Goal: Task Accomplishment & Management: Complete application form

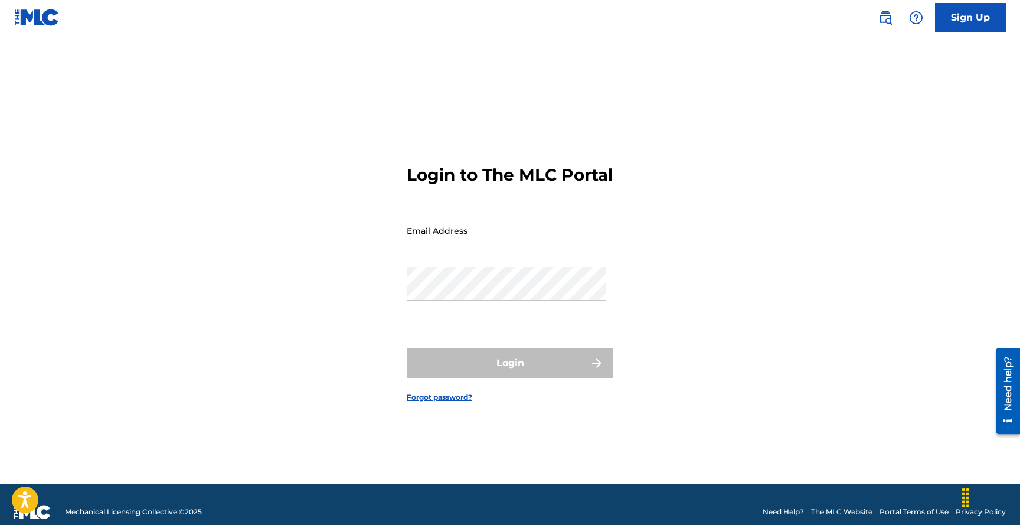
click at [476, 243] on input "Email Address" at bounding box center [506, 231] width 199 height 34
type input "[EMAIL_ADDRESS][DOMAIN_NAME]"
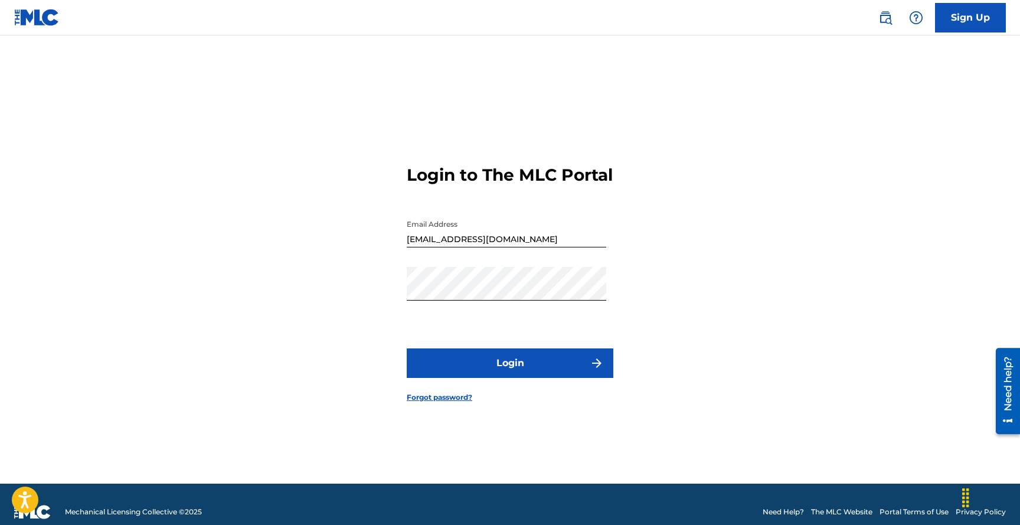
click at [496, 375] on button "Login" at bounding box center [510, 363] width 207 height 30
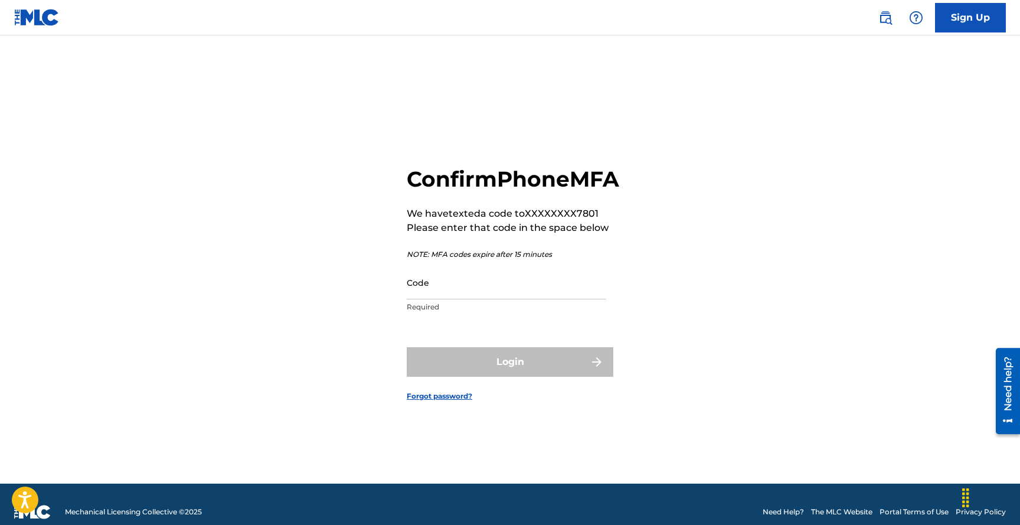
click at [444, 299] on input "Code" at bounding box center [506, 283] width 199 height 34
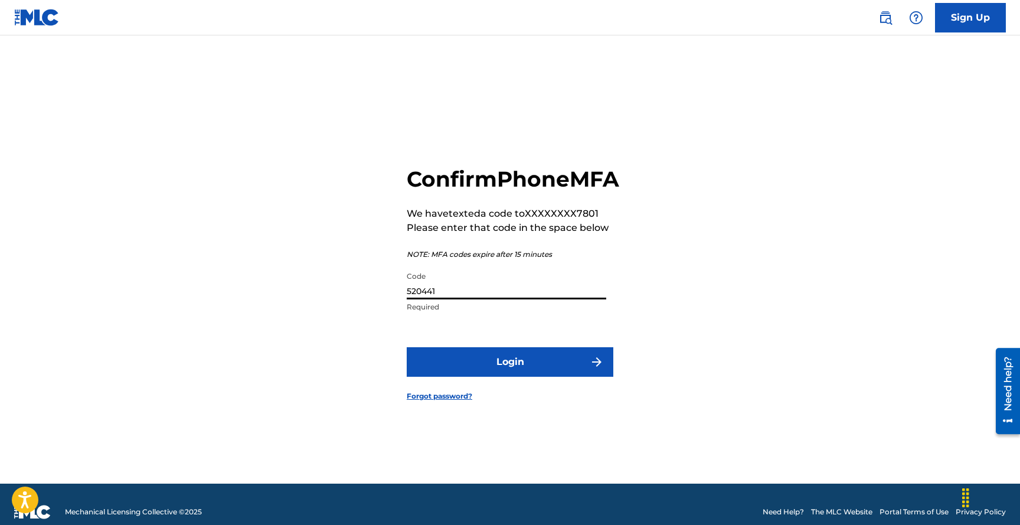
type input "520441"
click at [506, 369] on button "Login" at bounding box center [510, 362] width 207 height 30
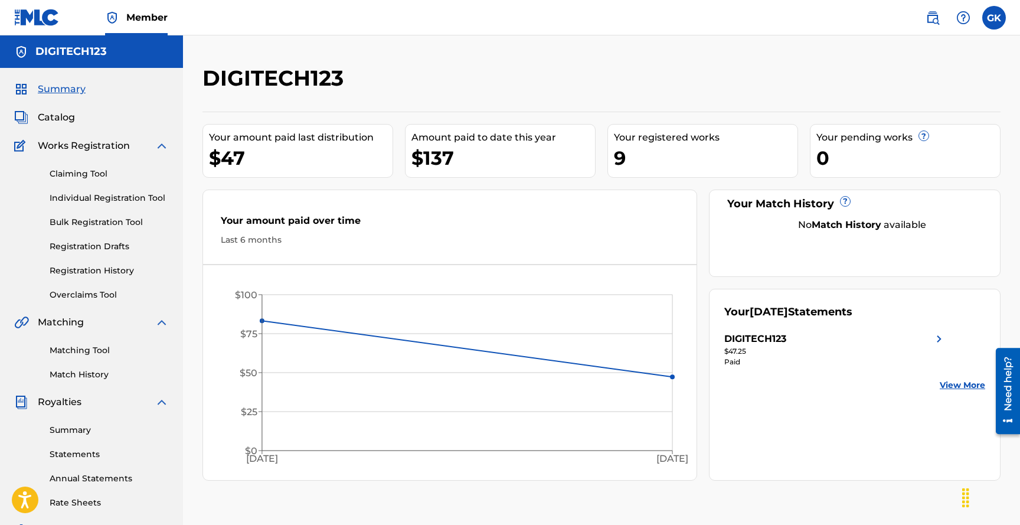
click at [57, 116] on span "Catalog" at bounding box center [56, 117] width 37 height 14
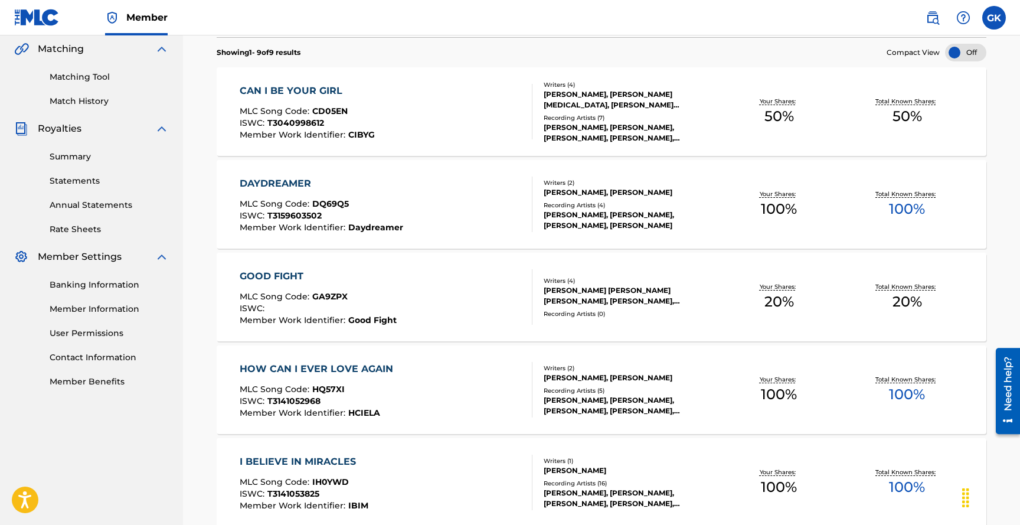
scroll to position [273, 0]
click at [290, 276] on div "GOOD FIGHT" at bounding box center [318, 277] width 157 height 14
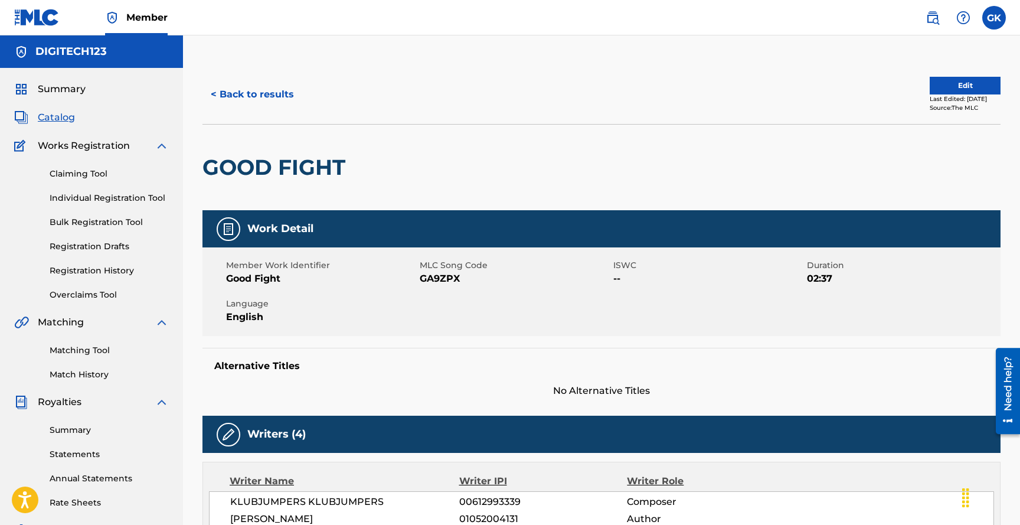
click at [961, 86] on button "Edit" at bounding box center [965, 86] width 71 height 18
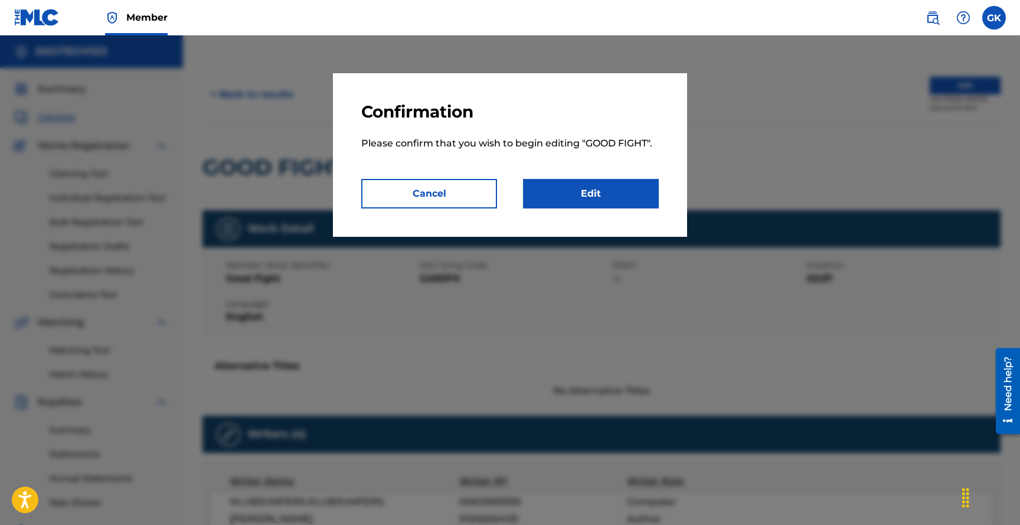
click at [579, 199] on link "Edit" at bounding box center [591, 194] width 136 height 30
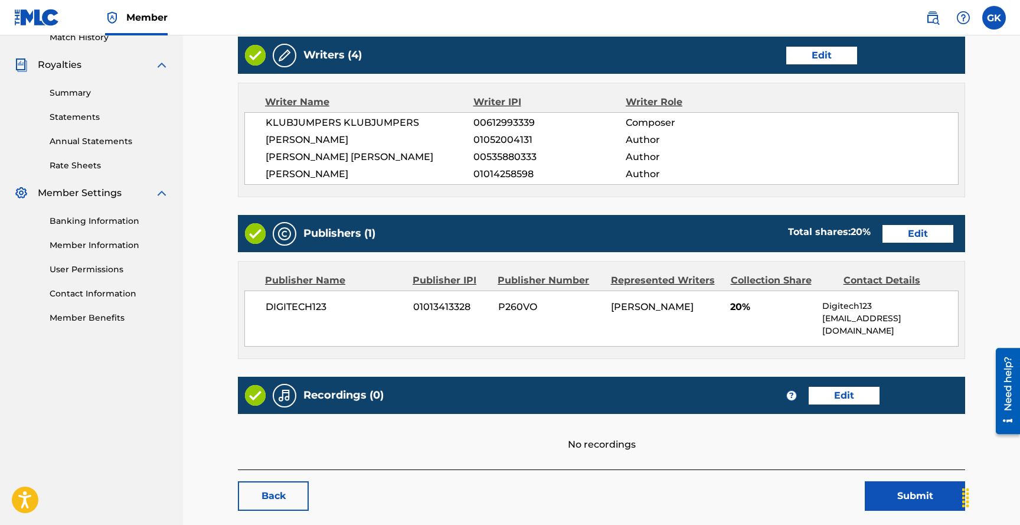
scroll to position [384, 0]
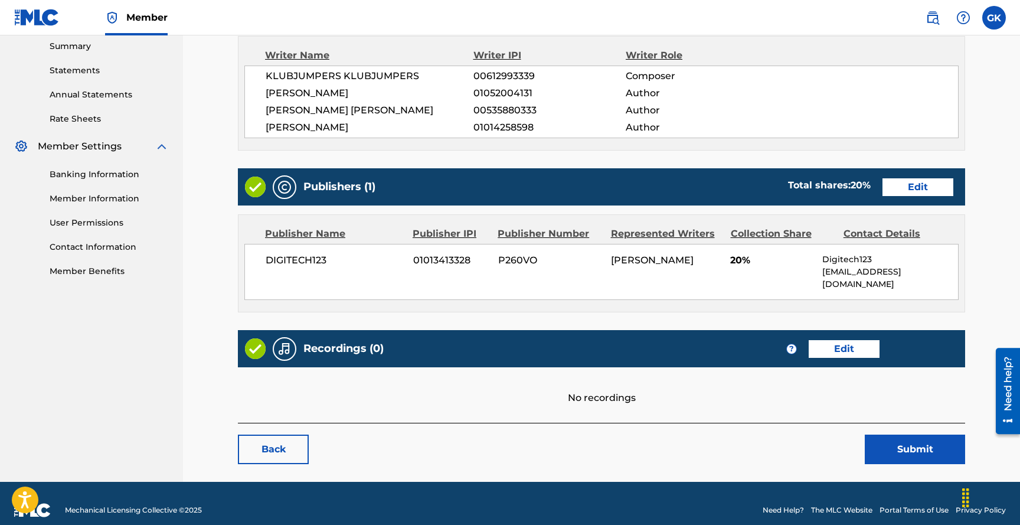
click at [841, 340] on link "Edit" at bounding box center [844, 349] width 71 height 18
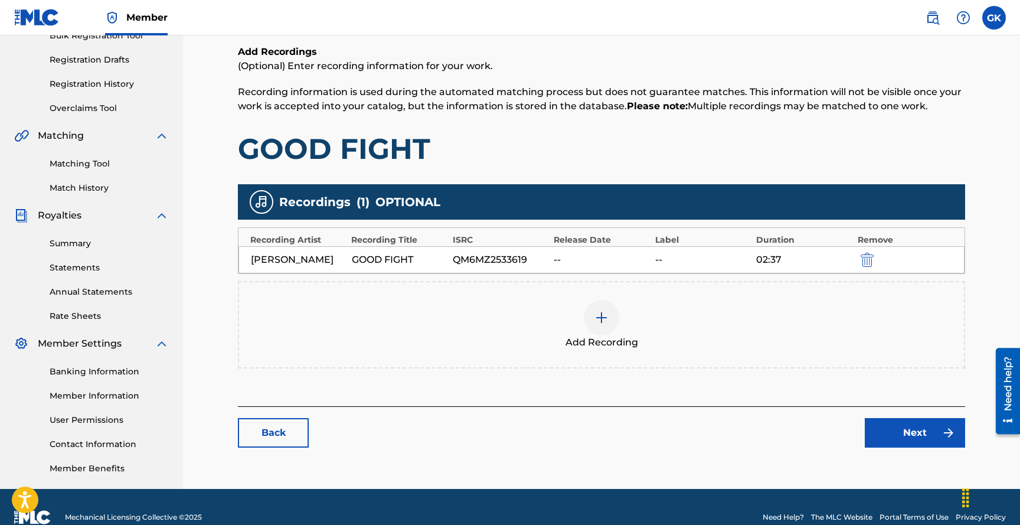
scroll to position [165, 0]
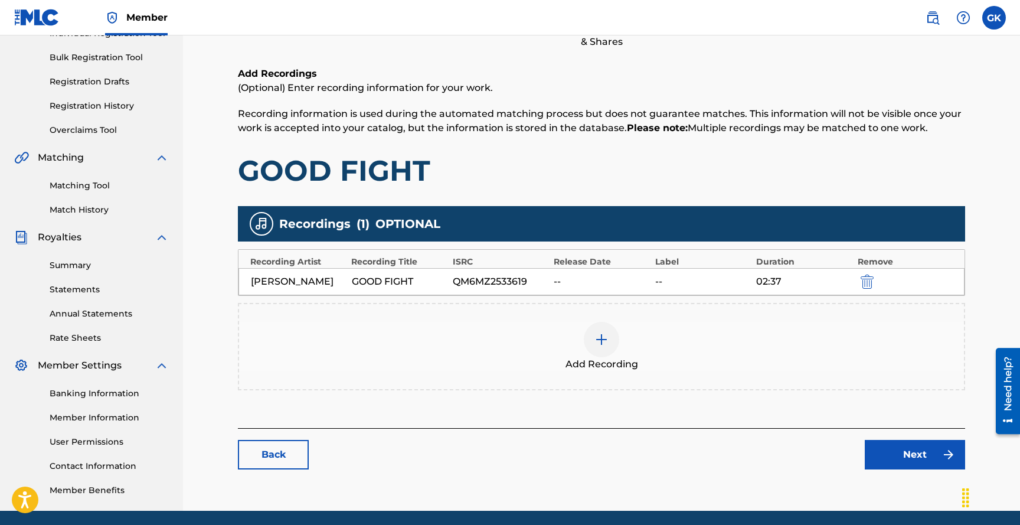
click at [524, 287] on div "QM6MZ2533619" at bounding box center [500, 281] width 95 height 14
click at [888, 450] on link "Next" at bounding box center [915, 455] width 100 height 30
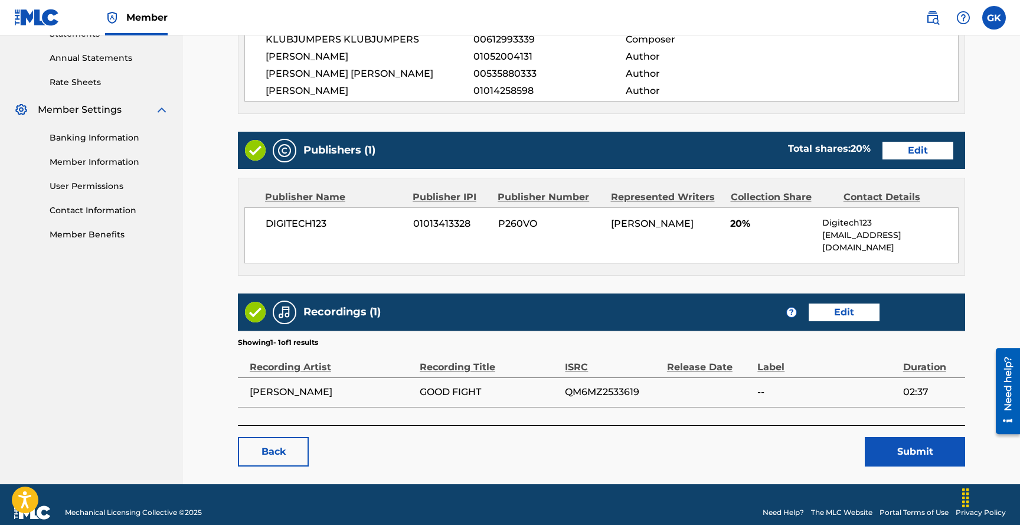
scroll to position [422, 0]
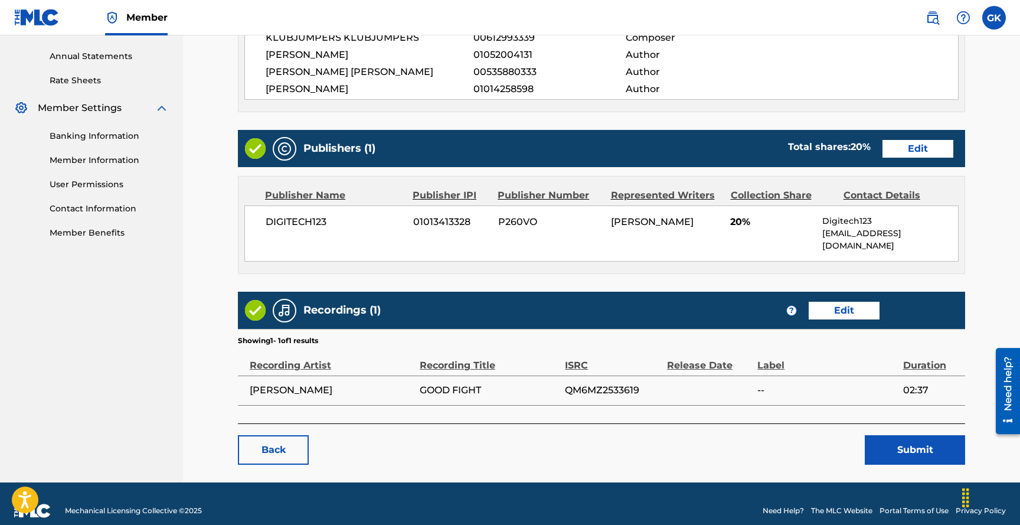
click at [852, 302] on link "Edit" at bounding box center [844, 311] width 71 height 18
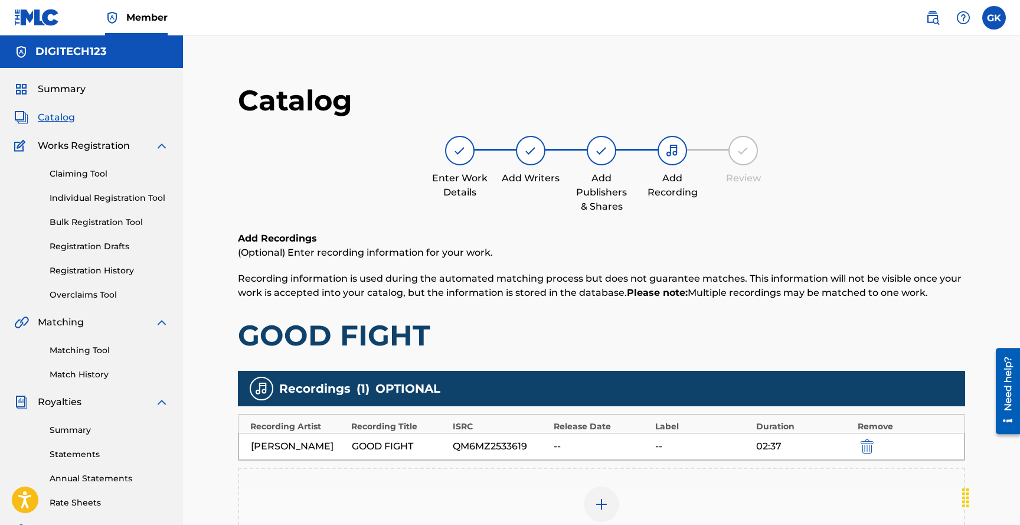
click at [564, 444] on div "--" at bounding box center [601, 446] width 95 height 14
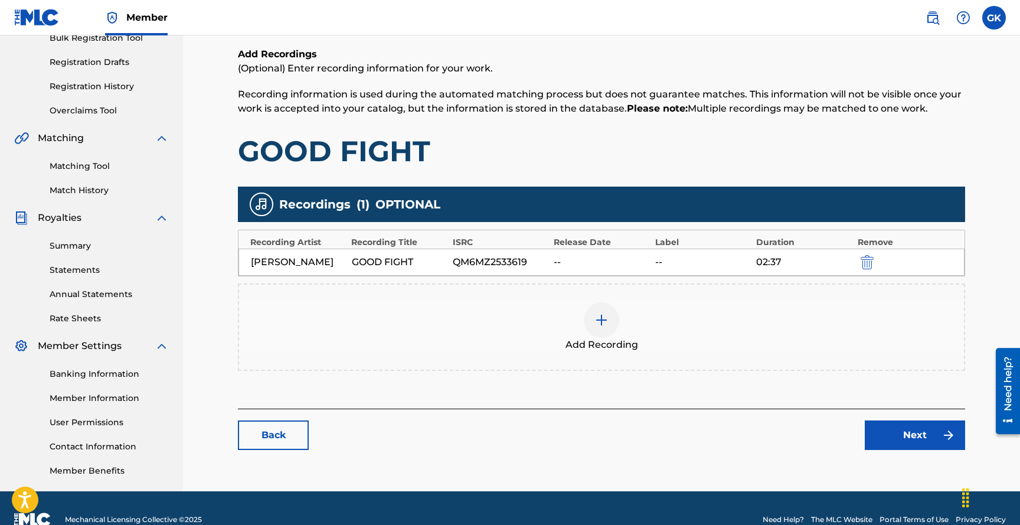
scroll to position [181, 0]
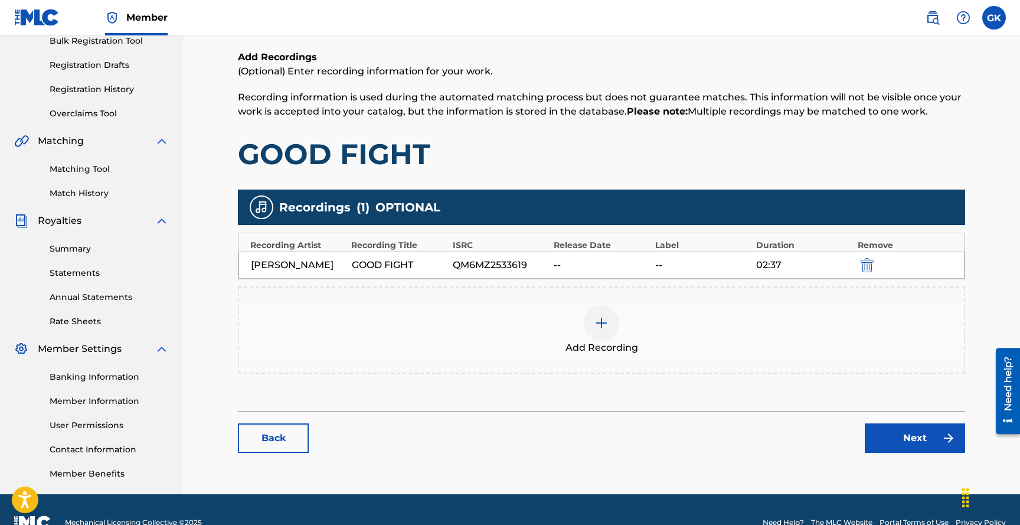
click at [912, 436] on link "Next" at bounding box center [915, 438] width 100 height 30
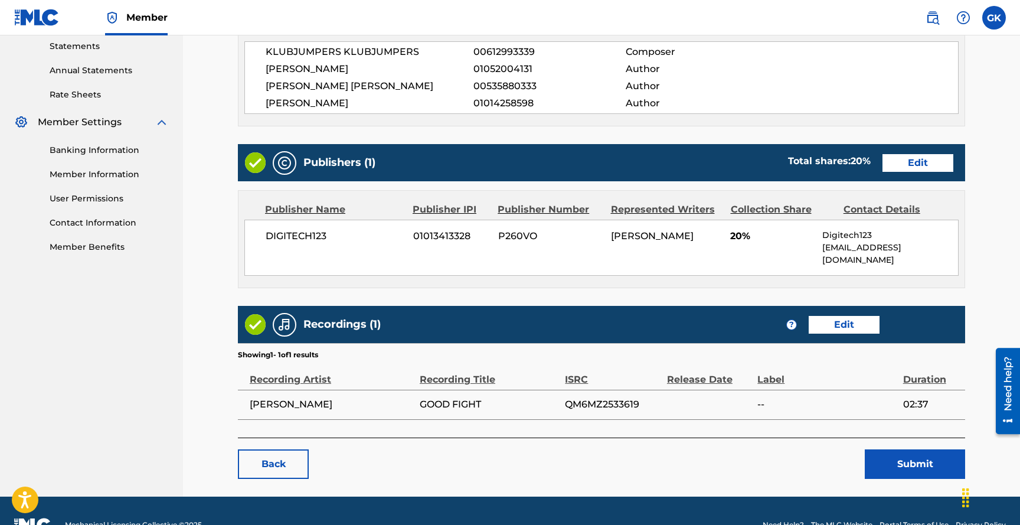
scroll to position [422, 0]
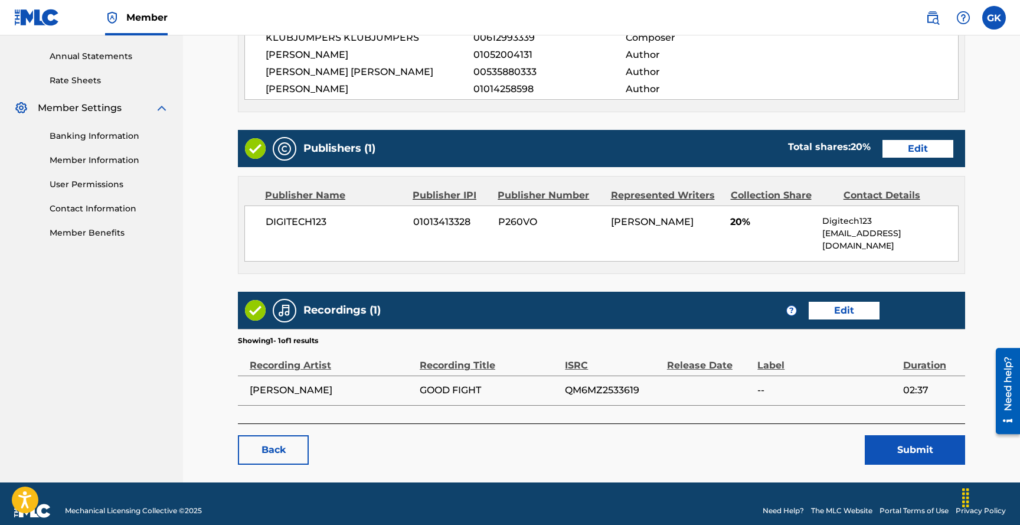
click at [916, 435] on button "Submit" at bounding box center [915, 450] width 100 height 30
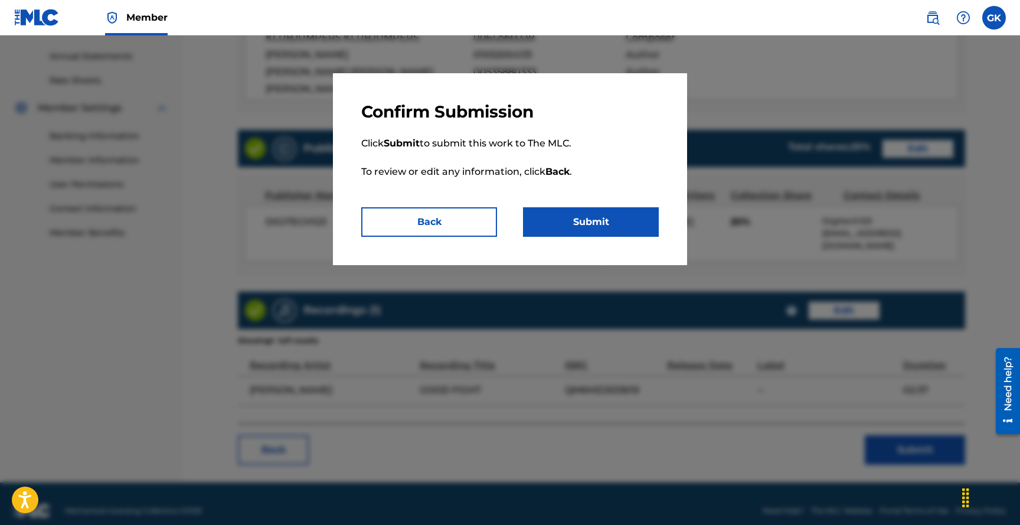
click at [587, 221] on button "Submit" at bounding box center [591, 222] width 136 height 30
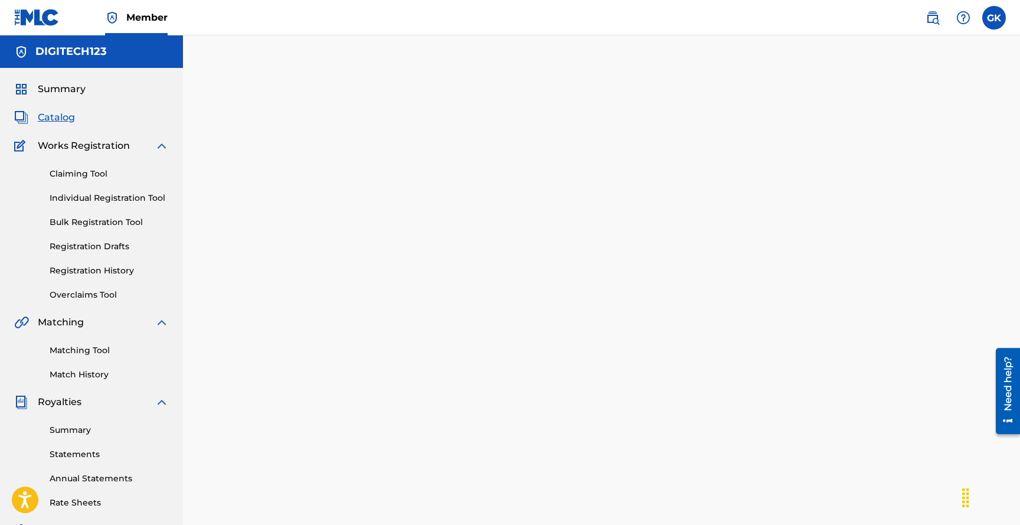
click at [53, 116] on span "Catalog" at bounding box center [56, 117] width 37 height 14
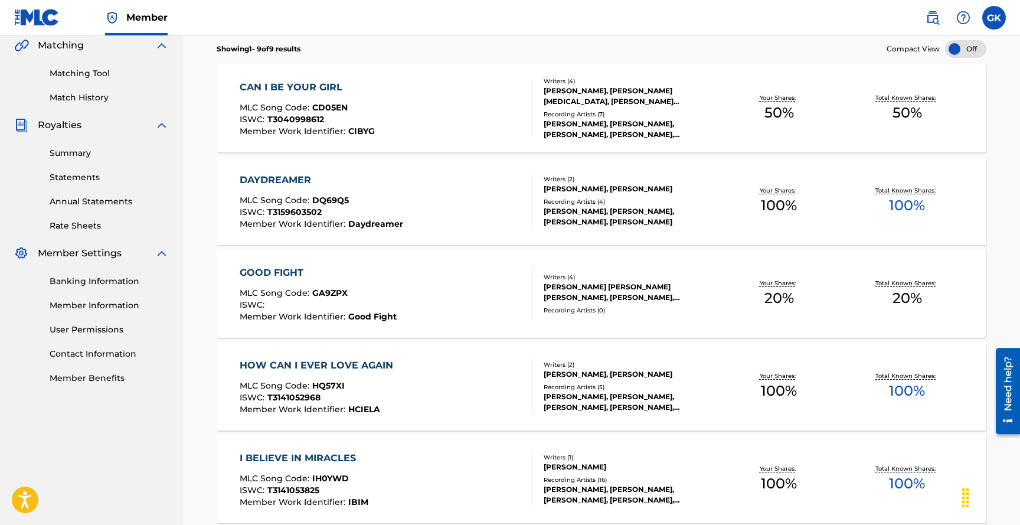
scroll to position [274, 0]
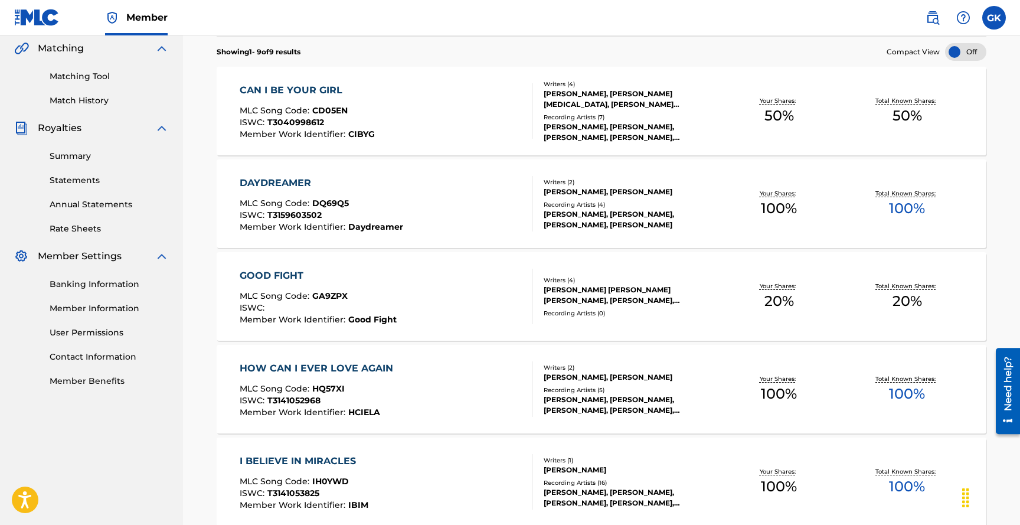
click at [408, 202] on div "DAYDREAMER MLC Song Code : DQ69Q5 ISWC : T3159603502 Member Work Identifier : D…" at bounding box center [386, 203] width 293 height 55
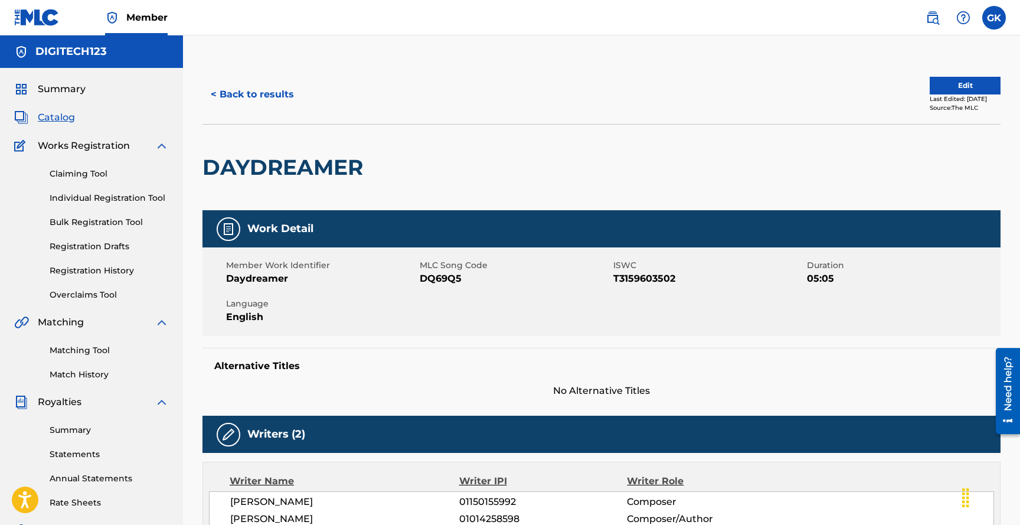
click at [58, 117] on span "Catalog" at bounding box center [56, 117] width 37 height 14
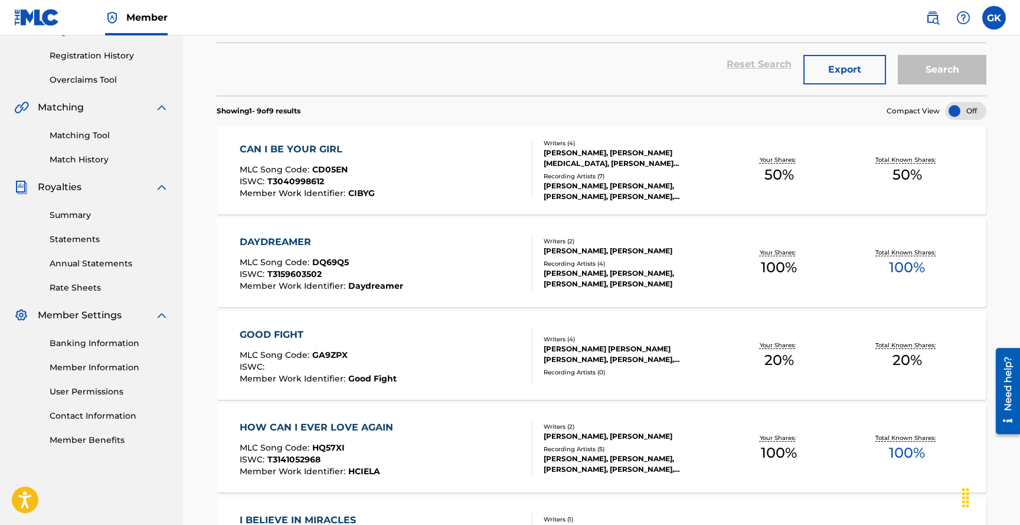
scroll to position [217, 0]
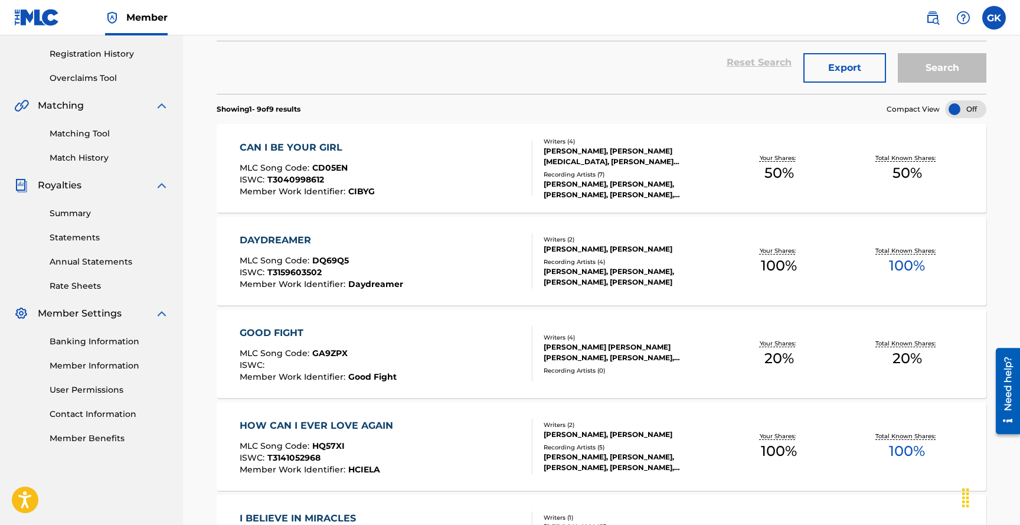
click at [280, 330] on div "GOOD FIGHT" at bounding box center [318, 333] width 157 height 14
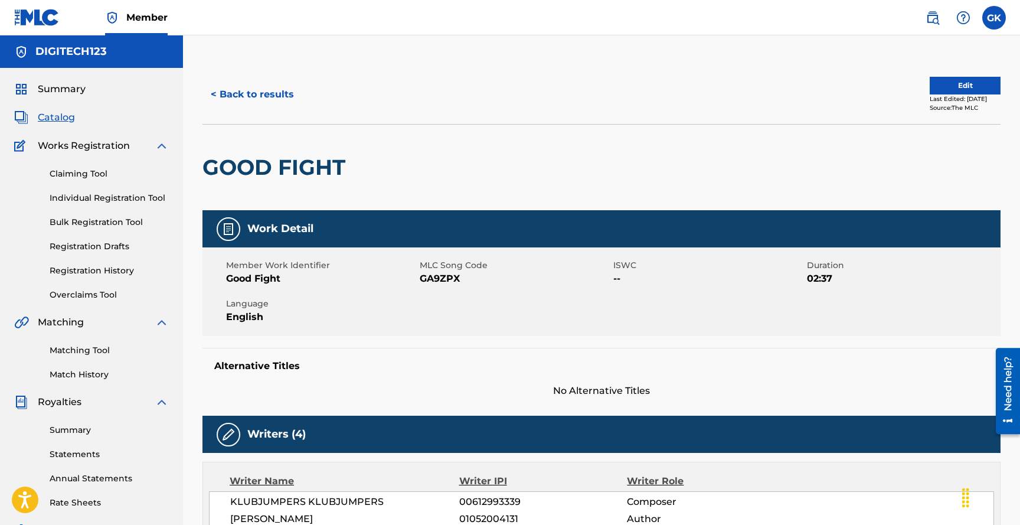
click at [87, 172] on link "Claiming Tool" at bounding box center [109, 174] width 119 height 12
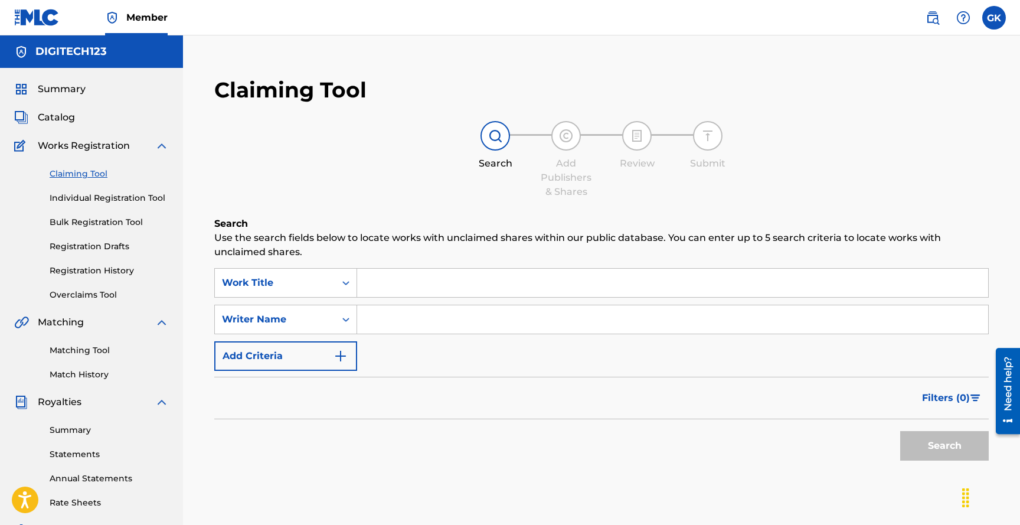
click at [410, 278] on input "Search Form" at bounding box center [672, 283] width 631 height 28
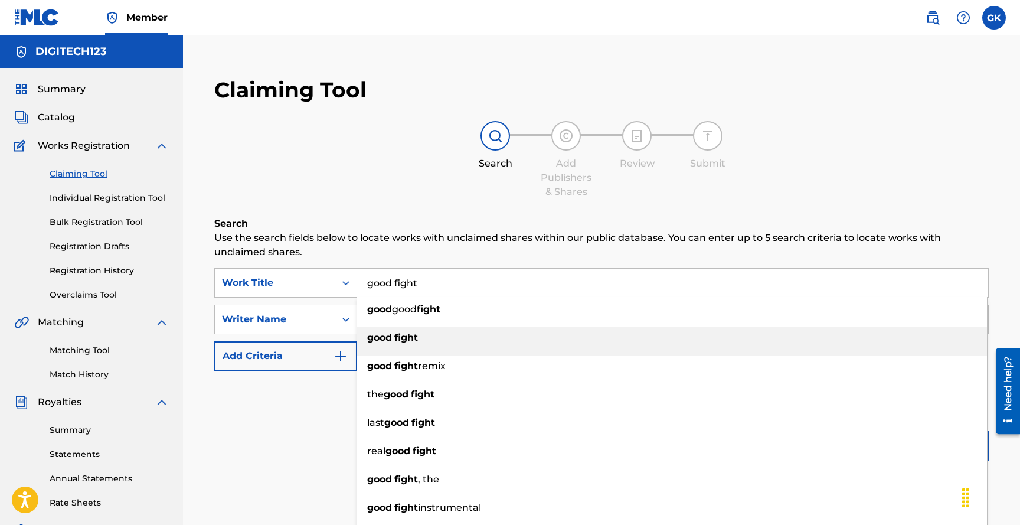
type input "good fight"
click at [402, 337] on strong "fight" at bounding box center [406, 337] width 24 height 11
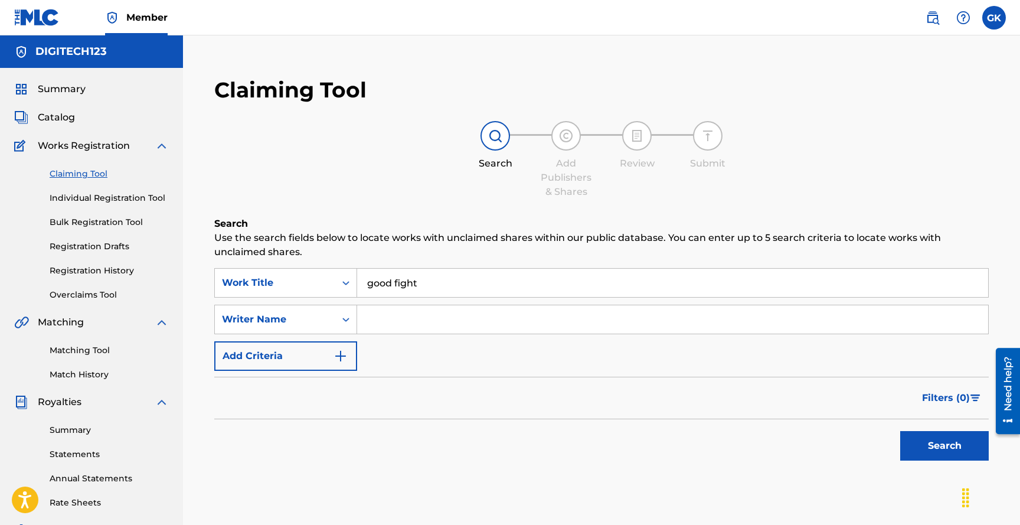
click at [394, 322] on input "Search Form" at bounding box center [672, 319] width 631 height 28
type input "[PERSON_NAME]"
click at [927, 440] on button "Search" at bounding box center [944, 446] width 89 height 30
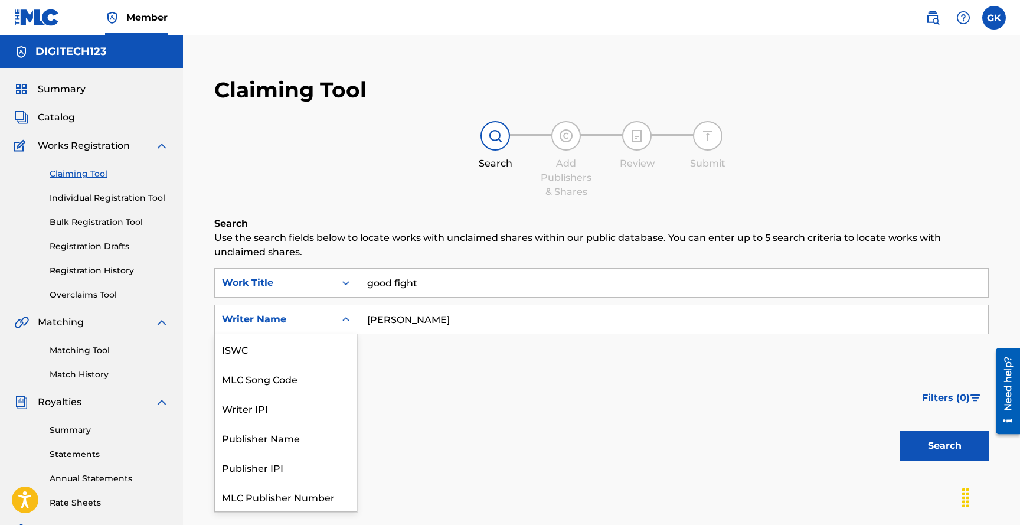
click at [346, 318] on icon "Search Form" at bounding box center [346, 319] width 12 height 12
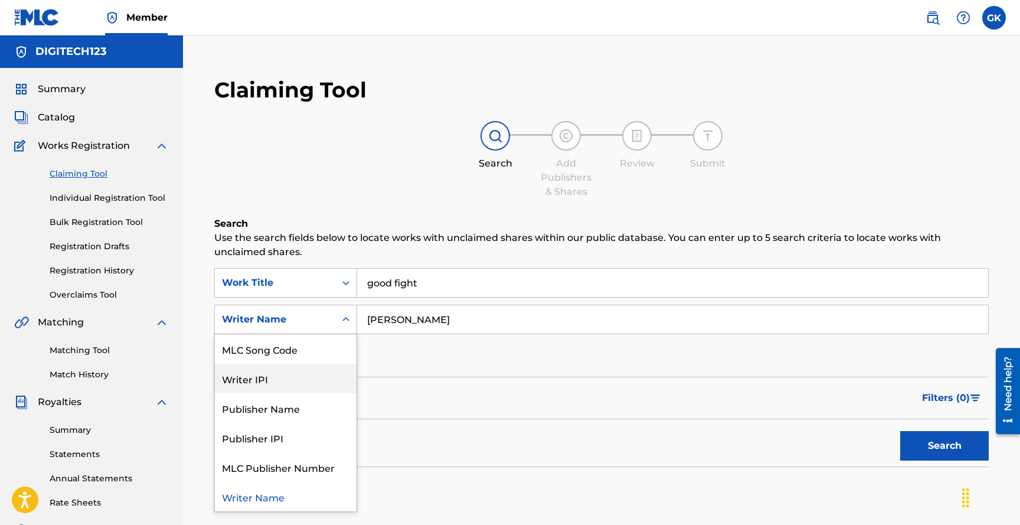
click at [287, 381] on div "Writer IPI" at bounding box center [286, 379] width 142 height 30
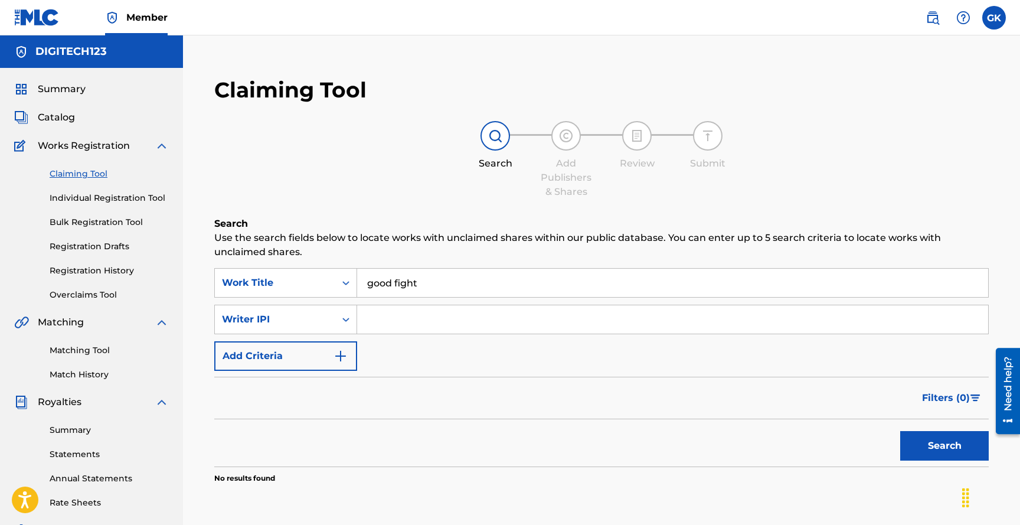
click at [403, 322] on input "Search Form" at bounding box center [672, 319] width 631 height 28
type input "1014258598"
click at [926, 441] on button "Search" at bounding box center [944, 446] width 89 height 30
click at [346, 315] on icon "Search Form" at bounding box center [346, 319] width 12 height 12
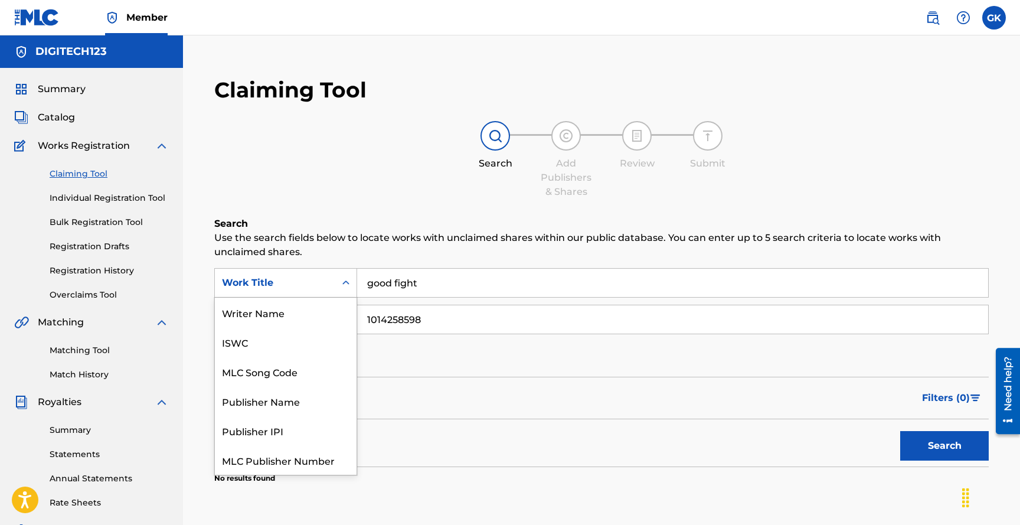
click at [334, 277] on div "Work Title" at bounding box center [275, 283] width 120 height 22
click at [257, 460] on div "Work Title" at bounding box center [286, 460] width 142 height 30
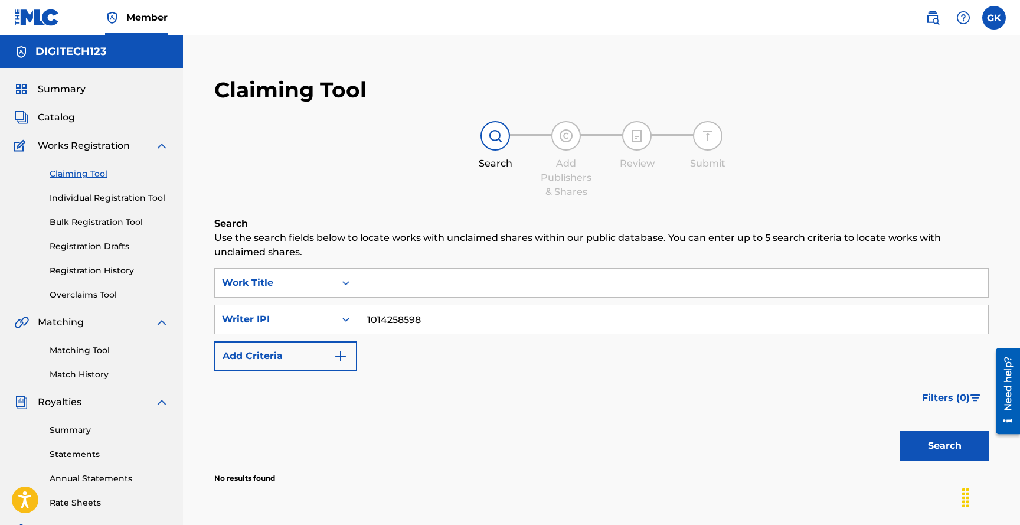
click at [423, 276] on input "Search Form" at bounding box center [672, 283] width 631 height 28
type input "g"
click at [422, 282] on input "good good fight" at bounding box center [672, 283] width 631 height 28
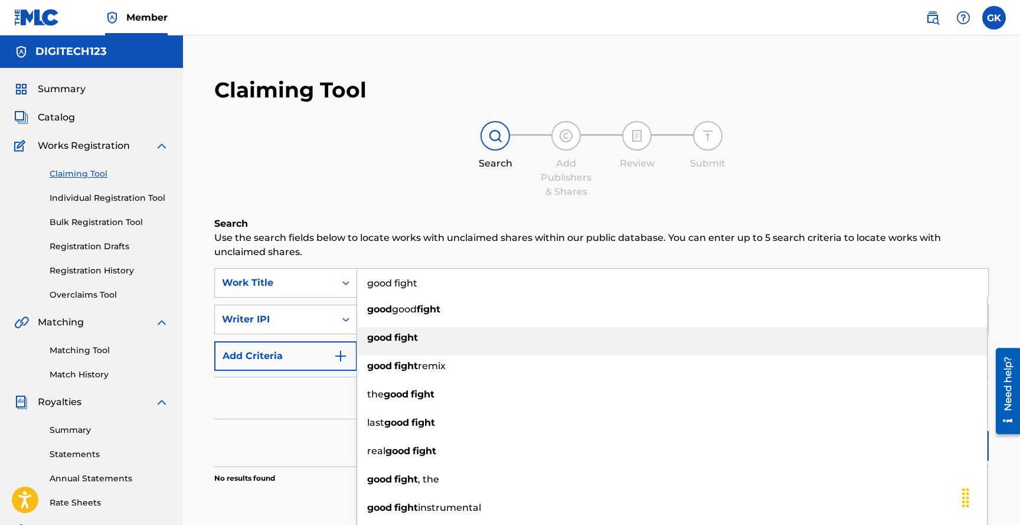
click at [411, 342] on strong "fight" at bounding box center [406, 337] width 24 height 11
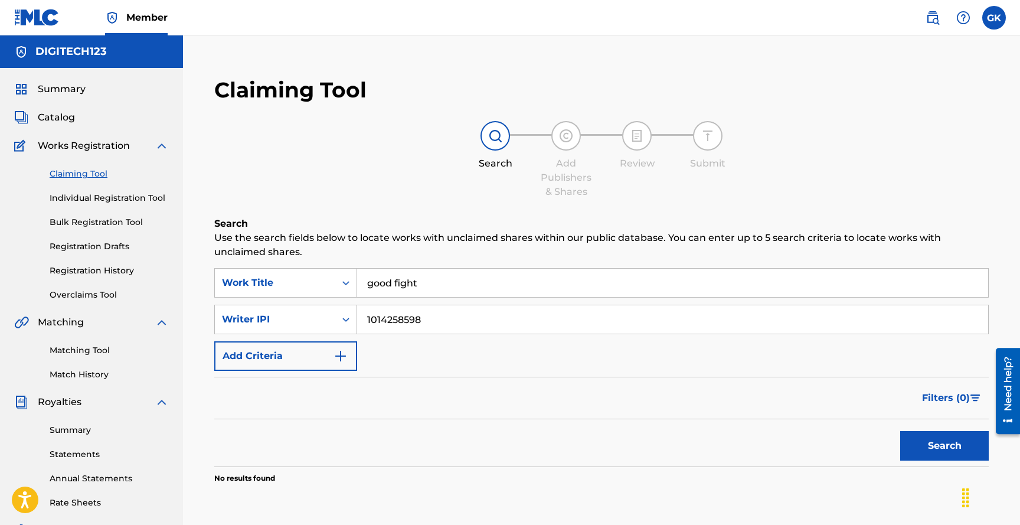
click at [921, 450] on button "Search" at bounding box center [944, 446] width 89 height 30
click at [423, 284] on input "good fight" at bounding box center [672, 283] width 631 height 28
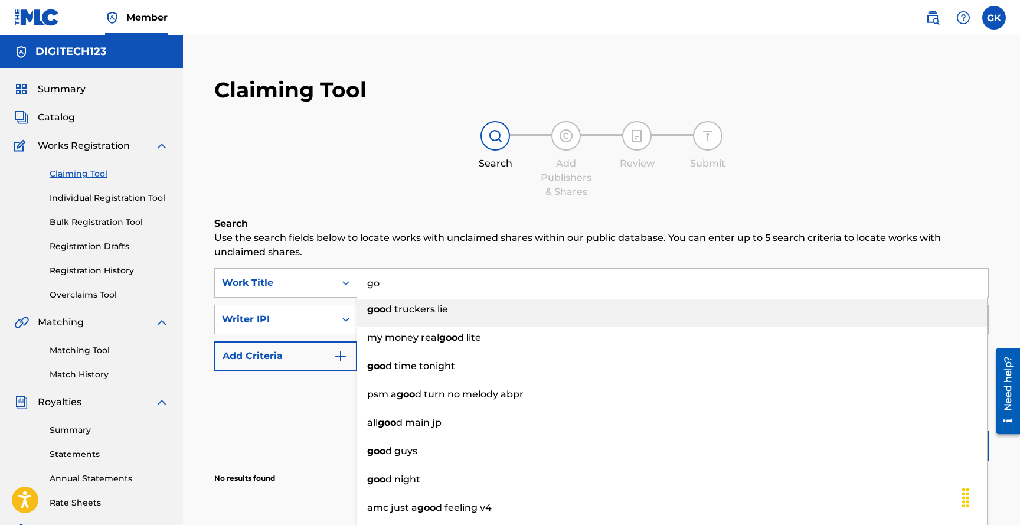
type input "g"
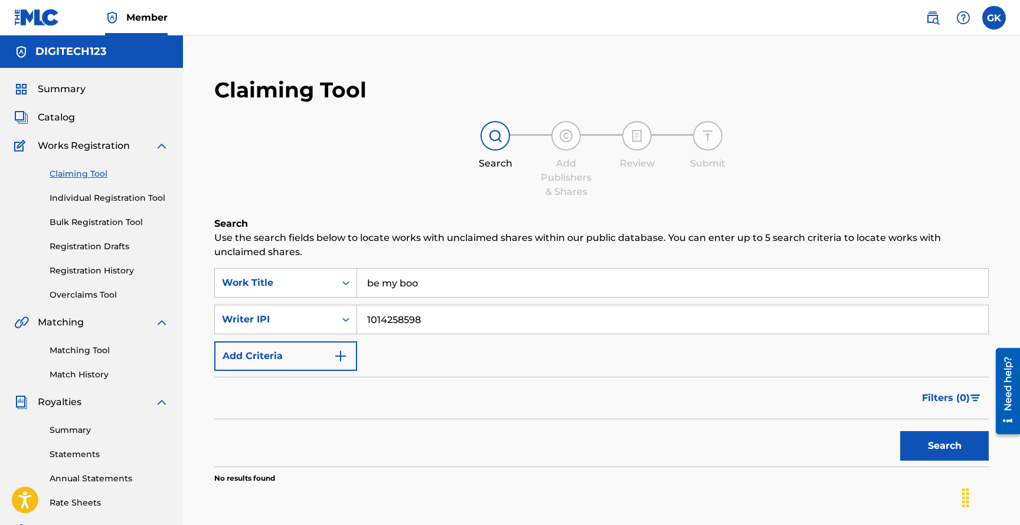
click at [917, 439] on button "Search" at bounding box center [944, 446] width 89 height 30
click at [428, 283] on input "be my boo" at bounding box center [672, 283] width 631 height 28
type input "b"
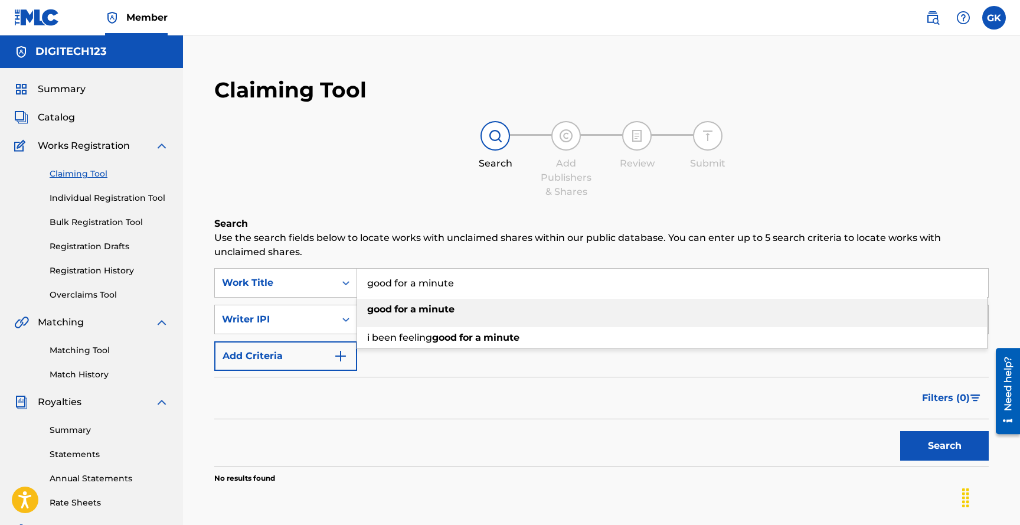
type input "good for a minute"
click at [420, 308] on strong "minute" at bounding box center [436, 308] width 36 height 11
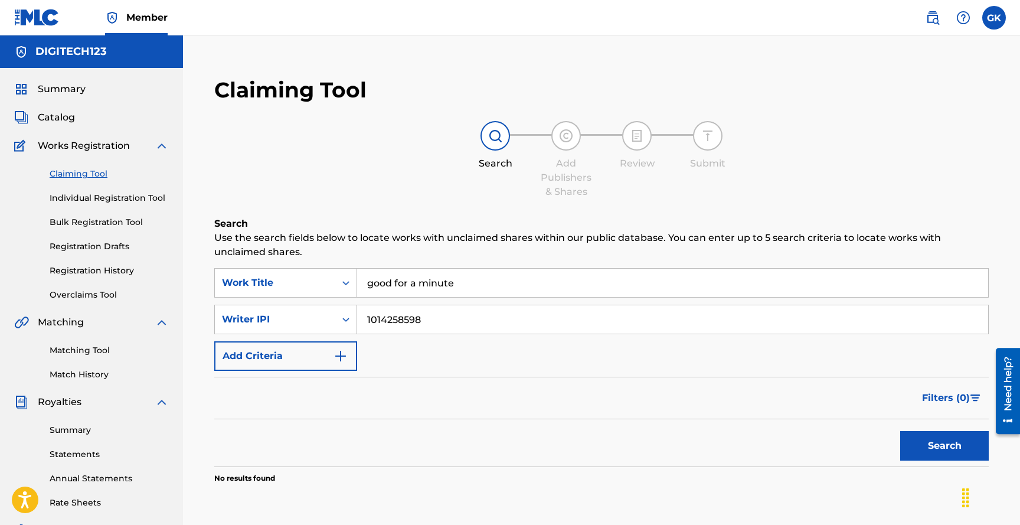
click at [932, 446] on button "Search" at bounding box center [944, 446] width 89 height 30
click at [440, 314] on input "1014258598" at bounding box center [672, 319] width 631 height 28
type input "1"
click at [924, 452] on button "Search" at bounding box center [944, 446] width 89 height 30
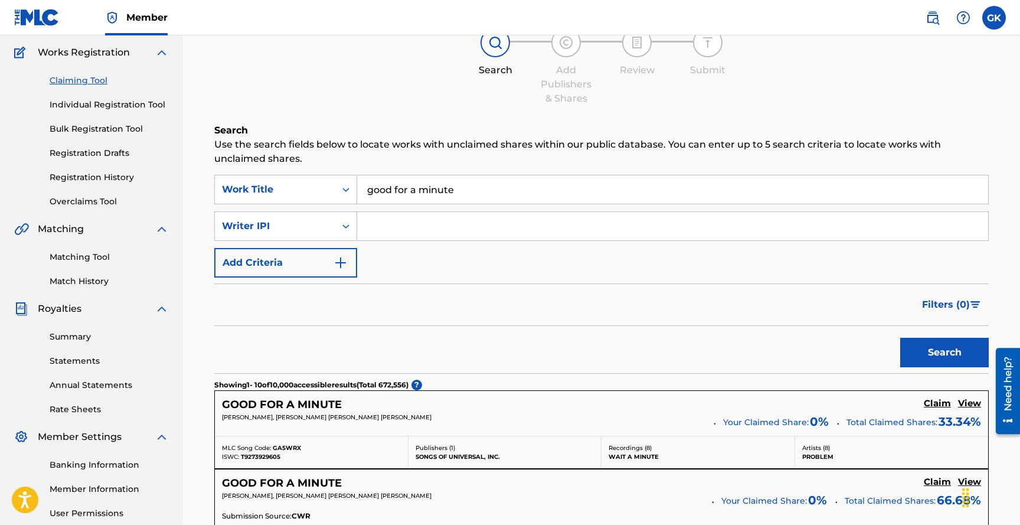
scroll to position [93, 0]
click at [495, 195] on input "good for a minute" at bounding box center [672, 190] width 631 height 28
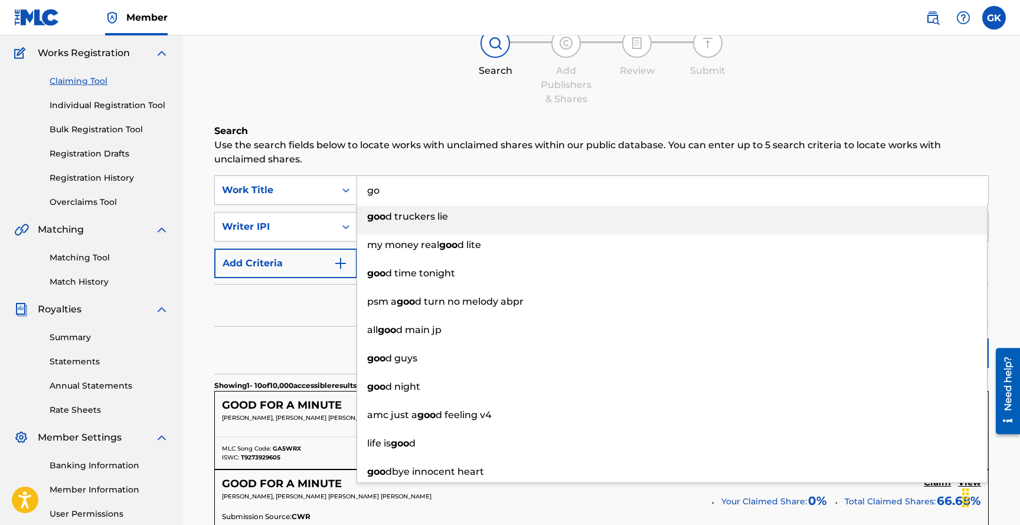
type input "g"
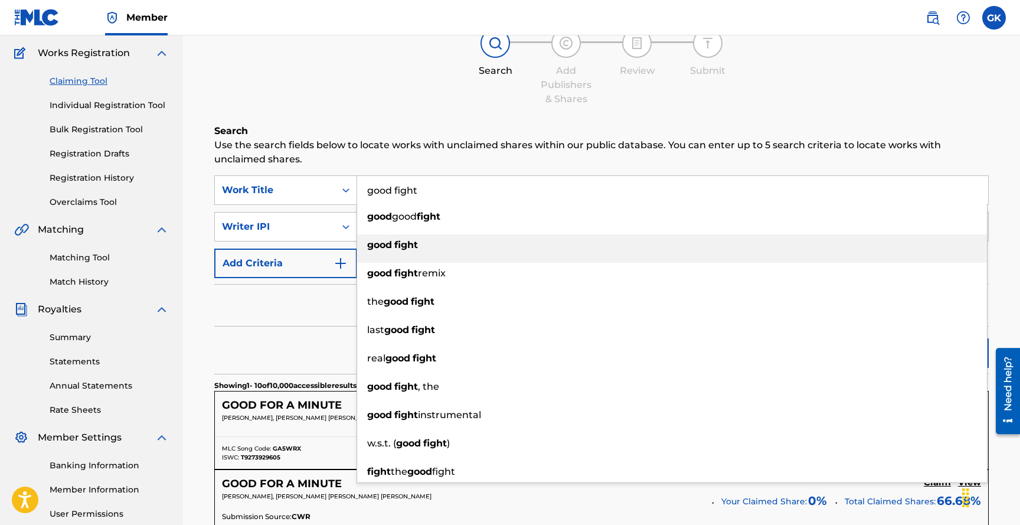
click at [413, 244] on strong "fight" at bounding box center [406, 244] width 24 height 11
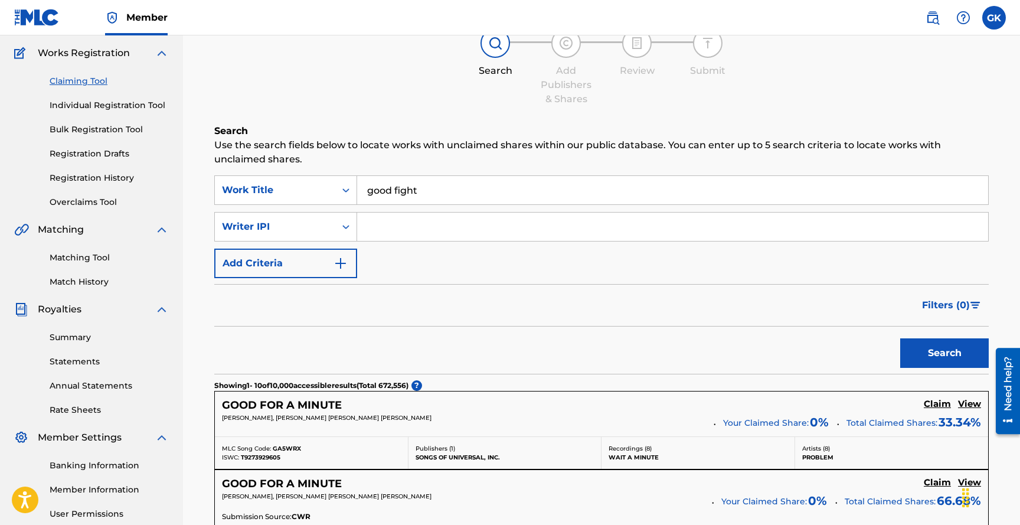
click at [900, 338] on button "Search" at bounding box center [944, 353] width 89 height 30
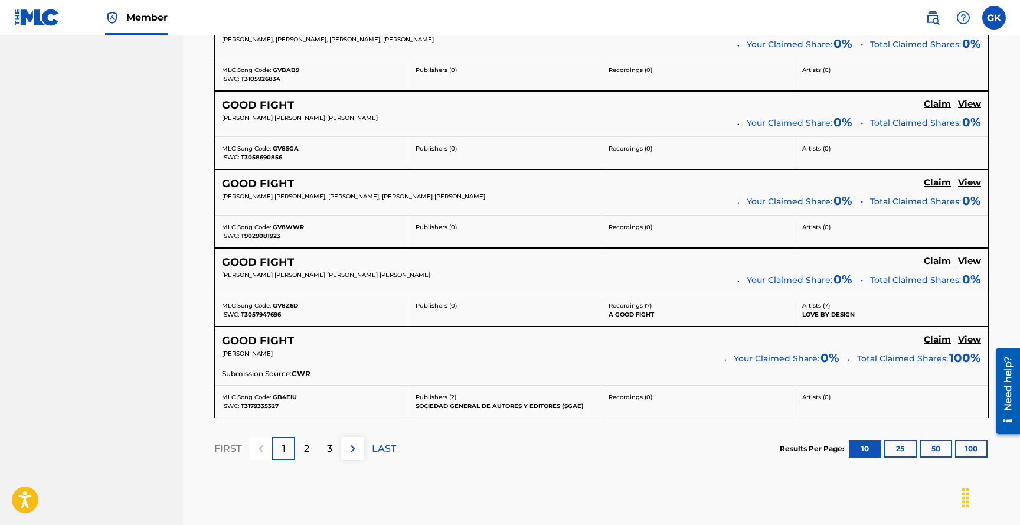
scroll to position [930, 0]
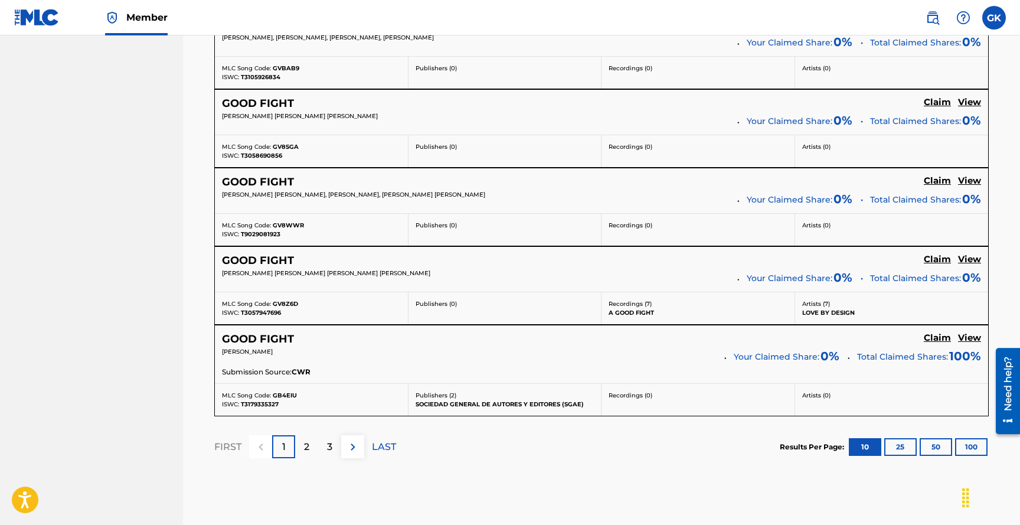
click at [309, 443] on p "2" at bounding box center [306, 447] width 5 height 14
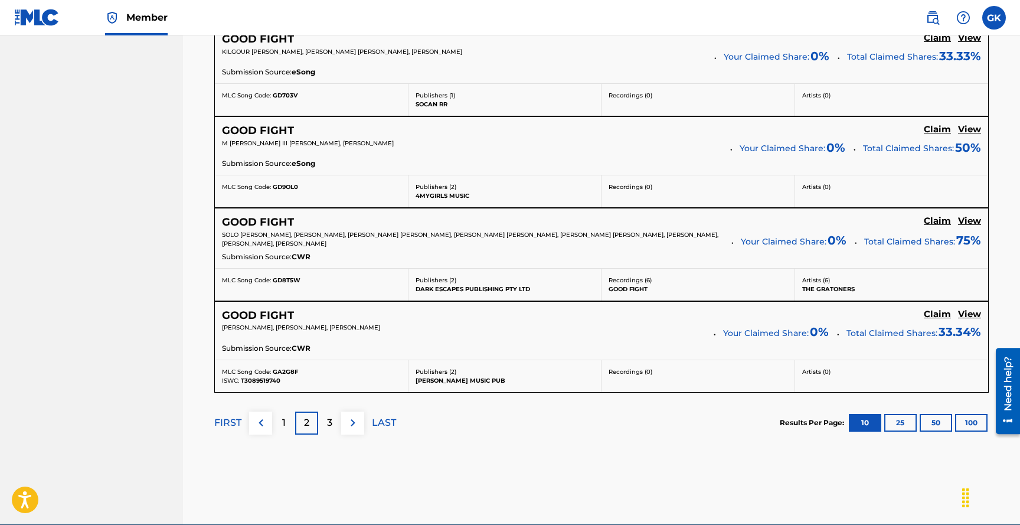
scroll to position [1063, 0]
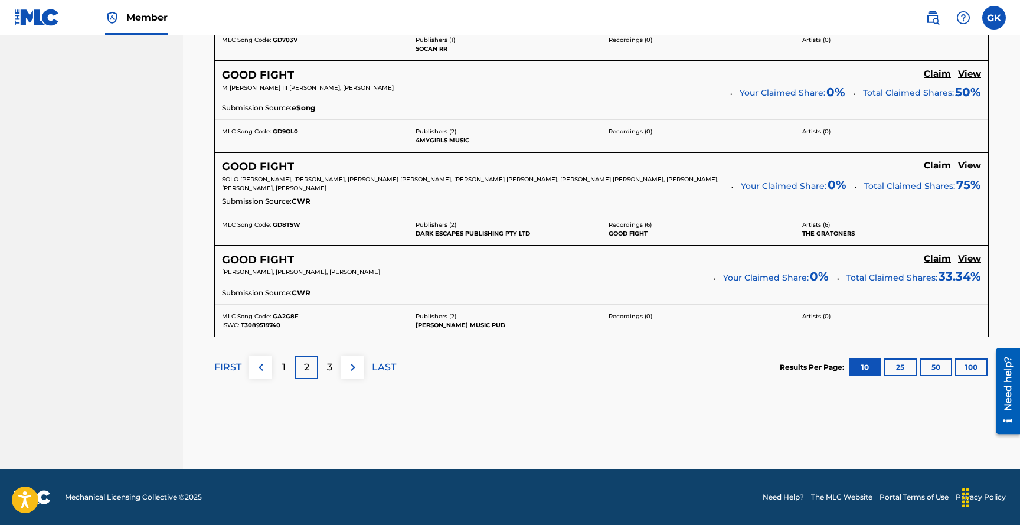
click at [332, 368] on p "3" at bounding box center [329, 367] width 5 height 14
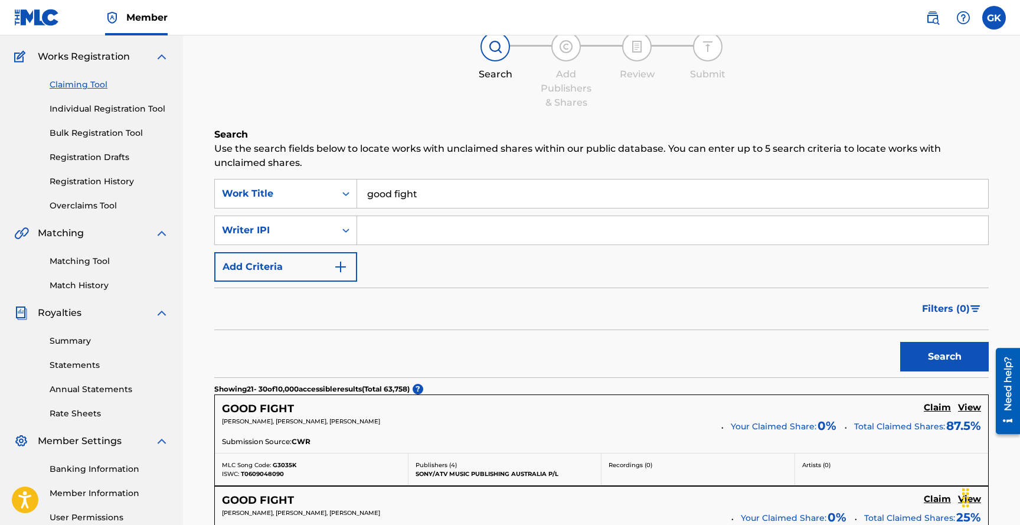
scroll to position [16, 0]
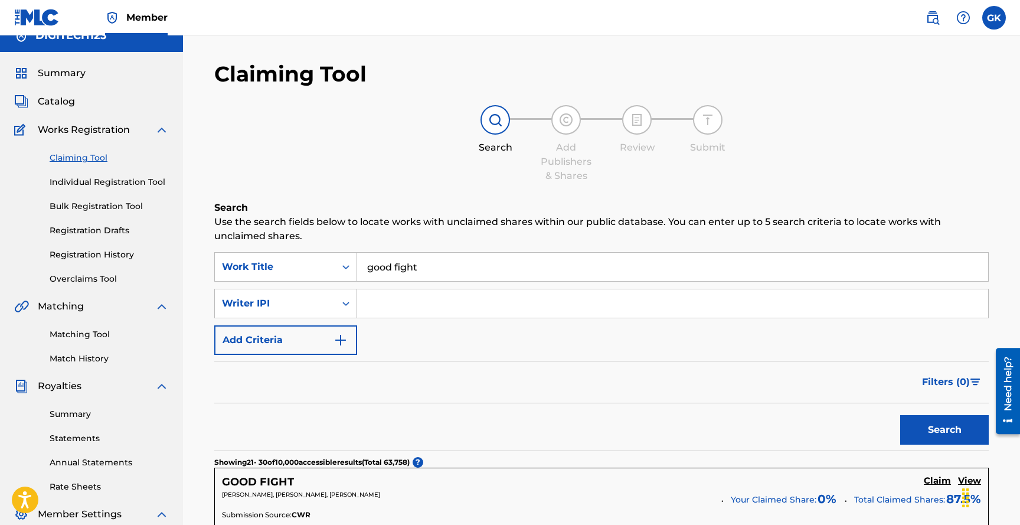
click at [439, 263] on input "good fight" at bounding box center [672, 267] width 631 height 28
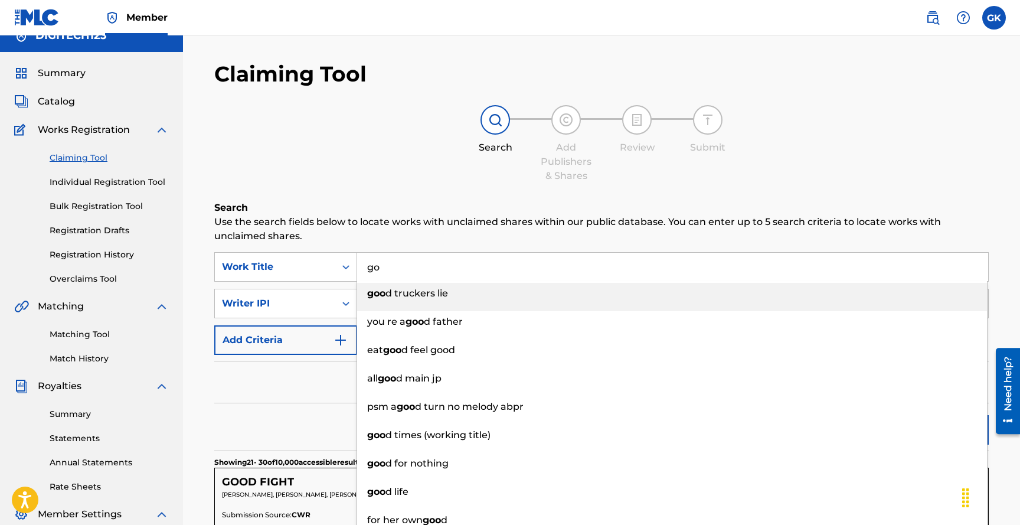
type input "g"
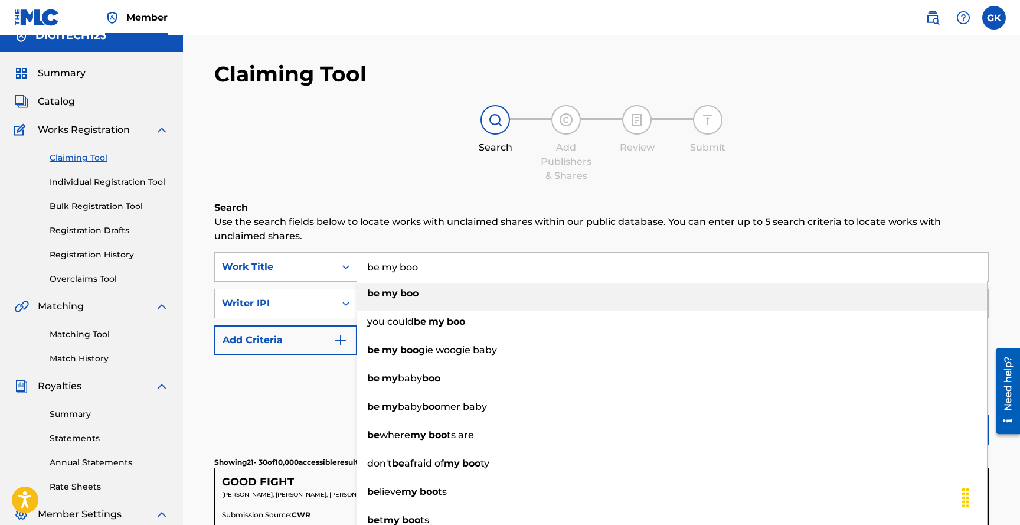
type input "be my boo"
click at [416, 292] on strong "boo" at bounding box center [409, 292] width 18 height 11
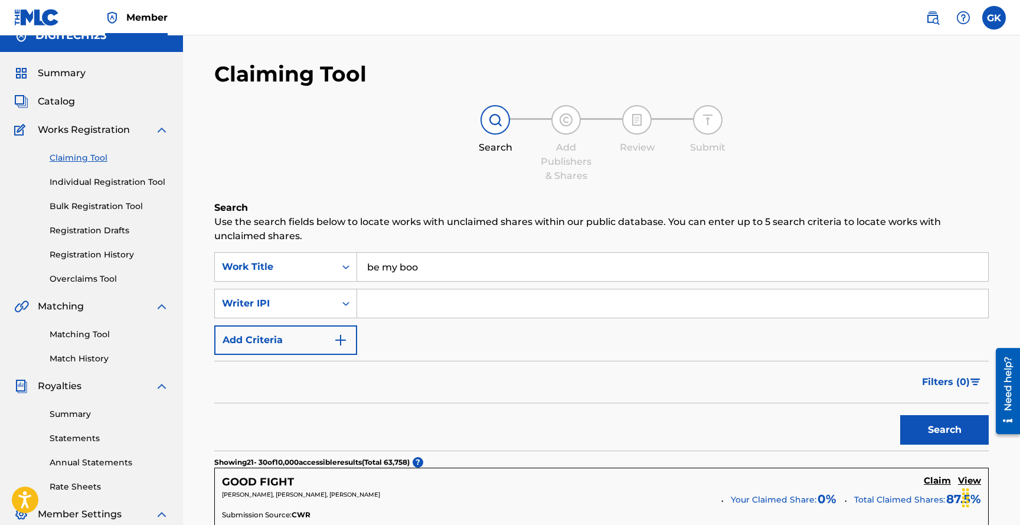
click at [920, 420] on button "Search" at bounding box center [944, 430] width 89 height 30
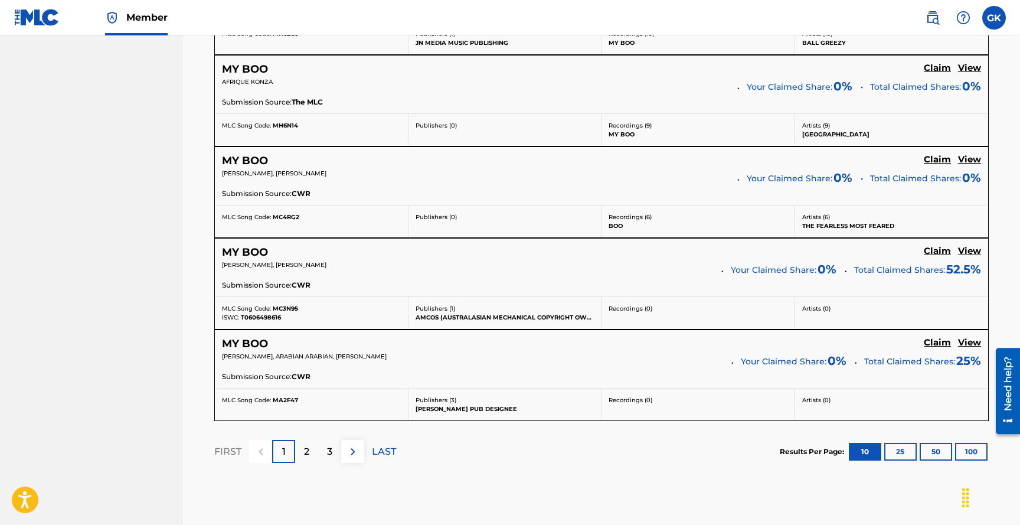
scroll to position [979, 0]
click at [310, 450] on div "2" at bounding box center [306, 450] width 23 height 23
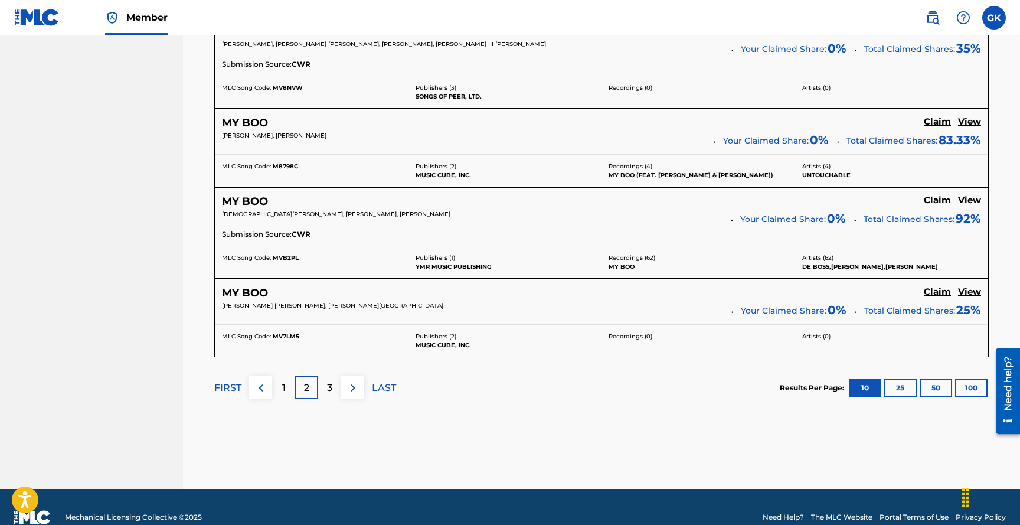
scroll to position [1023, 0]
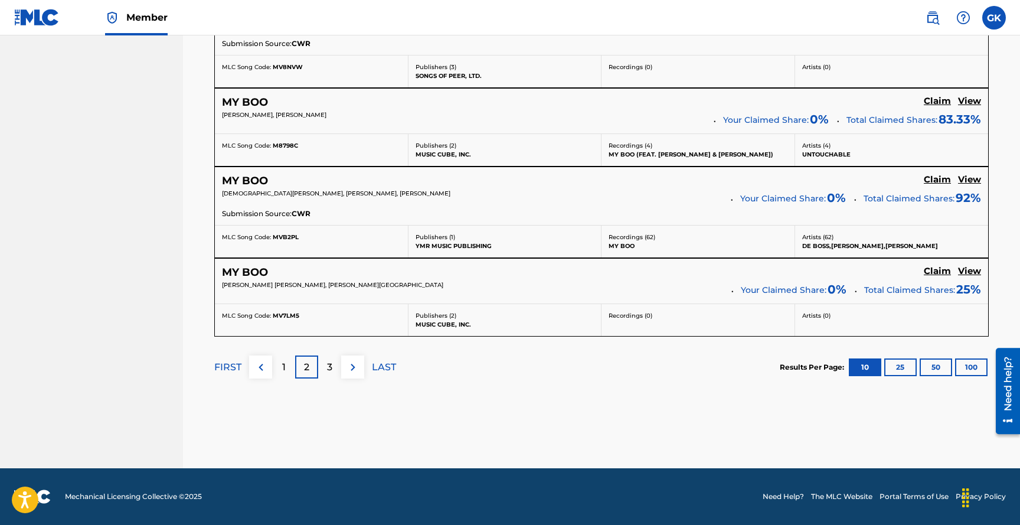
click at [333, 368] on div "3" at bounding box center [329, 366] width 23 height 23
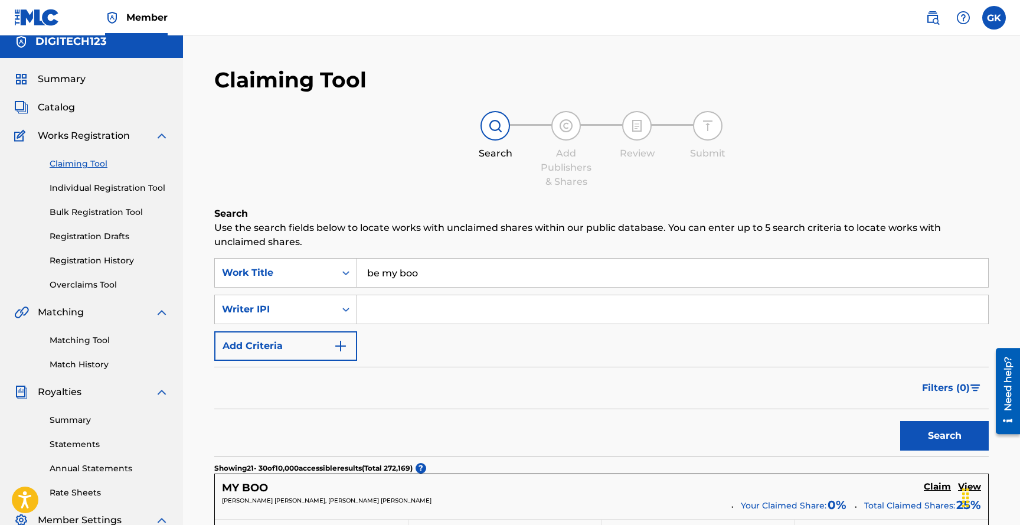
scroll to position [0, 0]
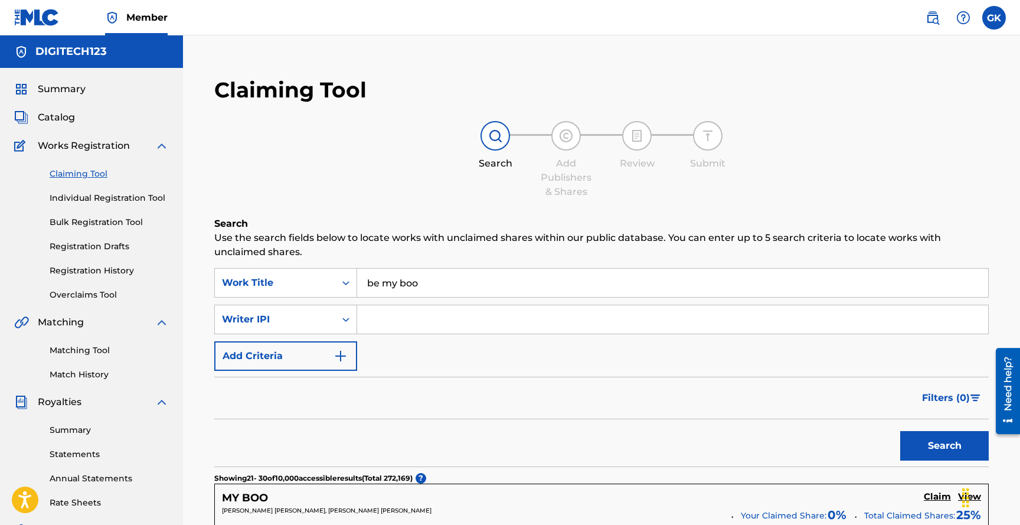
click at [87, 349] on link "Matching Tool" at bounding box center [109, 350] width 119 height 12
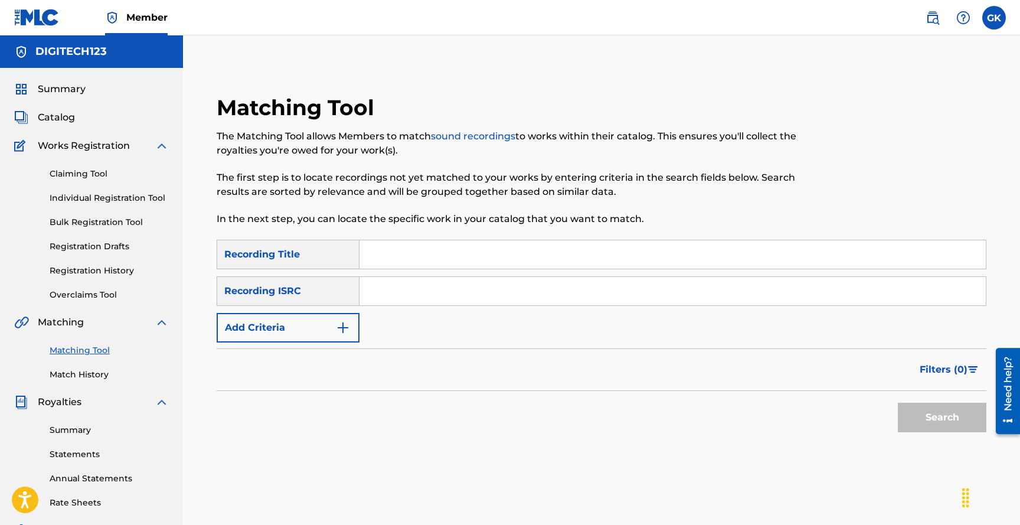
click at [408, 259] on input "Search Form" at bounding box center [672, 254] width 626 height 28
type input "Good fight"
click at [924, 410] on button "Search" at bounding box center [942, 418] width 89 height 30
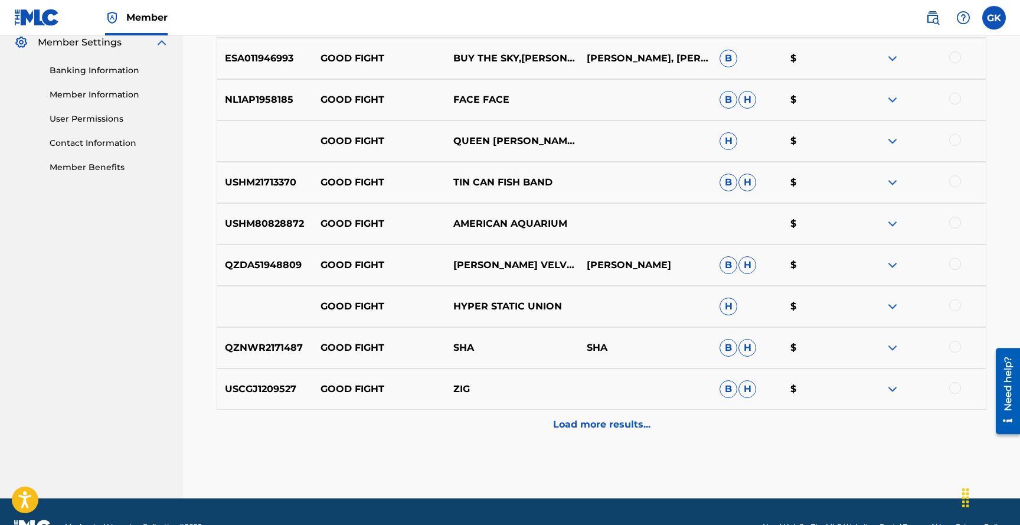
scroll to position [487, 0]
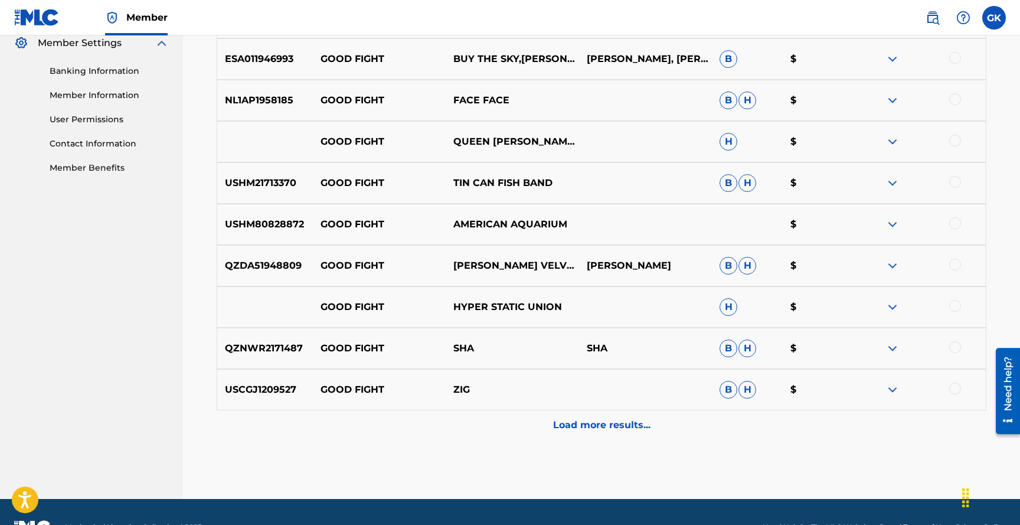
click at [599, 419] on p "Load more results..." at bounding box center [601, 425] width 97 height 14
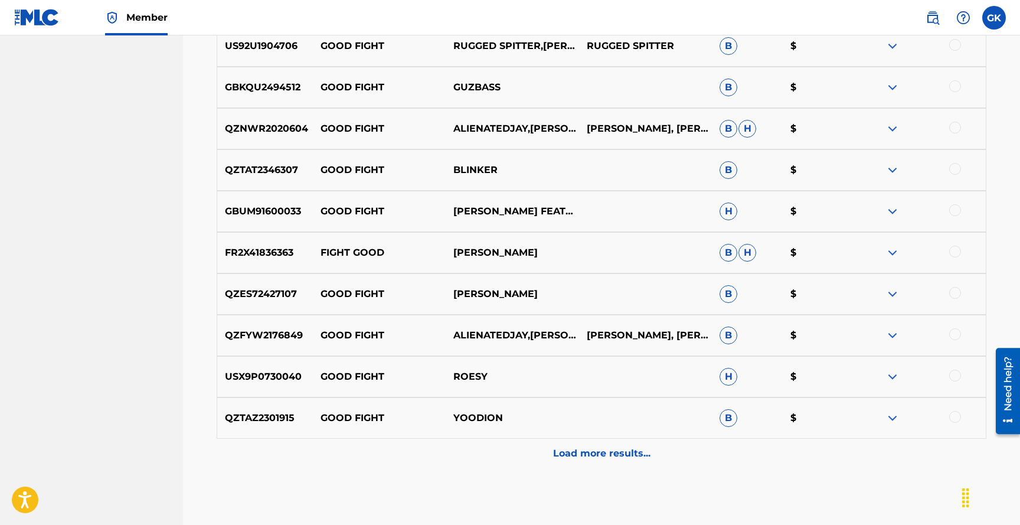
scroll to position [878, 0]
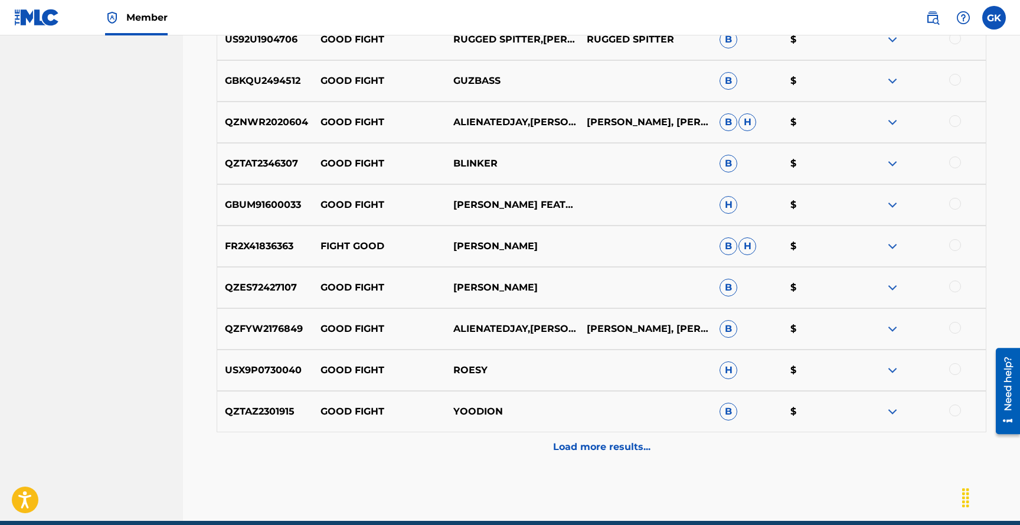
click at [583, 441] on p "Load more results..." at bounding box center [601, 447] width 97 height 14
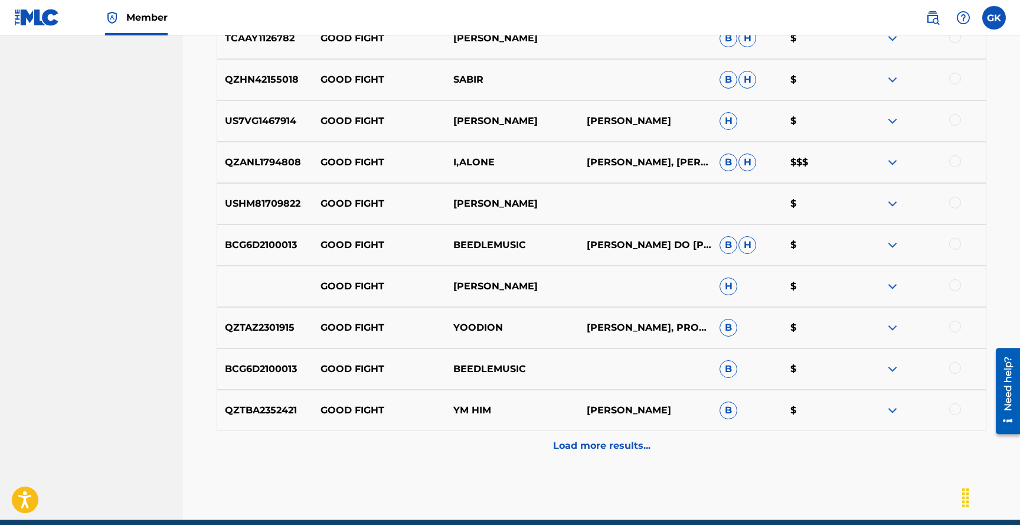
scroll to position [1293, 0]
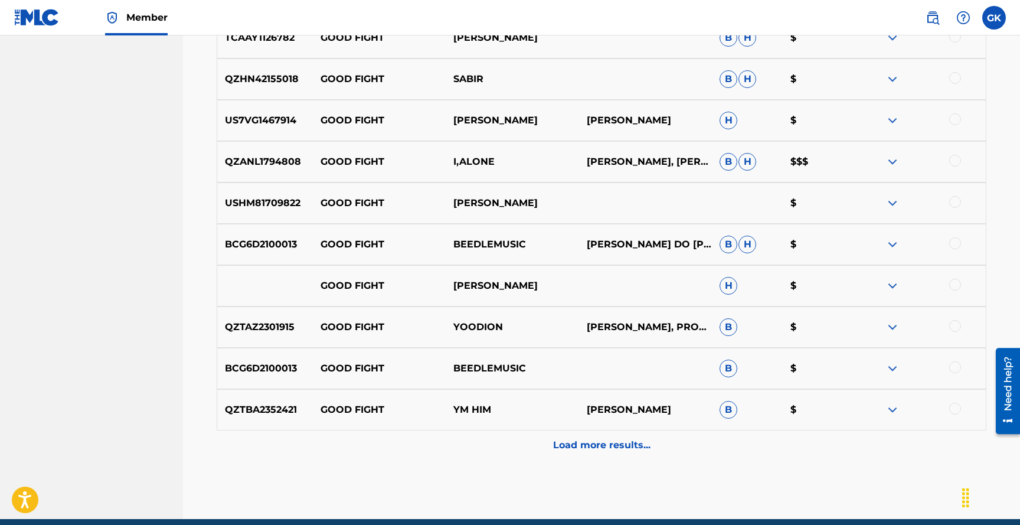
click at [593, 446] on p "Load more results..." at bounding box center [601, 445] width 97 height 14
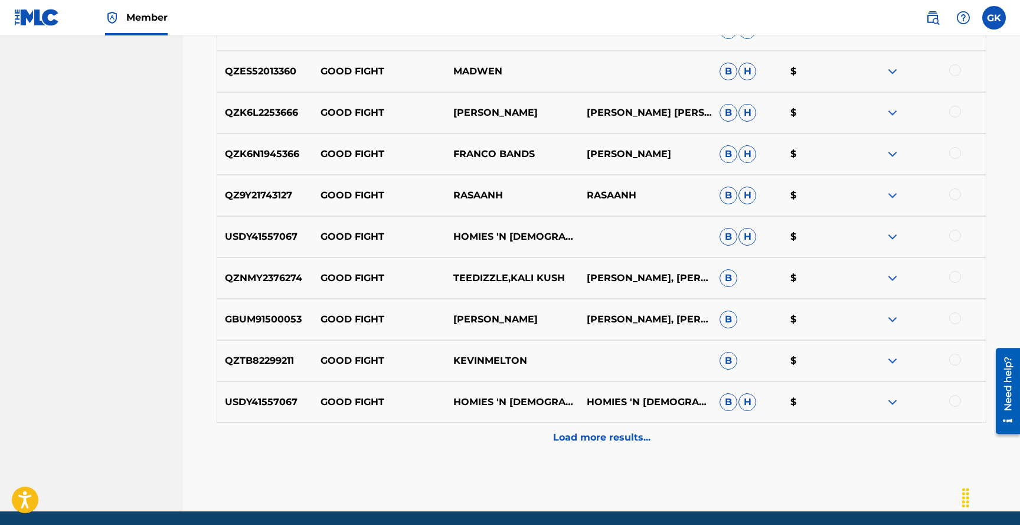
scroll to position [1715, 0]
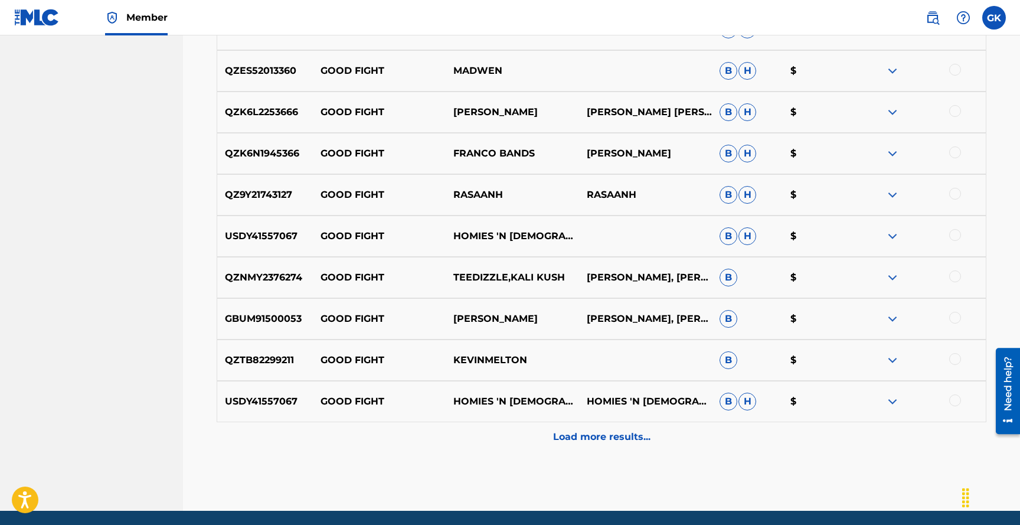
click at [595, 435] on p "Load more results..." at bounding box center [601, 437] width 97 height 14
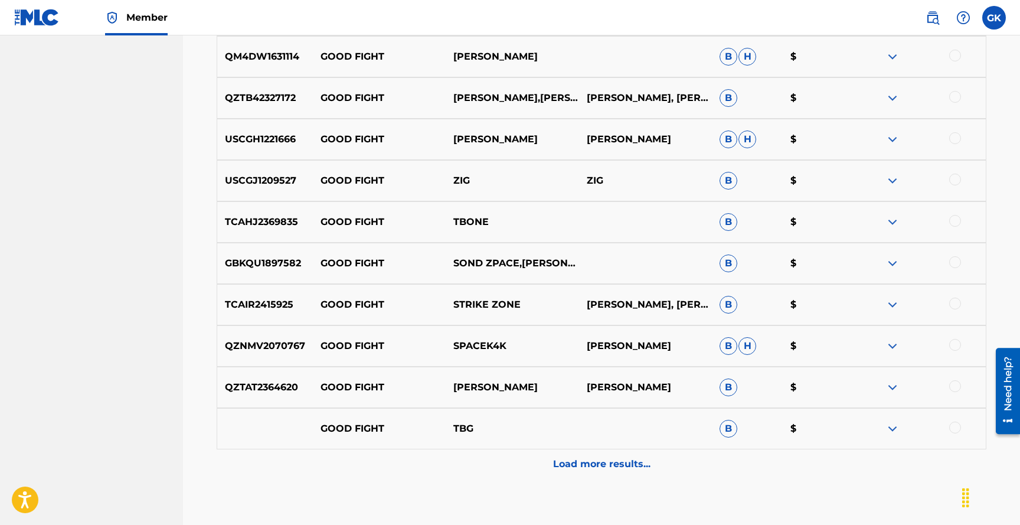
scroll to position [2101, 0]
click at [596, 460] on p "Load more results..." at bounding box center [601, 463] width 97 height 14
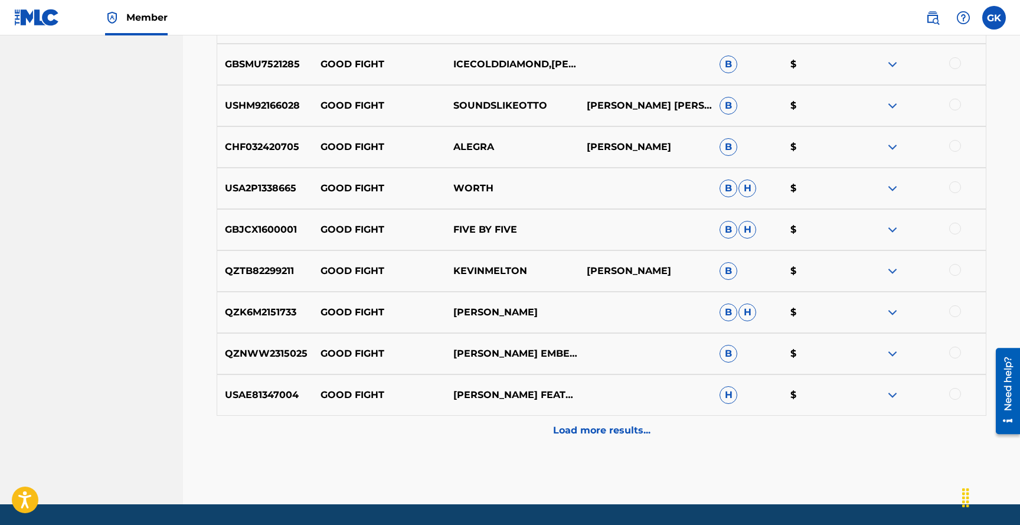
scroll to position [2583, 0]
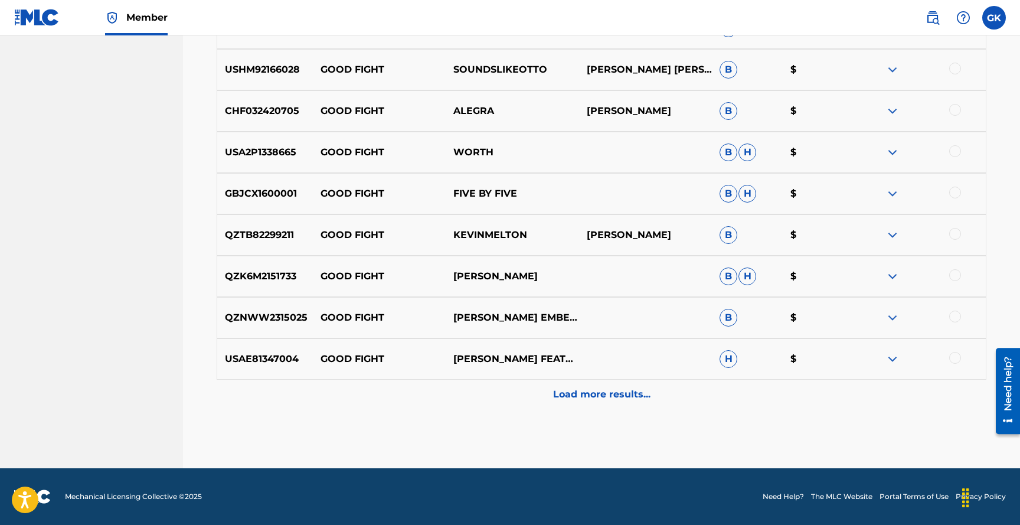
click at [584, 392] on p "Load more results..." at bounding box center [601, 394] width 97 height 14
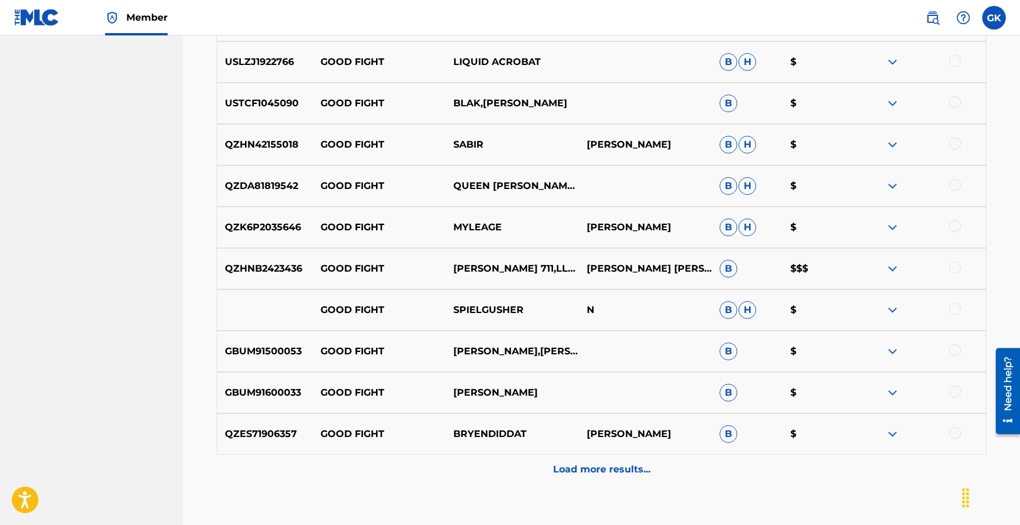
scroll to position [2923, 0]
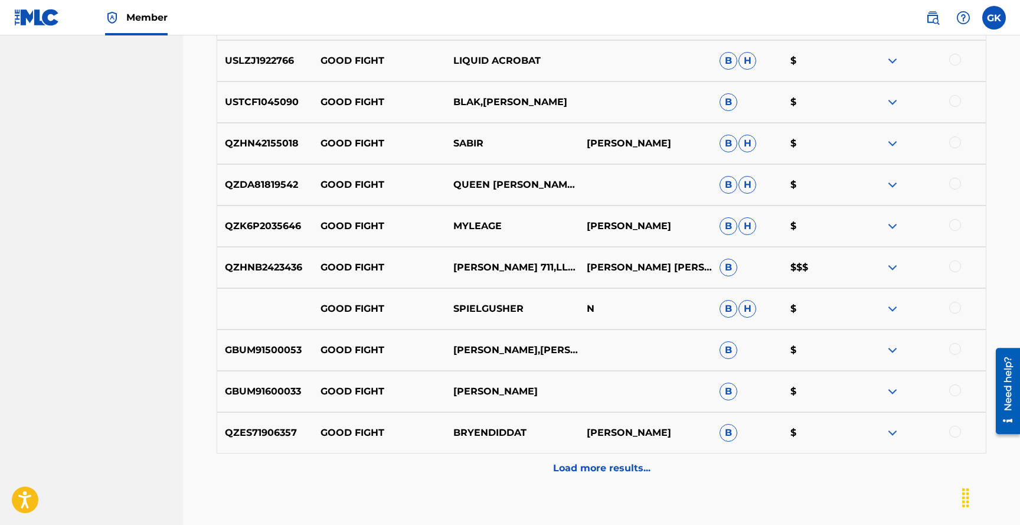
click at [590, 463] on p "Load more results..." at bounding box center [601, 468] width 97 height 14
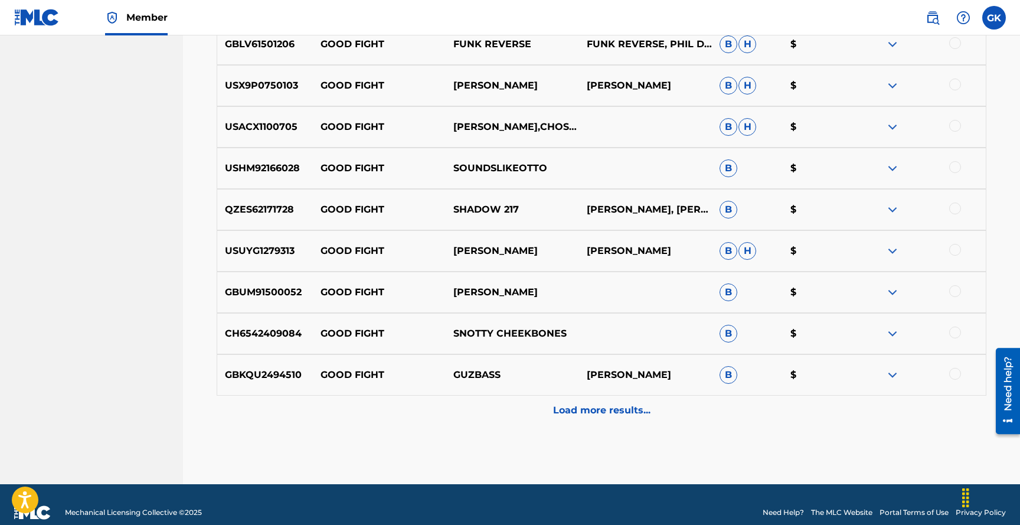
scroll to position [3410, 0]
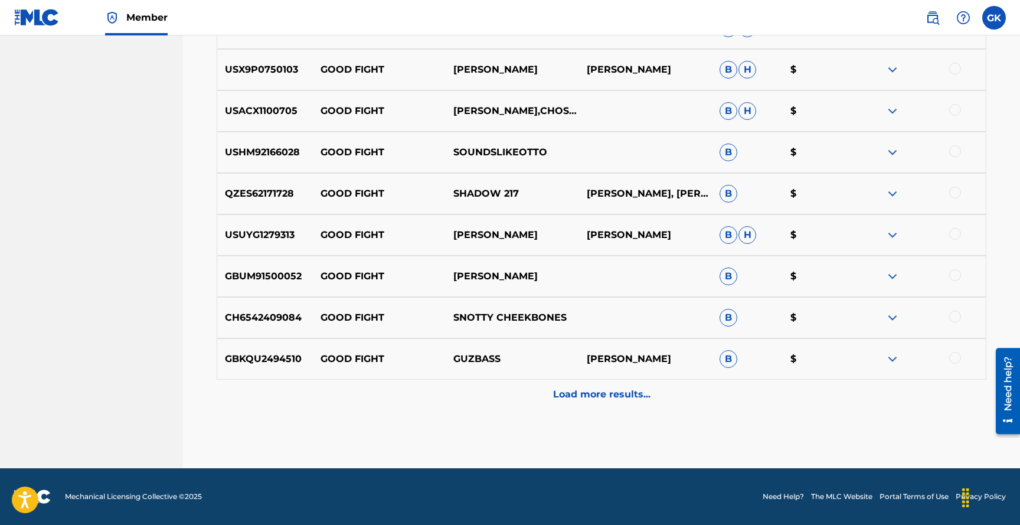
click at [602, 399] on p "Load more results..." at bounding box center [601, 394] width 97 height 14
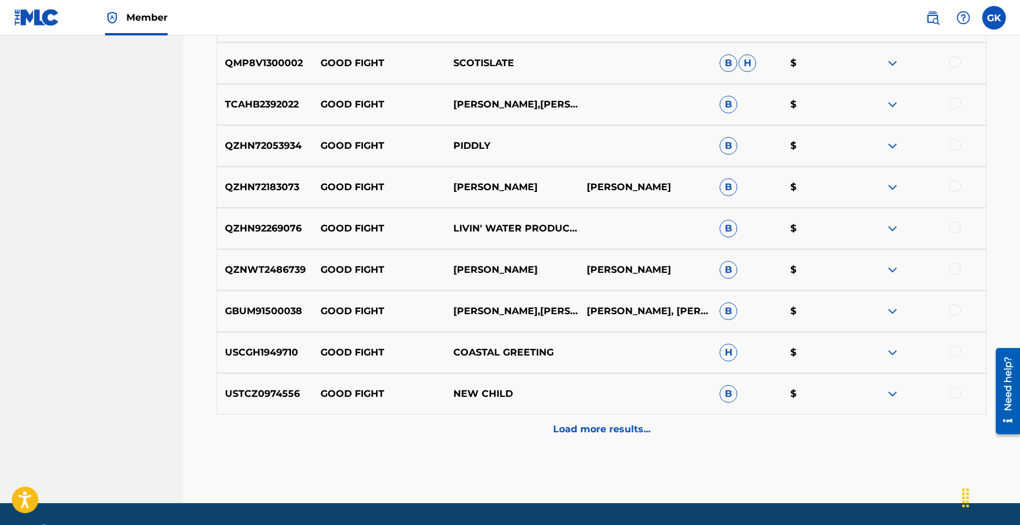
scroll to position [3823, 0]
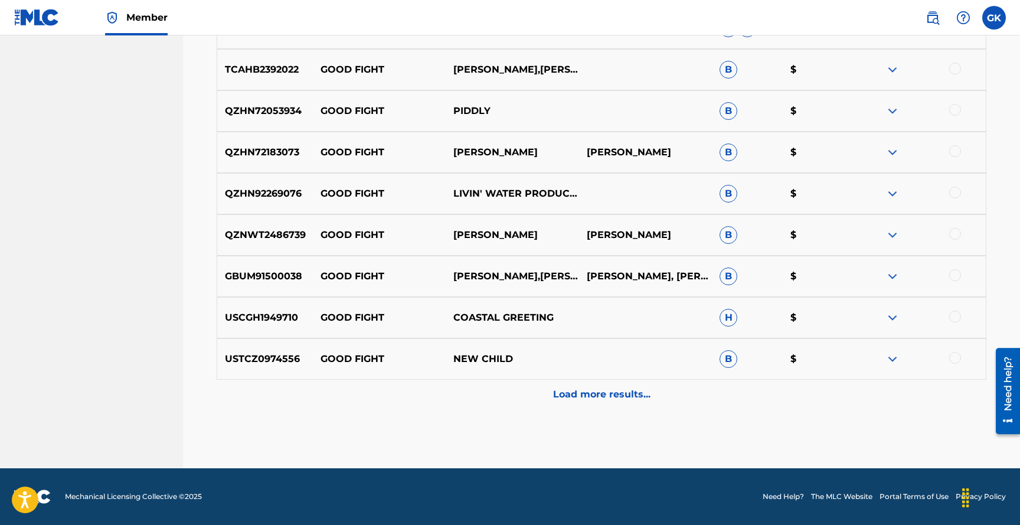
click at [597, 395] on p "Load more results..." at bounding box center [601, 394] width 97 height 14
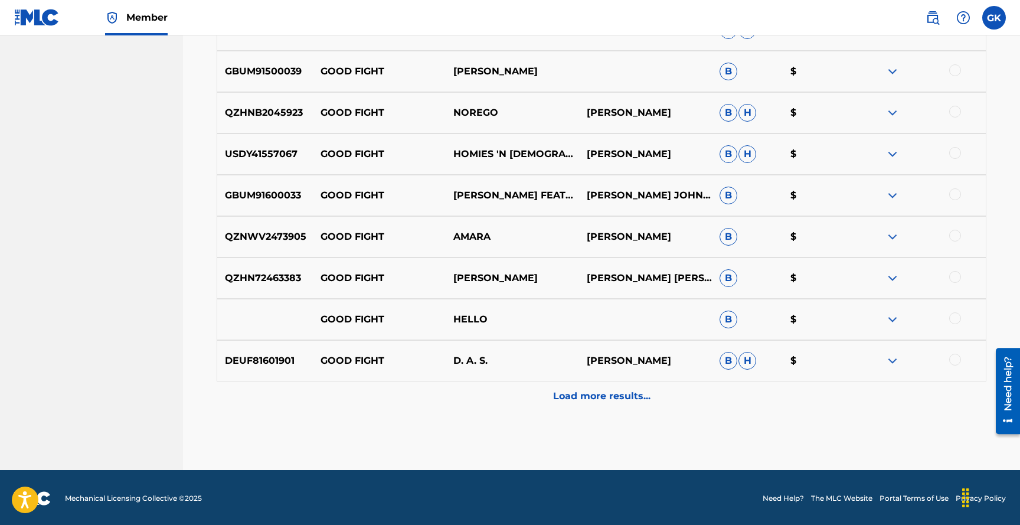
scroll to position [4236, 0]
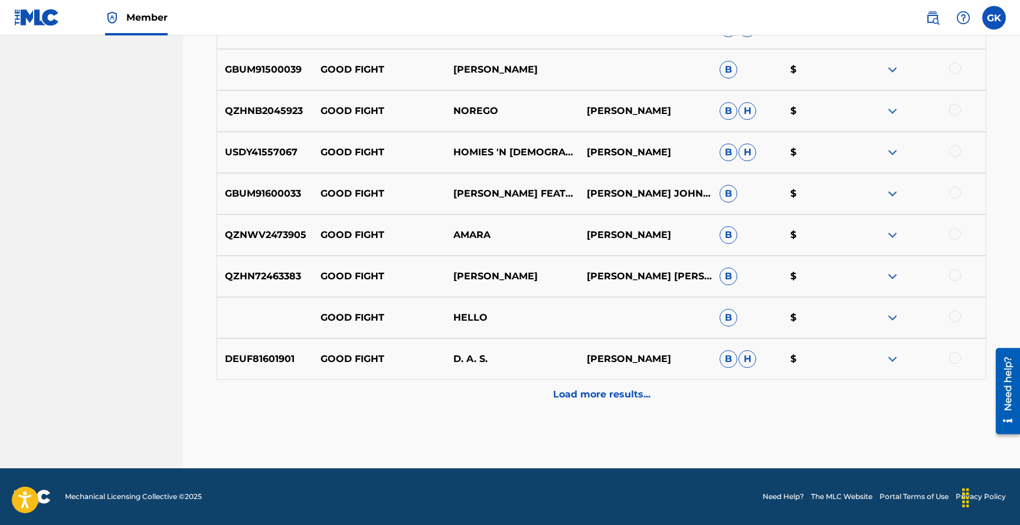
click at [587, 394] on p "Load more results..." at bounding box center [601, 394] width 97 height 14
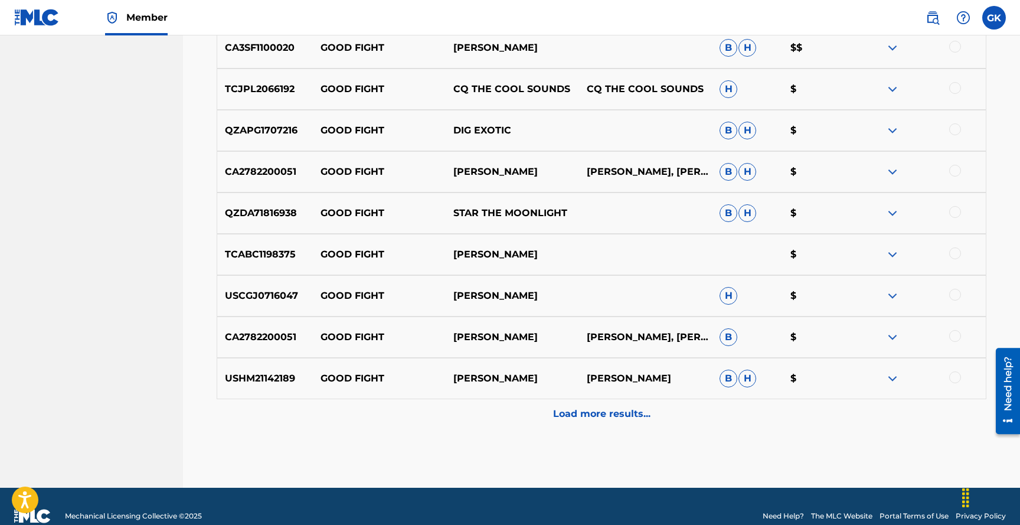
scroll to position [4649, 0]
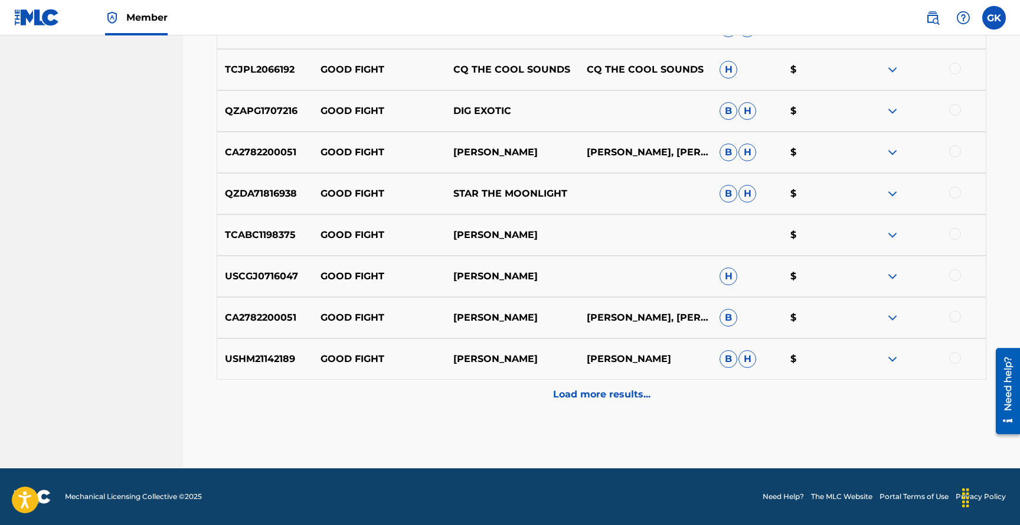
click at [587, 394] on p "Load more results..." at bounding box center [601, 394] width 97 height 14
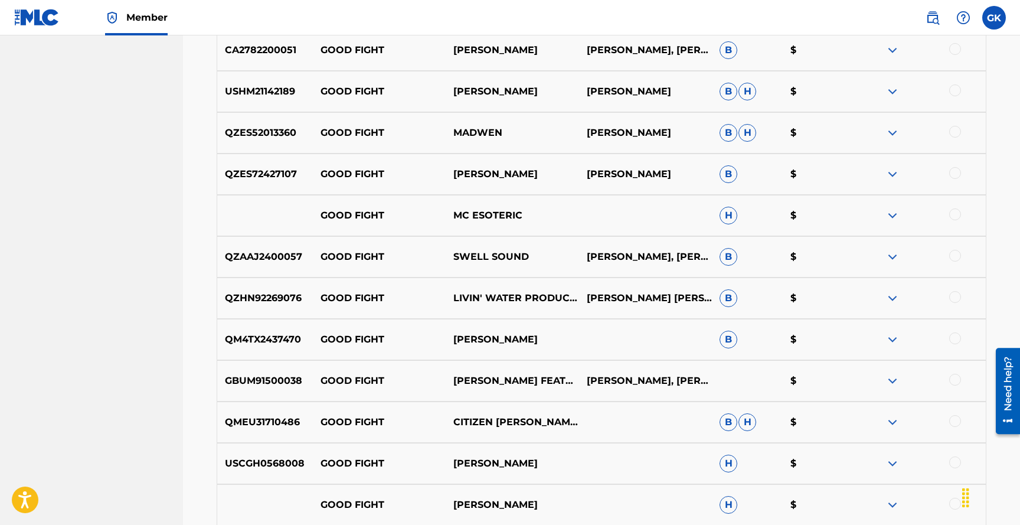
scroll to position [5062, 0]
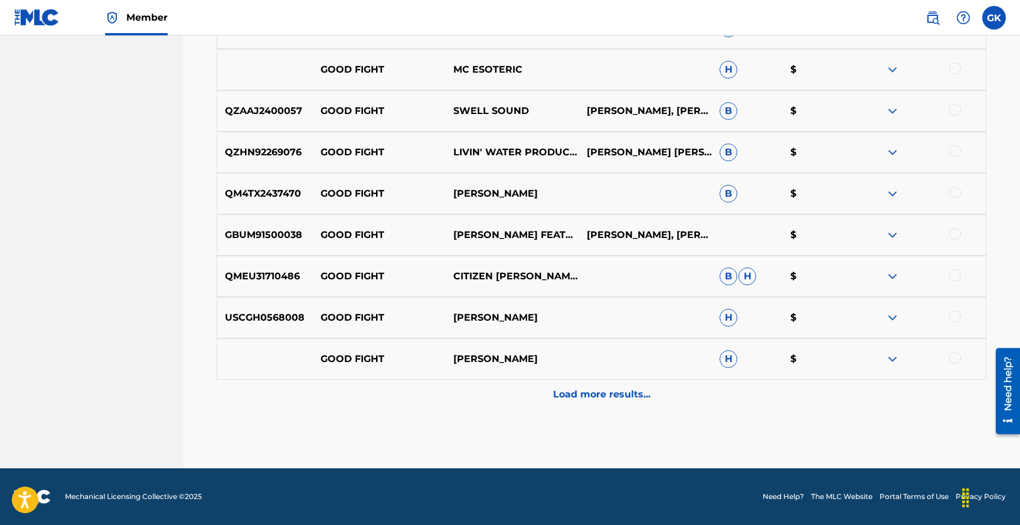
click at [597, 394] on p "Load more results..." at bounding box center [601, 394] width 97 height 14
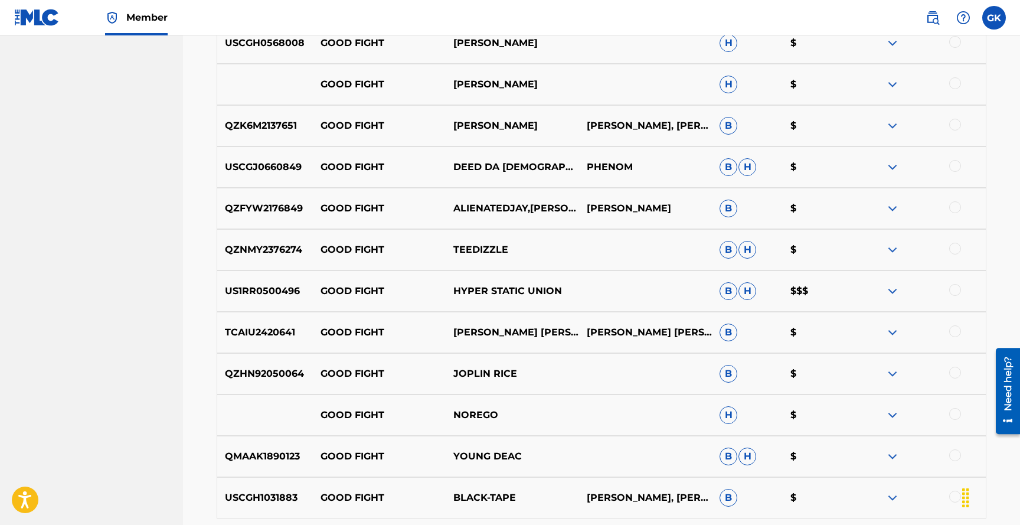
scroll to position [5476, 0]
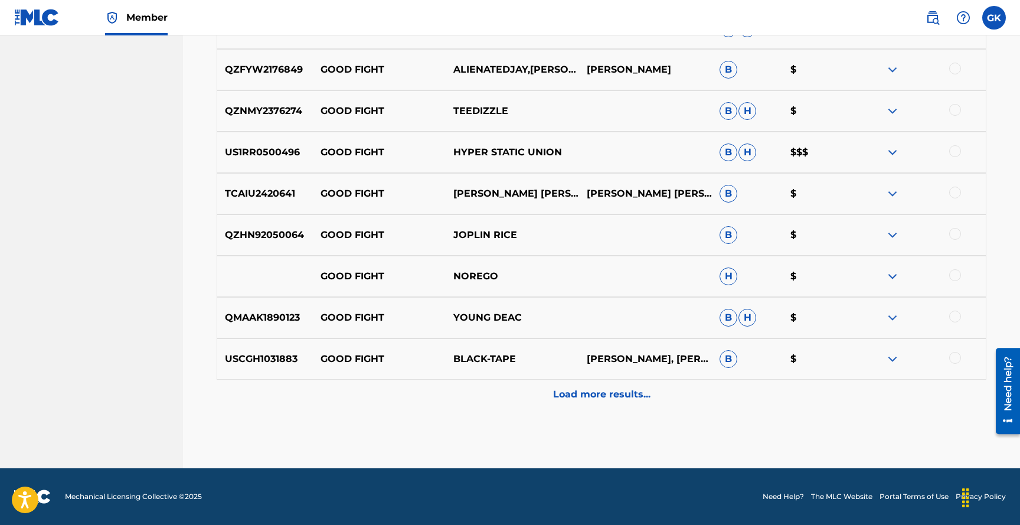
click at [591, 393] on p "Load more results..." at bounding box center [601, 394] width 97 height 14
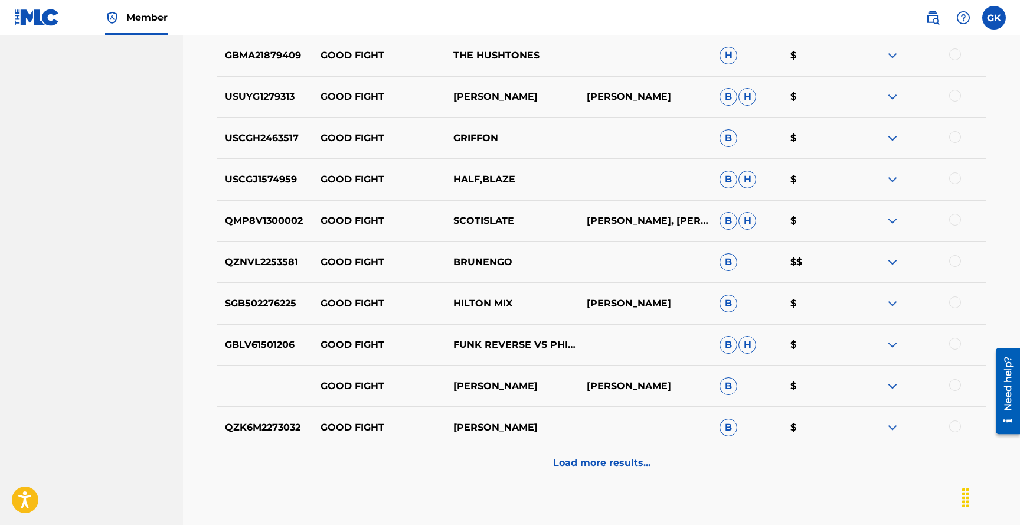
scroll to position [5889, 0]
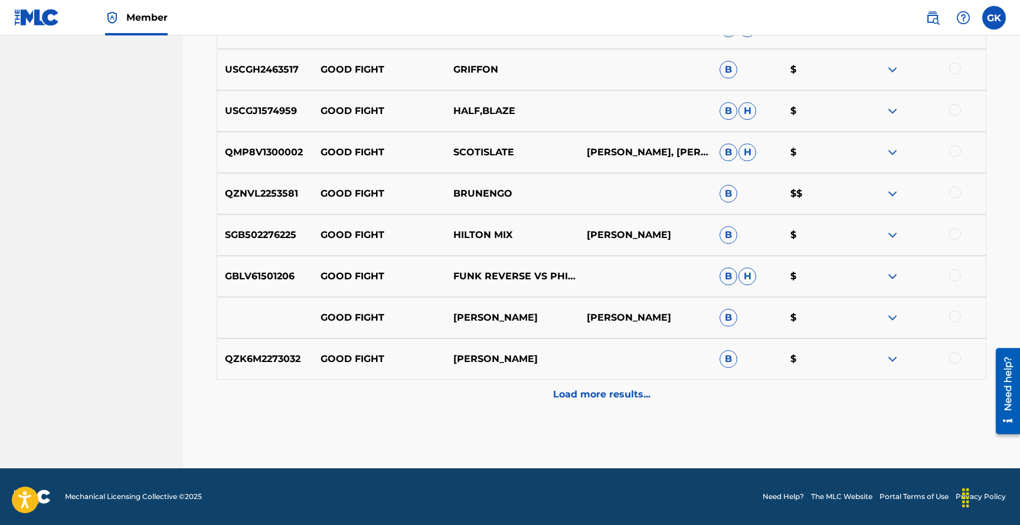
click at [587, 392] on p "Load more results..." at bounding box center [601, 394] width 97 height 14
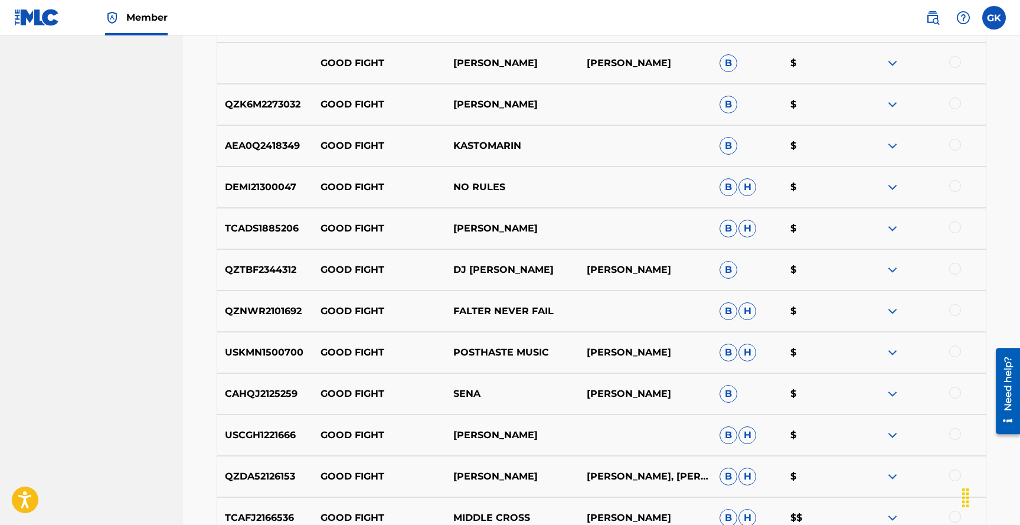
scroll to position [6302, 0]
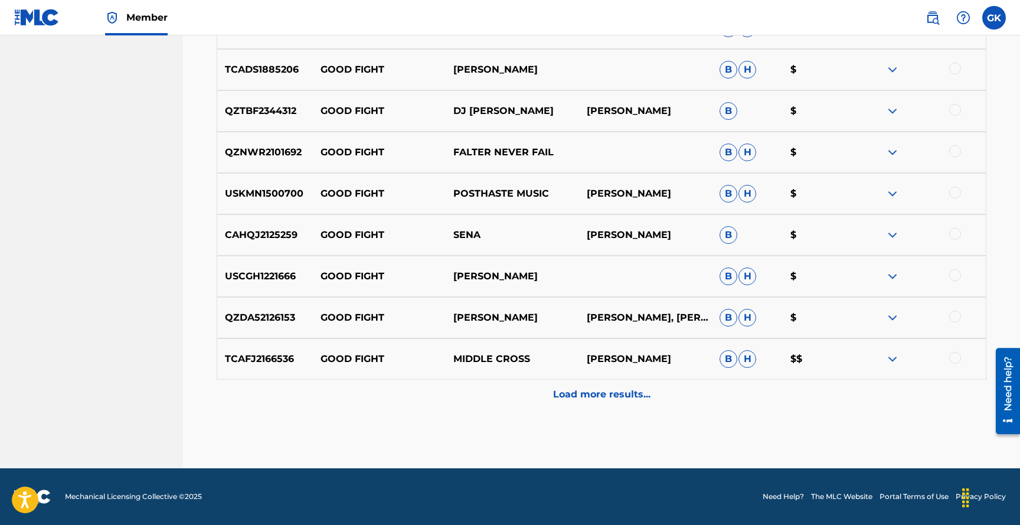
click at [583, 393] on p "Load more results..." at bounding box center [601, 394] width 97 height 14
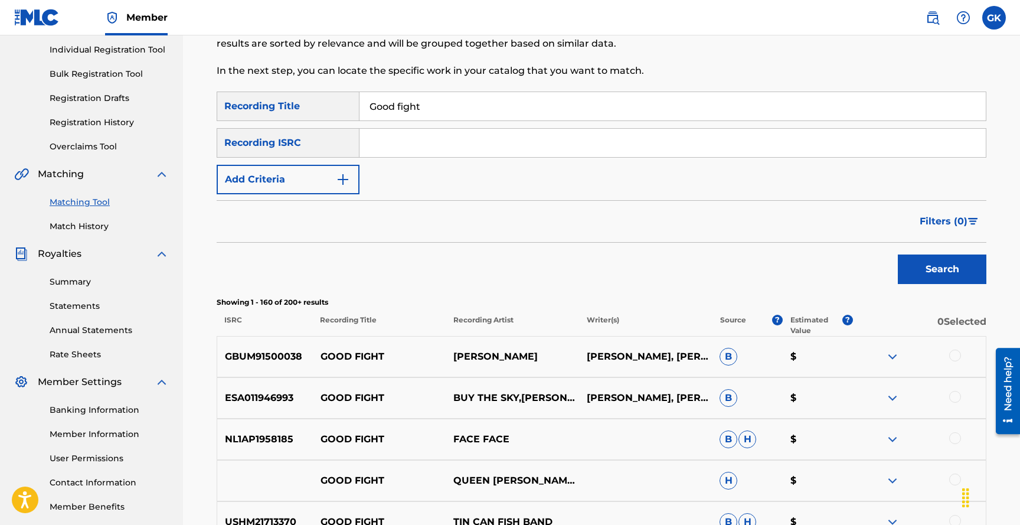
scroll to position [0, 0]
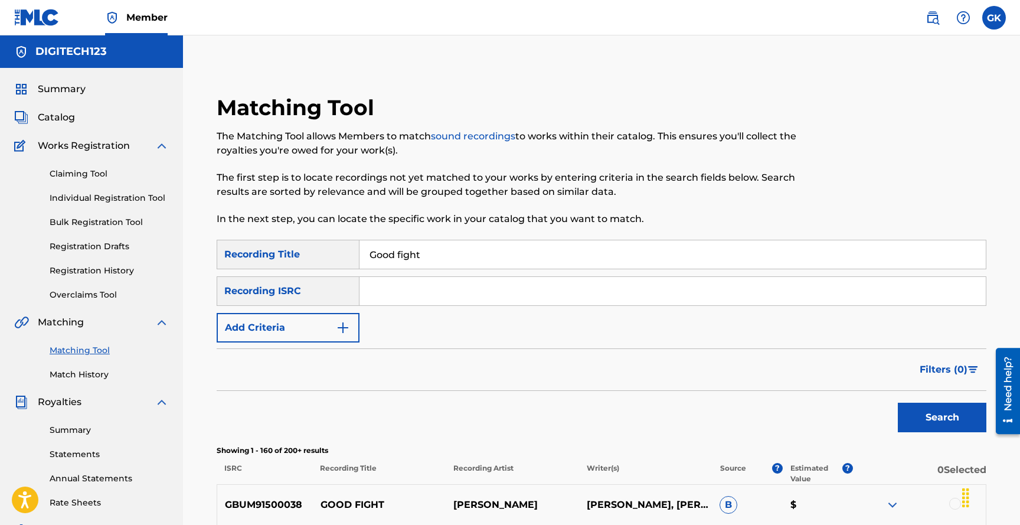
click at [404, 289] on input "Search Form" at bounding box center [672, 291] width 626 height 28
click at [55, 117] on span "Catalog" at bounding box center [56, 117] width 37 height 14
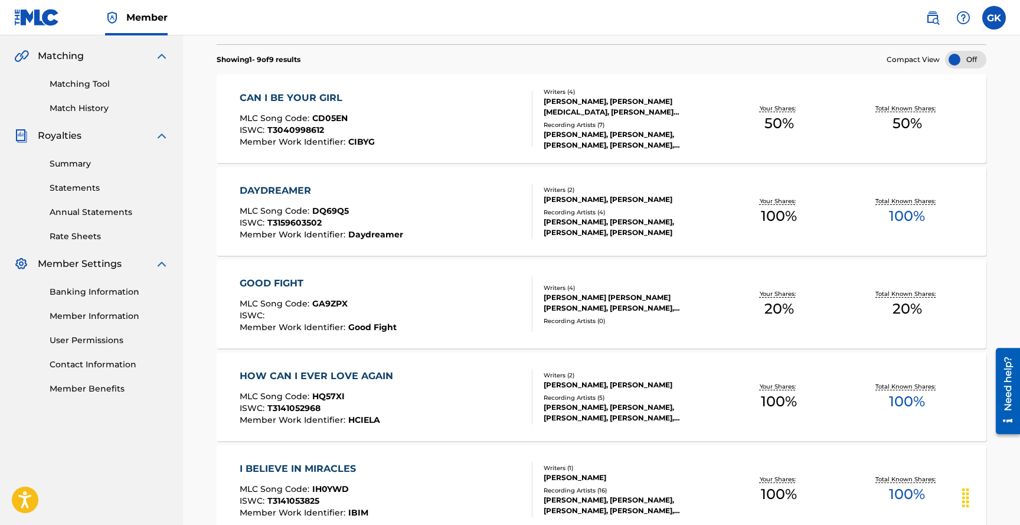
scroll to position [269, 0]
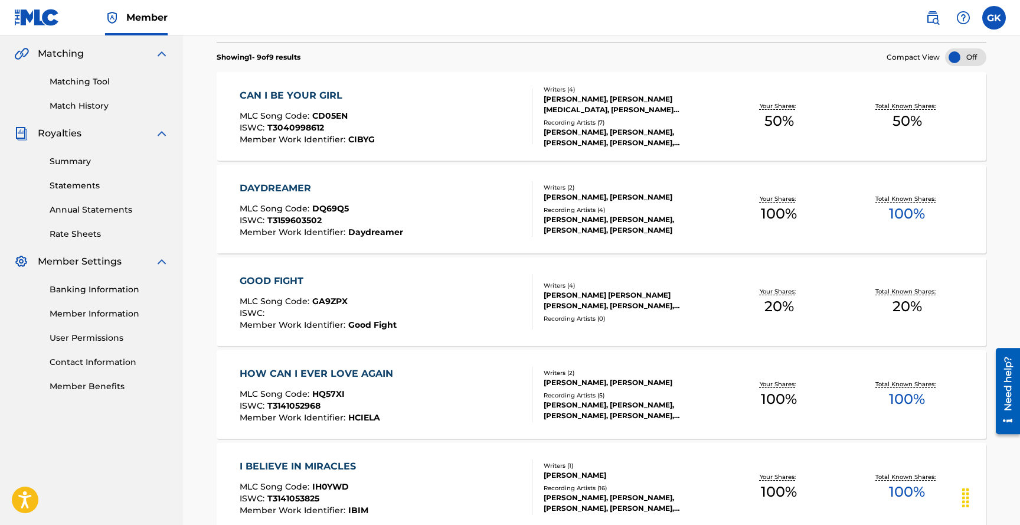
click at [426, 309] on div "GOOD FIGHT MLC Song Code : GA9ZPX ISWC : Member Work Identifier : Good Fight" at bounding box center [386, 301] width 293 height 55
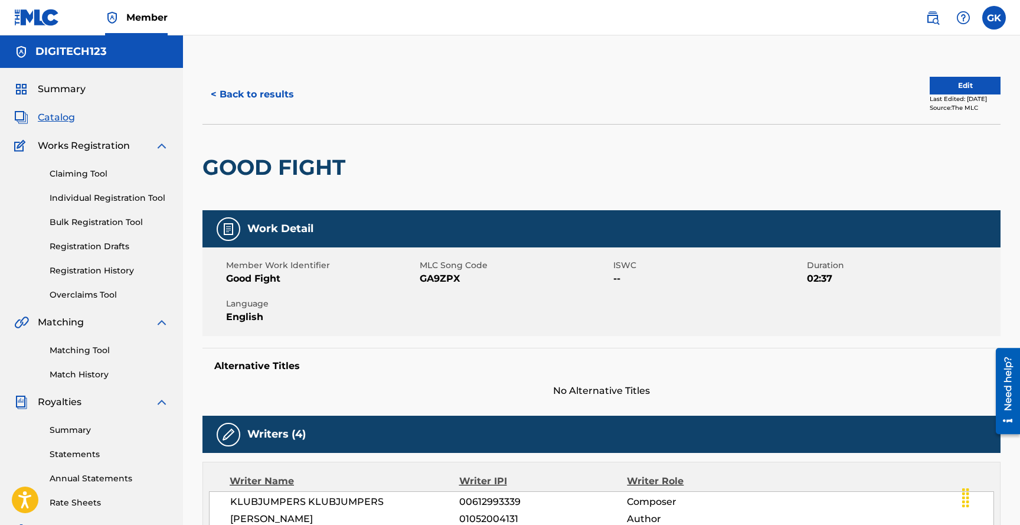
click at [956, 81] on button "Edit" at bounding box center [965, 86] width 71 height 18
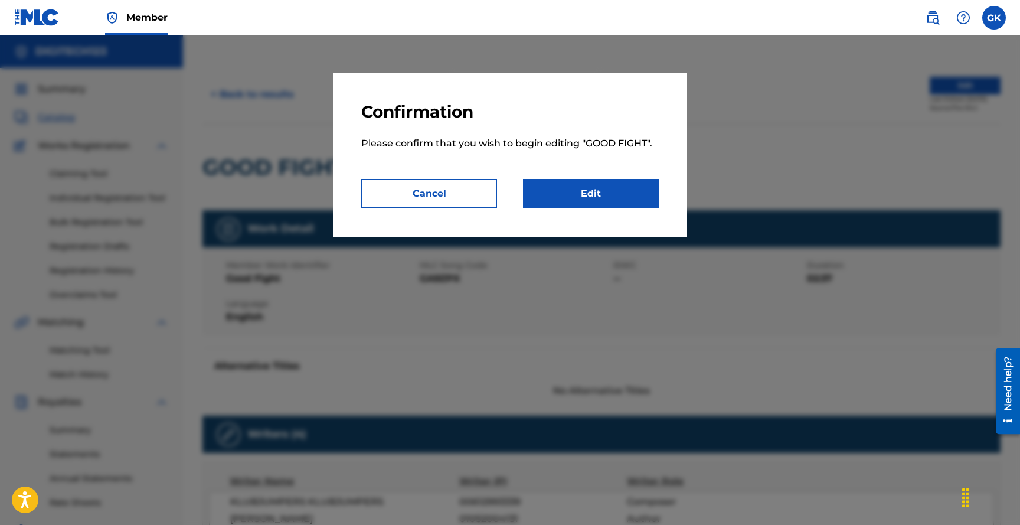
click at [594, 203] on link "Edit" at bounding box center [591, 194] width 136 height 30
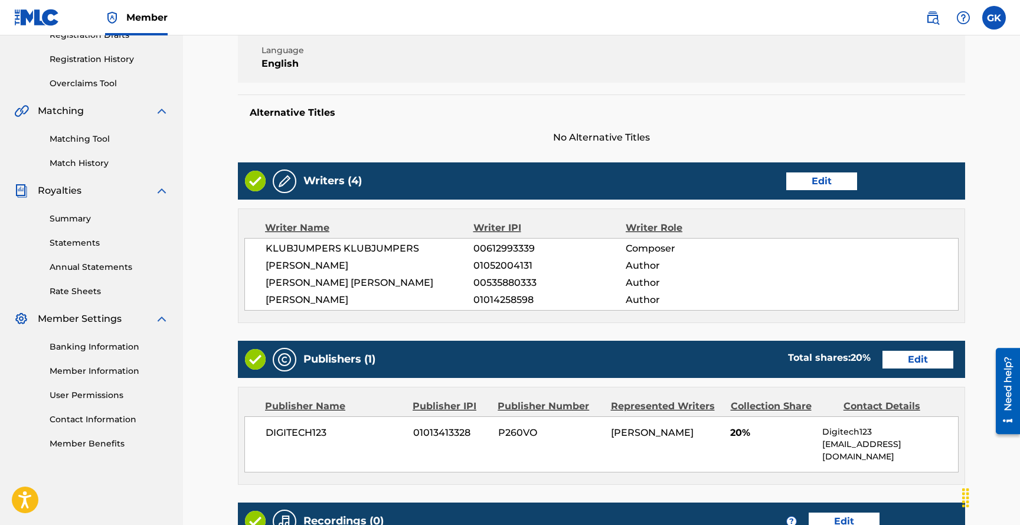
scroll to position [384, 0]
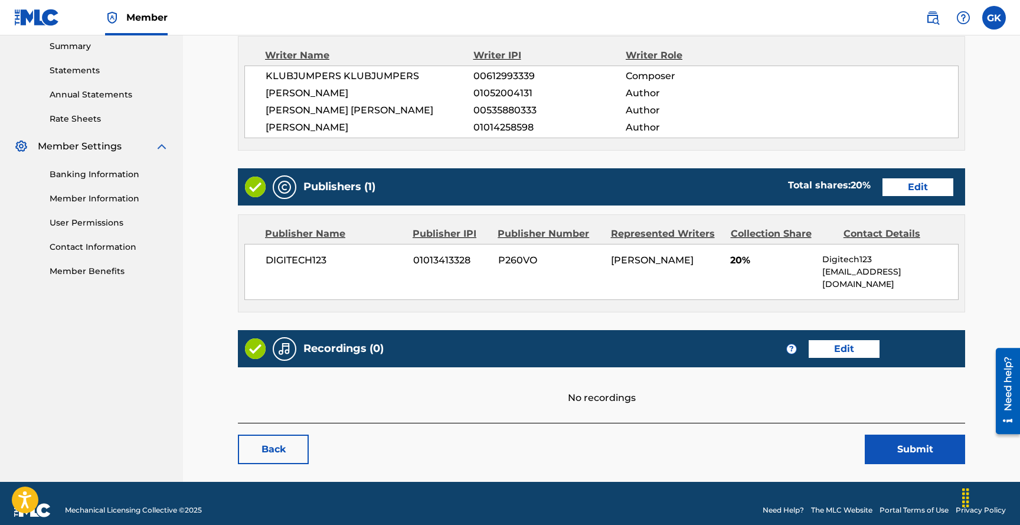
click at [848, 340] on link "Edit" at bounding box center [844, 349] width 71 height 18
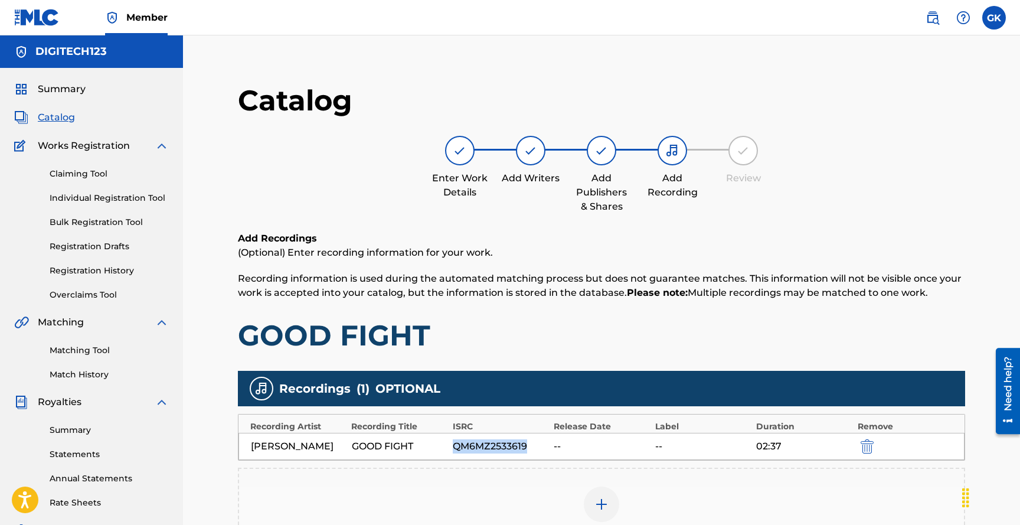
drag, startPoint x: 528, startPoint y: 448, endPoint x: 454, endPoint y: 452, distance: 73.9
click at [454, 452] on div "QM6MZ2533619" at bounding box center [500, 446] width 95 height 14
copy div "QM6MZ2533619"
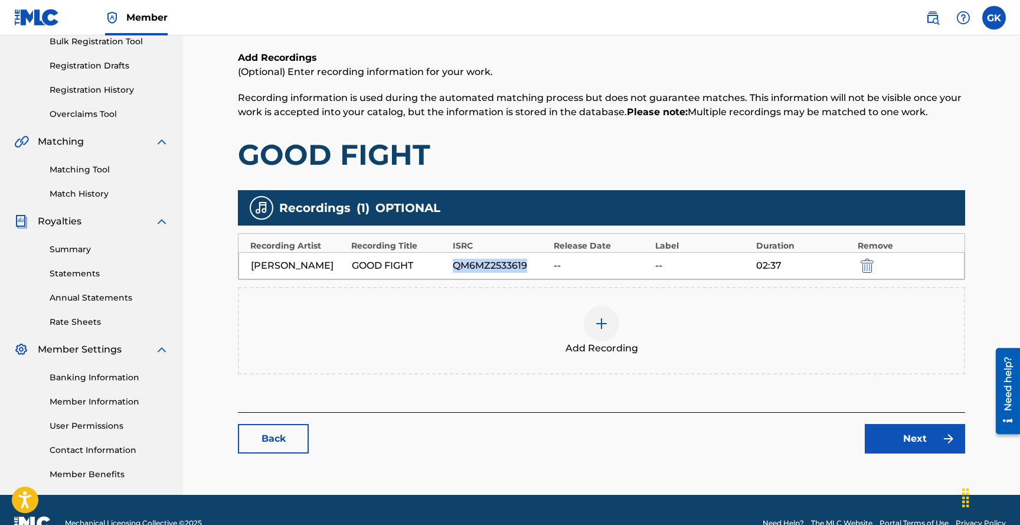
scroll to position [207, 0]
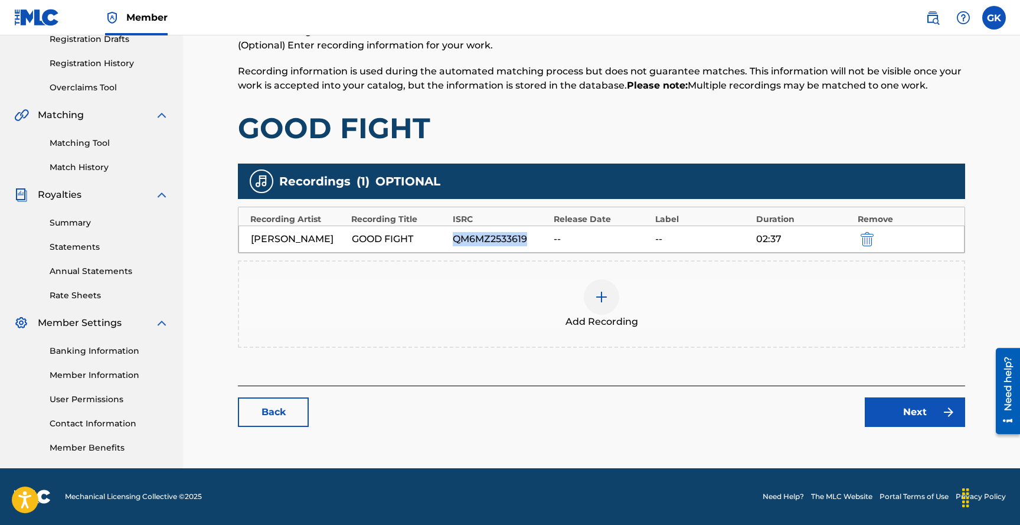
click at [603, 297] on img at bounding box center [601, 297] width 14 height 14
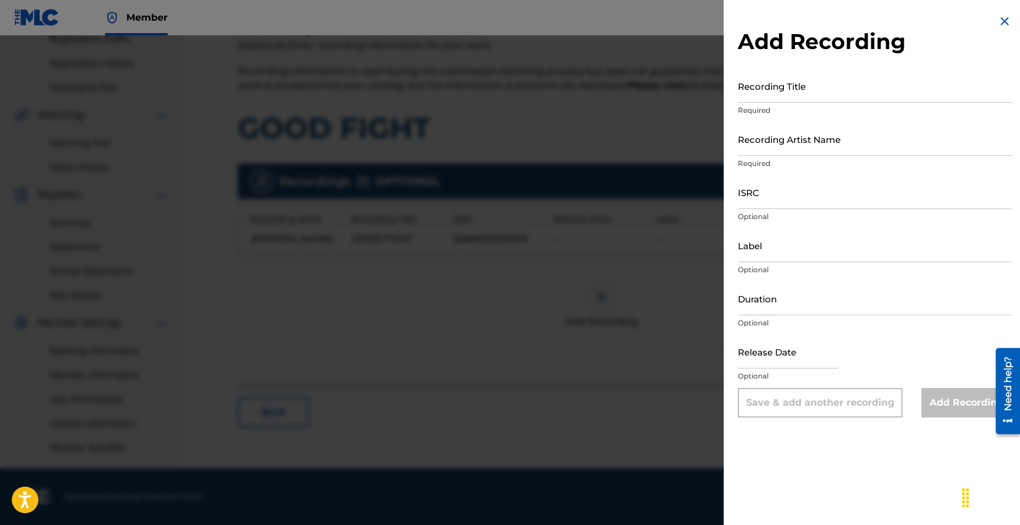
click at [849, 91] on input "Recording Title" at bounding box center [875, 86] width 274 height 34
type input "Good Fight"
click at [855, 139] on input "Recording Artist Name" at bounding box center [875, 139] width 274 height 34
type input "[PERSON_NAME]"
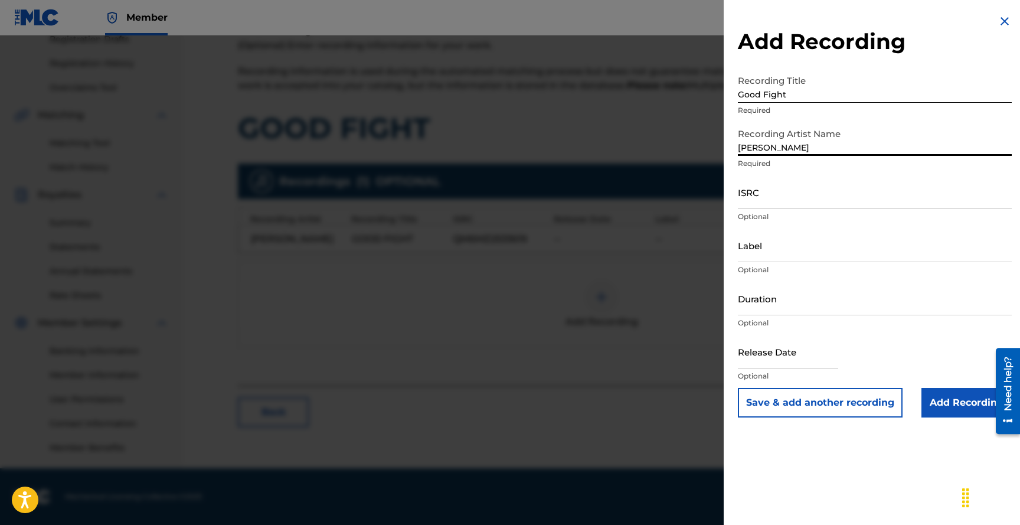
click at [795, 200] on input "ISRC" at bounding box center [875, 192] width 274 height 34
paste input "QM6MZ2533619"
type input "QM6MZ2533619"
click at [787, 251] on input "Label" at bounding box center [875, 245] width 274 height 34
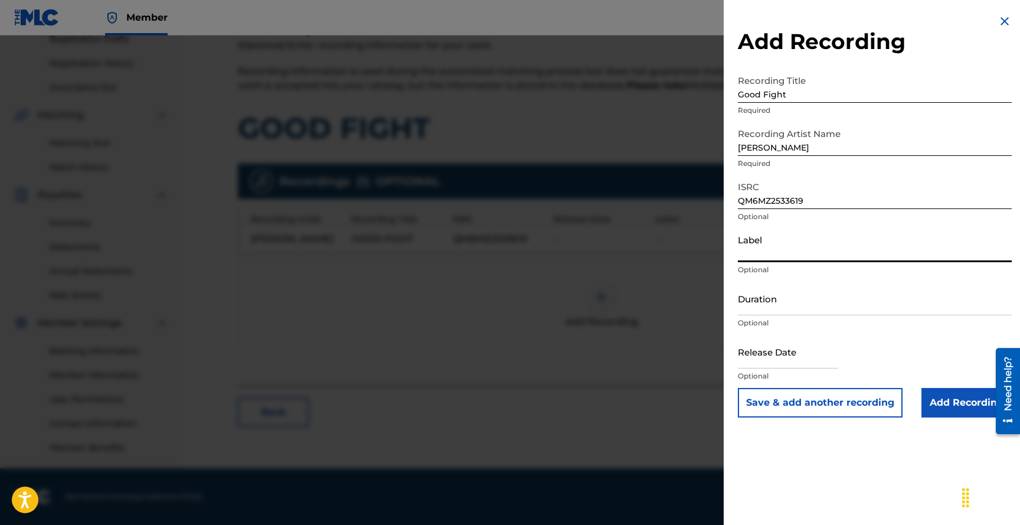
click at [782, 254] on input "Label" at bounding box center [875, 245] width 274 height 34
click at [892, 21] on div "Add Recording Recording Title Good Fight Required Recording Artist Name [PERSON…" at bounding box center [875, 215] width 302 height 431
click at [783, 254] on input "Label" at bounding box center [875, 245] width 274 height 34
click at [775, 308] on input "Duration" at bounding box center [875, 299] width 274 height 34
click at [445, 300] on div at bounding box center [510, 297] width 1020 height 525
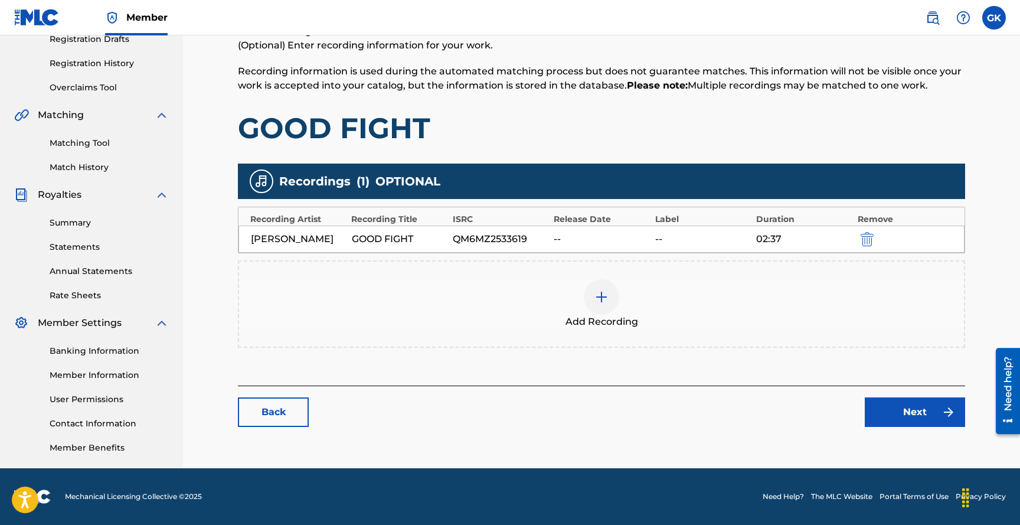
click at [606, 297] on img at bounding box center [601, 297] width 14 height 14
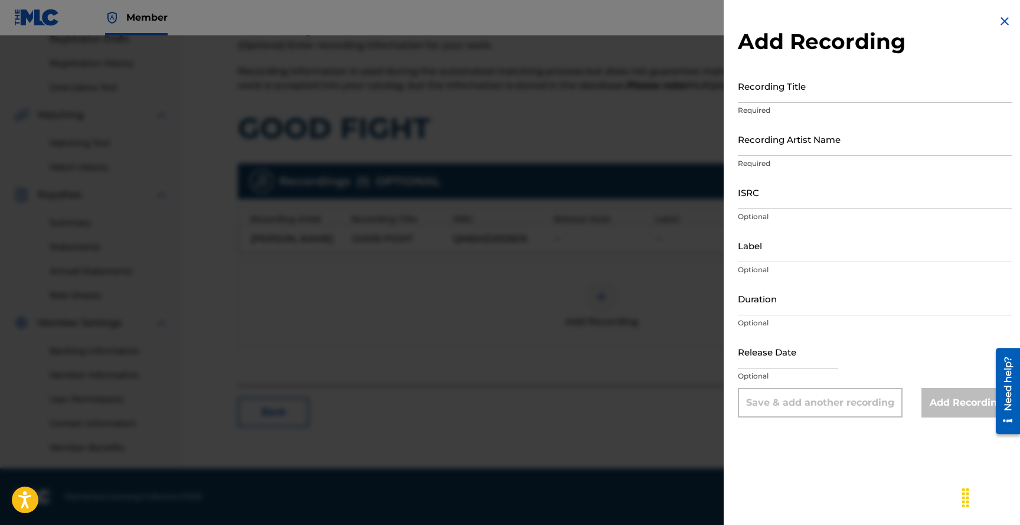
click at [813, 90] on input "Recording Title" at bounding box center [875, 86] width 274 height 34
type input "Good Fight"
click at [803, 142] on input "Recording Artist Name" at bounding box center [875, 139] width 274 height 34
type input "[PERSON_NAME]"
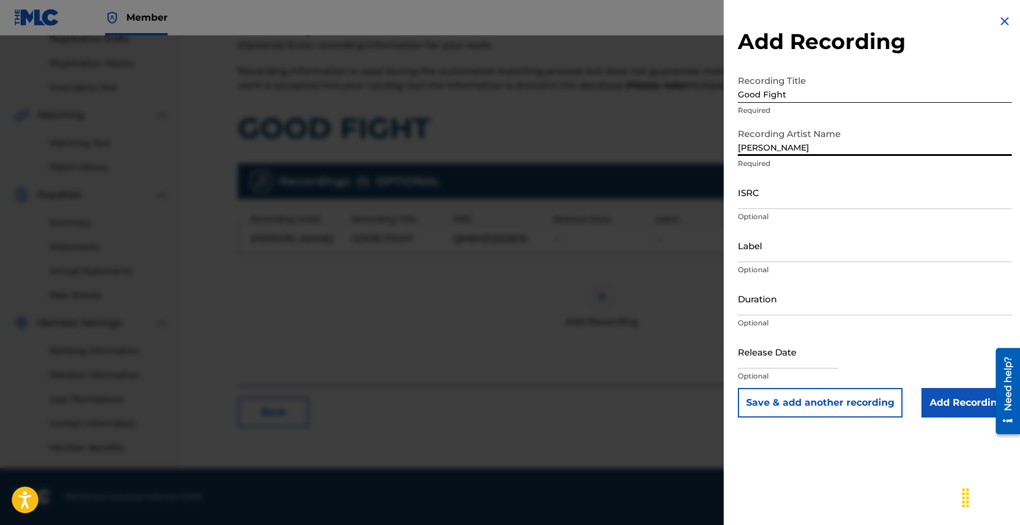
click at [810, 199] on input "ISRC" at bounding box center [875, 192] width 274 height 34
type input "QM6MZ2533619"
click at [787, 256] on input "Label" at bounding box center [875, 245] width 274 height 34
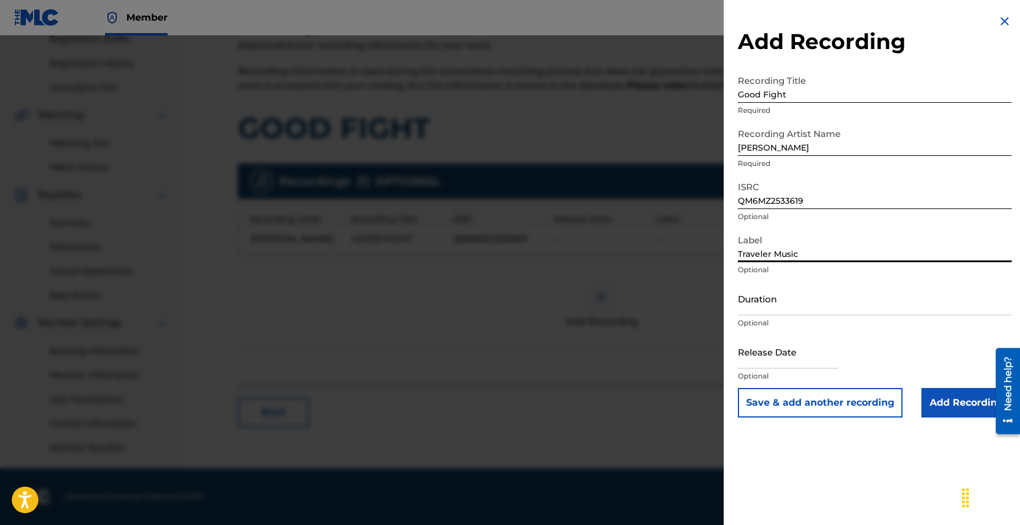
type input "Traveler Music"
click at [781, 309] on input "Duration" at bounding box center [875, 299] width 274 height 34
type input "02:37"
click at [752, 368] on input "text" at bounding box center [788, 352] width 100 height 34
select select "7"
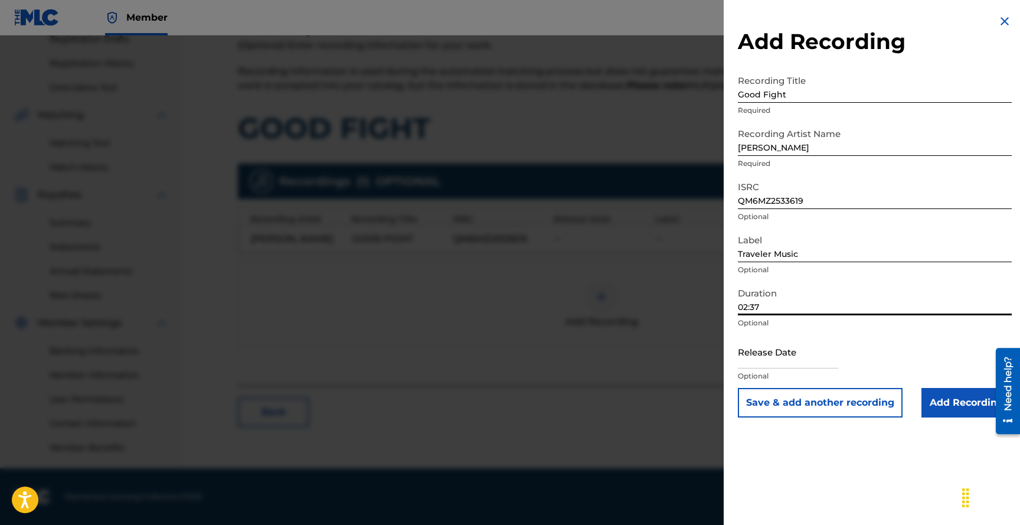
select select "2025"
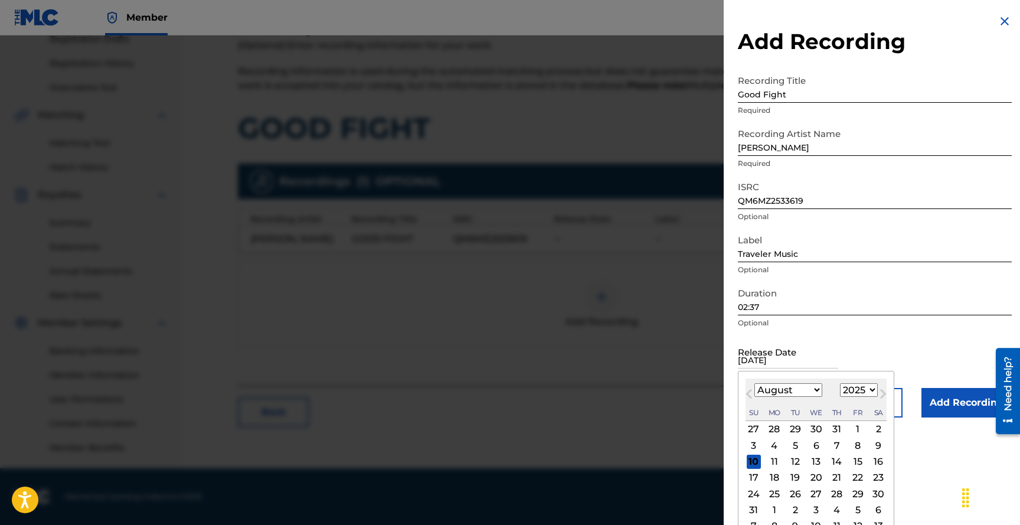
type input "[DATE]"
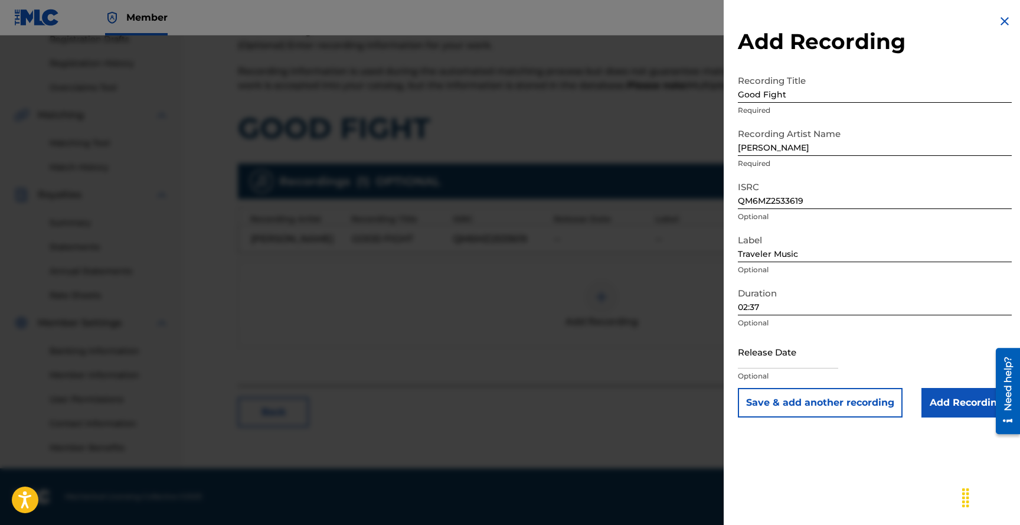
click at [769, 358] on input "text" at bounding box center [788, 352] width 100 height 34
select select "7"
select select "2025"
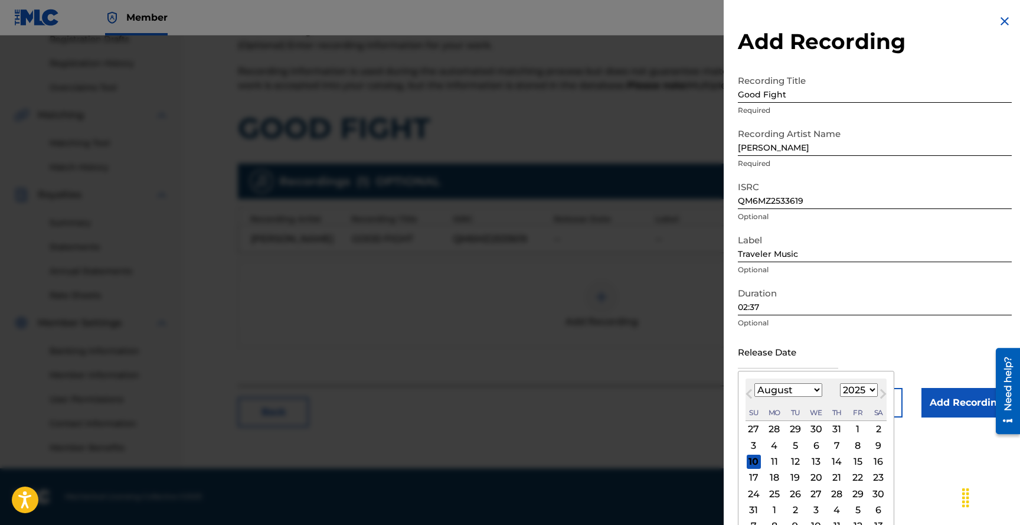
click at [750, 395] on span "Previous Month" at bounding box center [750, 396] width 0 height 18
select select "3"
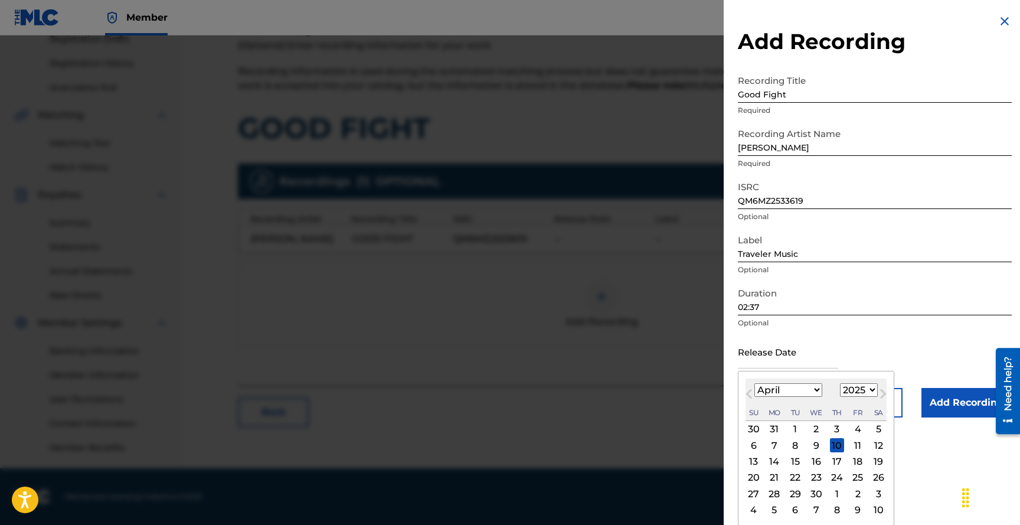
click at [858, 431] on div "4" at bounding box center [858, 429] width 14 height 14
type input "[DATE]"
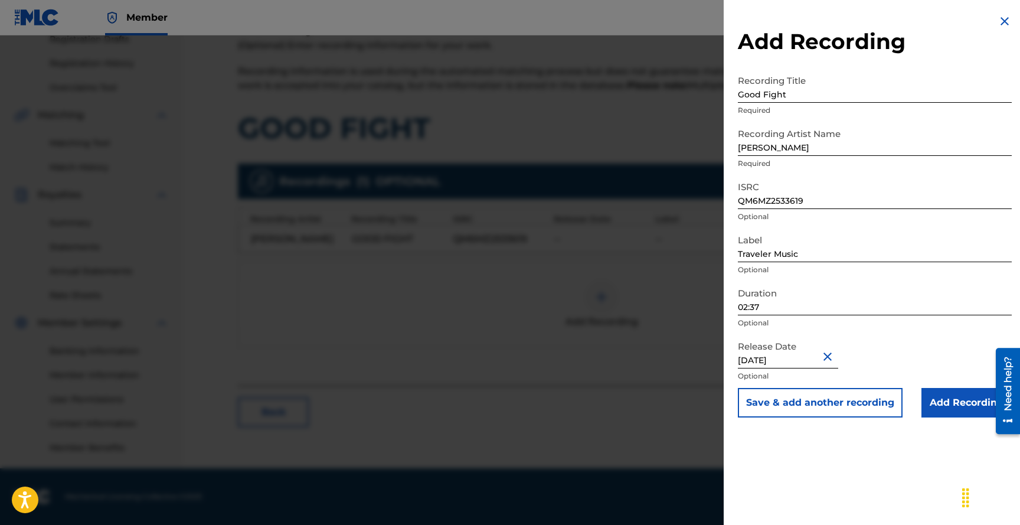
click at [958, 402] on input "Add Recording" at bounding box center [966, 403] width 90 height 30
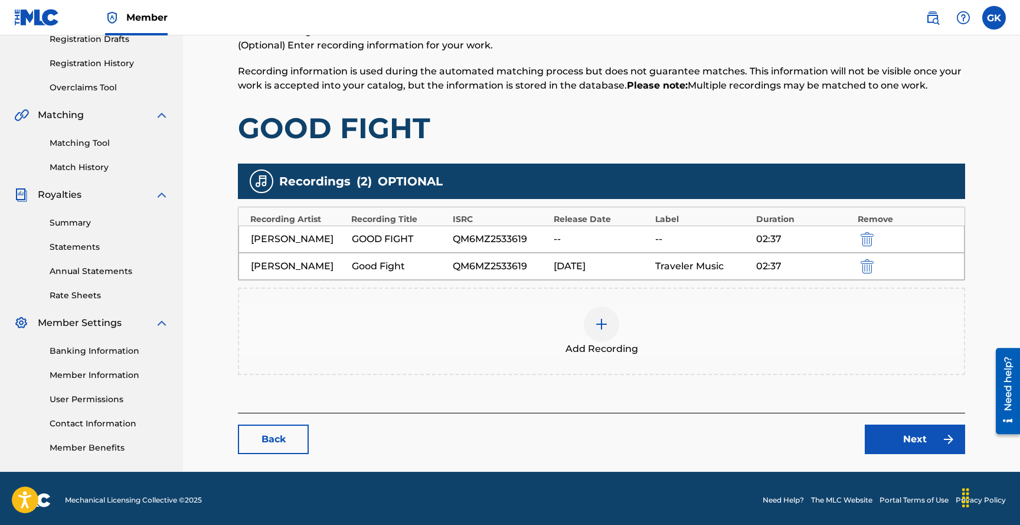
click at [908, 431] on link "Next" at bounding box center [915, 439] width 100 height 30
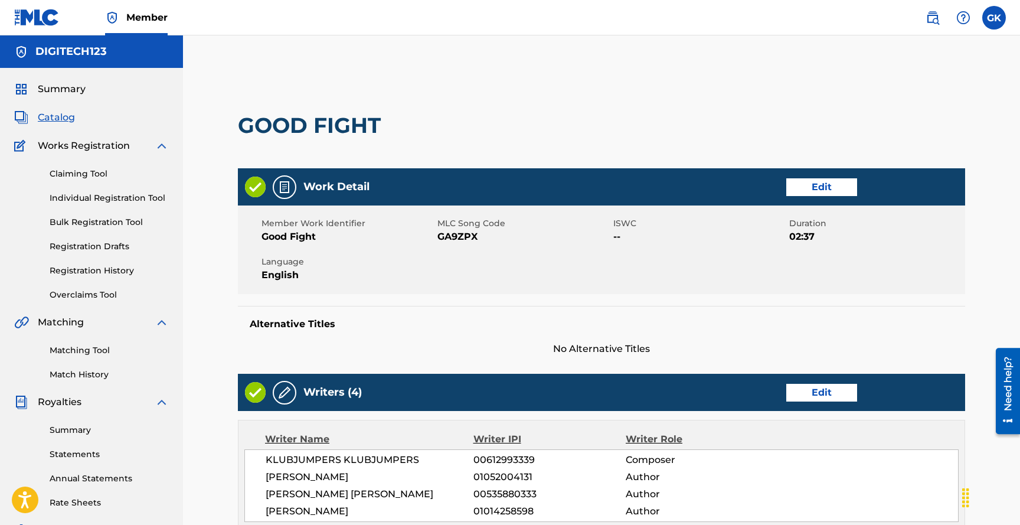
click at [818, 184] on link "Edit" at bounding box center [821, 187] width 71 height 18
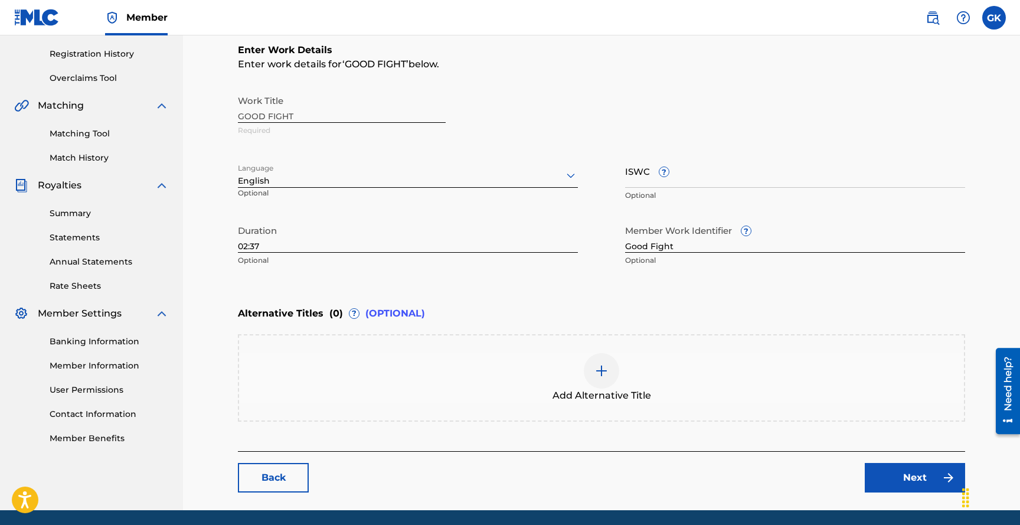
scroll to position [232, 0]
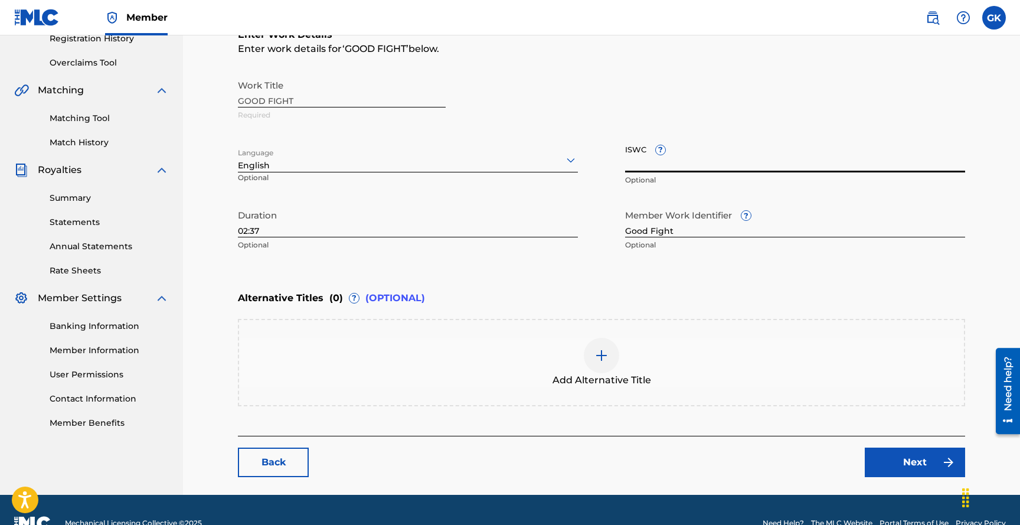
click at [722, 168] on input "ISWC ?" at bounding box center [795, 156] width 340 height 34
paste input "T3318734413"
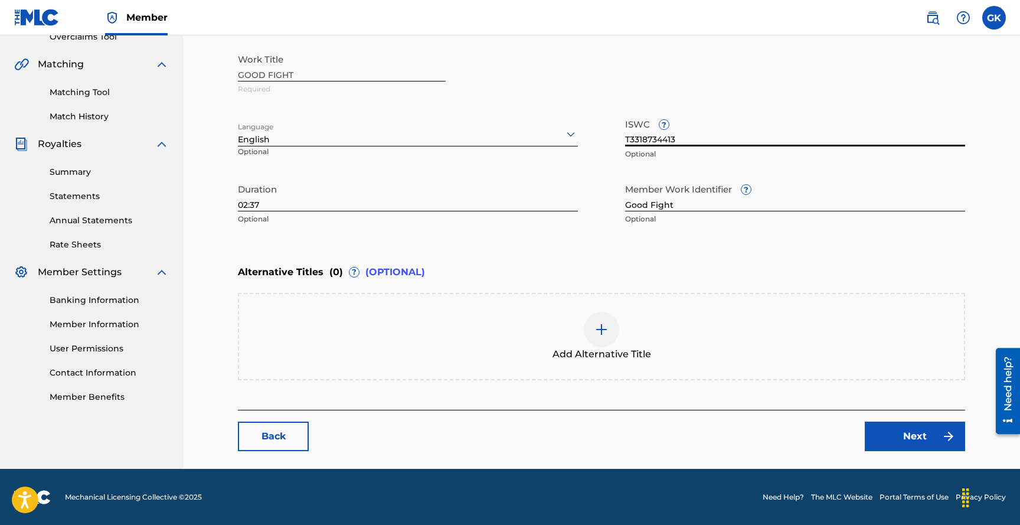
scroll to position [258, 0]
type input "T3318734413"
click at [901, 431] on link "Next" at bounding box center [915, 436] width 100 height 30
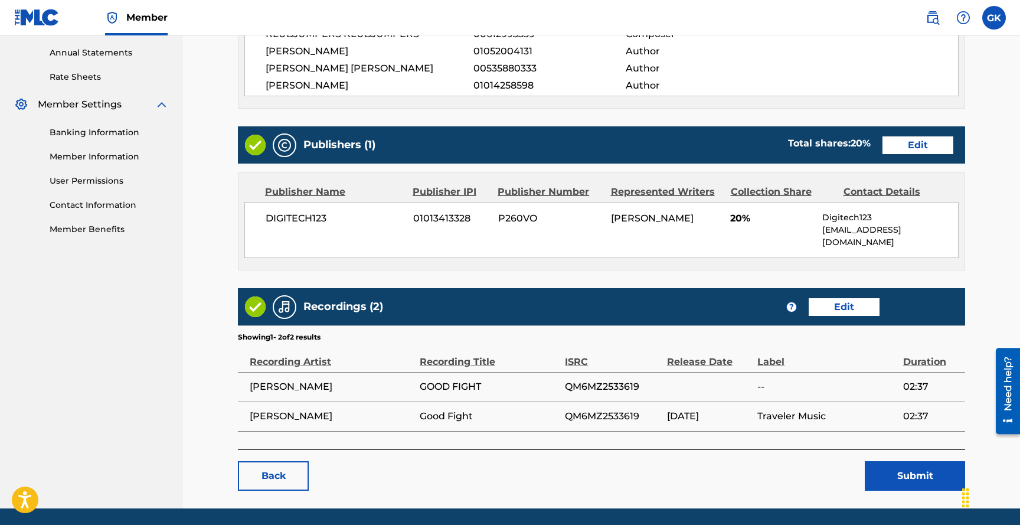
scroll to position [452, 0]
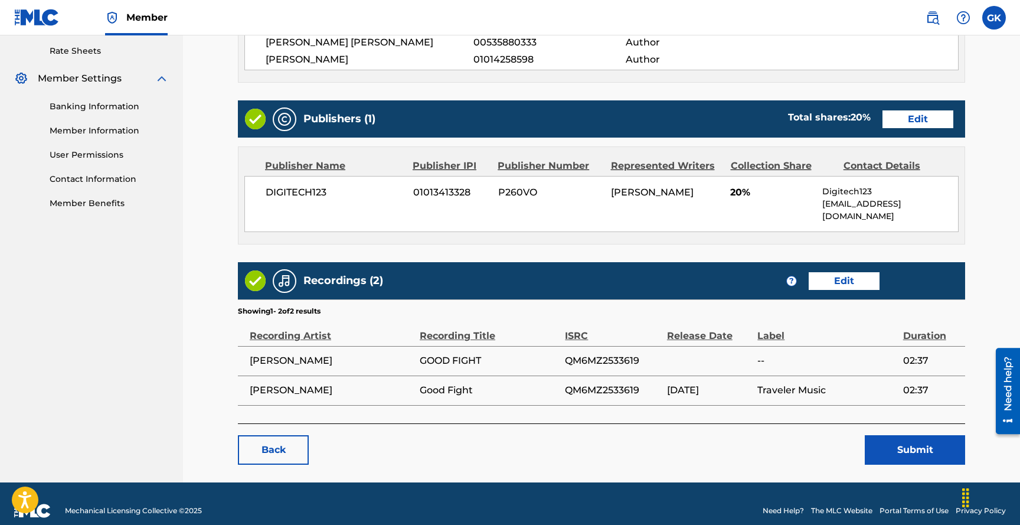
click at [907, 435] on button "Submit" at bounding box center [915, 450] width 100 height 30
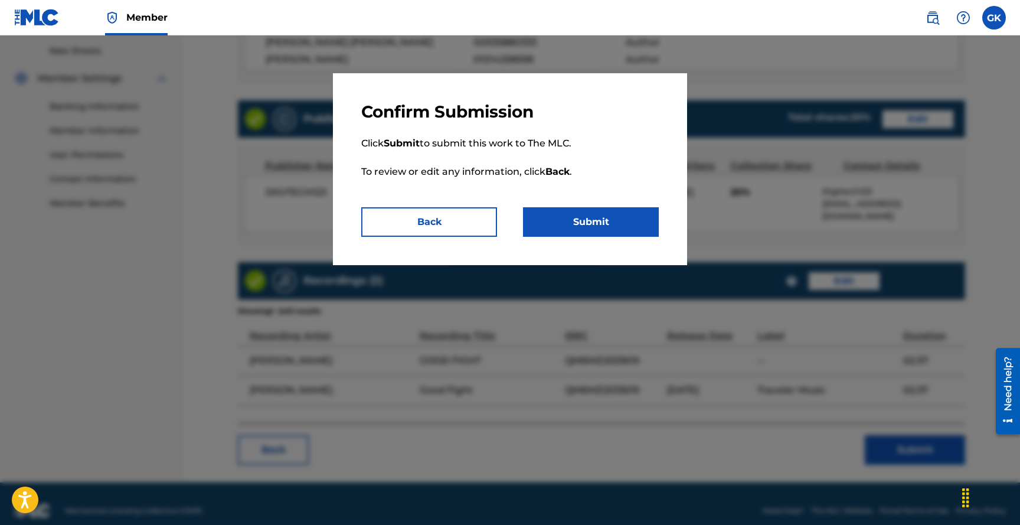
click at [586, 216] on button "Submit" at bounding box center [591, 222] width 136 height 30
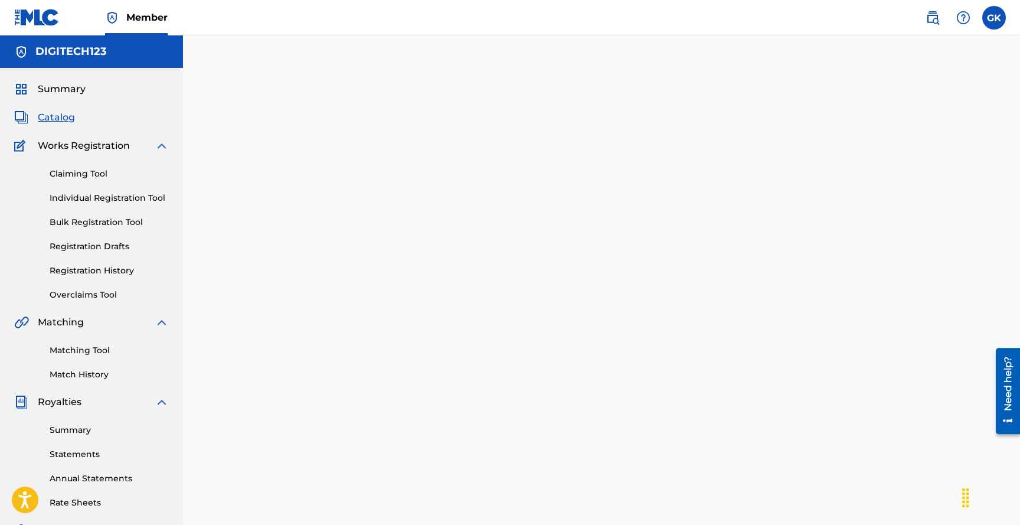
click at [64, 87] on span "Summary" at bounding box center [62, 89] width 48 height 14
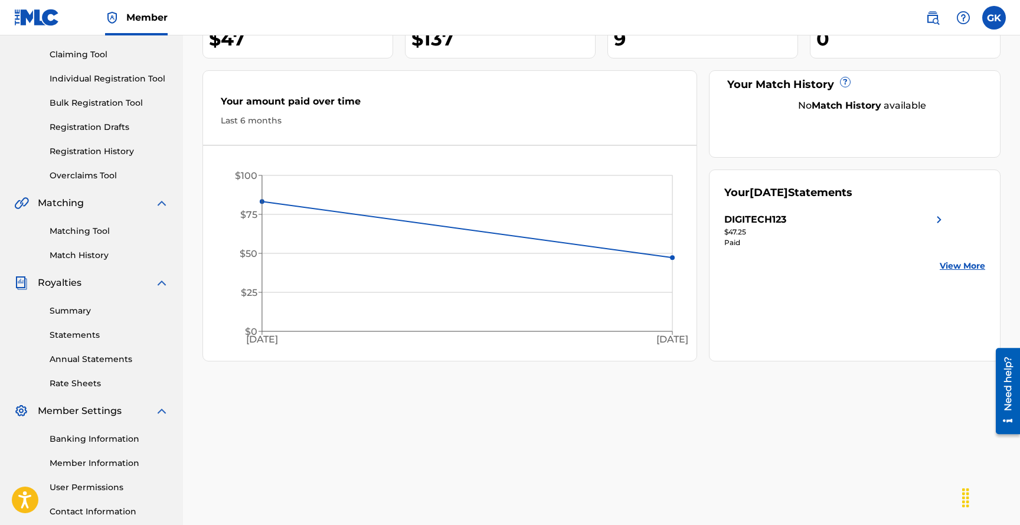
scroll to position [117, 0]
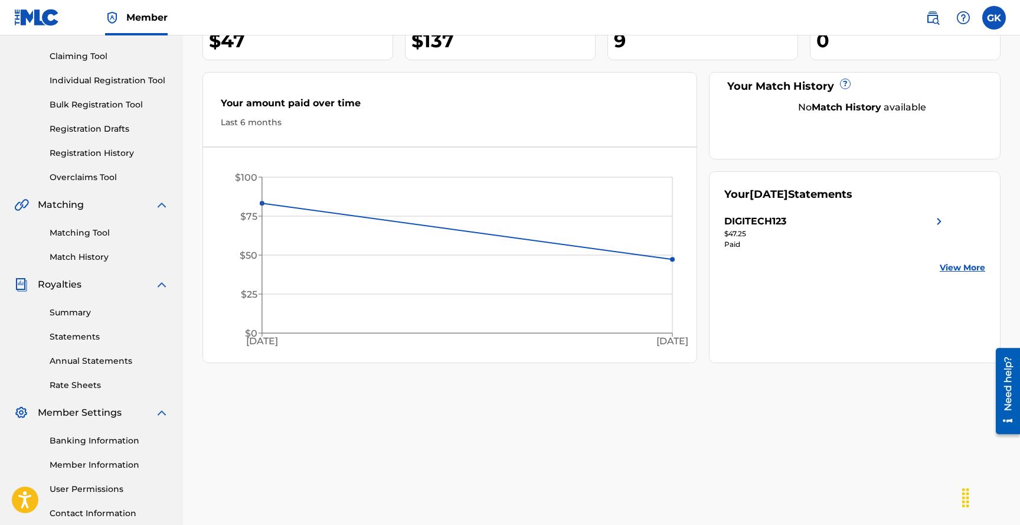
click at [74, 255] on link "Match History" at bounding box center [109, 257] width 119 height 12
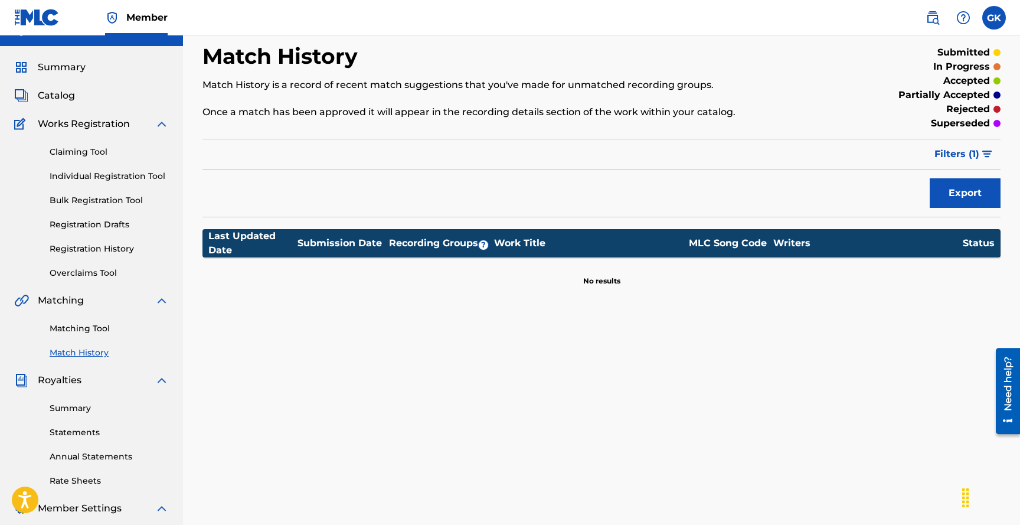
scroll to position [22, 0]
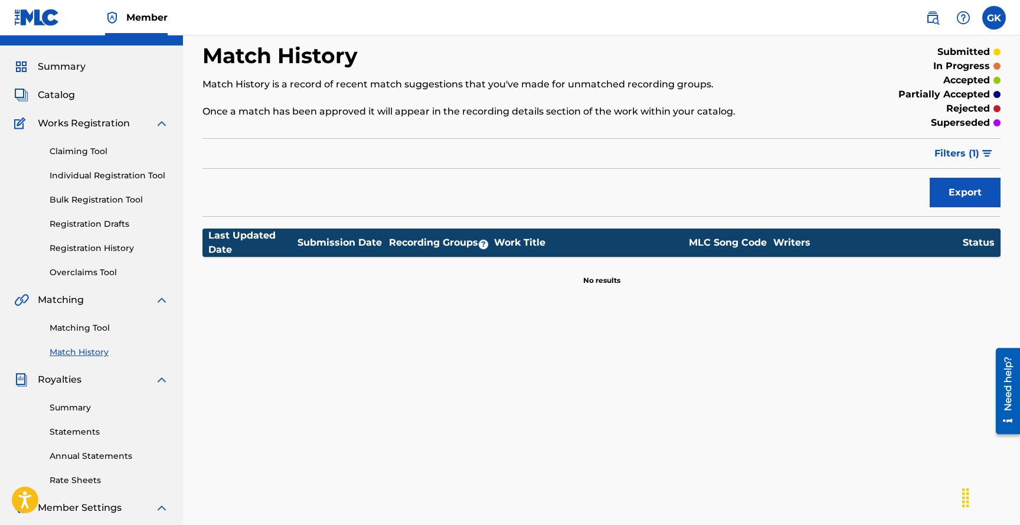
click at [979, 154] on button "Filters ( 1 )" at bounding box center [963, 154] width 73 height 30
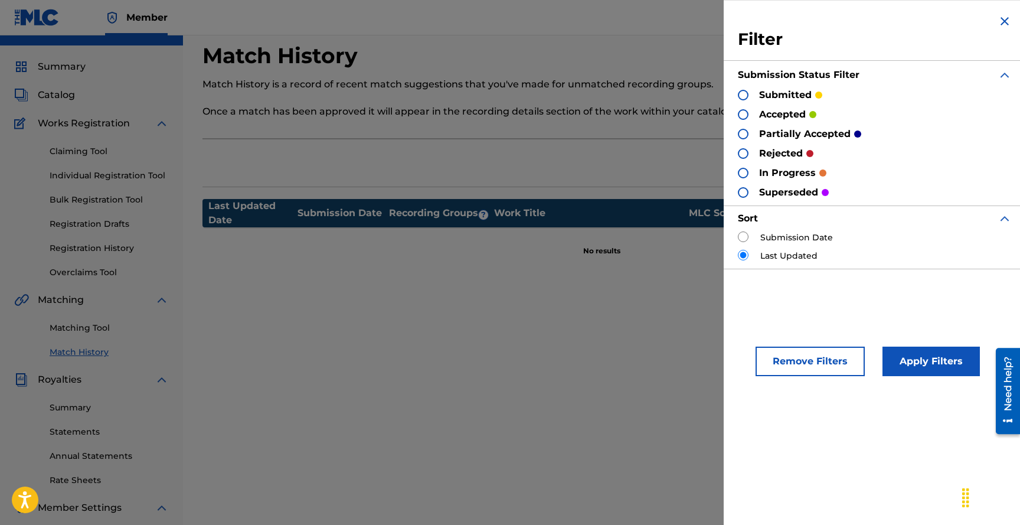
click at [789, 239] on label "Submission Date" at bounding box center [796, 237] width 73 height 12
click at [747, 239] on input "radio" at bounding box center [743, 236] width 11 height 11
radio input "true"
click at [915, 360] on button "Apply Filters" at bounding box center [930, 361] width 97 height 30
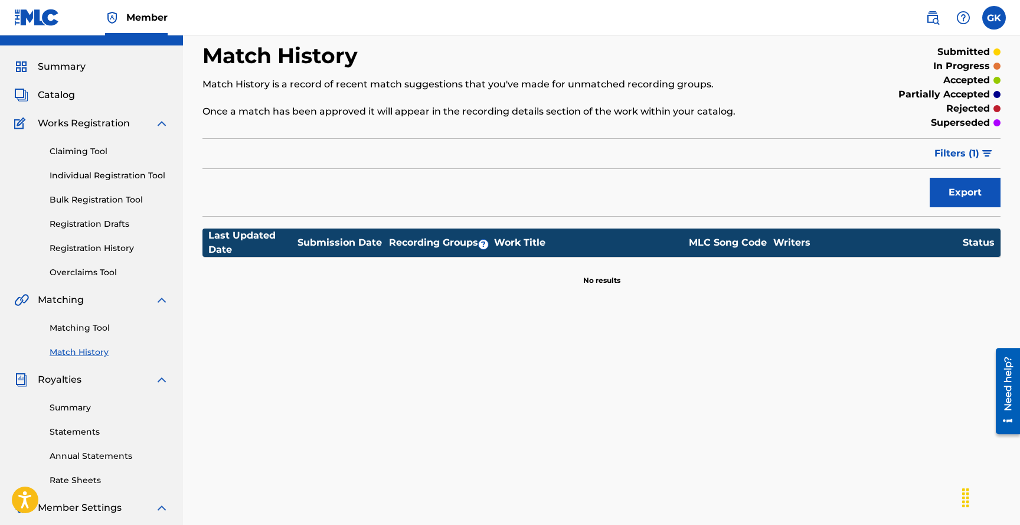
click at [978, 152] on span "Filters ( 1 )" at bounding box center [956, 153] width 45 height 14
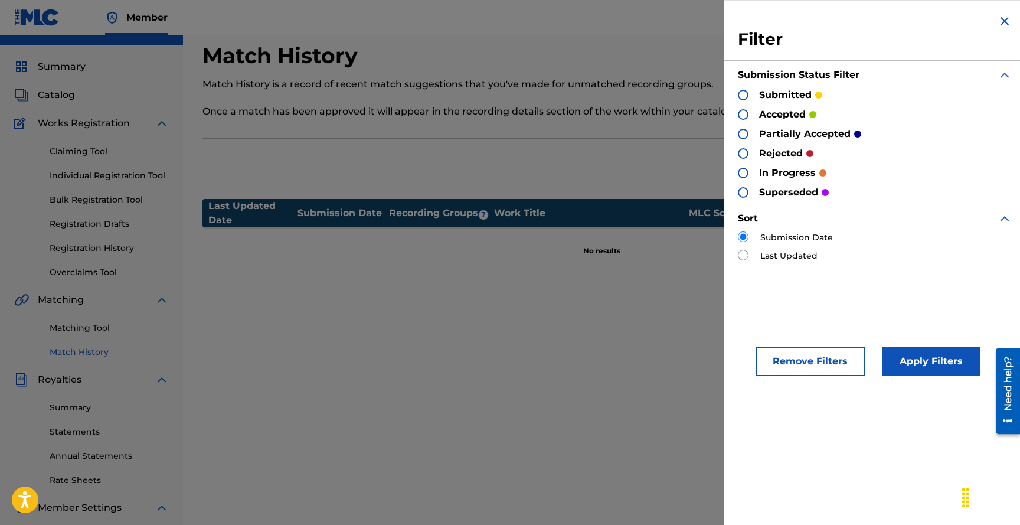
click at [744, 257] on input "radio" at bounding box center [743, 255] width 11 height 11
radio input "true"
click at [914, 366] on button "Apply Filters" at bounding box center [930, 361] width 97 height 30
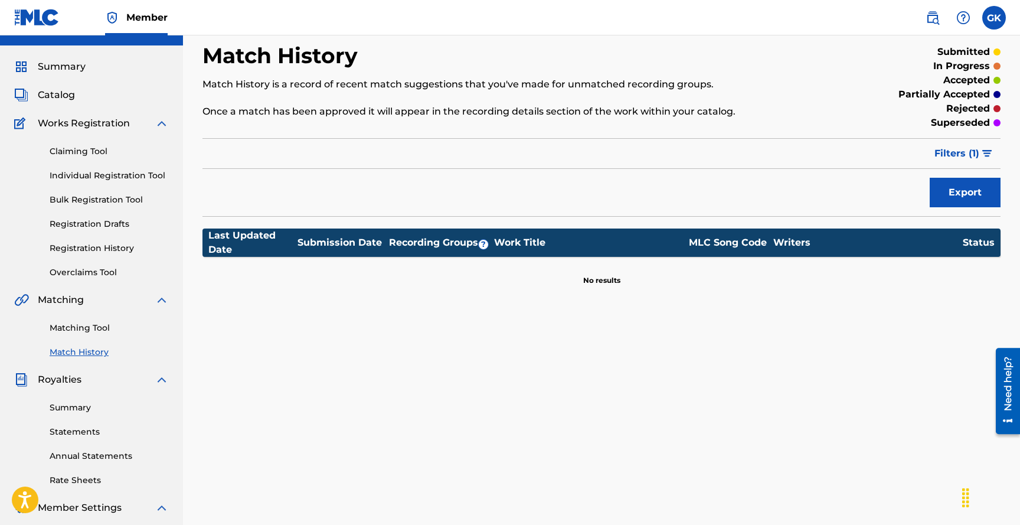
click at [81, 327] on link "Matching Tool" at bounding box center [109, 328] width 119 height 12
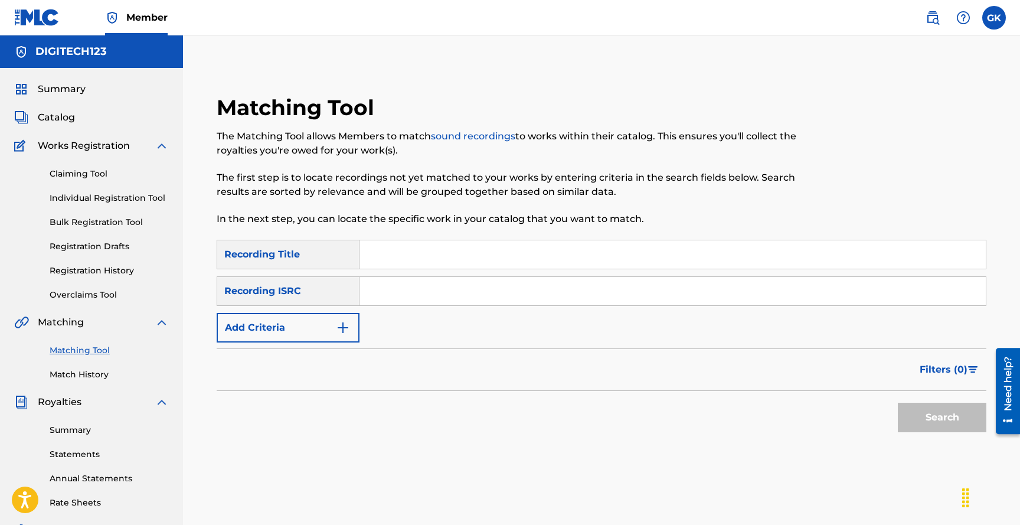
click at [427, 256] on input "Search Form" at bounding box center [672, 254] width 626 height 28
type input "good fight"
click at [383, 289] on input "Search Form" at bounding box center [672, 291] width 626 height 28
click at [931, 416] on button "Search" at bounding box center [942, 418] width 89 height 30
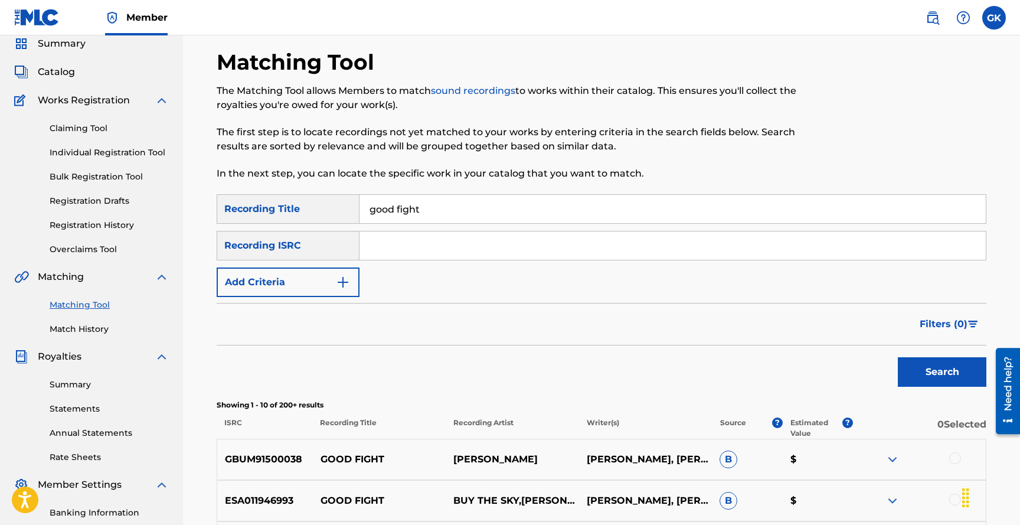
scroll to position [47, 0]
click at [310, 244] on div "Recording ISRC" at bounding box center [288, 245] width 143 height 30
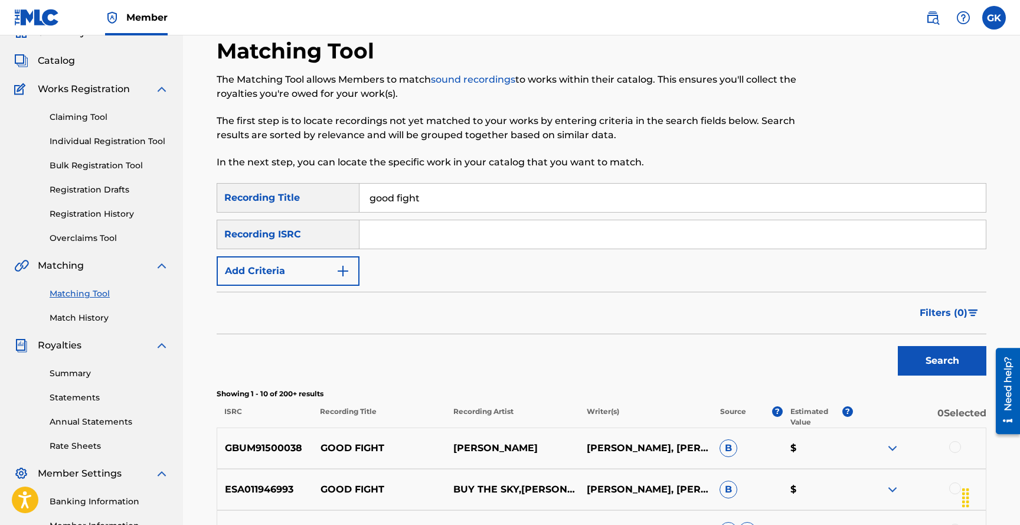
scroll to position [0, 0]
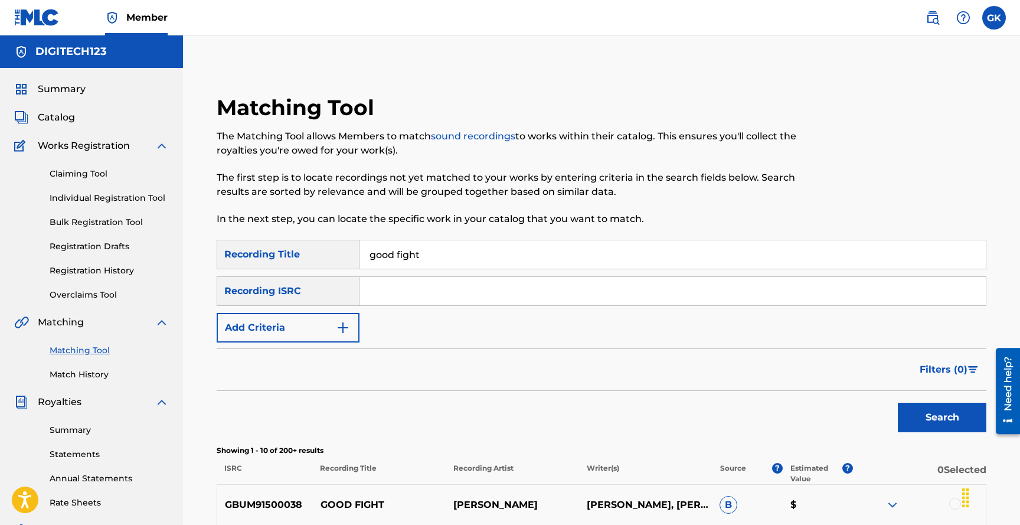
click at [399, 293] on input "Search Form" at bounding box center [672, 291] width 626 height 28
paste input "QM6MZ2533619"
type input "QM6MZ2533619"
click at [927, 409] on button "Search" at bounding box center [942, 418] width 89 height 30
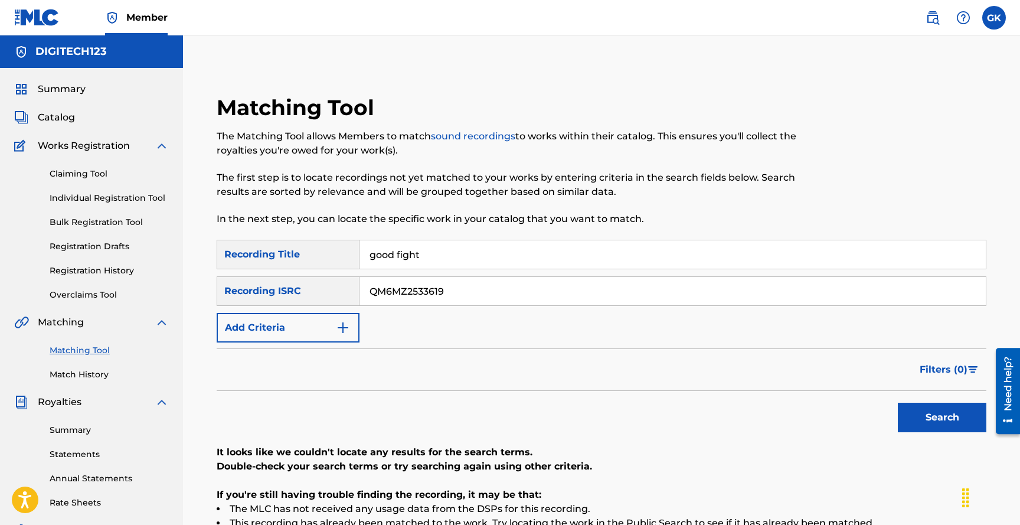
click at [64, 86] on span "Summary" at bounding box center [62, 89] width 48 height 14
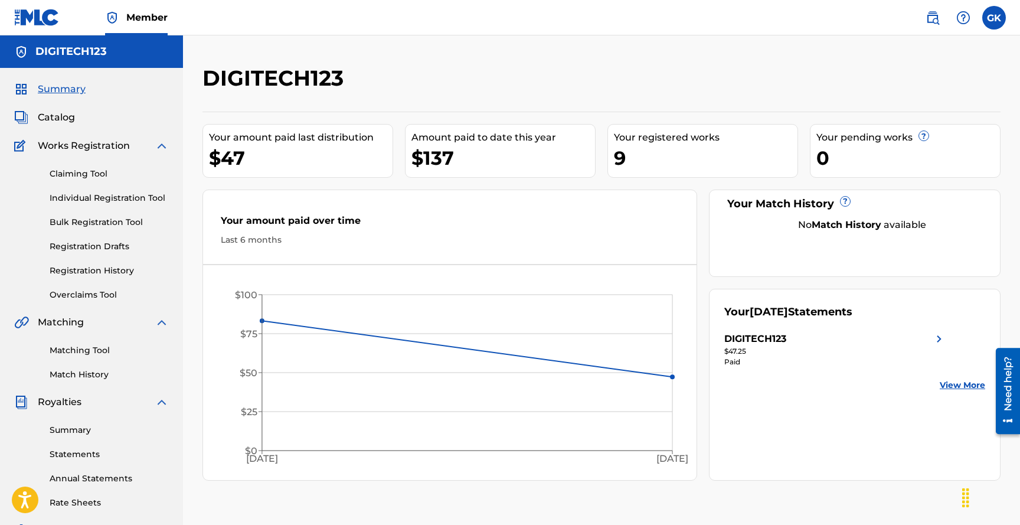
click at [54, 118] on span "Catalog" at bounding box center [56, 117] width 37 height 14
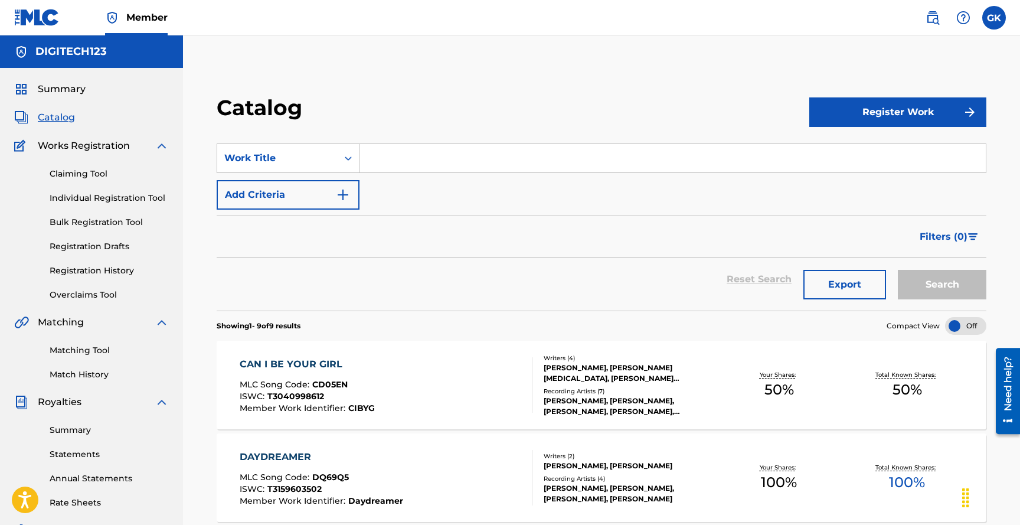
click at [929, 21] on img at bounding box center [932, 18] width 14 height 14
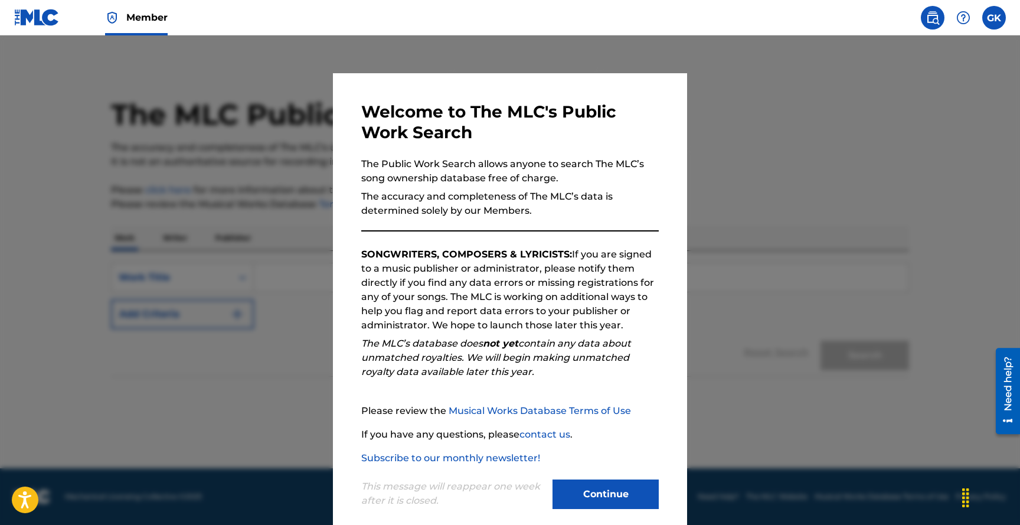
click at [610, 489] on button "Continue" at bounding box center [605, 494] width 106 height 30
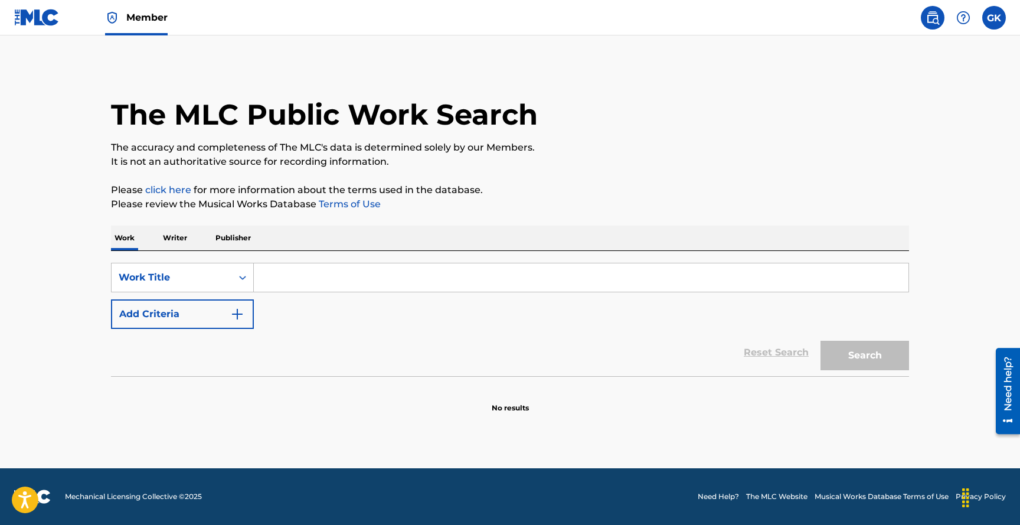
click at [319, 275] on input "Search Form" at bounding box center [581, 277] width 655 height 28
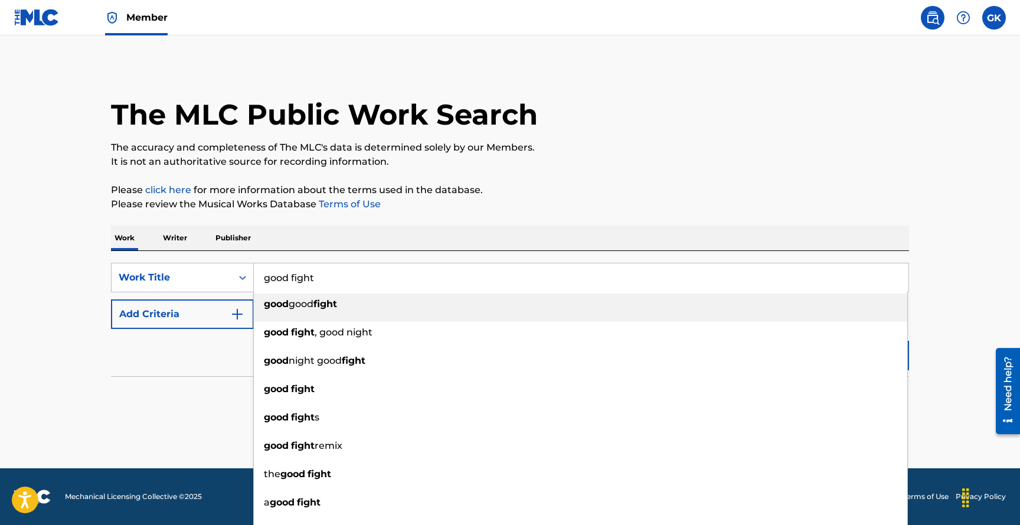
type input "good fight"
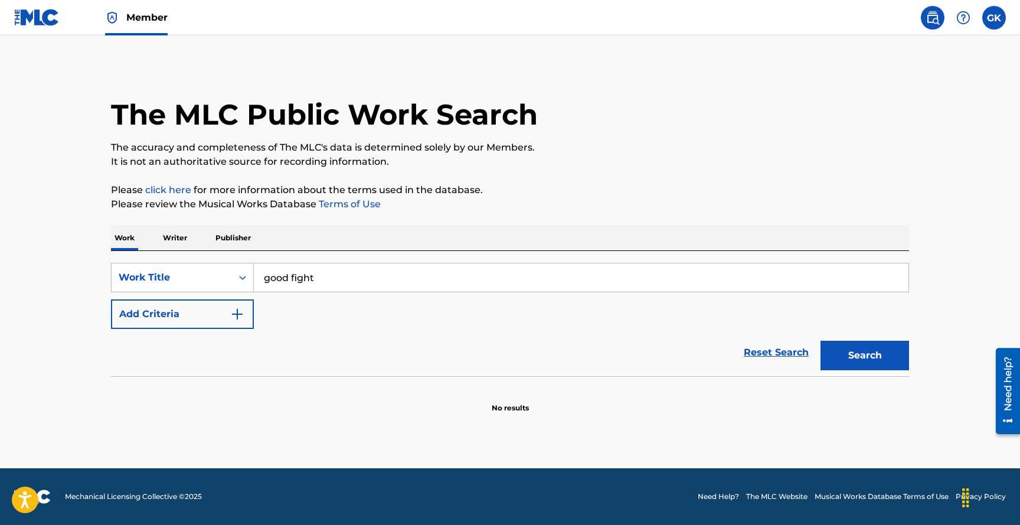
click at [527, 204] on p "Please review the Musical Works Database Terms of Use" at bounding box center [510, 204] width 798 height 14
click at [234, 310] on img "Search Form" at bounding box center [237, 314] width 14 height 14
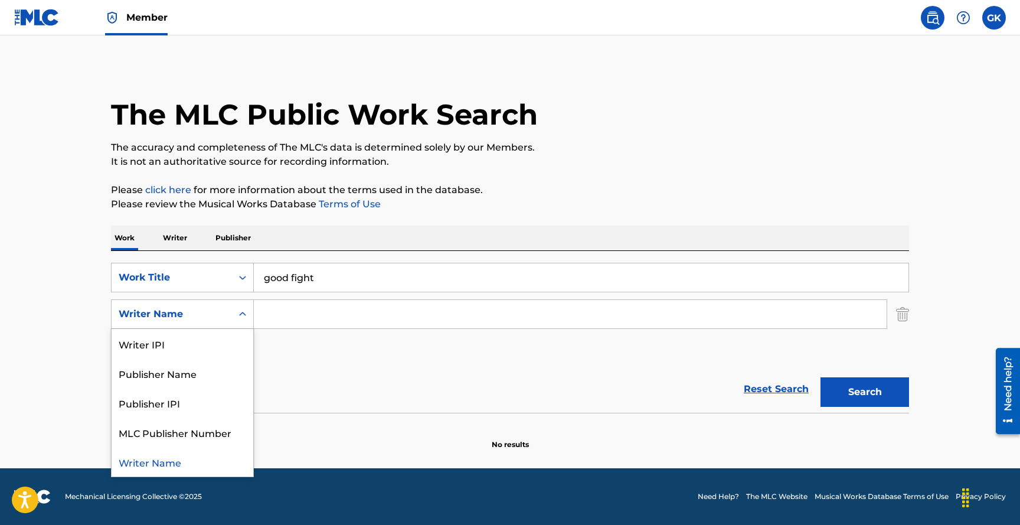
click at [244, 310] on icon "Search Form" at bounding box center [243, 314] width 12 height 12
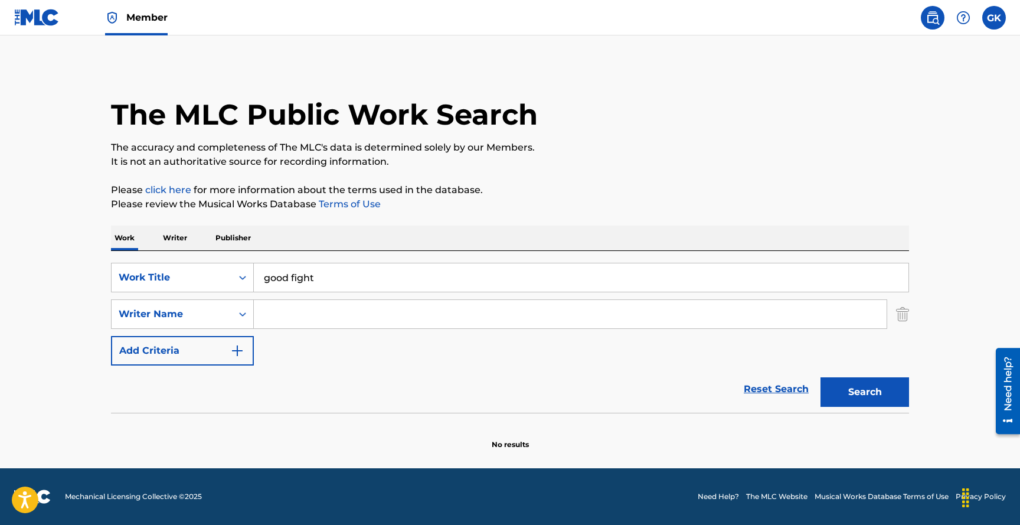
click at [859, 389] on button "Search" at bounding box center [864, 392] width 89 height 30
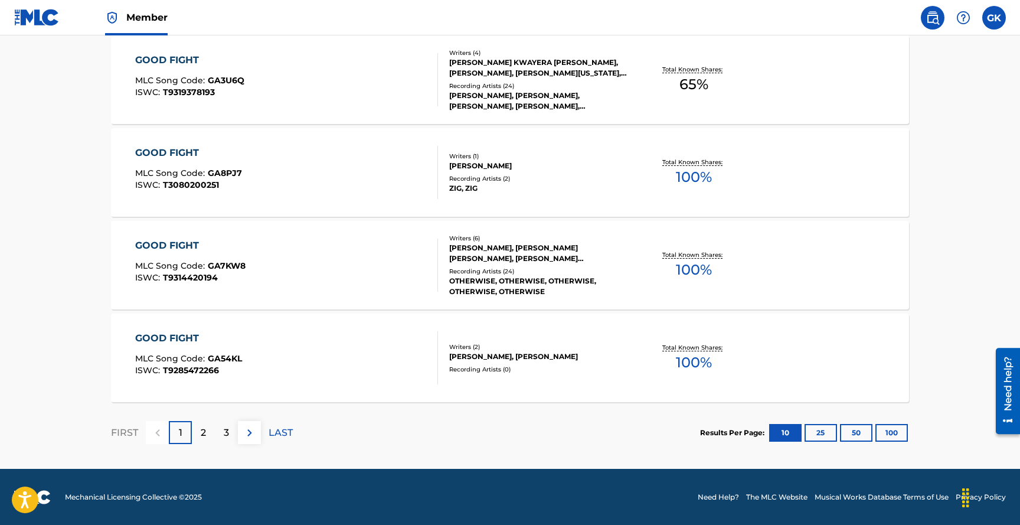
scroll to position [957, 0]
click at [891, 431] on button "100" at bounding box center [891, 432] width 32 height 18
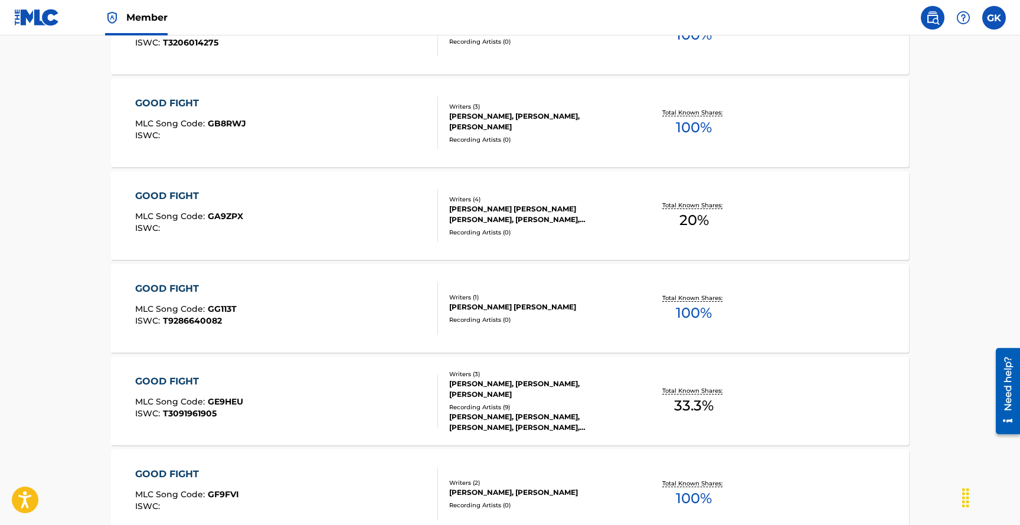
scroll to position [5654, 0]
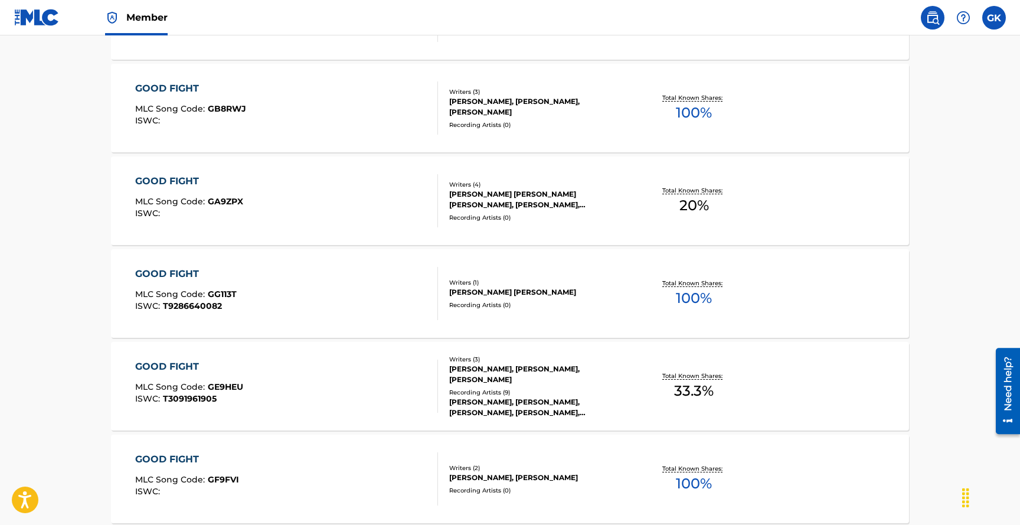
click at [174, 179] on div "GOOD FIGHT" at bounding box center [189, 181] width 108 height 14
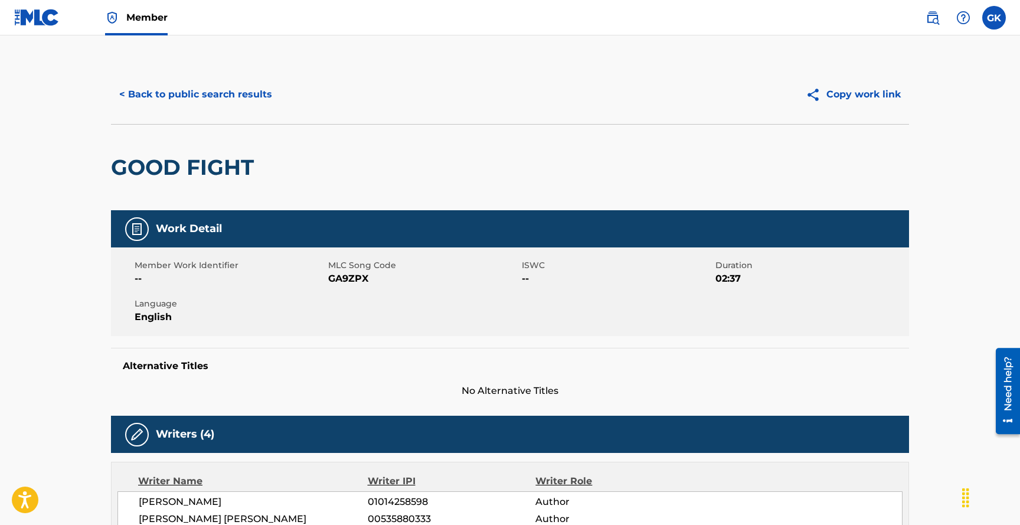
click at [228, 91] on button "< Back to public search results" at bounding box center [195, 95] width 169 height 30
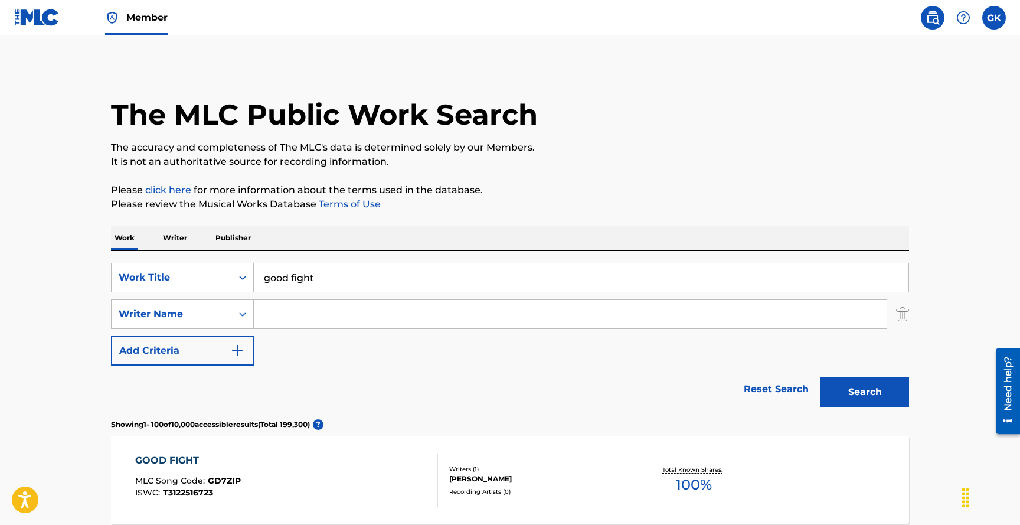
click at [362, 270] on input "good fight" at bounding box center [581, 277] width 655 height 28
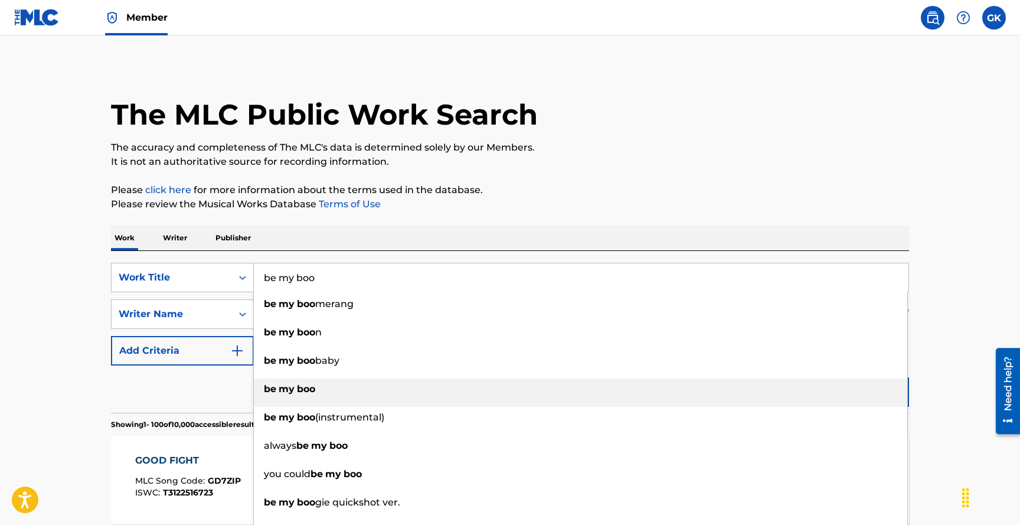
type input "be my boo"
click at [300, 389] on strong "boo" at bounding box center [306, 388] width 18 height 11
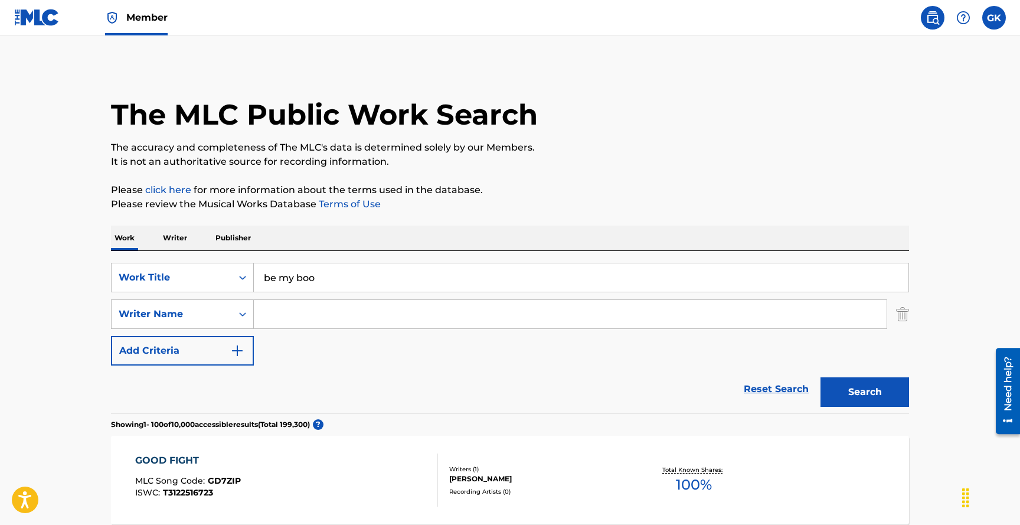
click at [855, 392] on button "Search" at bounding box center [864, 392] width 89 height 30
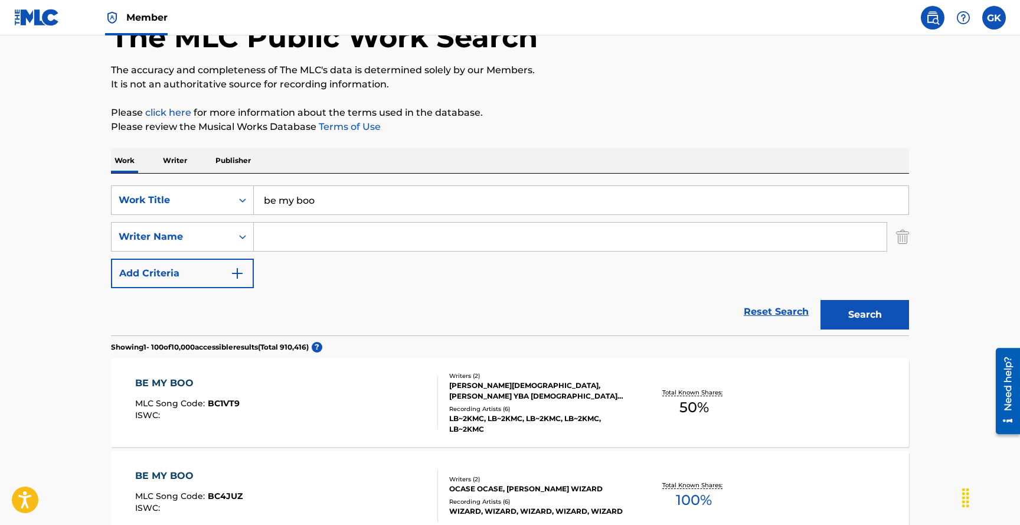
scroll to position [75, 0]
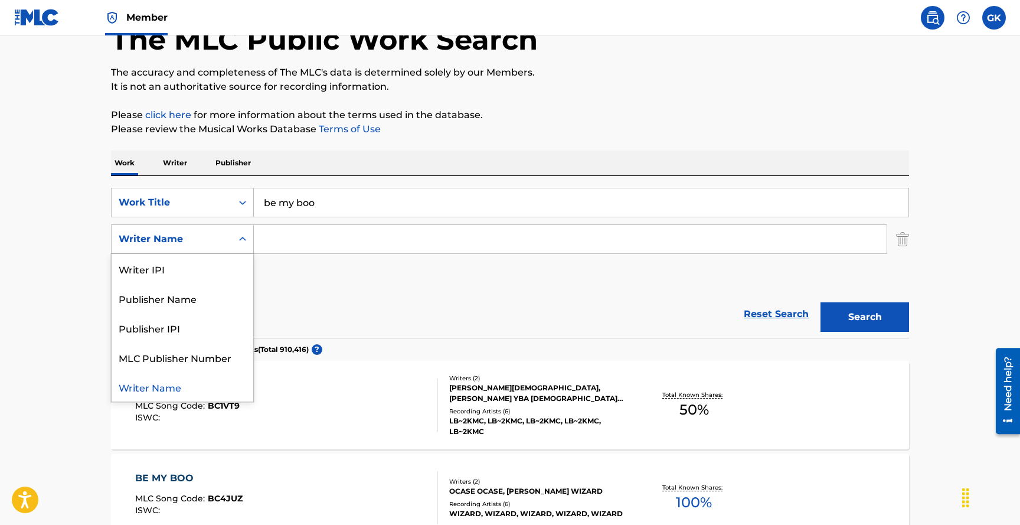
click at [244, 239] on icon "Search Form" at bounding box center [242, 239] width 7 height 4
click at [307, 236] on input "Search Form" at bounding box center [570, 239] width 633 height 28
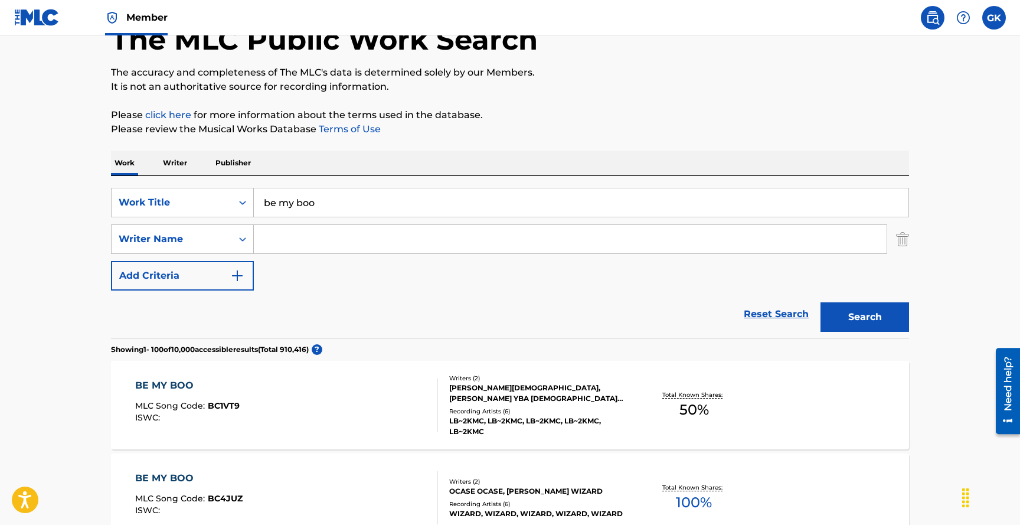
type input "v"
type input "[PERSON_NAME]"
click at [820, 302] on button "Search" at bounding box center [864, 317] width 89 height 30
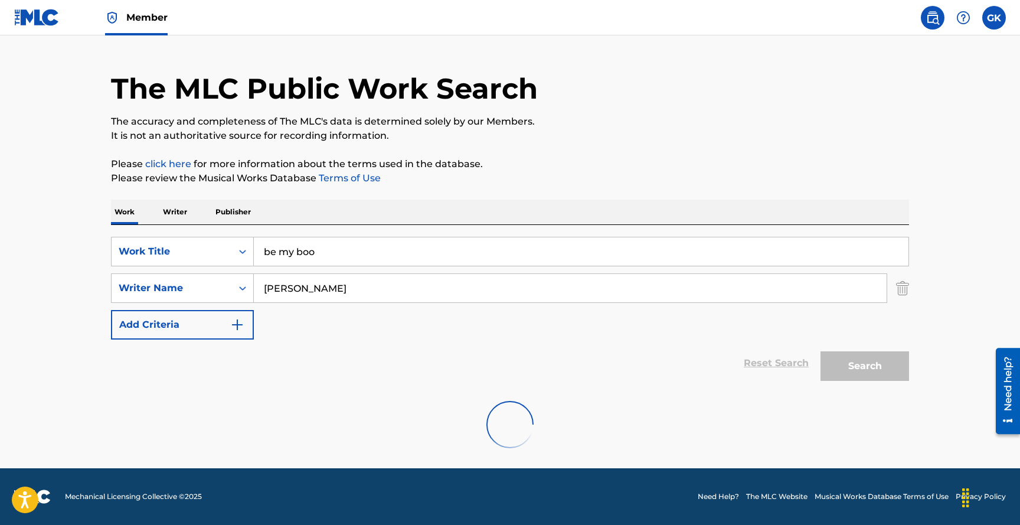
scroll to position [0, 0]
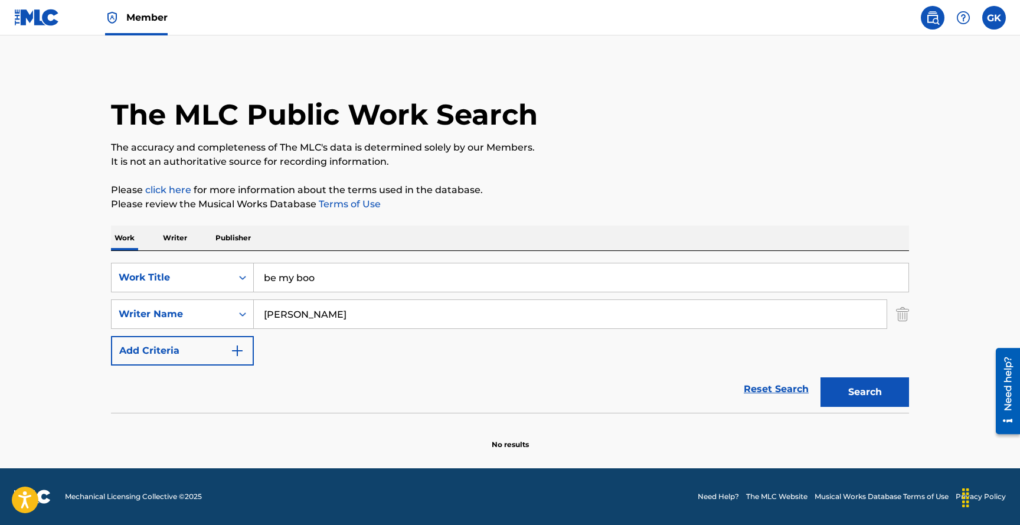
click at [853, 388] on button "Search" at bounding box center [864, 392] width 89 height 30
click at [34, 20] on img at bounding box center [36, 17] width 45 height 17
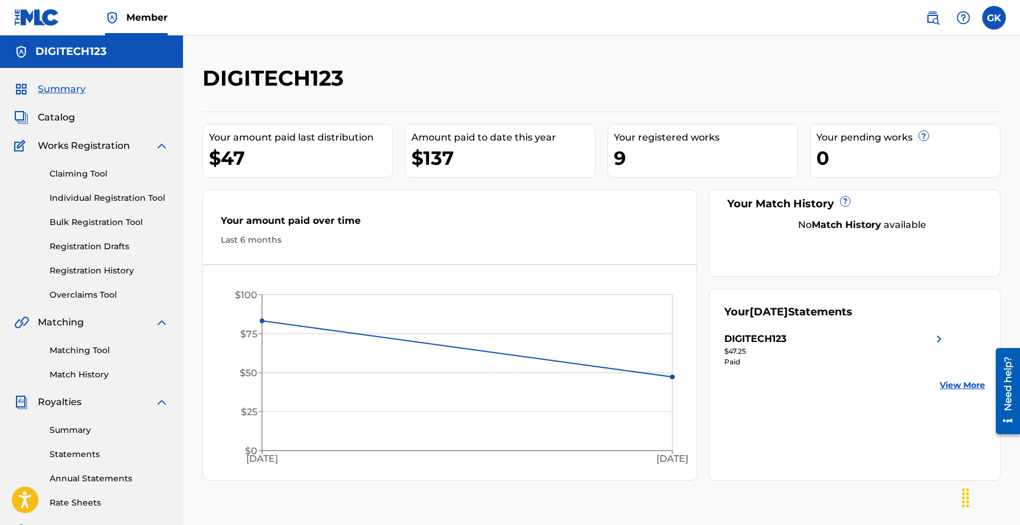
click at [55, 117] on span "Catalog" at bounding box center [56, 117] width 37 height 14
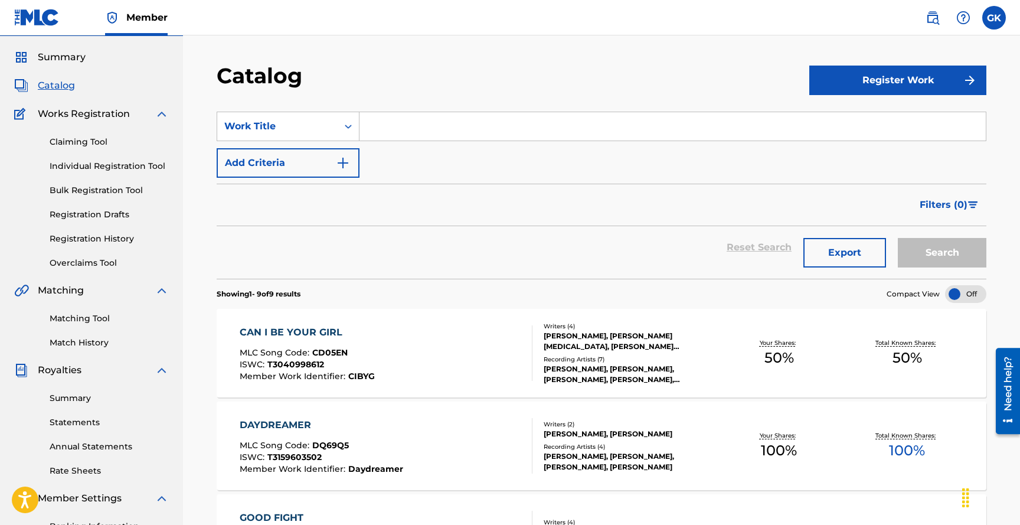
scroll to position [30, 0]
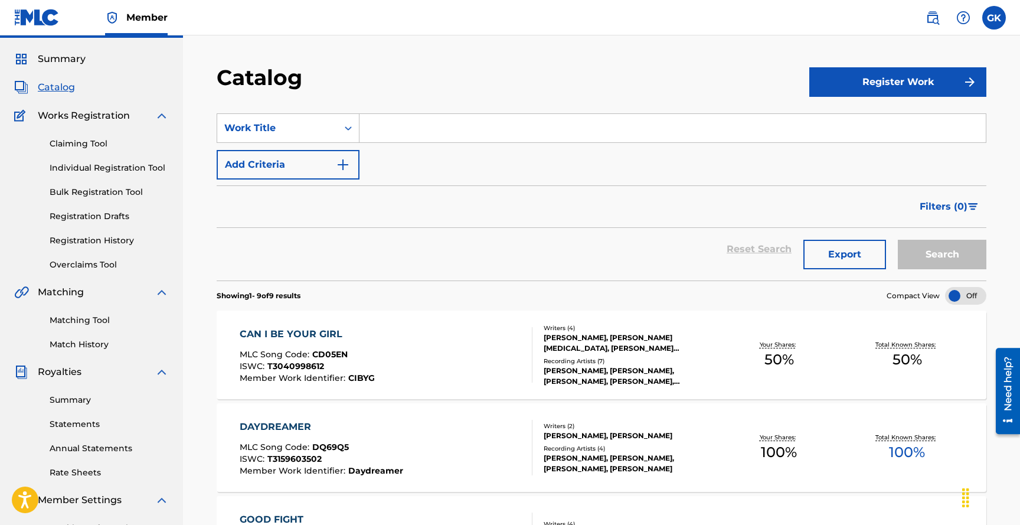
click at [80, 215] on link "Registration Drafts" at bounding box center [109, 216] width 119 height 12
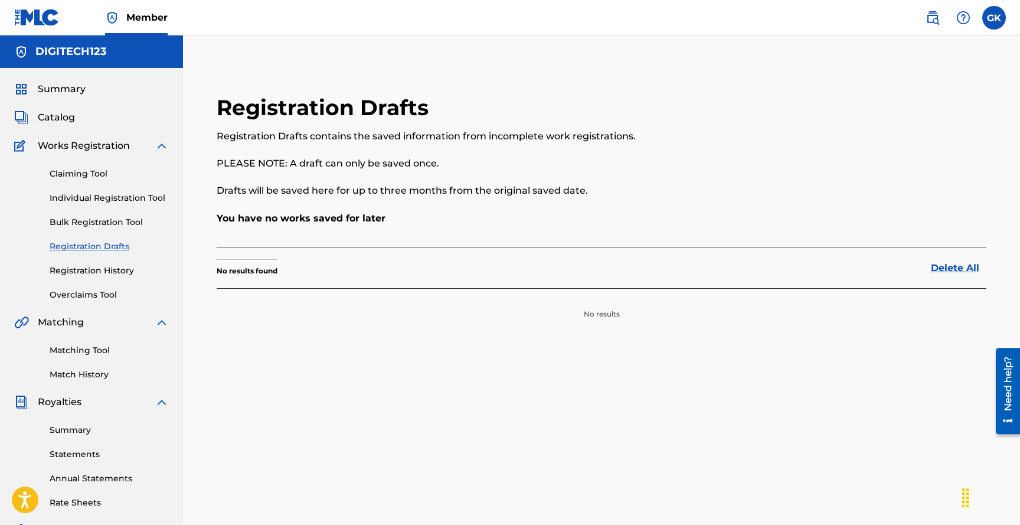
click at [81, 292] on link "Overclaims Tool" at bounding box center [109, 295] width 119 height 12
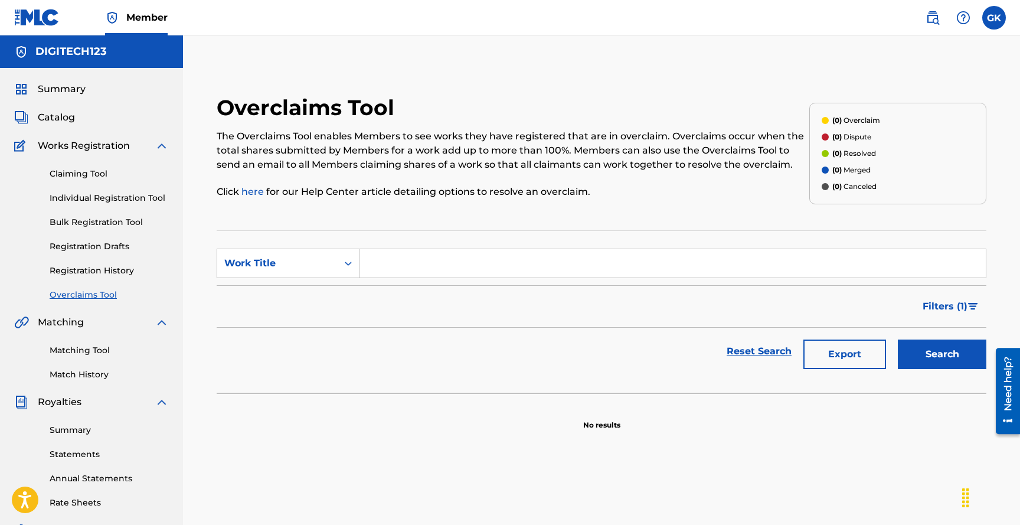
click at [93, 198] on link "Individual Registration Tool" at bounding box center [109, 198] width 119 height 12
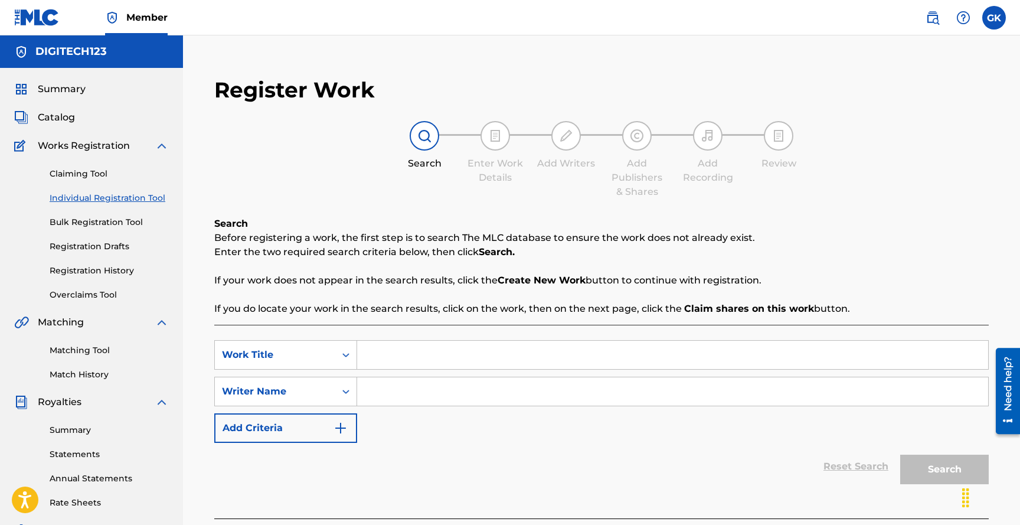
click at [393, 358] on input "Search Form" at bounding box center [672, 355] width 631 height 28
type input "be my boo"
click at [383, 390] on input "Search Form" at bounding box center [672, 391] width 631 height 28
type input "[PERSON_NAME]"
click at [918, 468] on button "Search" at bounding box center [944, 469] width 89 height 30
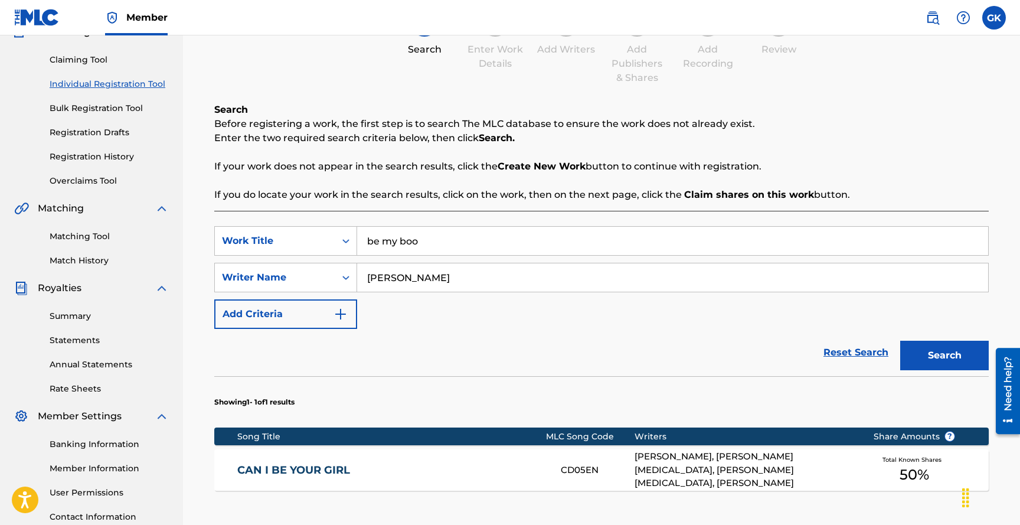
scroll to position [293, 0]
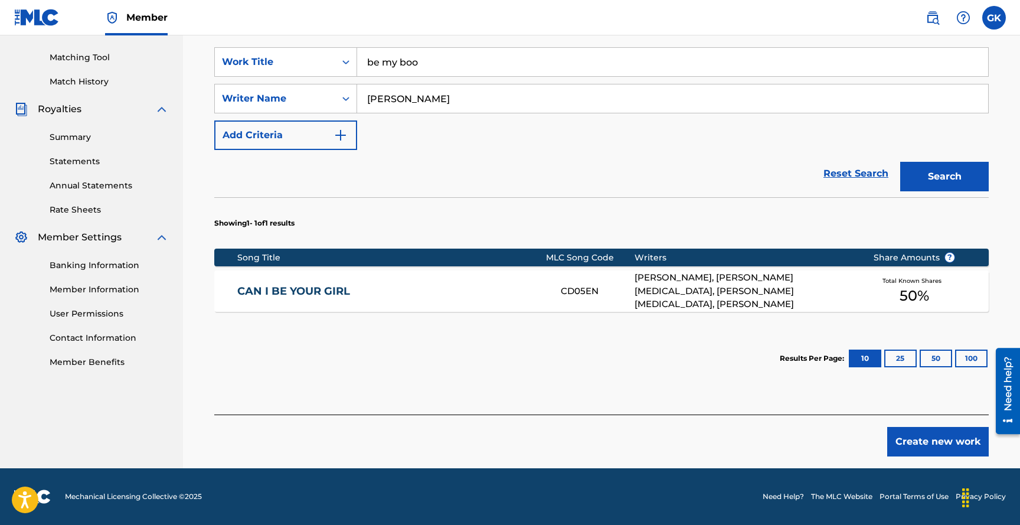
click at [934, 442] on button "Create new work" at bounding box center [938, 442] width 102 height 30
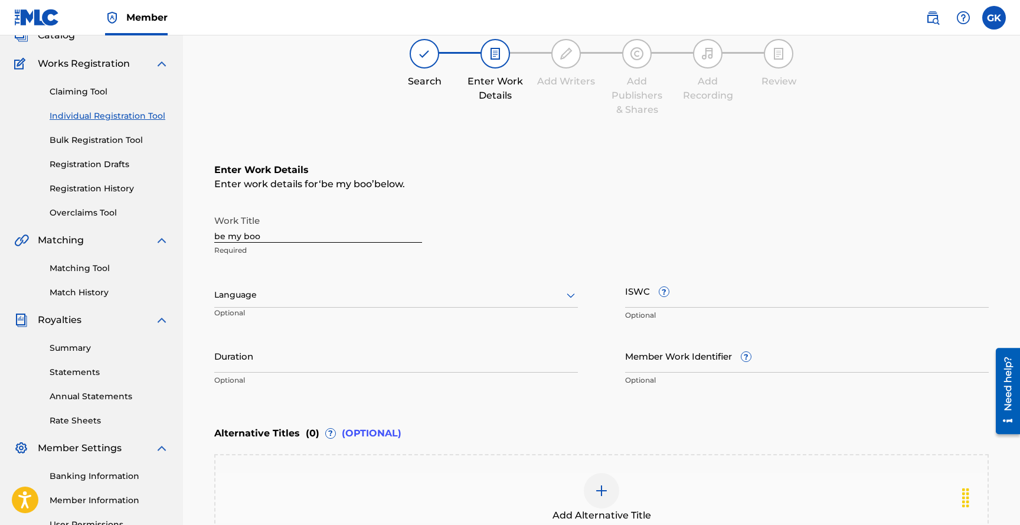
scroll to position [0, 0]
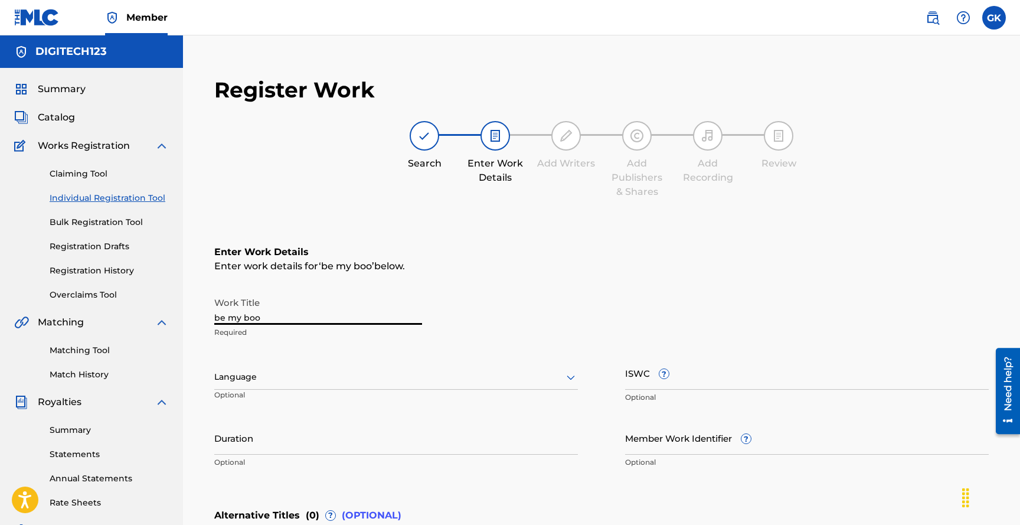
click at [268, 320] on input "be my boo" at bounding box center [318, 308] width 208 height 34
type input "b"
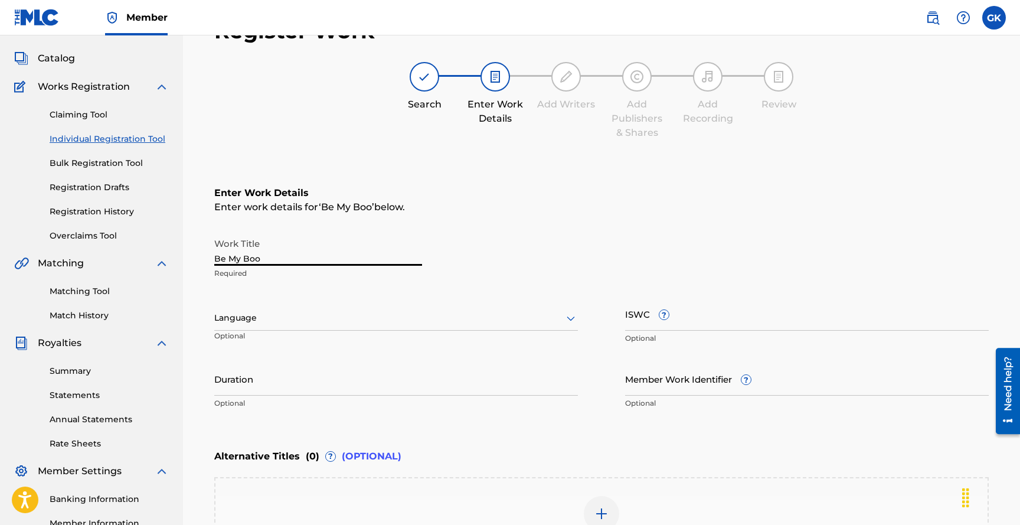
scroll to position [63, 0]
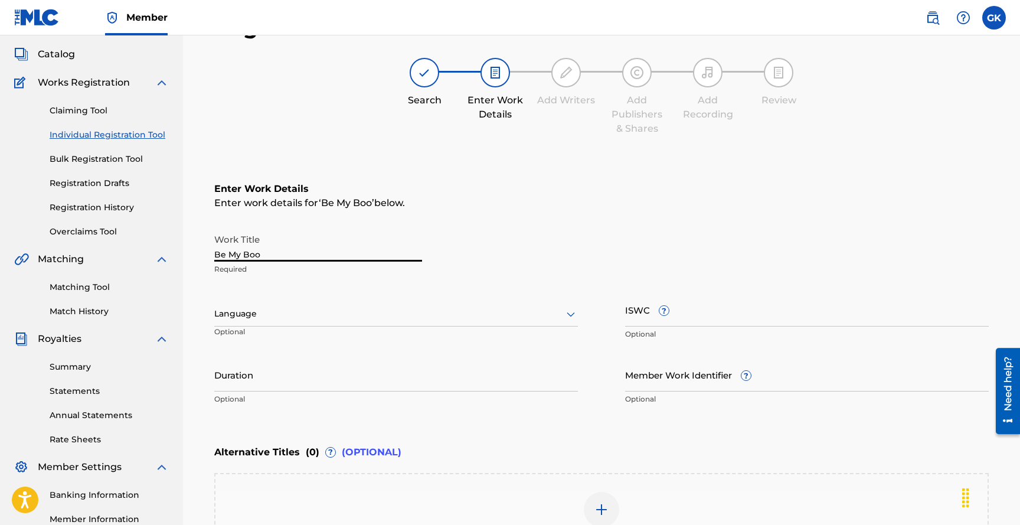
type input "Be My Boo"
click at [319, 315] on div at bounding box center [396, 313] width 364 height 15
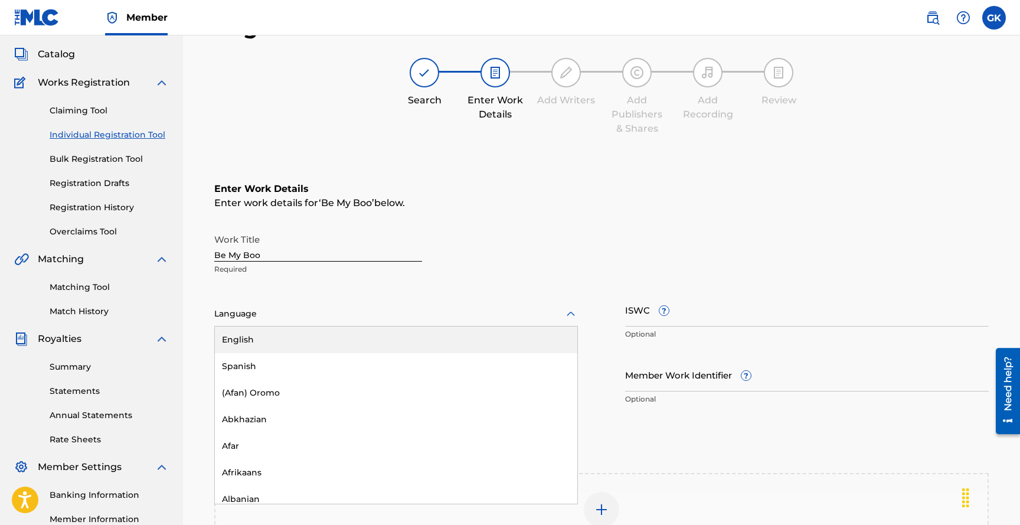
click at [284, 340] on div "English" at bounding box center [396, 339] width 362 height 27
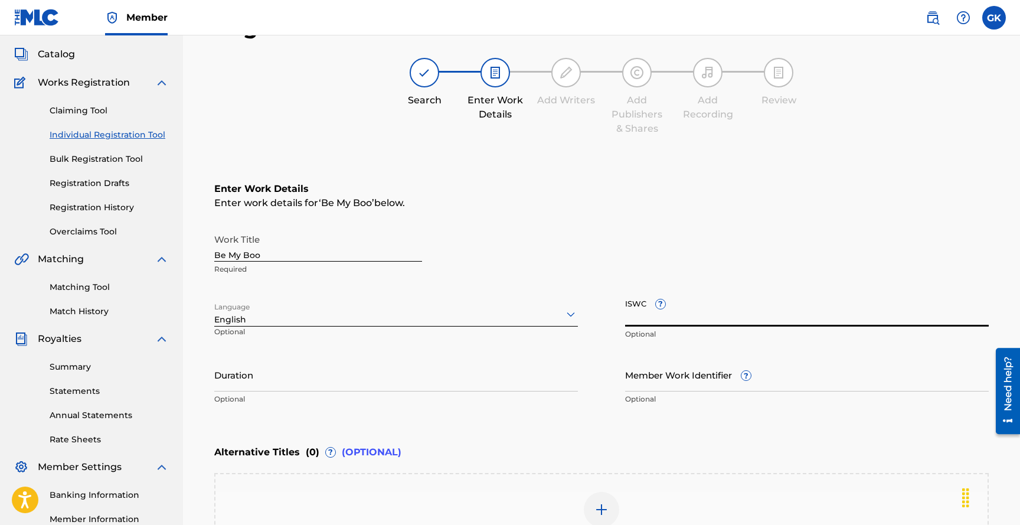
click at [705, 318] on input "ISWC ?" at bounding box center [807, 310] width 364 height 34
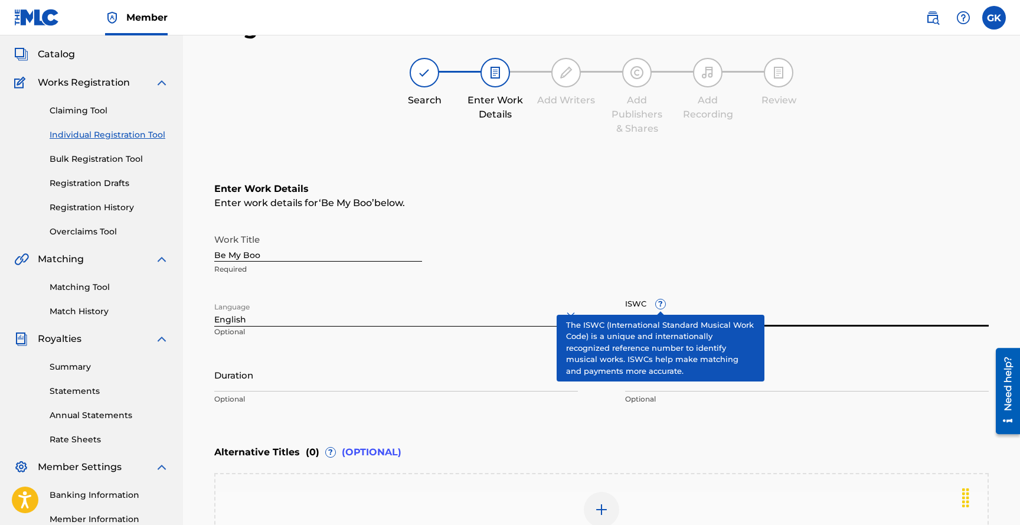
paste input "T3311120653"
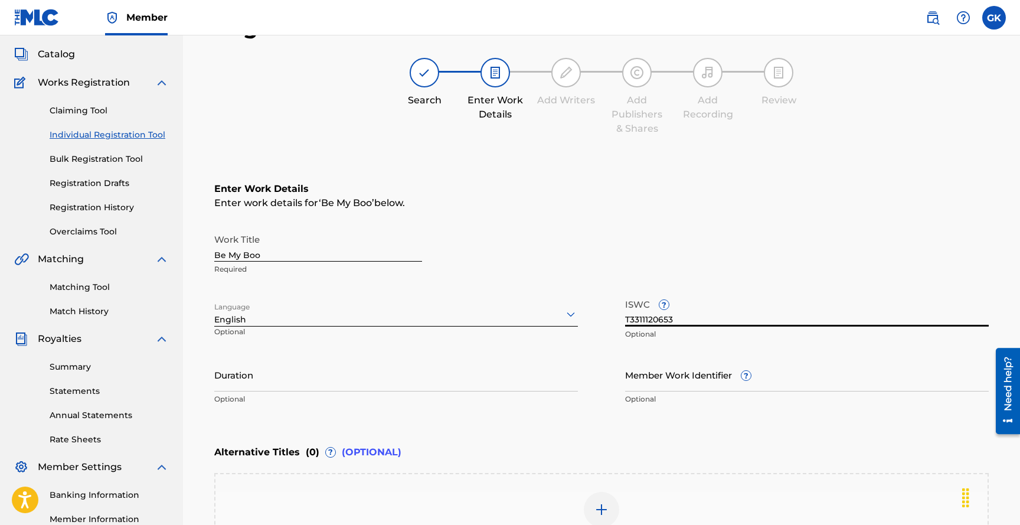
type input "T3311120653"
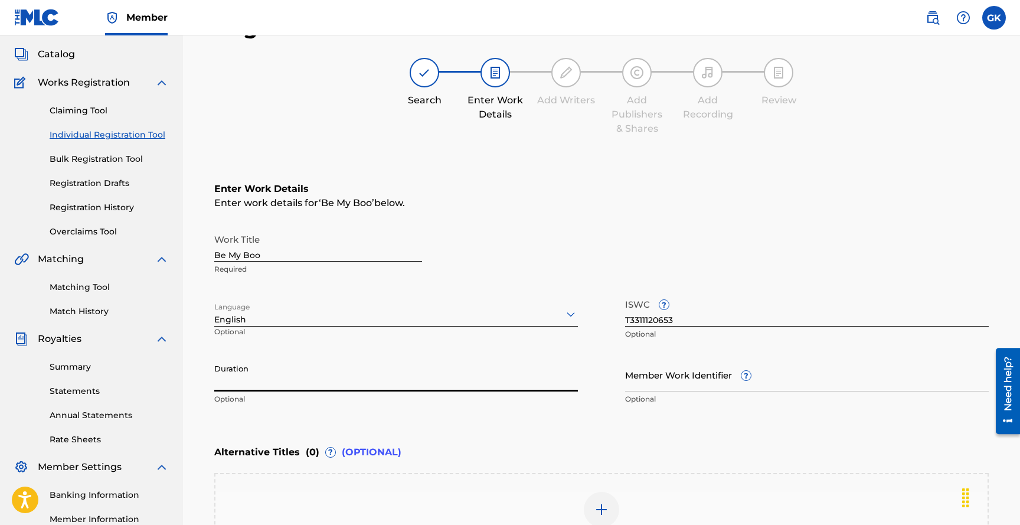
click at [424, 376] on input "Duration" at bounding box center [396, 375] width 364 height 34
click at [320, 381] on input "Duration" at bounding box center [396, 375] width 364 height 34
type input "03:16"
click at [658, 385] on input "Member Work Identifier ?" at bounding box center [807, 375] width 364 height 34
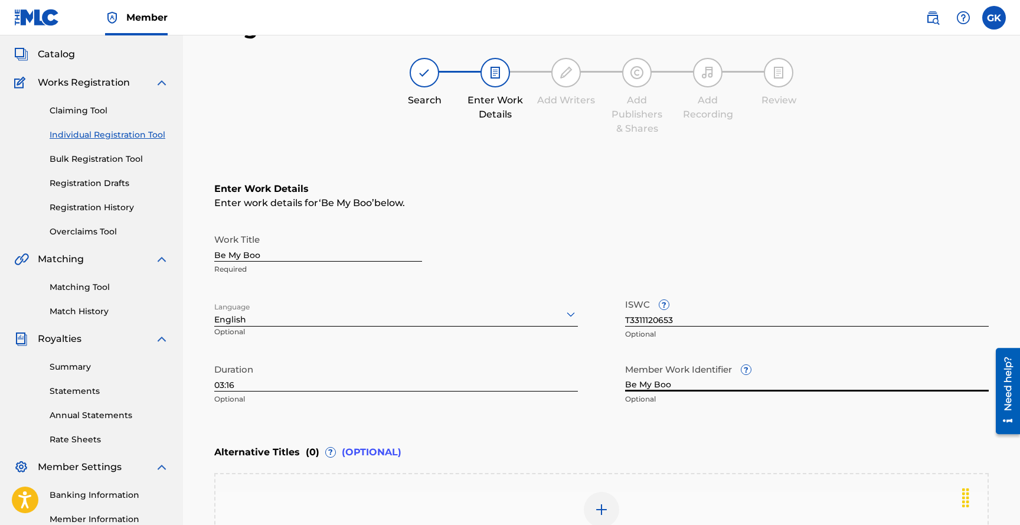
type input "Be My Boo"
click at [574, 412] on div "Enter Work Details Enter work details for ‘ Be My Boo ’ below. Work Title Be My…" at bounding box center [601, 296] width 774 height 286
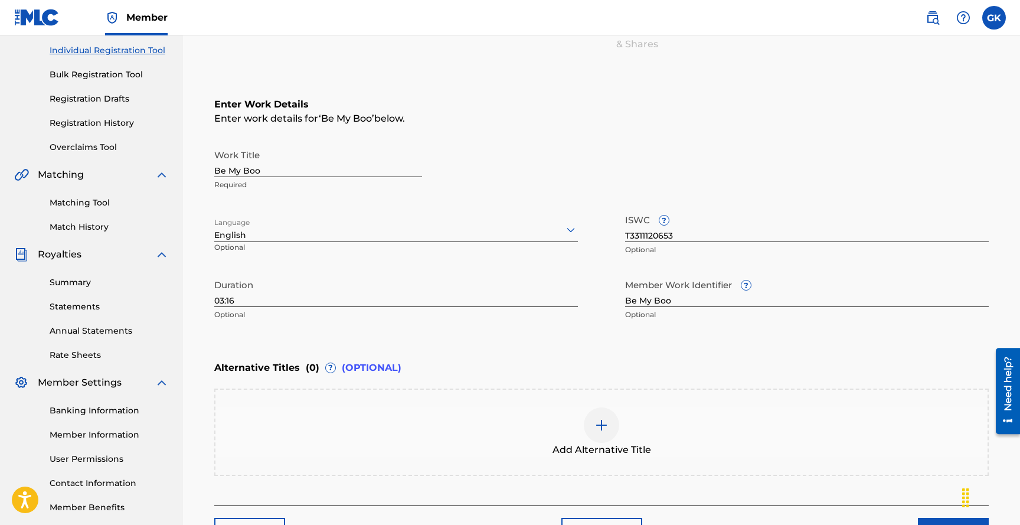
scroll to position [238, 0]
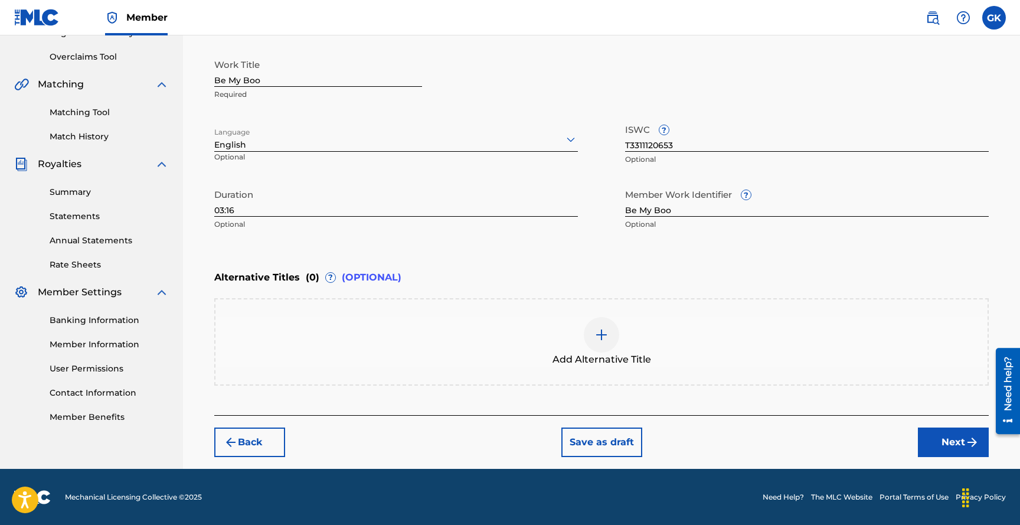
click at [940, 441] on button "Next" at bounding box center [953, 442] width 71 height 30
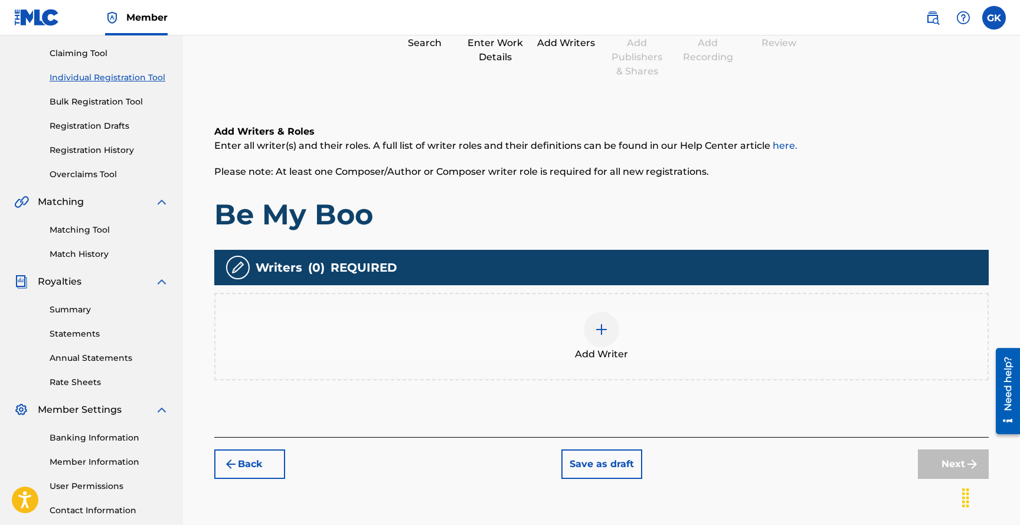
scroll to position [119, 0]
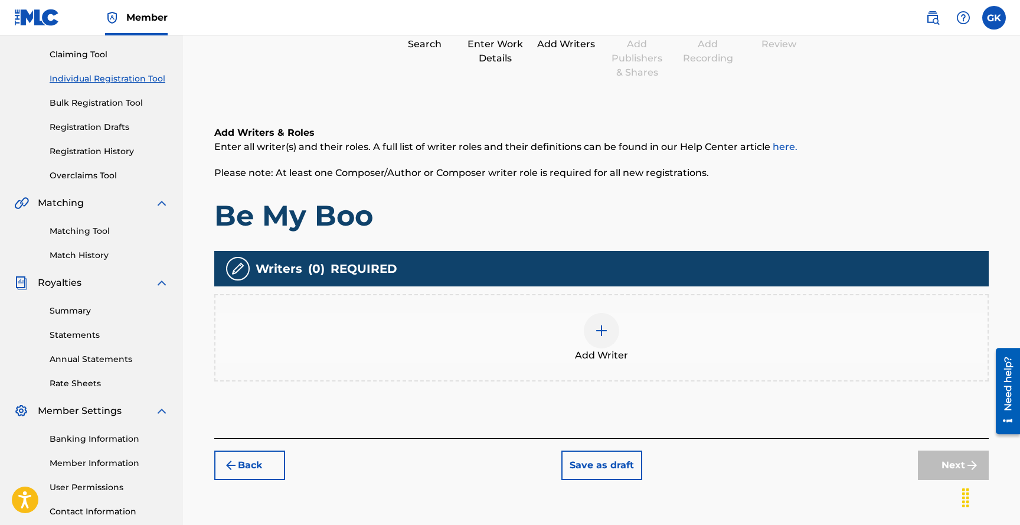
click at [601, 330] on img at bounding box center [601, 330] width 14 height 14
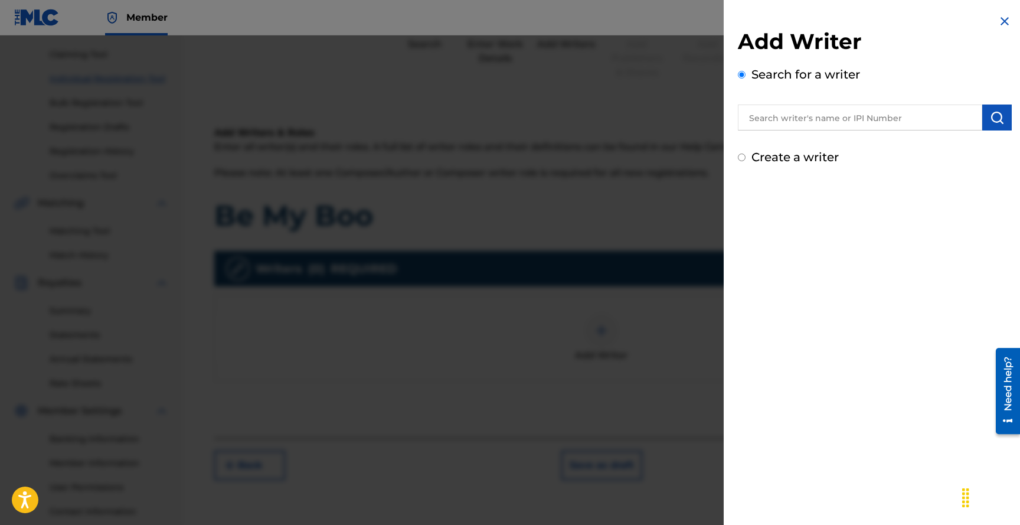
click at [795, 119] on input "text" at bounding box center [860, 117] width 244 height 26
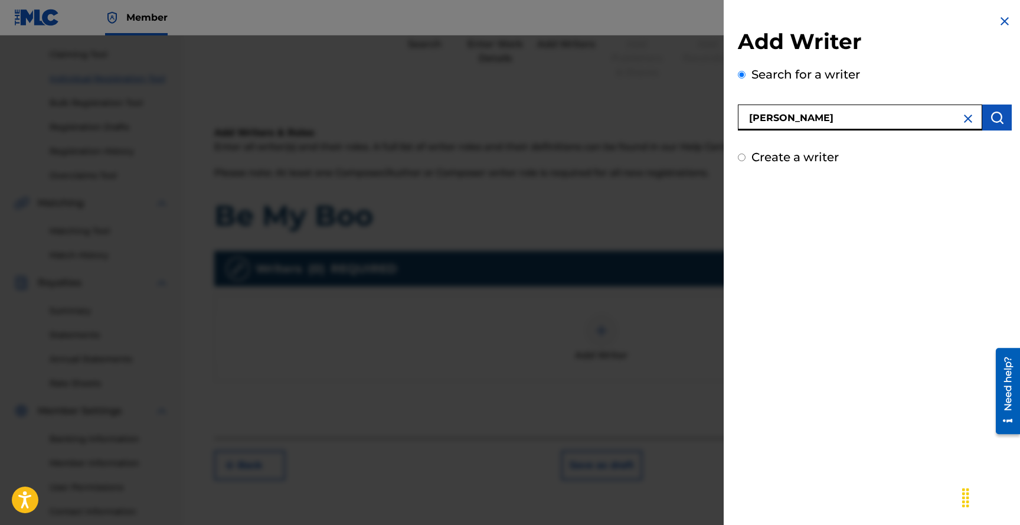
type input "[PERSON_NAME]"
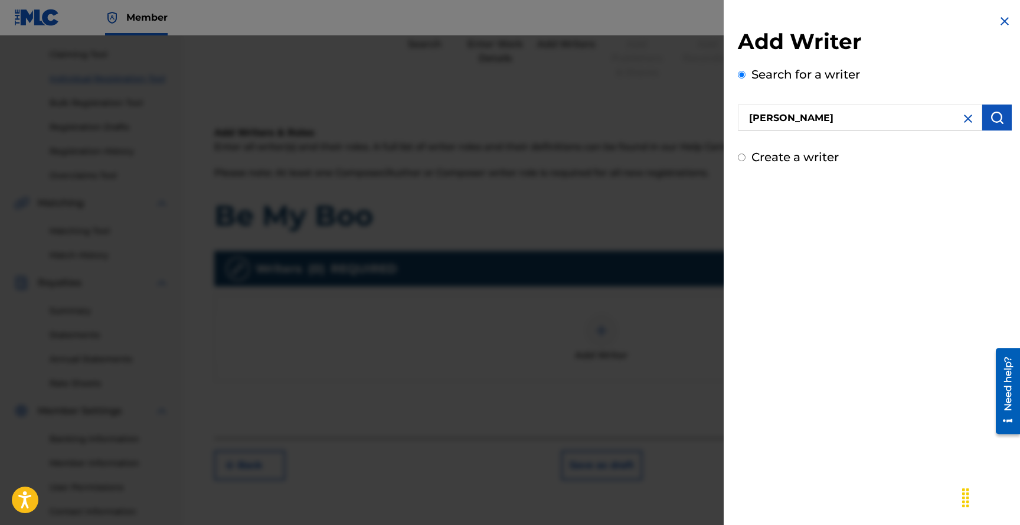
click at [993, 114] on img "submit" at bounding box center [997, 117] width 14 height 14
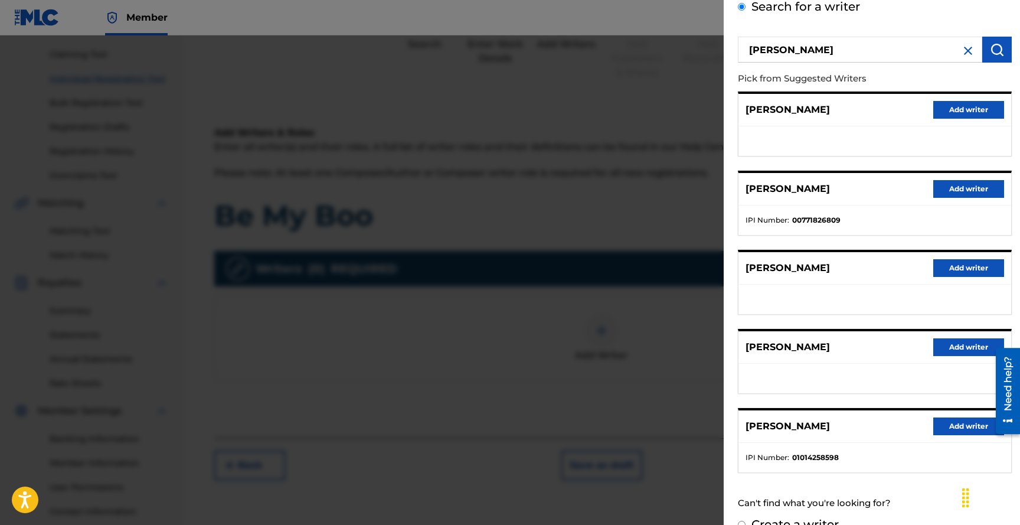
scroll to position [90, 0]
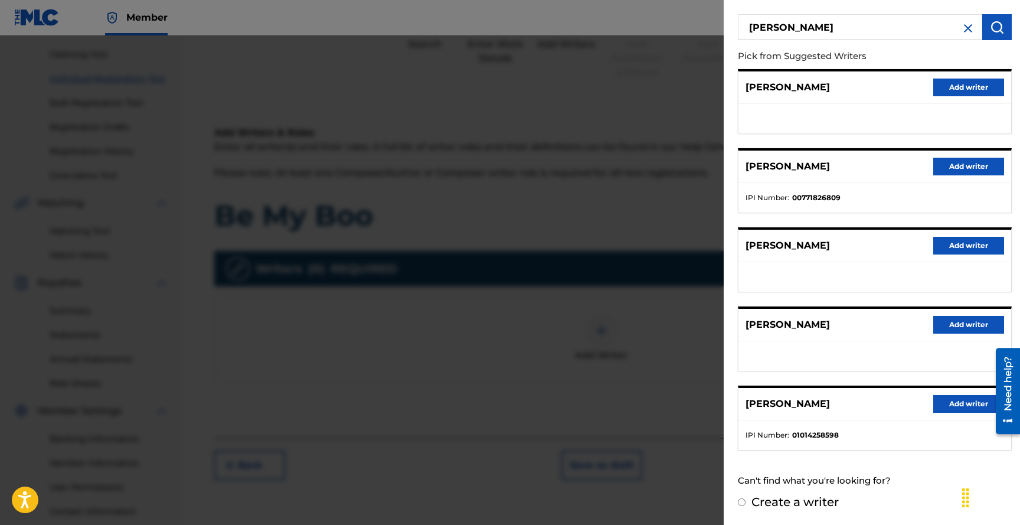
click at [960, 403] on button "Add writer" at bounding box center [968, 404] width 71 height 18
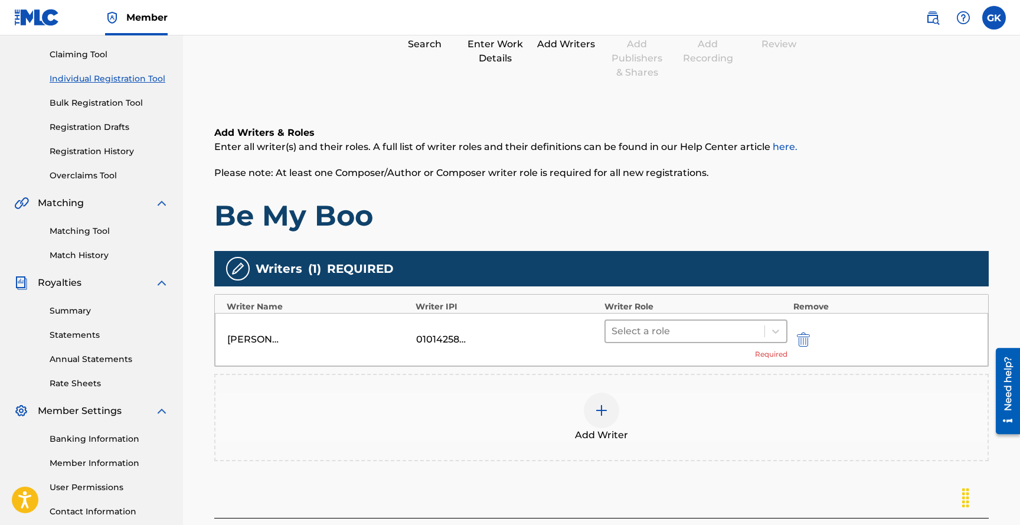
click at [694, 333] on div at bounding box center [684, 331] width 147 height 17
click at [776, 335] on icon at bounding box center [776, 331] width 12 height 12
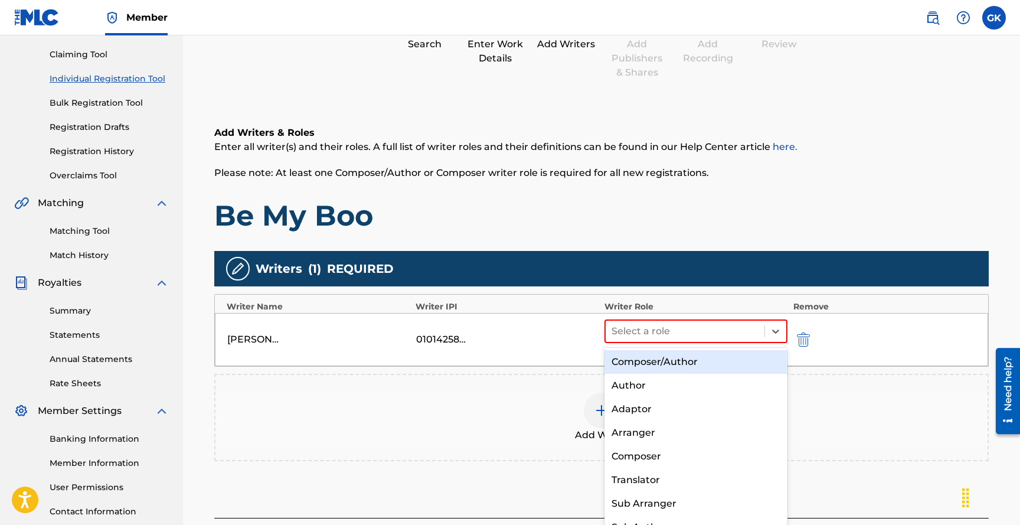
click at [692, 364] on div "Composer/Author" at bounding box center [695, 362] width 183 height 24
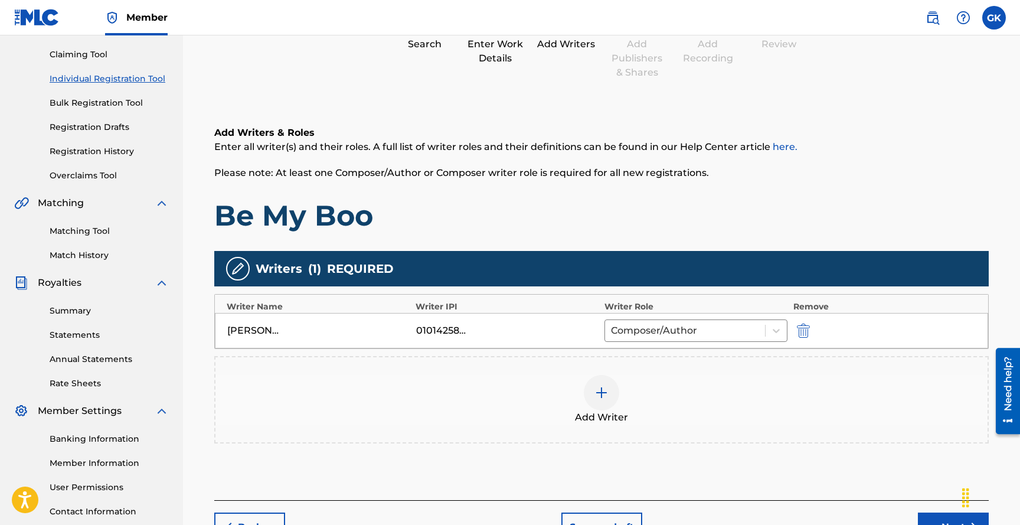
click at [600, 394] on img at bounding box center [601, 392] width 14 height 14
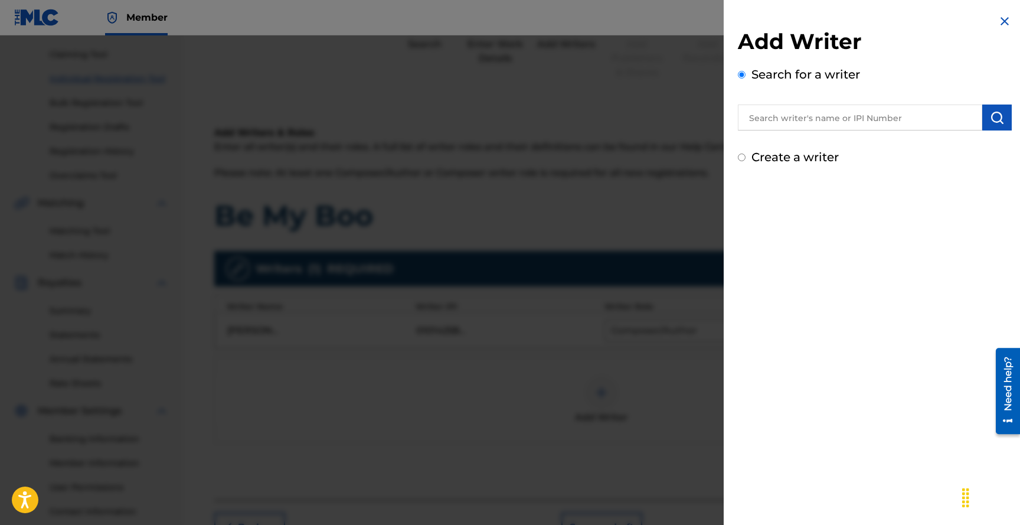
click at [830, 116] on input "text" at bounding box center [860, 117] width 244 height 26
paste input "662290152"
type input "662290152"
click at [995, 120] on img "submit" at bounding box center [997, 117] width 14 height 14
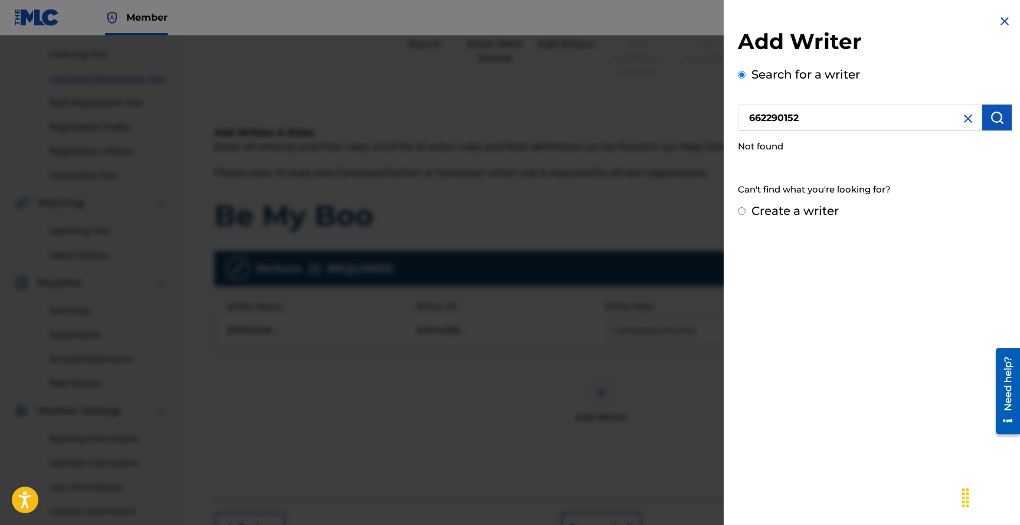
click at [995, 119] on img "submit" at bounding box center [997, 117] width 14 height 14
click at [742, 210] on input "Create a writer" at bounding box center [742, 211] width 8 height 8
radio input "false"
radio input "true"
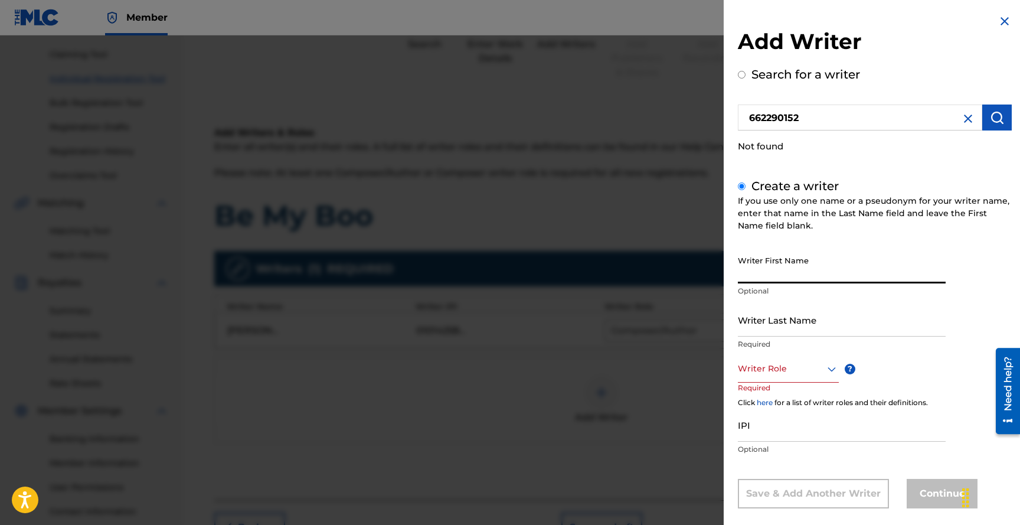
click at [793, 272] on input "Writer First Name" at bounding box center [842, 267] width 208 height 34
type input "[PERSON_NAME]"
click at [771, 330] on input "Writer Last Name" at bounding box center [842, 320] width 208 height 34
type input "[PERSON_NAME]"
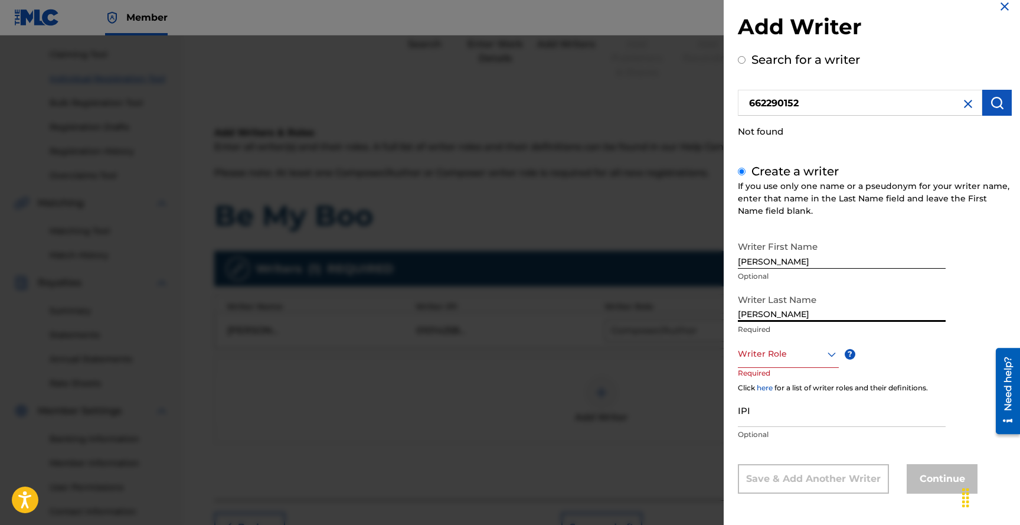
click at [790, 366] on div "Writer Role" at bounding box center [788, 354] width 101 height 27
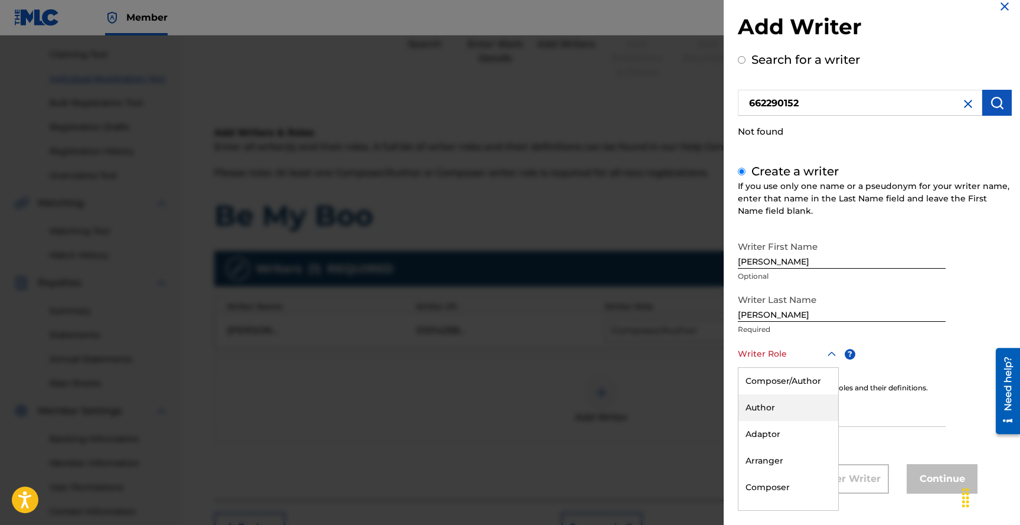
click at [777, 406] on div "Author" at bounding box center [788, 407] width 100 height 27
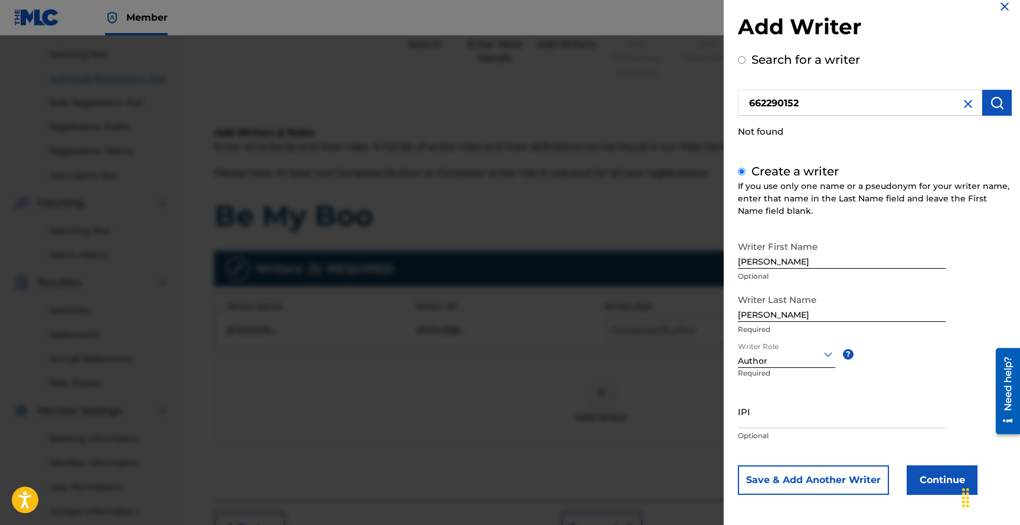
scroll to position [16, 0]
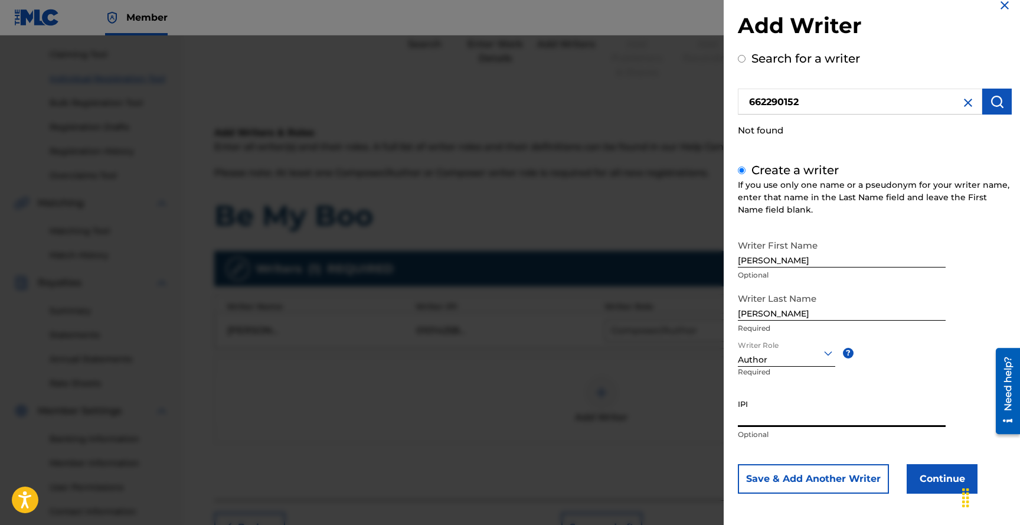
click at [806, 419] on input "IPI" at bounding box center [842, 410] width 208 height 34
paste input "662290152"
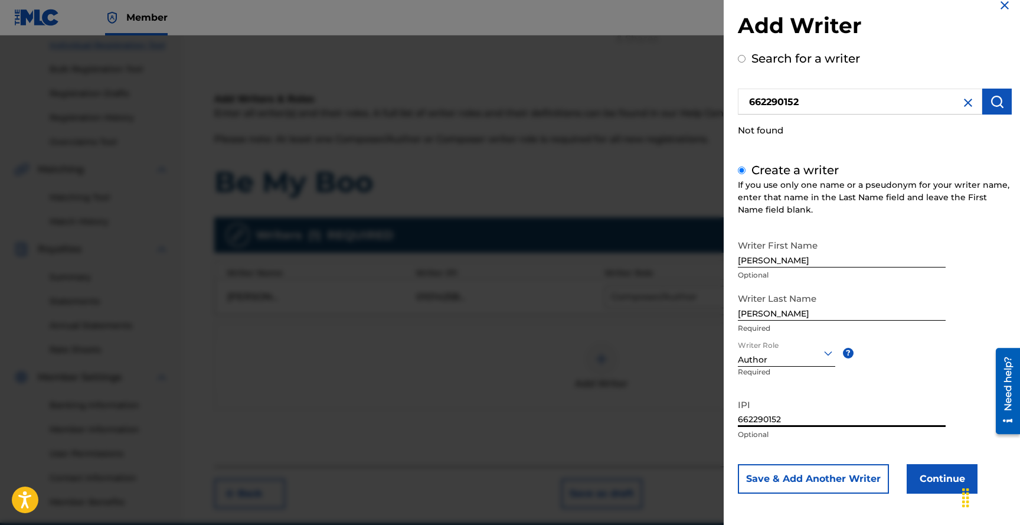
scroll to position [187, 0]
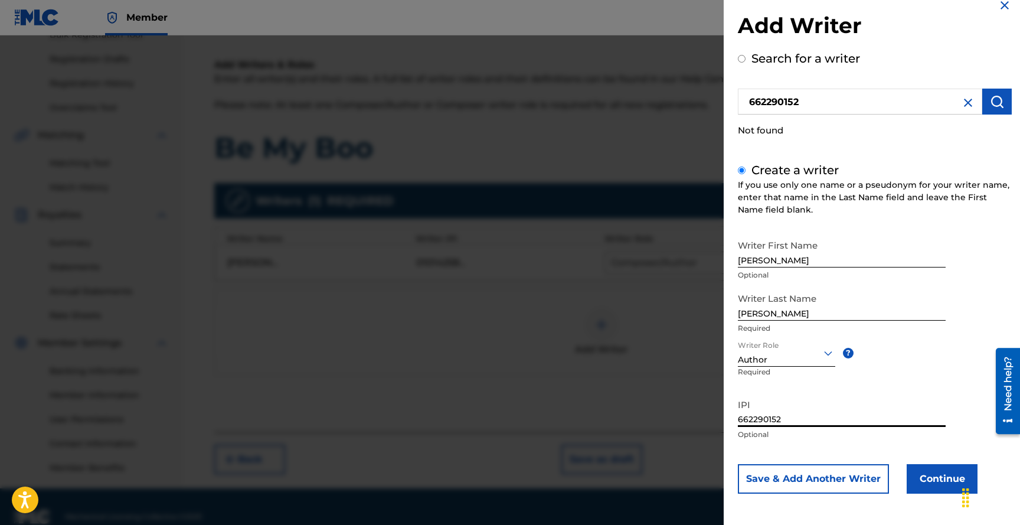
type input "662290152"
click at [925, 475] on button "Continue" at bounding box center [942, 479] width 71 height 30
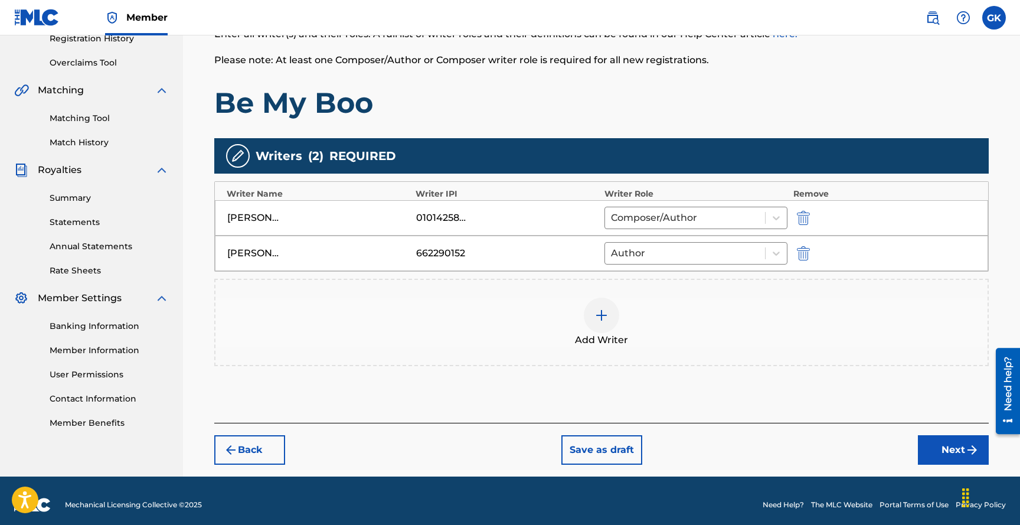
scroll to position [233, 0]
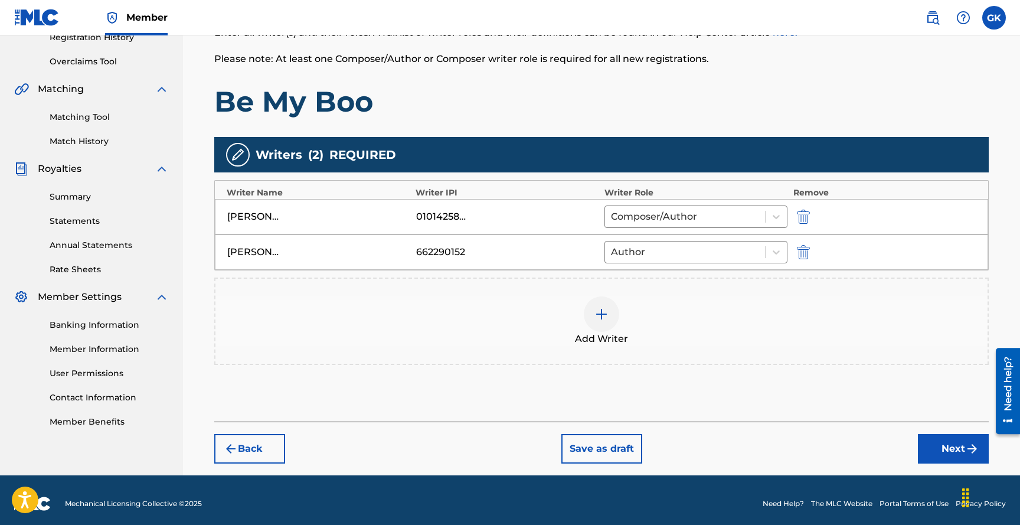
click at [606, 313] on img at bounding box center [601, 314] width 14 height 14
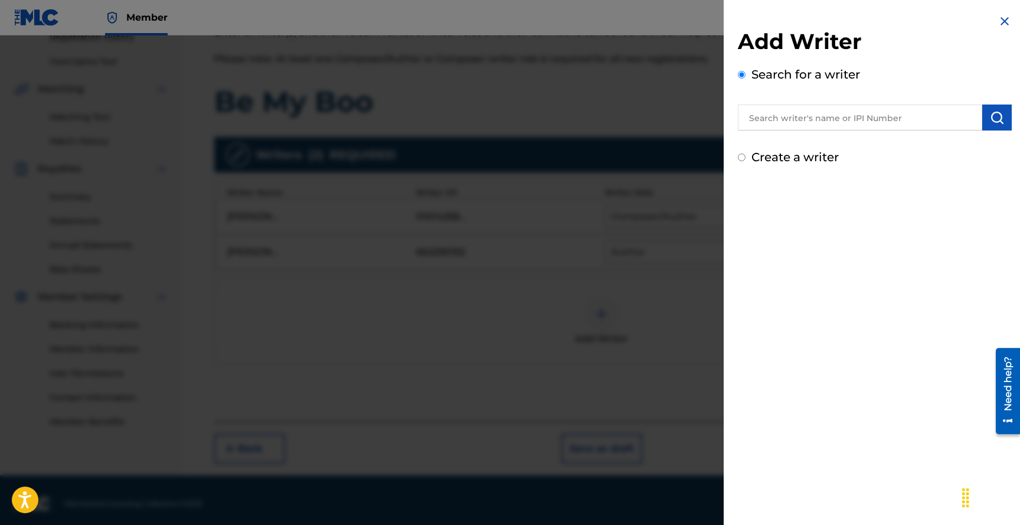
click at [788, 119] on input "text" at bounding box center [860, 117] width 244 height 26
paste input "542194363"
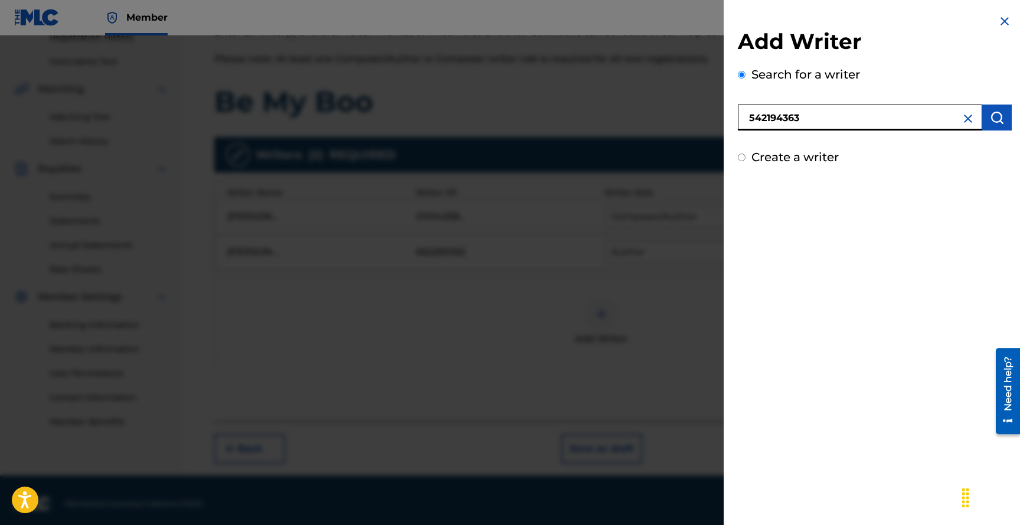
type input "542194363"
click at [990, 119] on img "submit" at bounding box center [997, 117] width 14 height 14
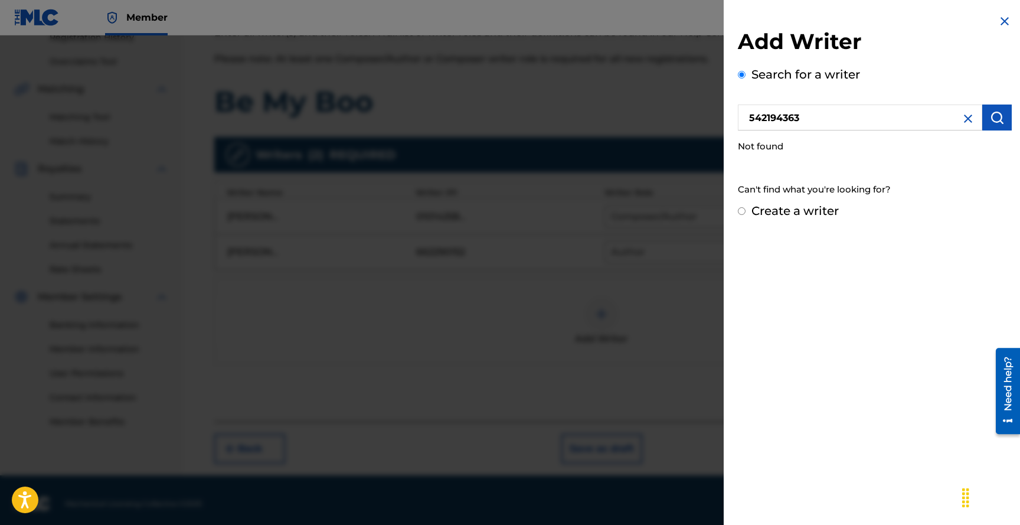
click at [743, 211] on input "Create a writer" at bounding box center [742, 211] width 8 height 8
radio input "false"
radio input "true"
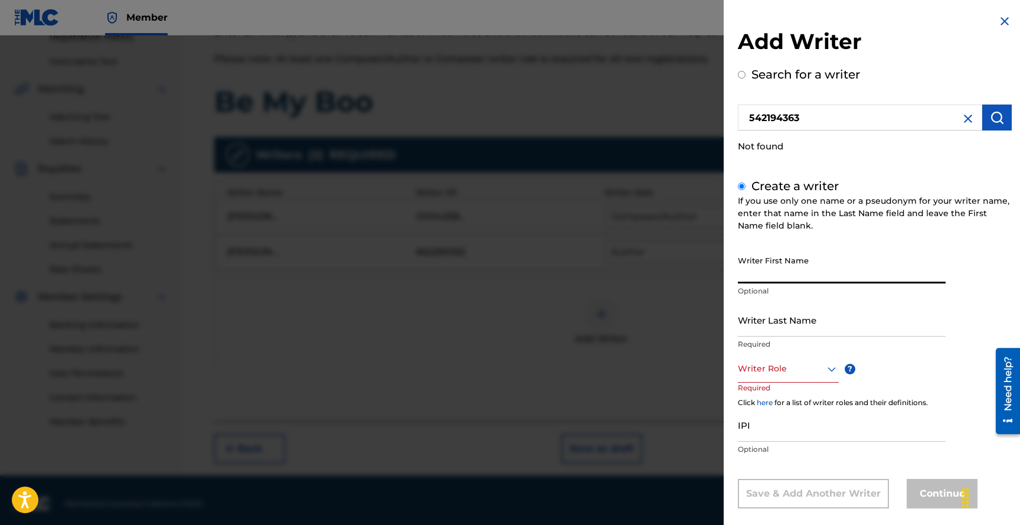
click at [776, 277] on input "Writer First Name" at bounding box center [842, 267] width 208 height 34
type input "Maxim"
click at [776, 321] on input "Writer Last Name" at bounding box center [842, 320] width 208 height 34
type input "Laskavy"
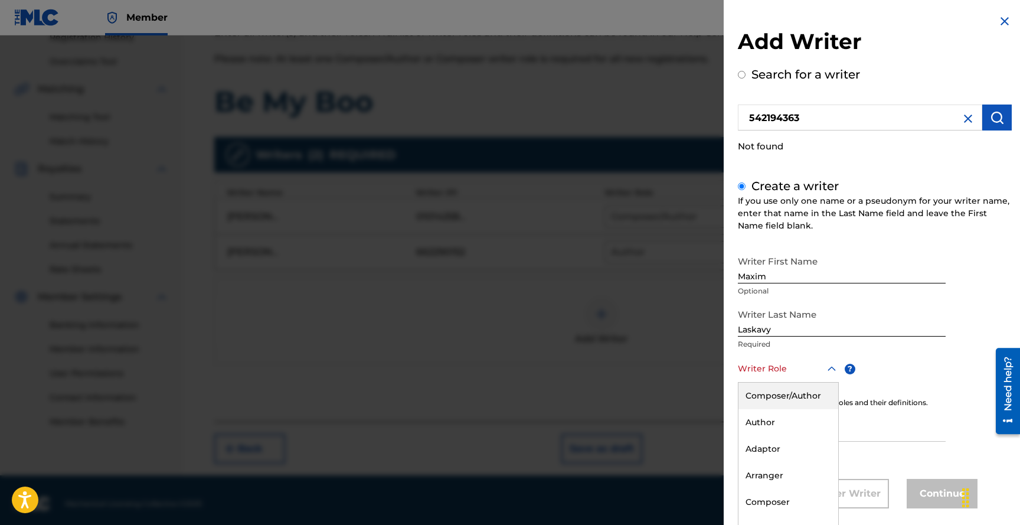
scroll to position [15, 0]
click at [807, 372] on div "Composer/Author, 1 of 8. 8 results available. Use Up and Down to choose options…" at bounding box center [788, 369] width 101 height 27
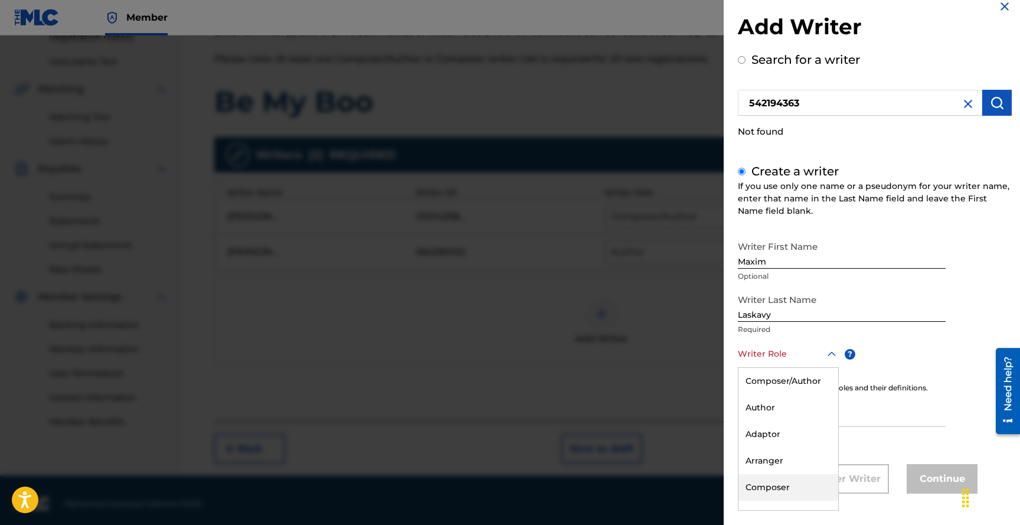
click at [775, 484] on div "Composer" at bounding box center [788, 487] width 100 height 27
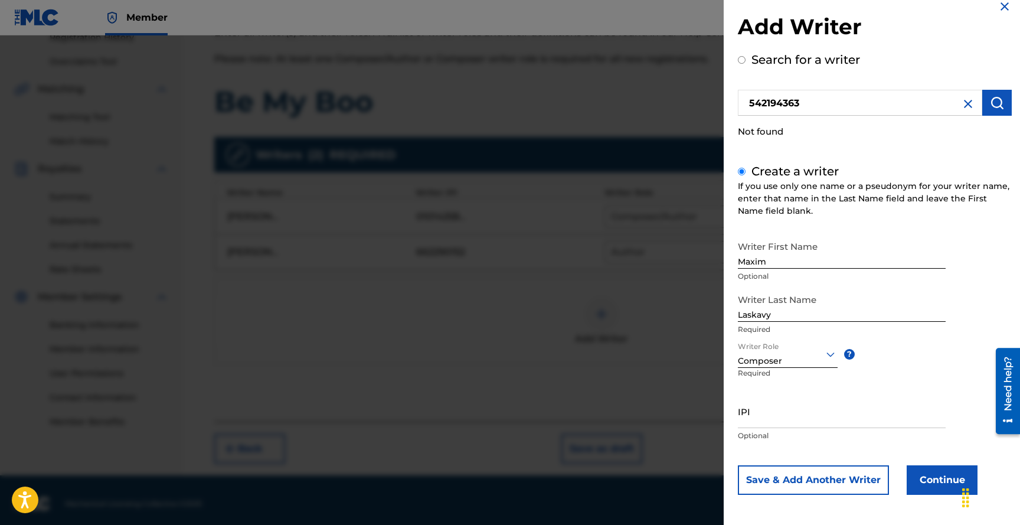
click at [787, 418] on input "IPI" at bounding box center [842, 411] width 208 height 34
paste input "542194363"
type input "542194363"
click at [930, 483] on button "Continue" at bounding box center [942, 480] width 71 height 30
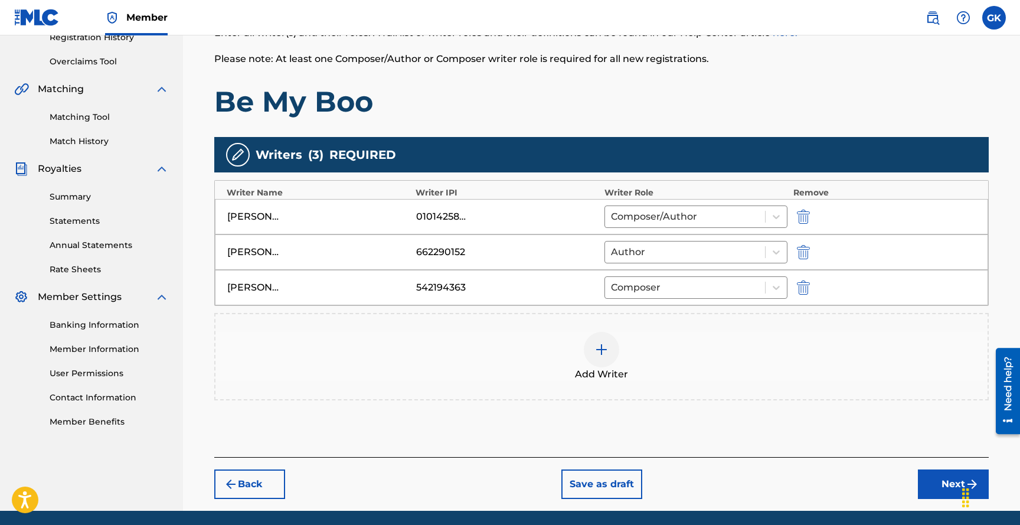
click at [604, 348] on img at bounding box center [601, 349] width 14 height 14
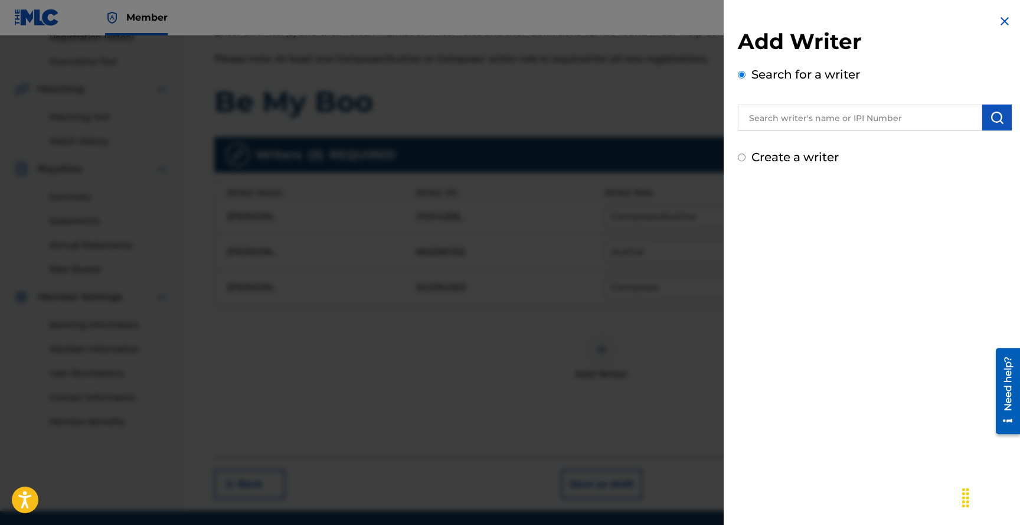
click at [796, 115] on input "text" at bounding box center [860, 117] width 244 height 26
paste input "506632862"
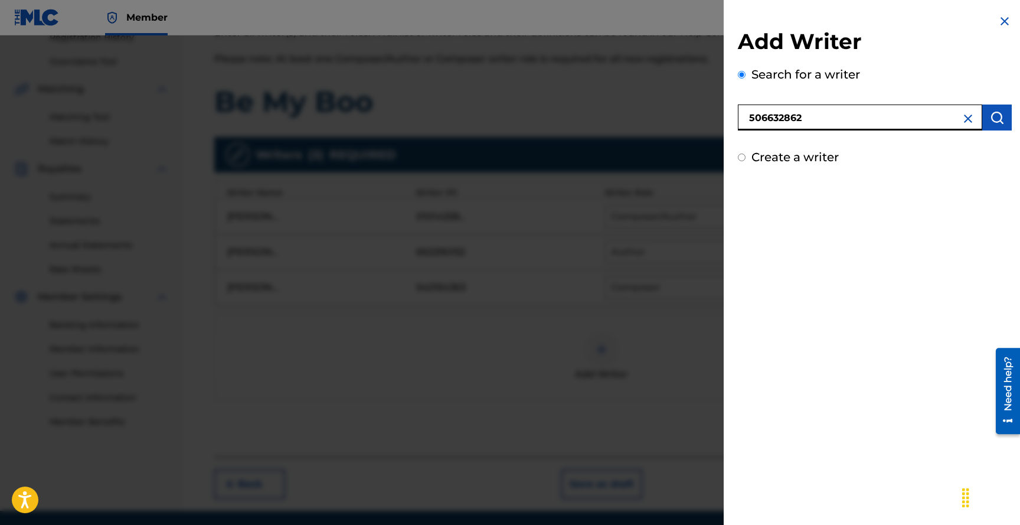
type input "506632862"
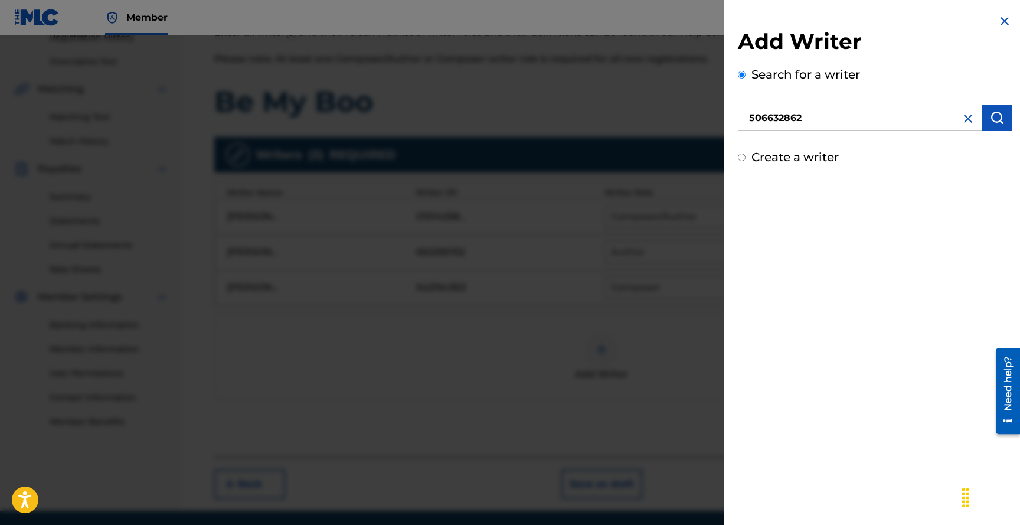
click at [990, 119] on img "submit" at bounding box center [997, 117] width 14 height 14
click at [743, 212] on input "Create a writer" at bounding box center [742, 211] width 8 height 8
radio input "false"
radio input "true"
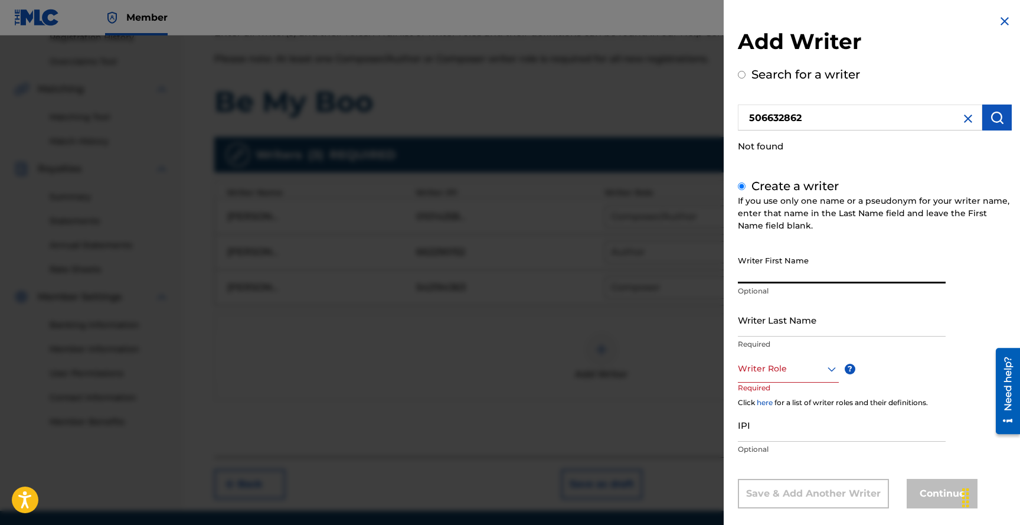
click at [799, 272] on input "Writer First Name" at bounding box center [842, 267] width 208 height 34
type input "[PERSON_NAME]"
click at [782, 323] on input "Writer Last Name" at bounding box center [842, 320] width 208 height 34
type input "[PERSON_NAME]"
click at [816, 280] on input "[PERSON_NAME]" at bounding box center [842, 267] width 208 height 34
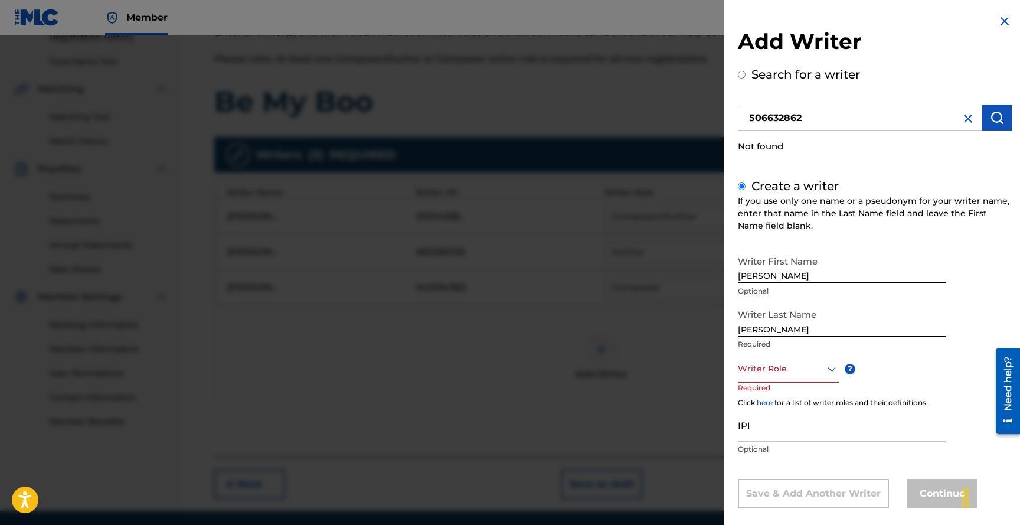
type input "[PERSON_NAME]"
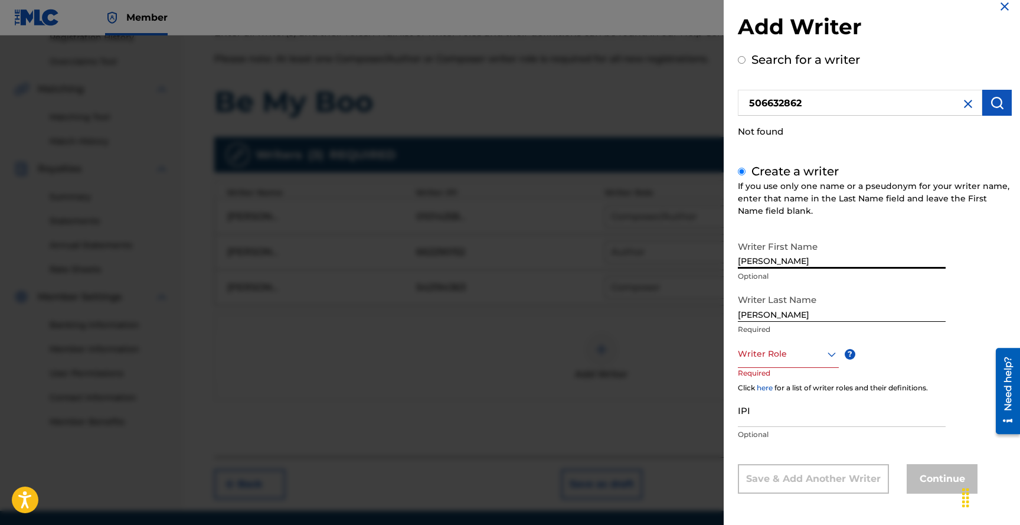
click at [784, 368] on div "Writer Role" at bounding box center [788, 354] width 101 height 27
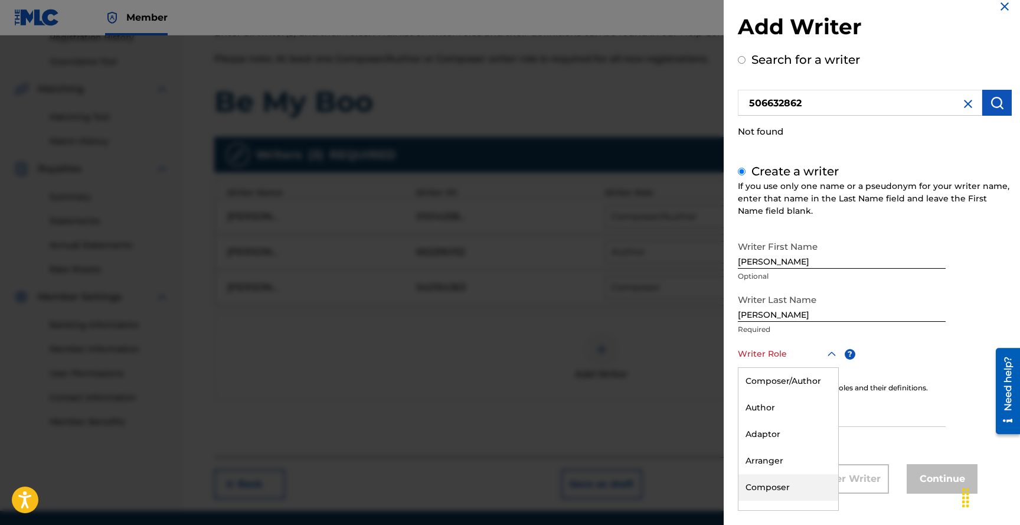
click at [773, 482] on div "Composer" at bounding box center [788, 487] width 100 height 27
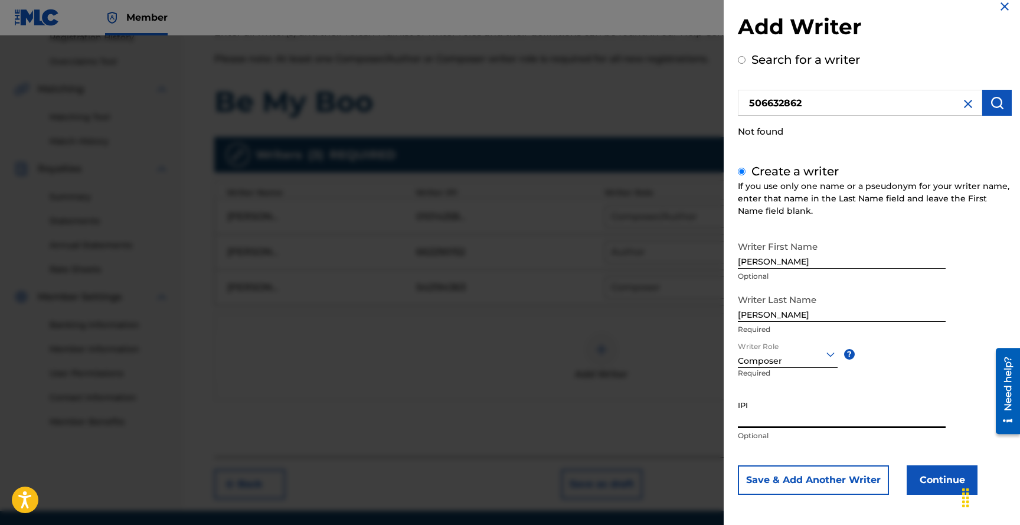
click at [793, 418] on input "IPI" at bounding box center [842, 411] width 208 height 34
paste input "506632862"
type input "506632862"
click at [923, 473] on button "Continue" at bounding box center [942, 480] width 71 height 30
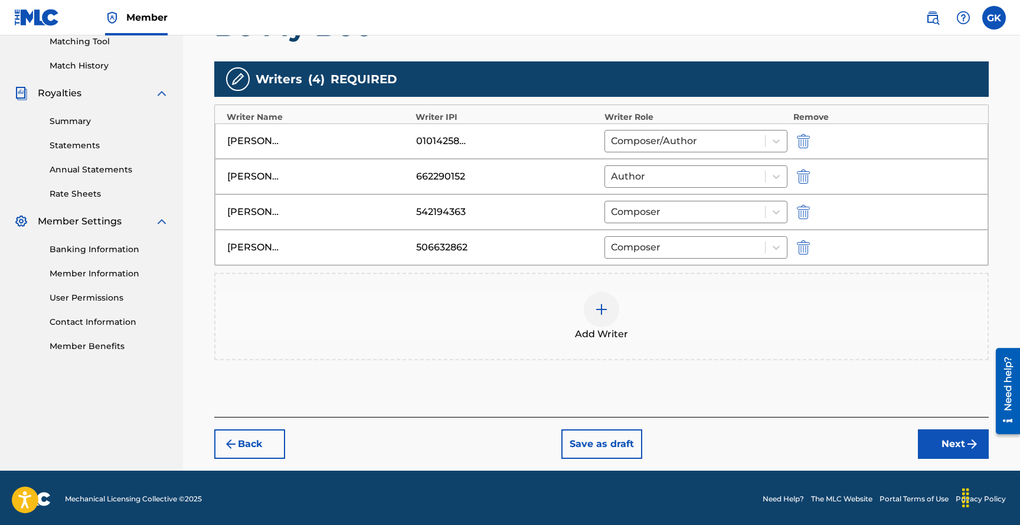
scroll to position [311, 0]
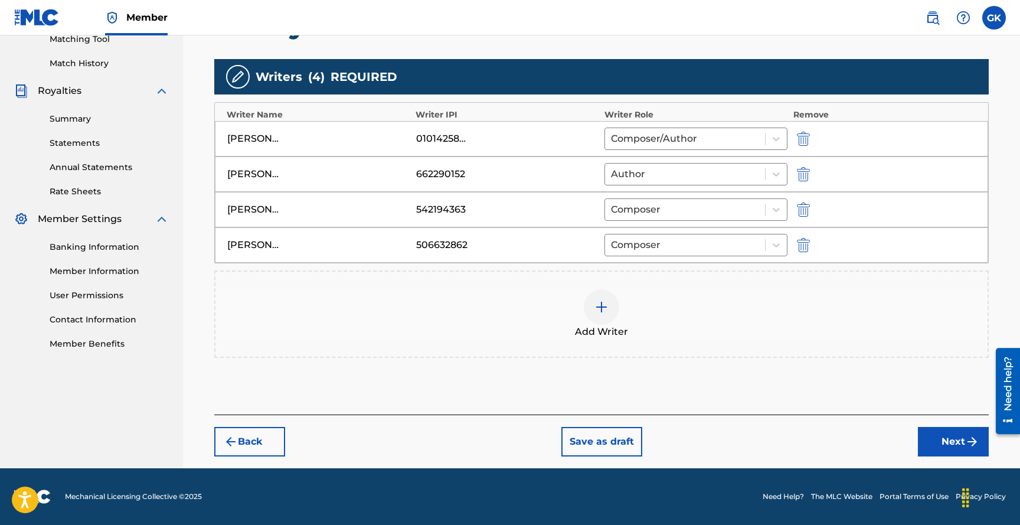
click at [951, 436] on button "Next" at bounding box center [953, 442] width 71 height 30
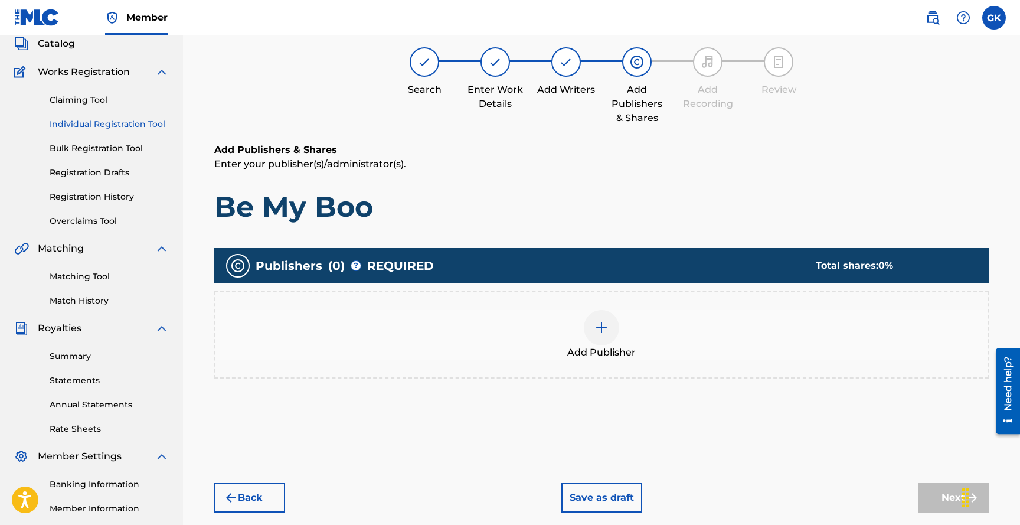
scroll to position [53, 0]
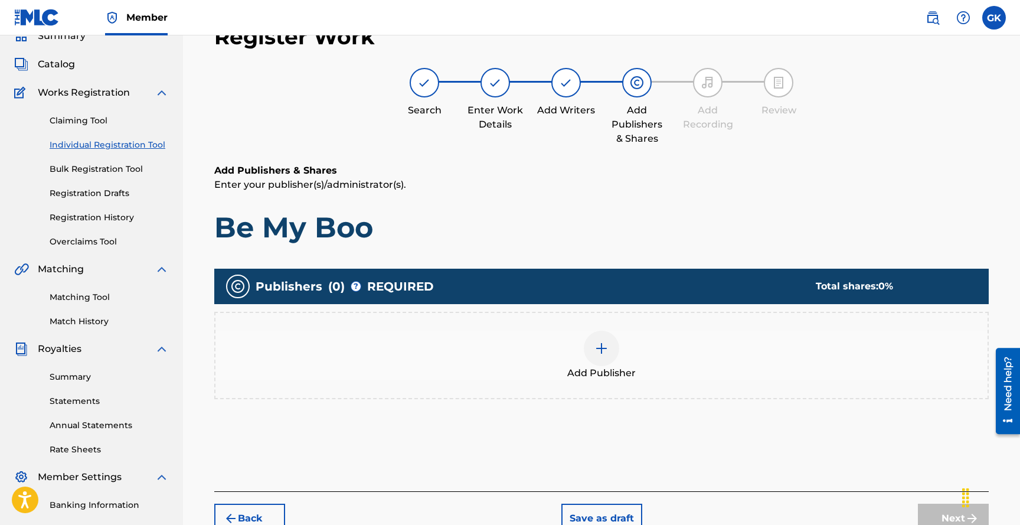
click at [602, 347] on img at bounding box center [601, 348] width 14 height 14
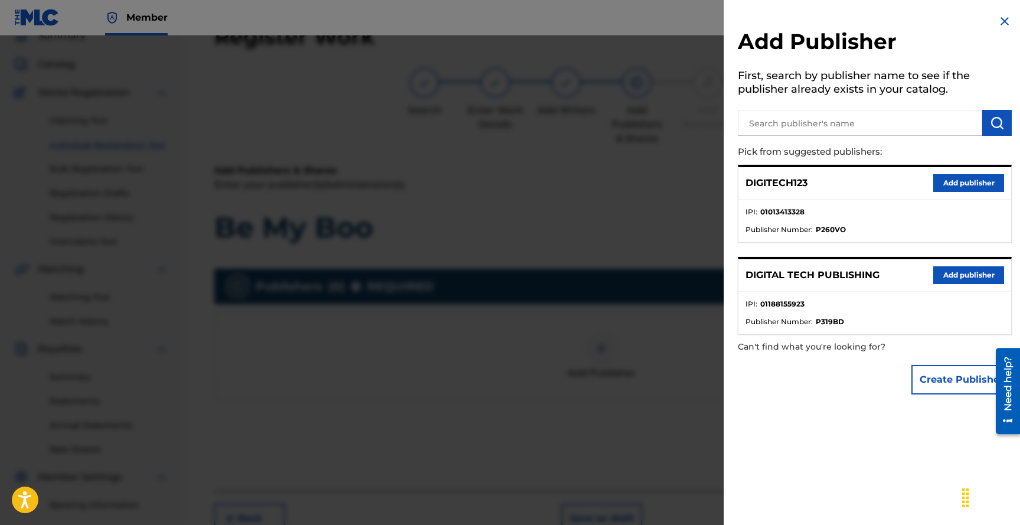
click at [959, 181] on button "Add publisher" at bounding box center [968, 183] width 71 height 18
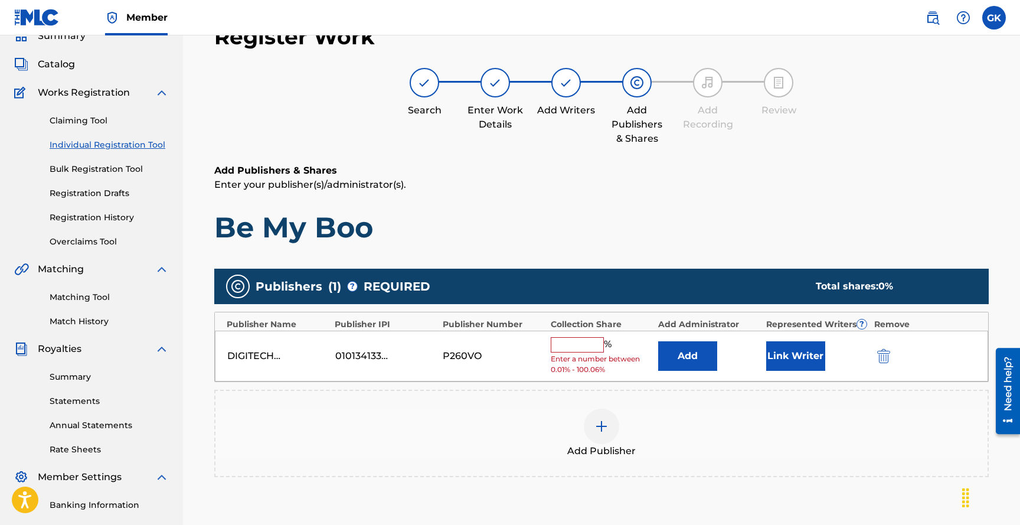
click at [566, 345] on input "text" at bounding box center [577, 344] width 53 height 15
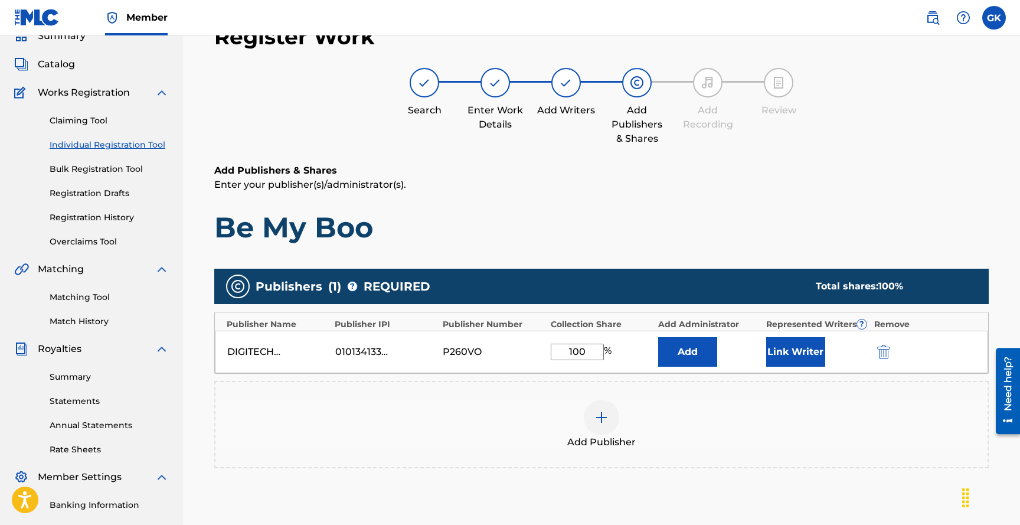
click at [690, 350] on button "Add" at bounding box center [687, 352] width 59 height 30
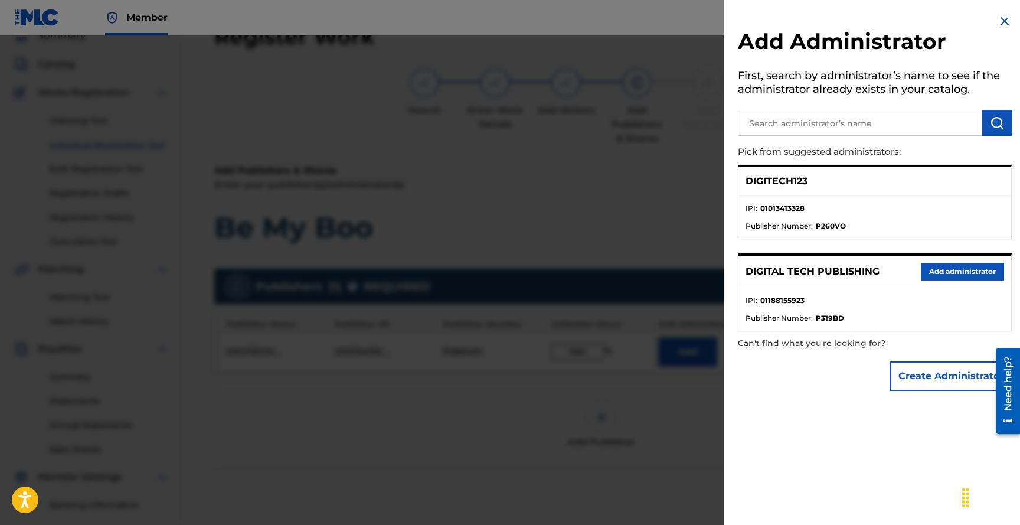
click at [1000, 21] on img at bounding box center [1004, 21] width 14 height 14
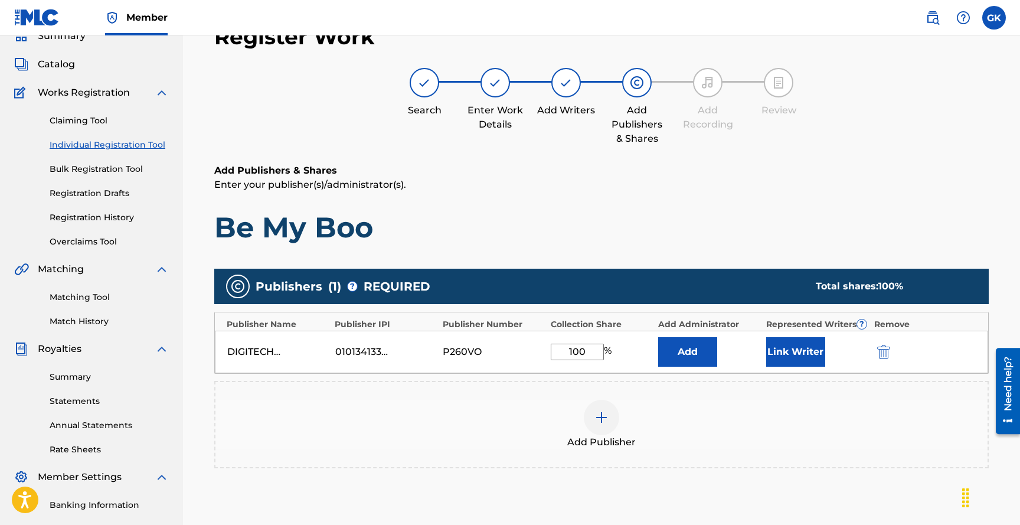
click at [793, 349] on button "Link Writer" at bounding box center [795, 352] width 59 height 30
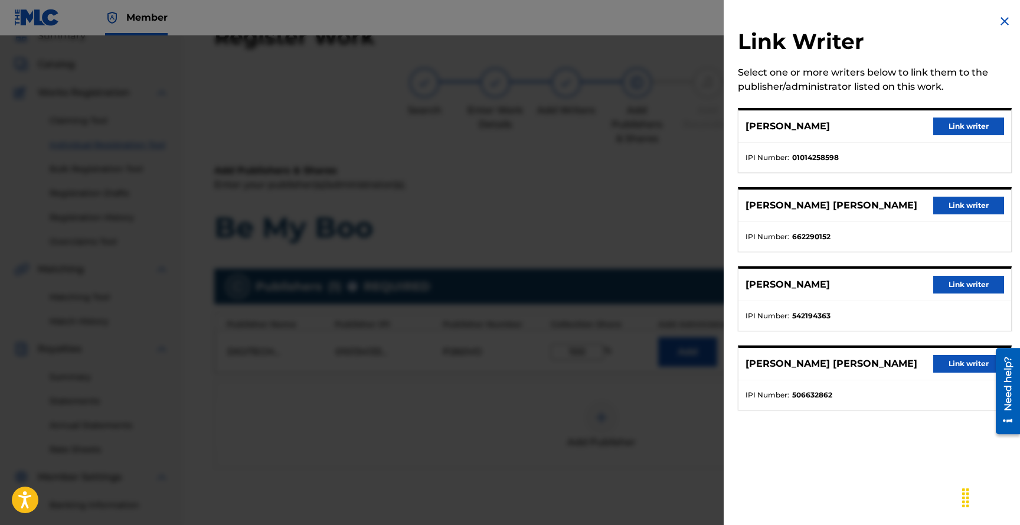
click at [966, 127] on button "Link writer" at bounding box center [968, 126] width 71 height 18
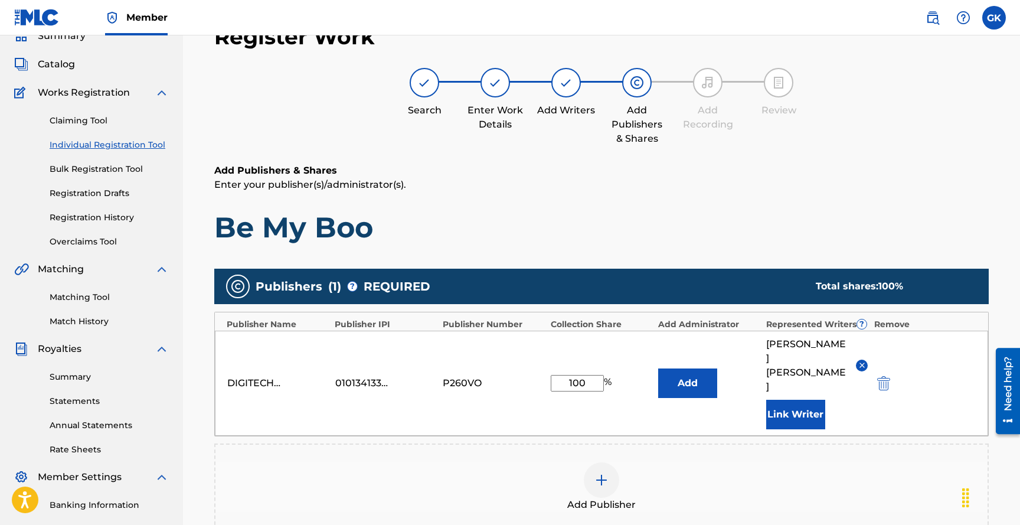
click at [590, 375] on input "100" at bounding box center [577, 383] width 53 height 17
type input "1"
click at [925, 384] on div "DIGITECH123 01013413328 P260VO 40 % Add [PERSON_NAME] Link Writer" at bounding box center [601, 383] width 773 height 105
click at [588, 375] on input "40" at bounding box center [577, 383] width 53 height 17
type input "4"
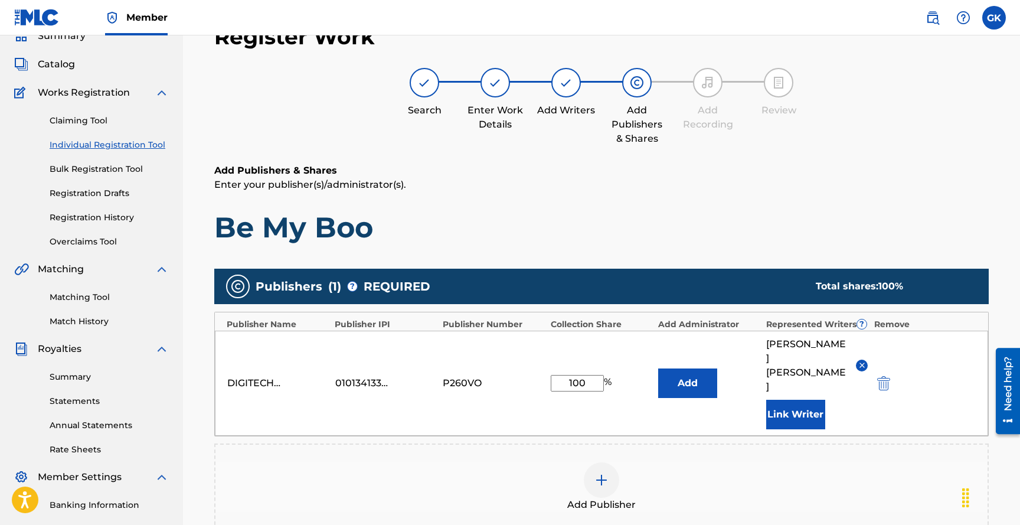
type input "100"
click at [910, 388] on div "DIGITECH123 01013413328 P260VO 100 % Add [PERSON_NAME] Link Writer" at bounding box center [601, 383] width 773 height 105
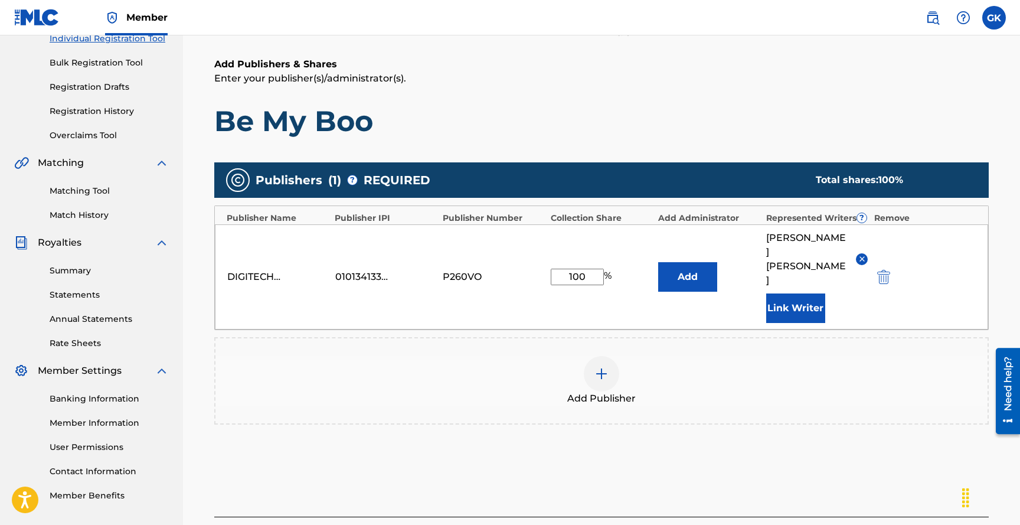
scroll to position [155, 0]
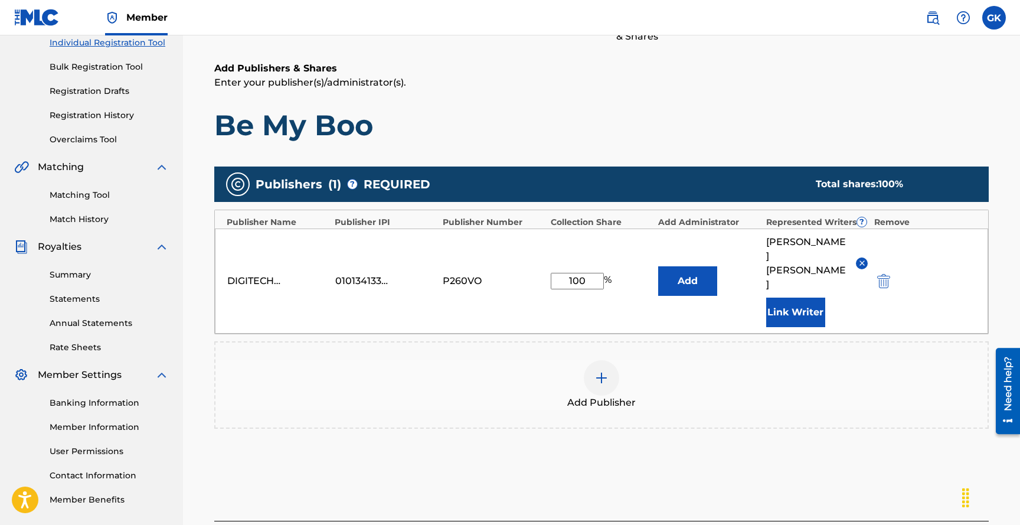
click at [890, 283] on div "DIGITECH123 01013413328 P260VO 100 % Add [PERSON_NAME] Link Writer" at bounding box center [601, 280] width 773 height 105
click at [800, 297] on button "Link Writer" at bounding box center [795, 312] width 59 height 30
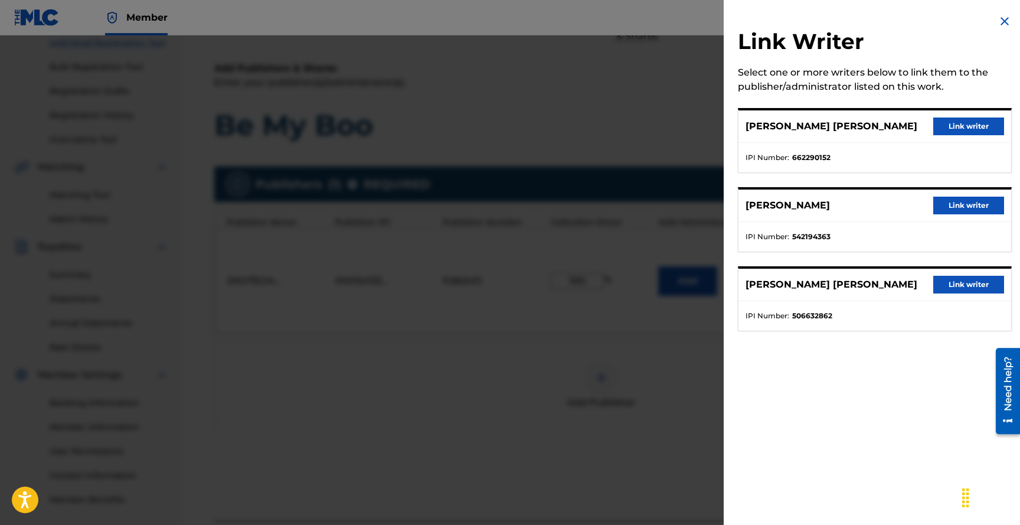
click at [964, 127] on button "Link writer" at bounding box center [968, 126] width 71 height 18
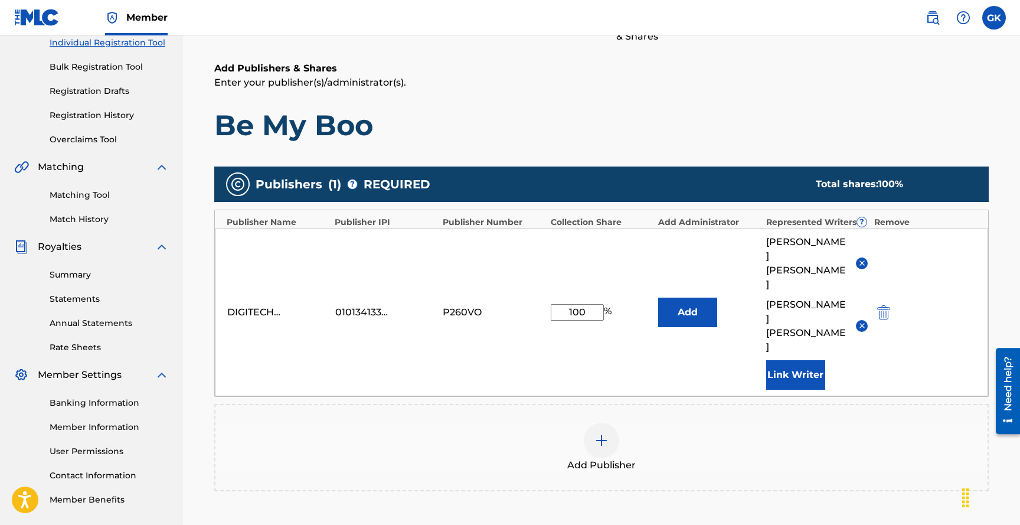
click at [799, 360] on button "Link Writer" at bounding box center [795, 375] width 59 height 30
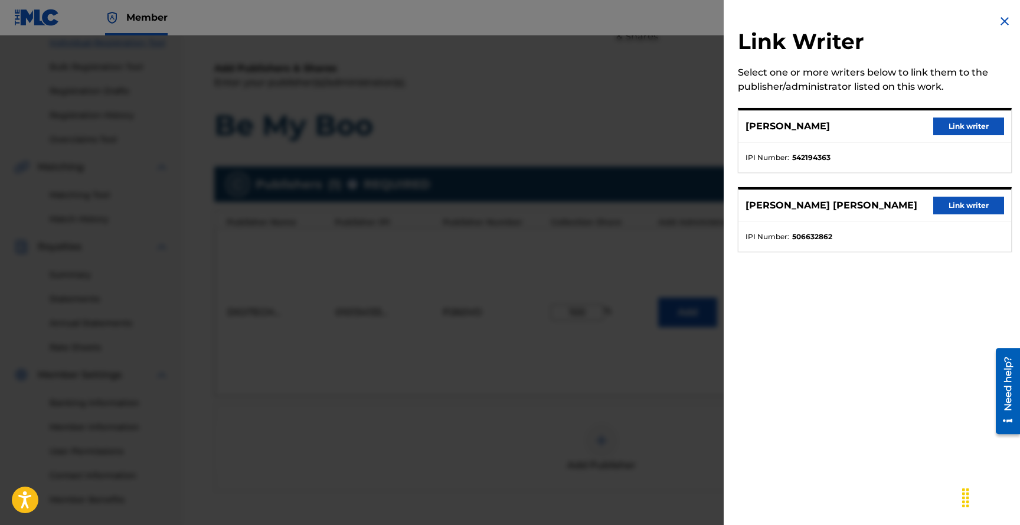
click at [960, 126] on button "Link writer" at bounding box center [968, 126] width 71 height 18
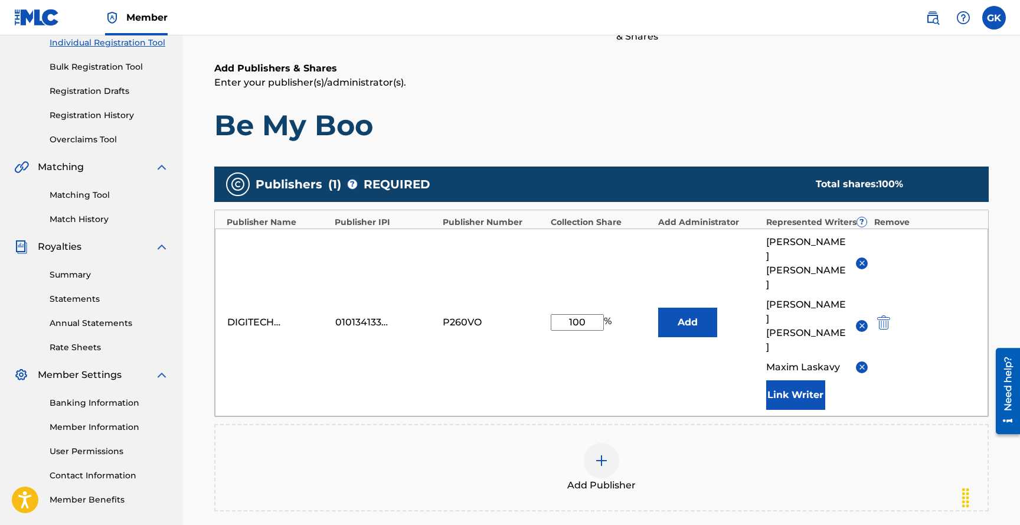
click at [798, 380] on button "Link Writer" at bounding box center [795, 395] width 59 height 30
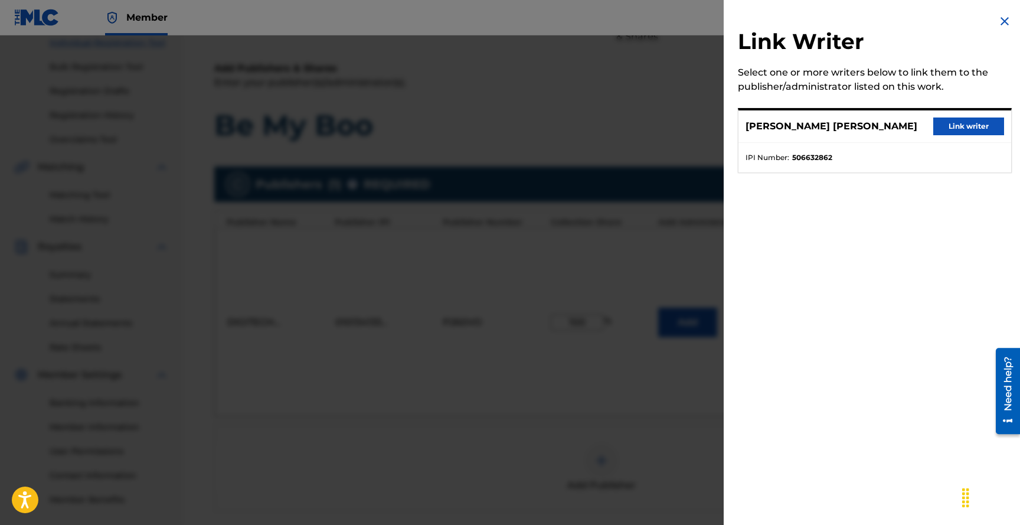
click at [961, 126] on button "Link writer" at bounding box center [968, 126] width 71 height 18
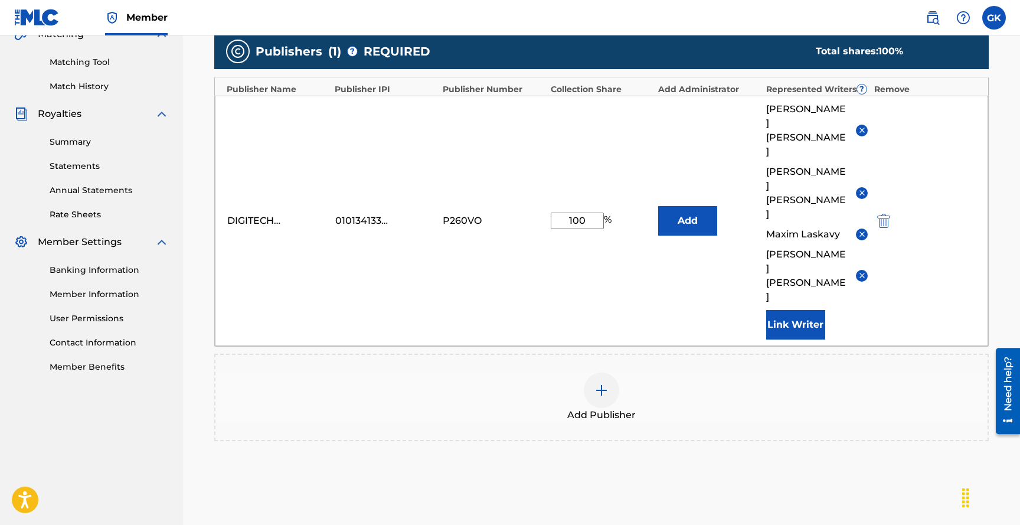
scroll to position [322, 0]
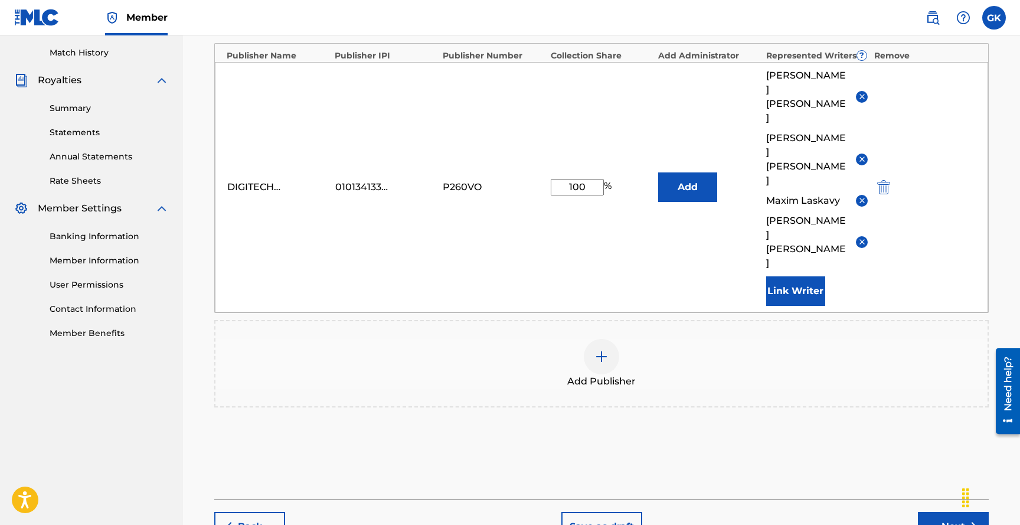
click at [943, 512] on button "Next" at bounding box center [953, 527] width 71 height 30
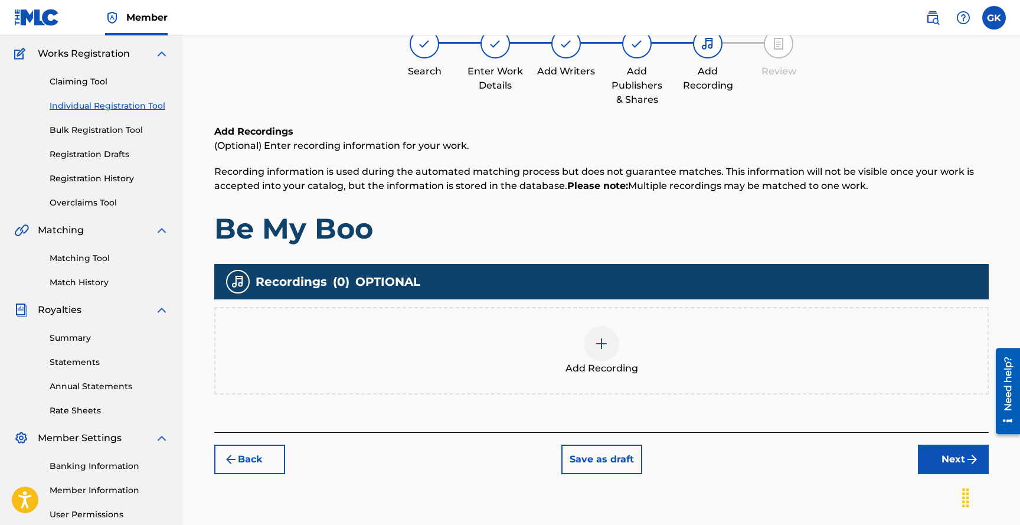
scroll to position [107, 0]
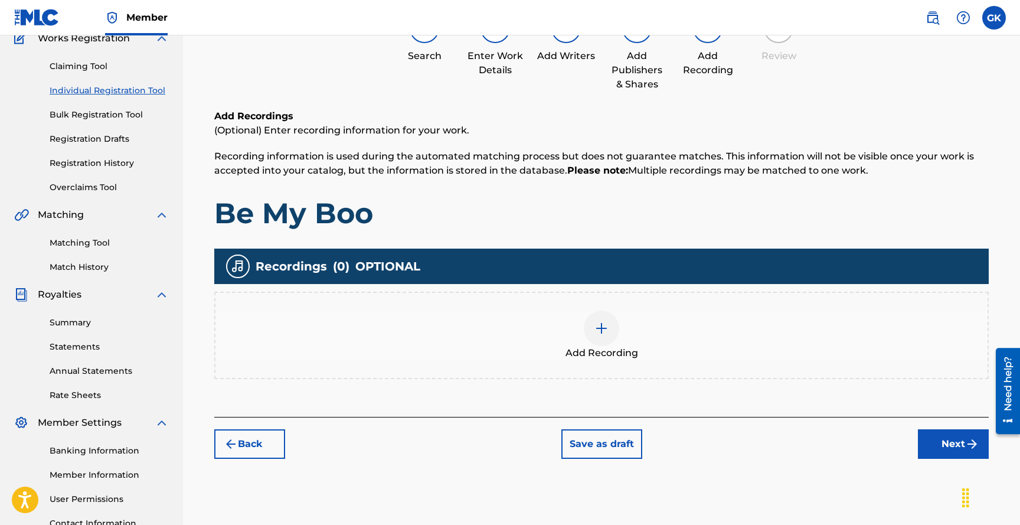
click at [603, 329] on img at bounding box center [601, 328] width 14 height 14
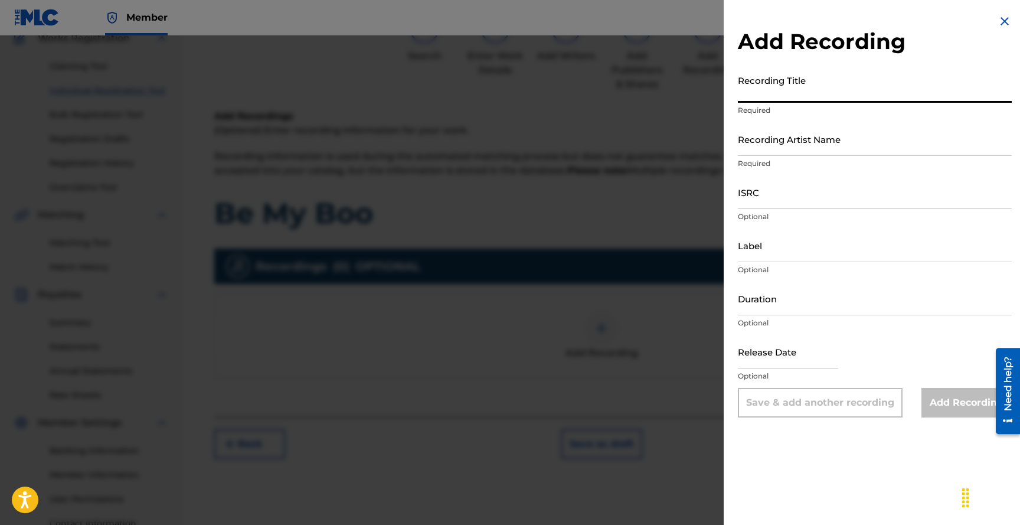
click at [819, 89] on input "Recording Title" at bounding box center [875, 86] width 274 height 34
type input "Be My Boo"
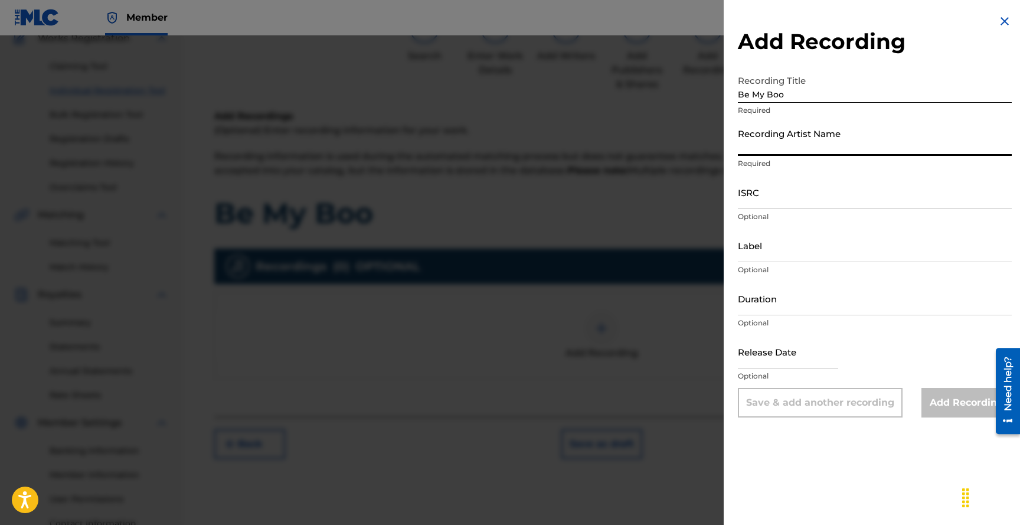
click at [799, 144] on input "Recording Artist Name" at bounding box center [875, 139] width 274 height 34
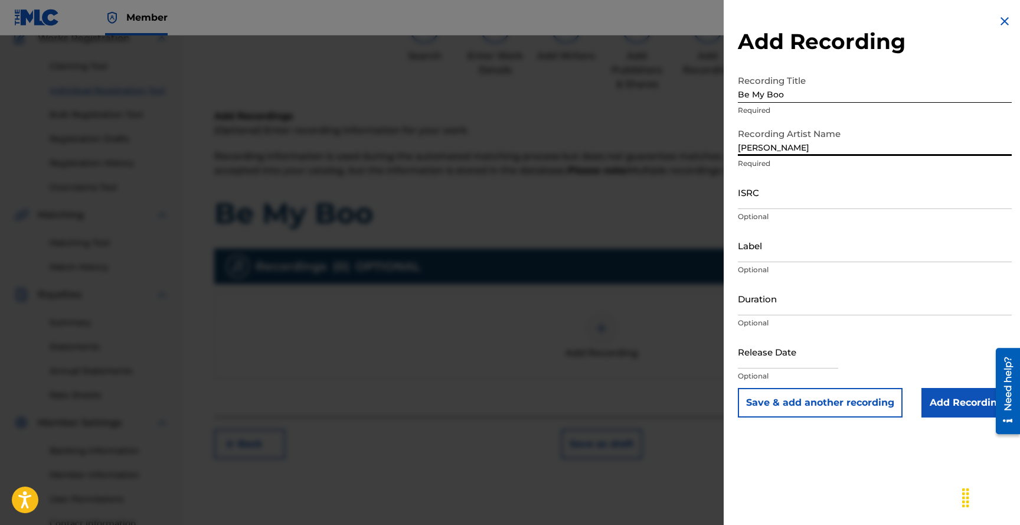
type input "[PERSON_NAME]"
click at [789, 198] on input "ISRC" at bounding box center [875, 192] width 274 height 34
paste input "QM7282574899"
type input "QM7282574899"
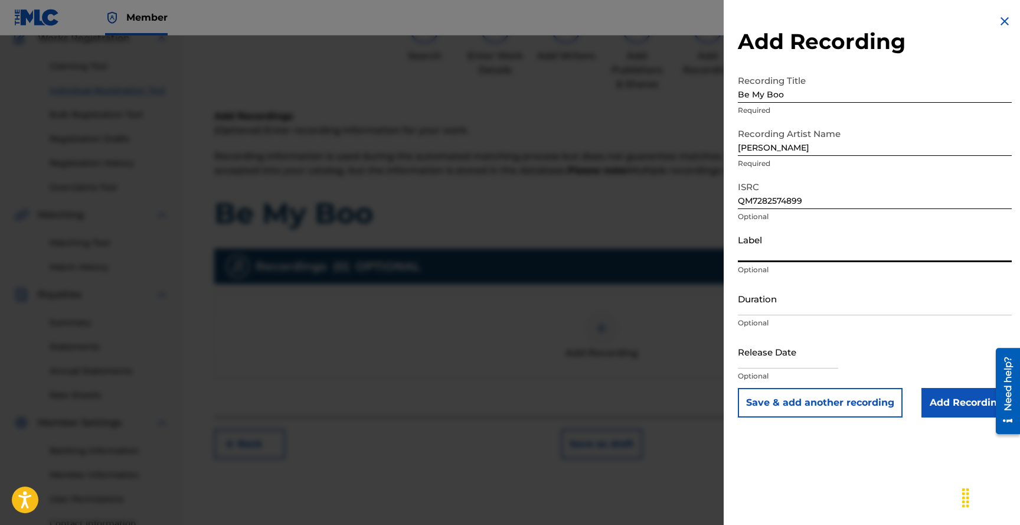
click at [779, 253] on input "Label" at bounding box center [875, 245] width 274 height 34
click at [766, 310] on input "Duration" at bounding box center [875, 299] width 274 height 34
type input "03:16"
click at [800, 359] on input "text" at bounding box center [788, 352] width 100 height 34
select select "7"
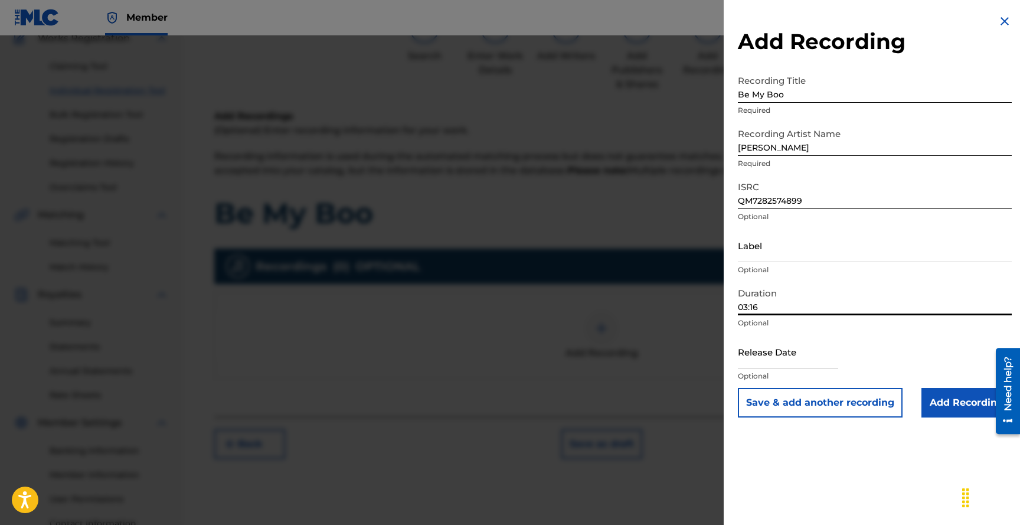
select select "2025"
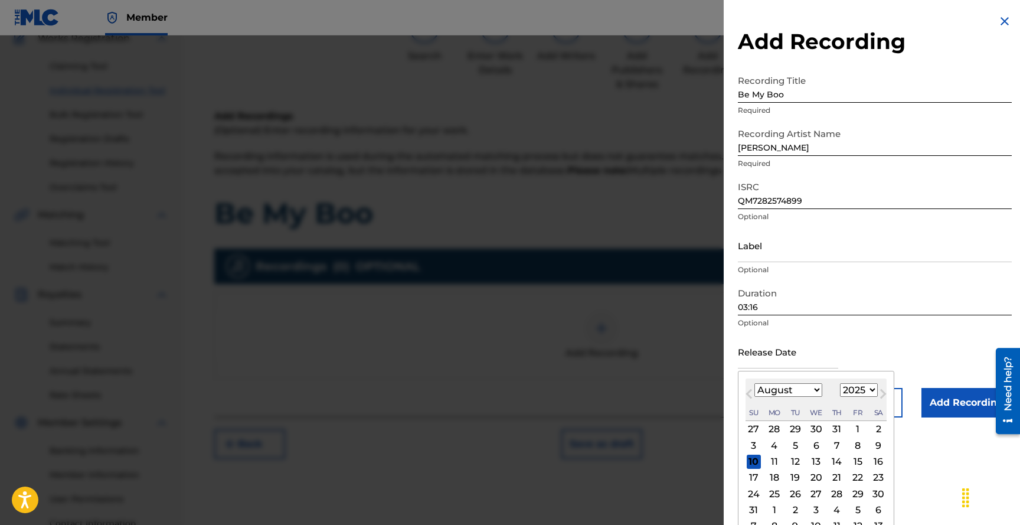
click at [750, 393] on span "Previous Month" at bounding box center [750, 396] width 0 height 18
select select "5"
click at [796, 444] on div "10" at bounding box center [795, 445] width 14 height 14
type input "[DATE]"
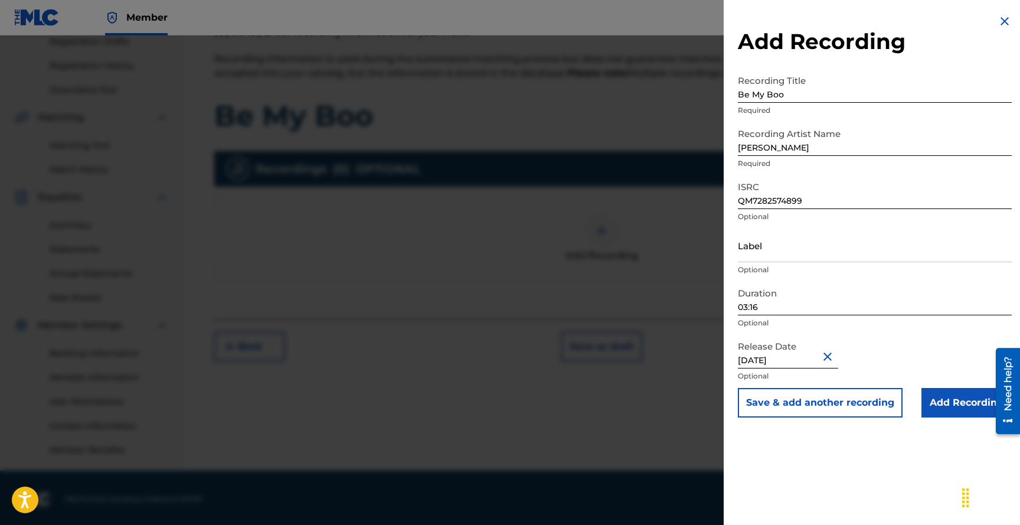
scroll to position [179, 0]
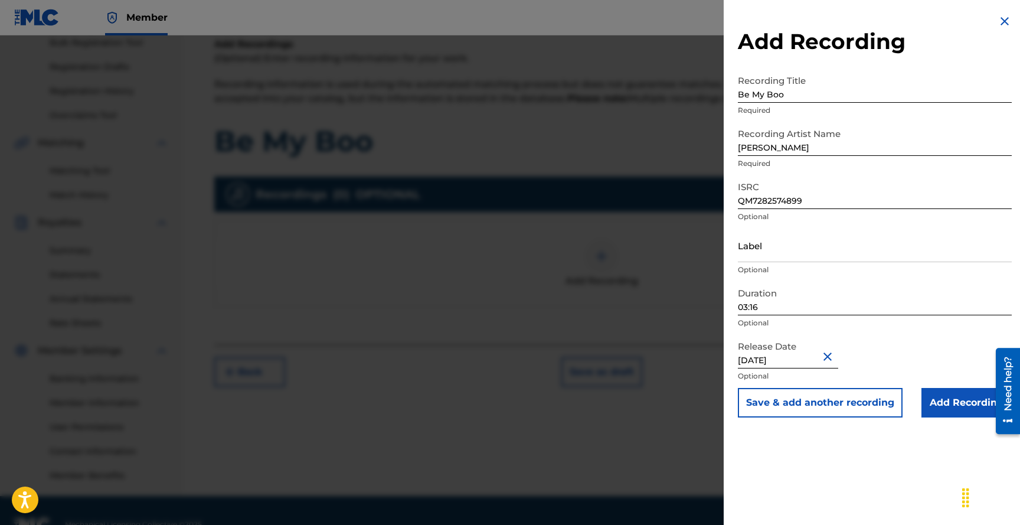
click at [951, 408] on input "Add Recording" at bounding box center [966, 403] width 90 height 30
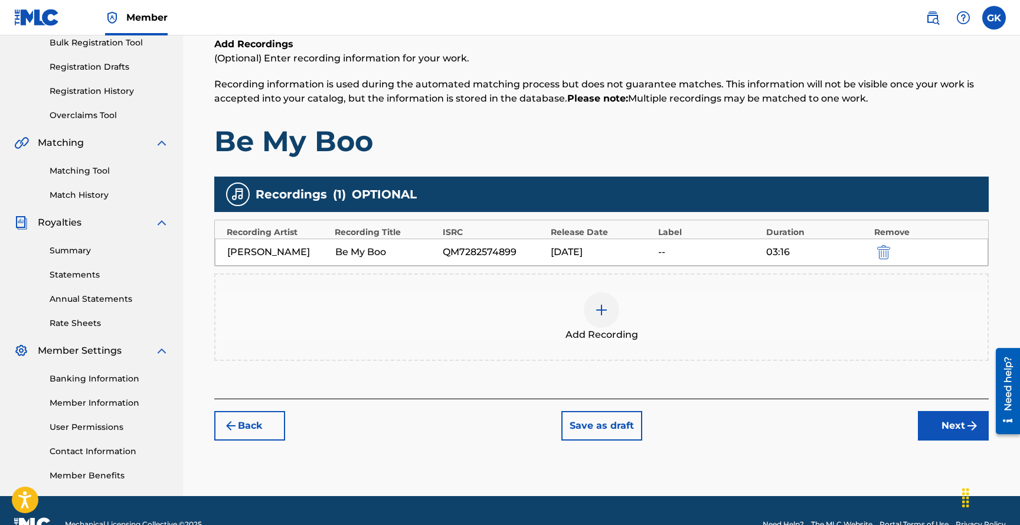
click at [944, 424] on button "Next" at bounding box center [953, 426] width 71 height 30
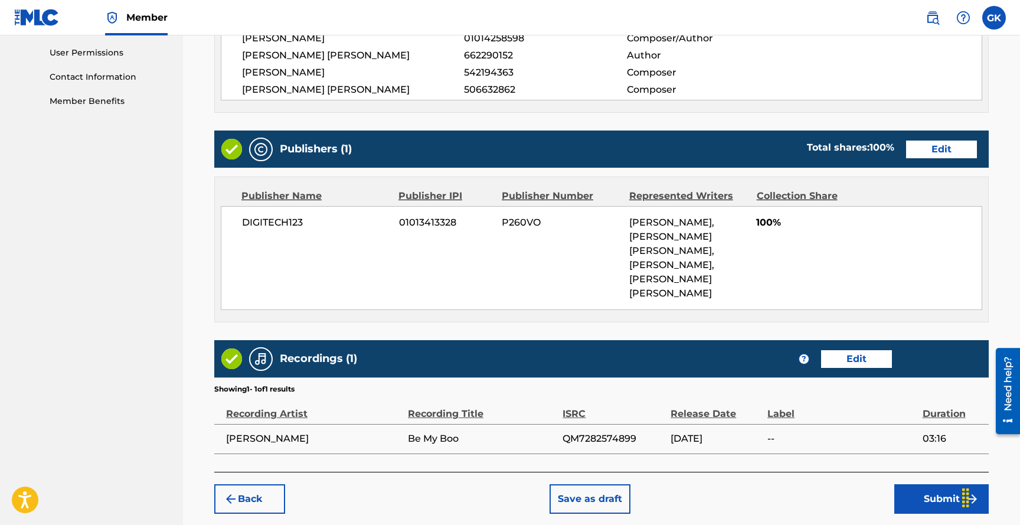
scroll to position [581, 0]
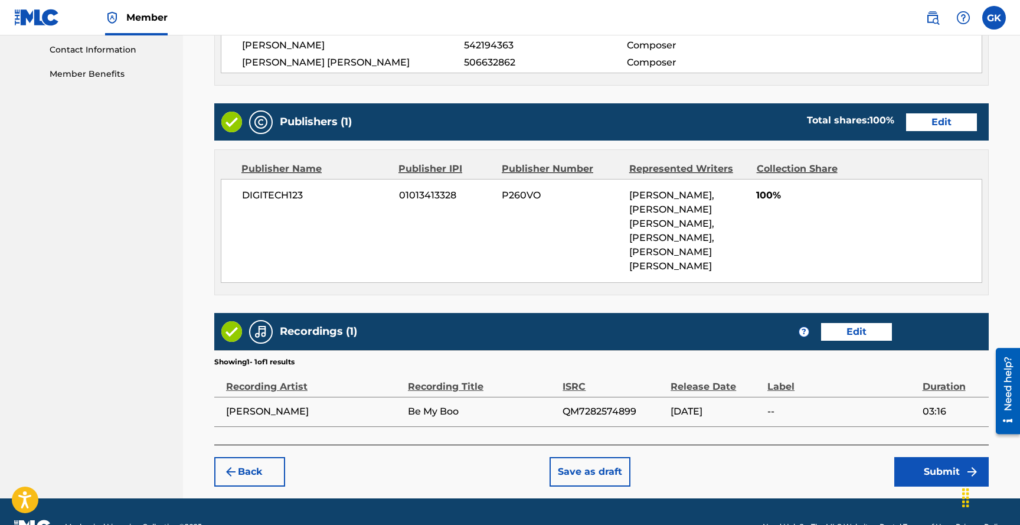
click at [941, 457] on button "Submit" at bounding box center [941, 472] width 94 height 30
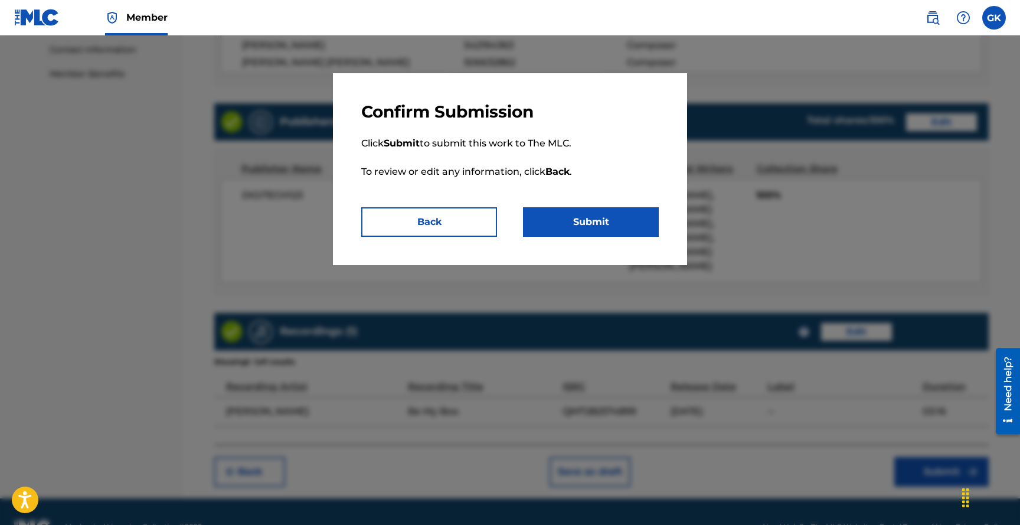
click at [597, 221] on button "Submit" at bounding box center [591, 222] width 136 height 30
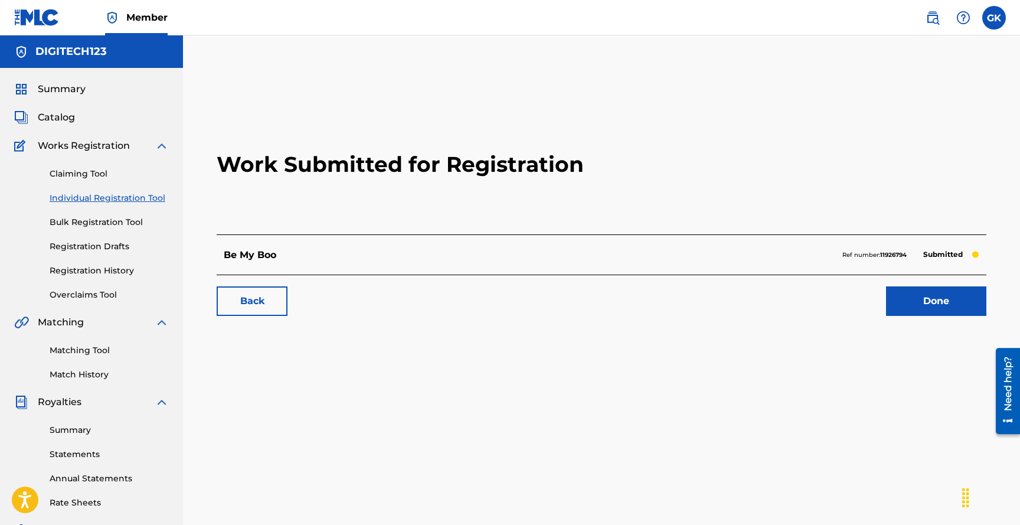
click at [933, 301] on link "Done" at bounding box center [936, 301] width 100 height 30
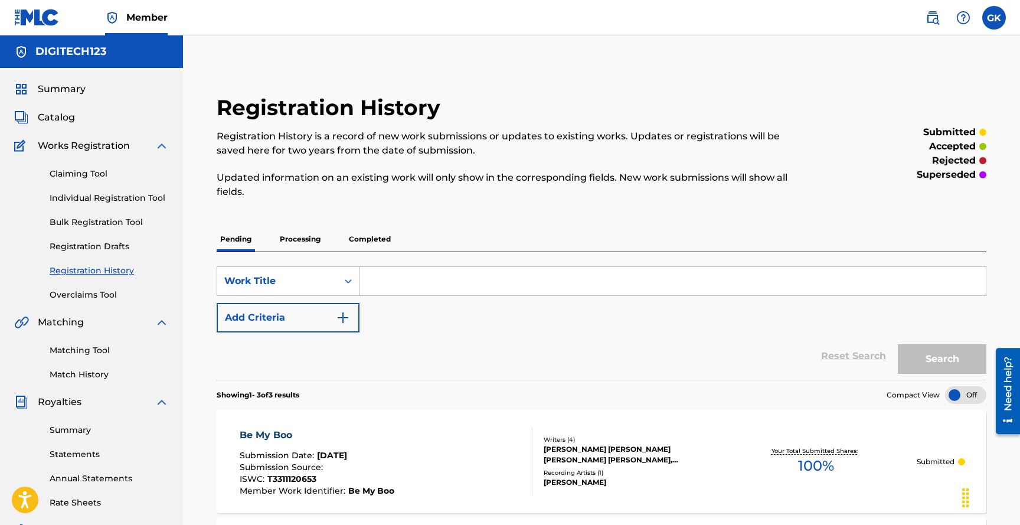
click at [89, 199] on link "Individual Registration Tool" at bounding box center [109, 198] width 119 height 12
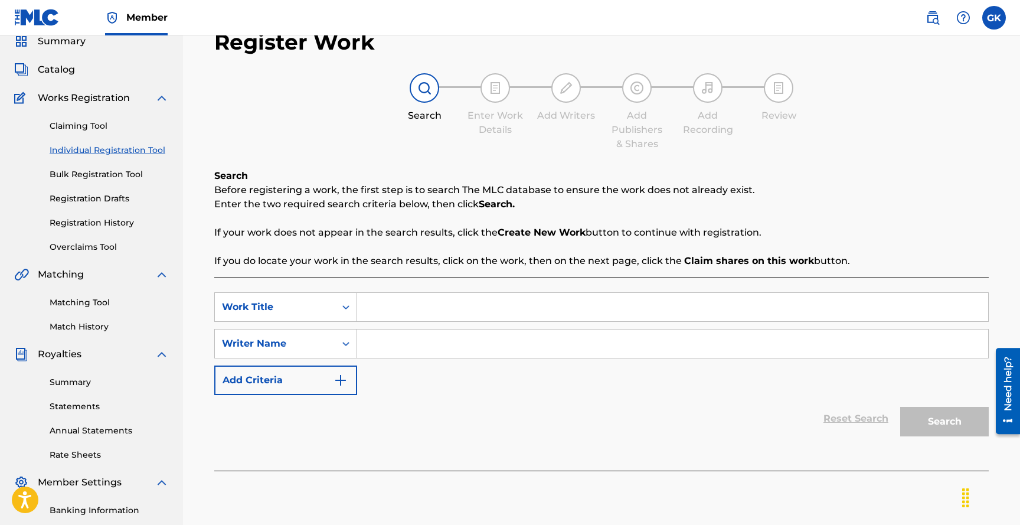
scroll to position [62, 0]
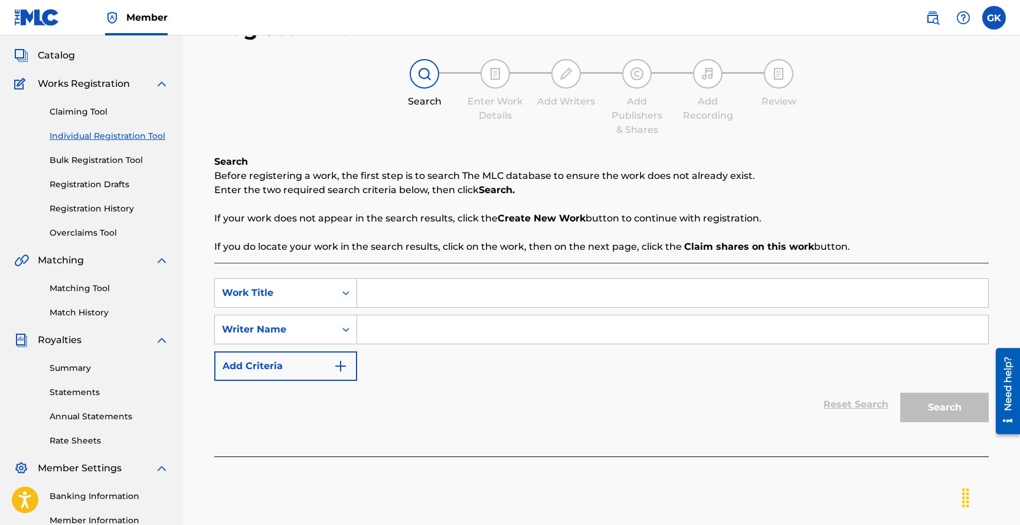
click at [389, 295] on input "Search Form" at bounding box center [672, 293] width 631 height 28
type input "Good For A Minute"
click at [376, 325] on input "Search Form" at bounding box center [672, 329] width 631 height 28
type input "[PERSON_NAME]"
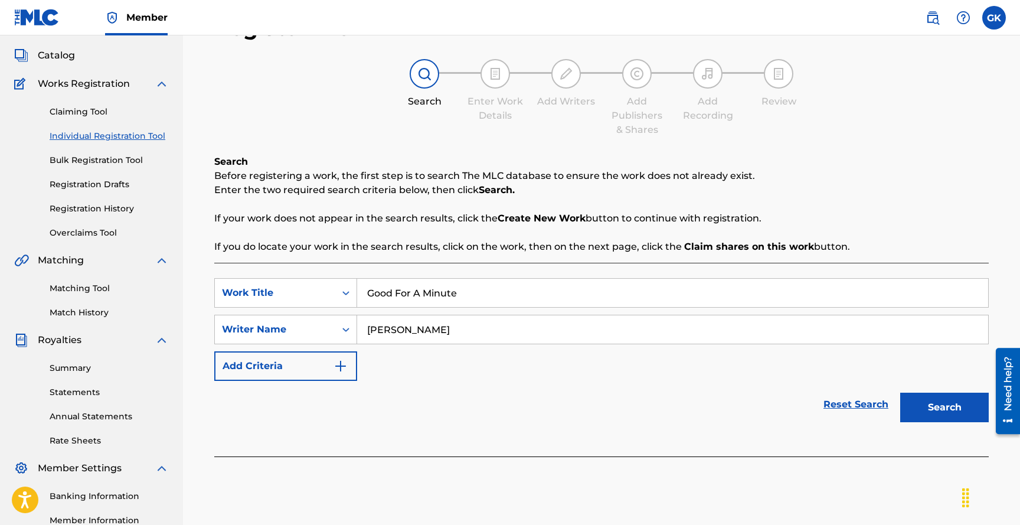
click at [939, 408] on button "Search" at bounding box center [944, 408] width 89 height 30
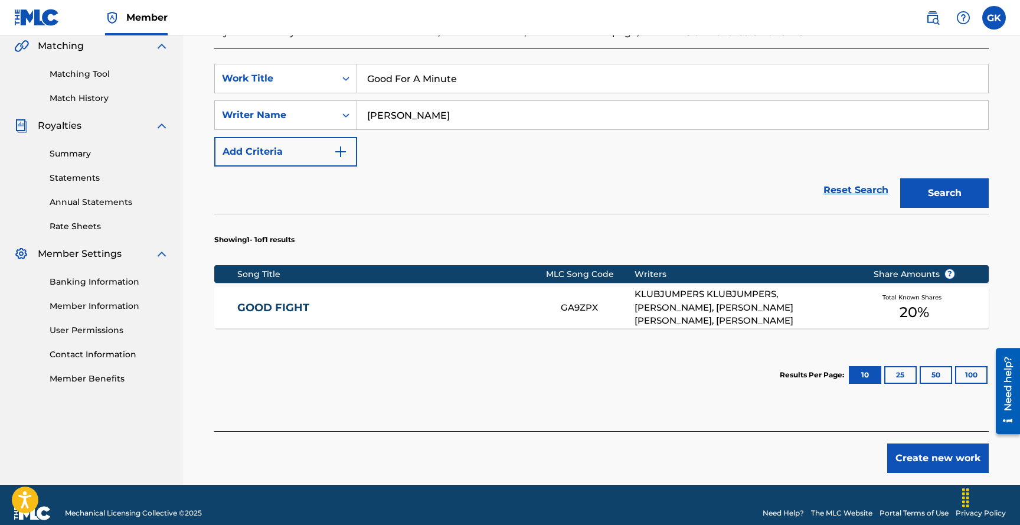
scroll to position [293, 0]
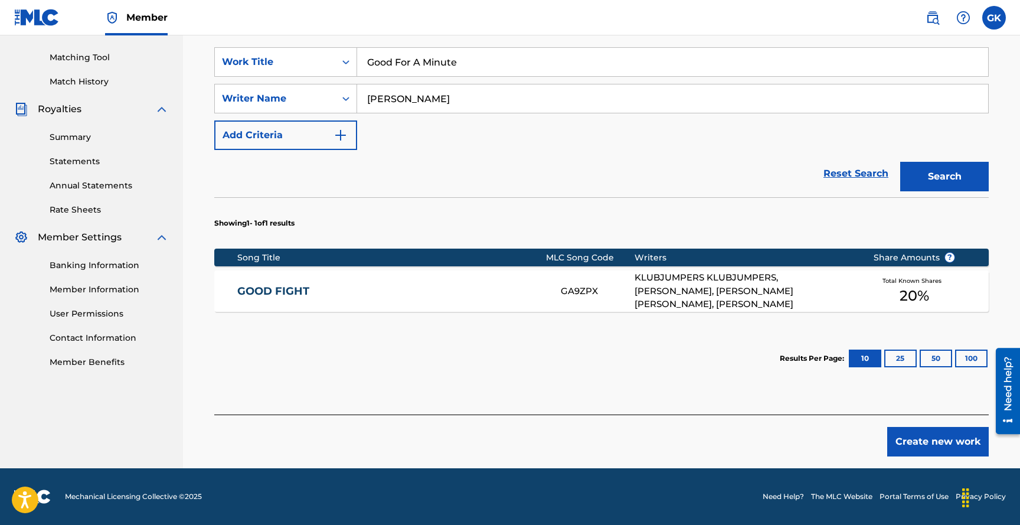
click at [933, 438] on button "Create new work" at bounding box center [938, 442] width 102 height 30
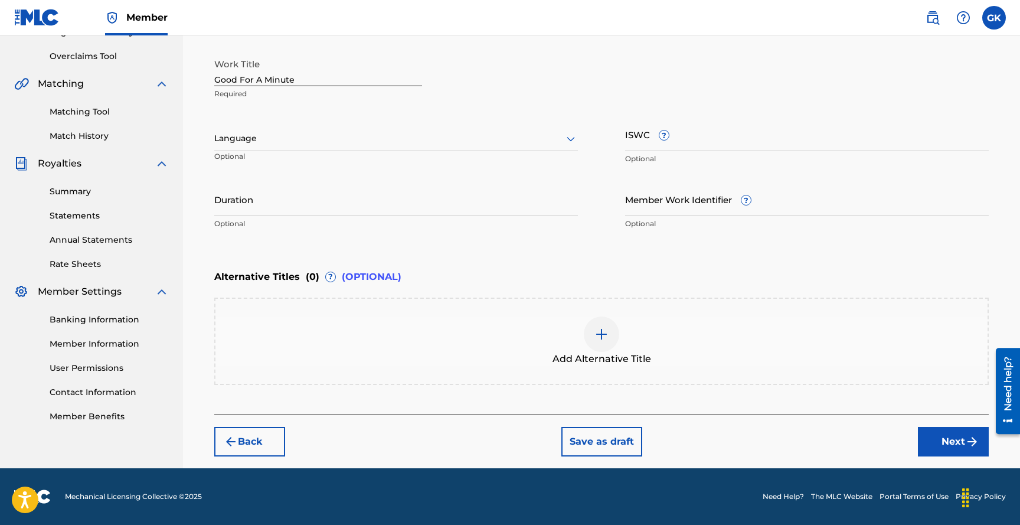
scroll to position [238, 0]
click at [483, 140] on div at bounding box center [396, 139] width 364 height 15
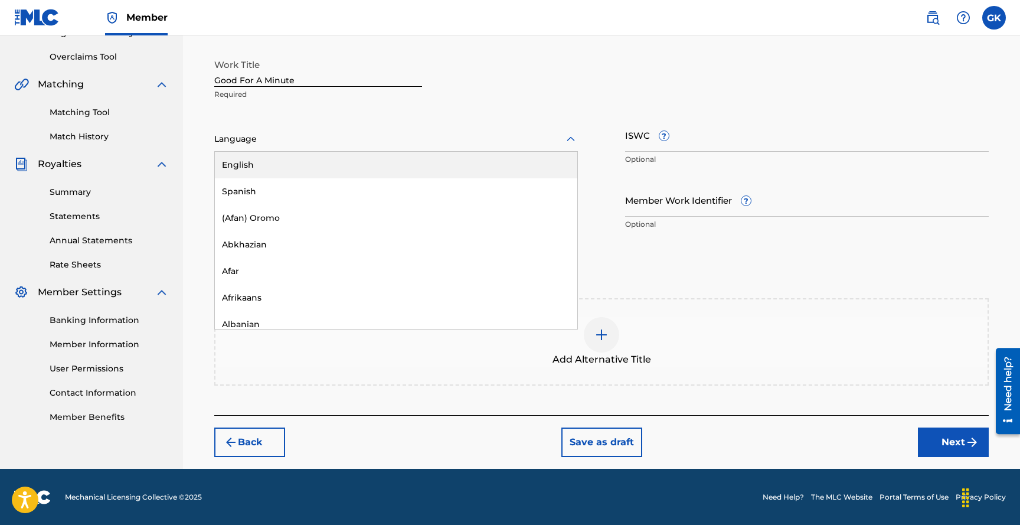
click at [292, 165] on div "English" at bounding box center [396, 165] width 362 height 27
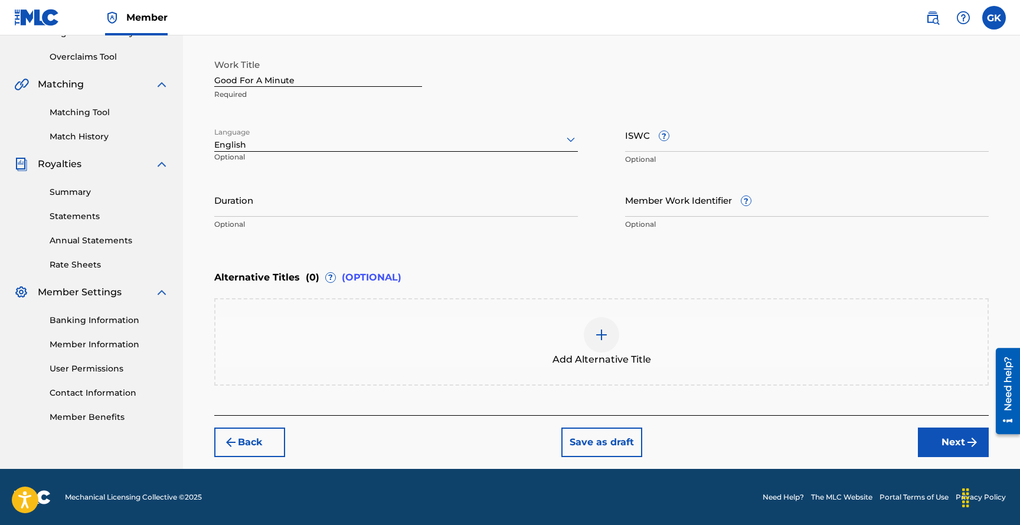
click at [725, 140] on input "ISWC ?" at bounding box center [807, 135] width 364 height 34
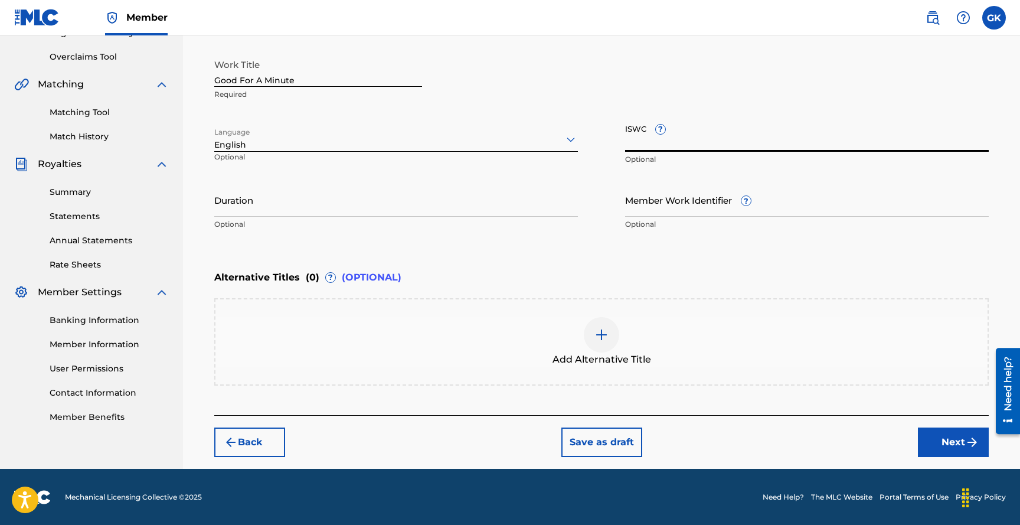
paste input "T3311120846"
type input "T3311120846"
click at [448, 209] on input "Duration" at bounding box center [396, 200] width 364 height 34
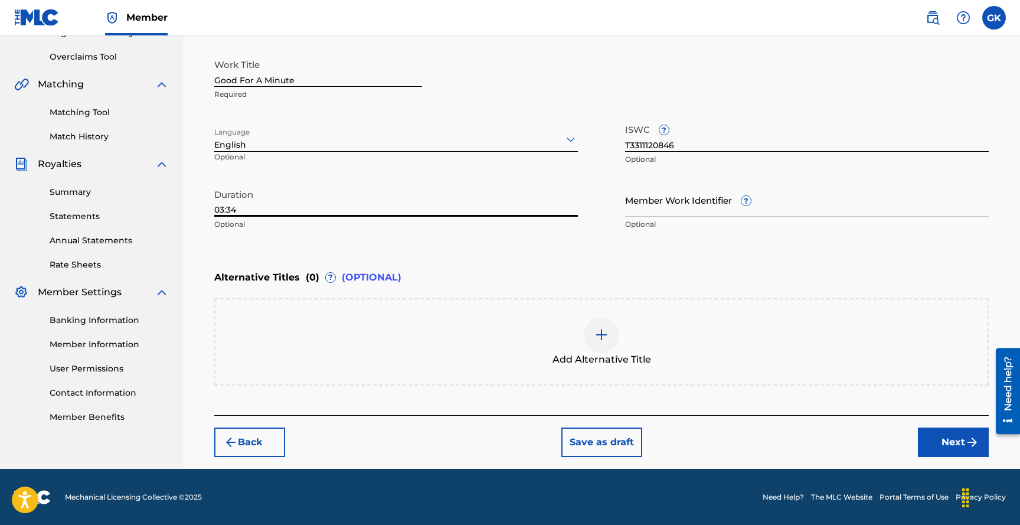
type input "03:34"
click at [685, 210] on input "Member Work Identifier ?" at bounding box center [807, 200] width 364 height 34
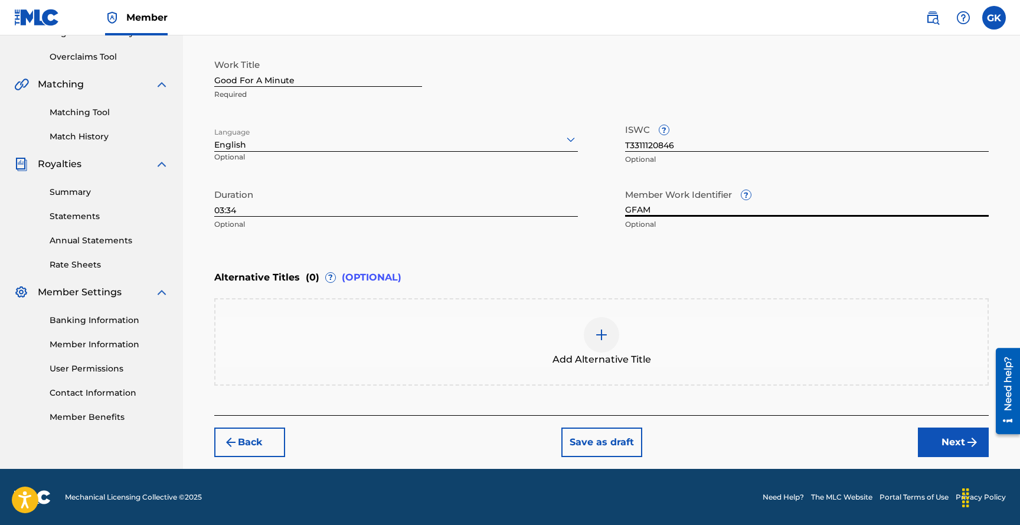
type input "GFAM"
click at [945, 440] on button "Next" at bounding box center [953, 442] width 71 height 30
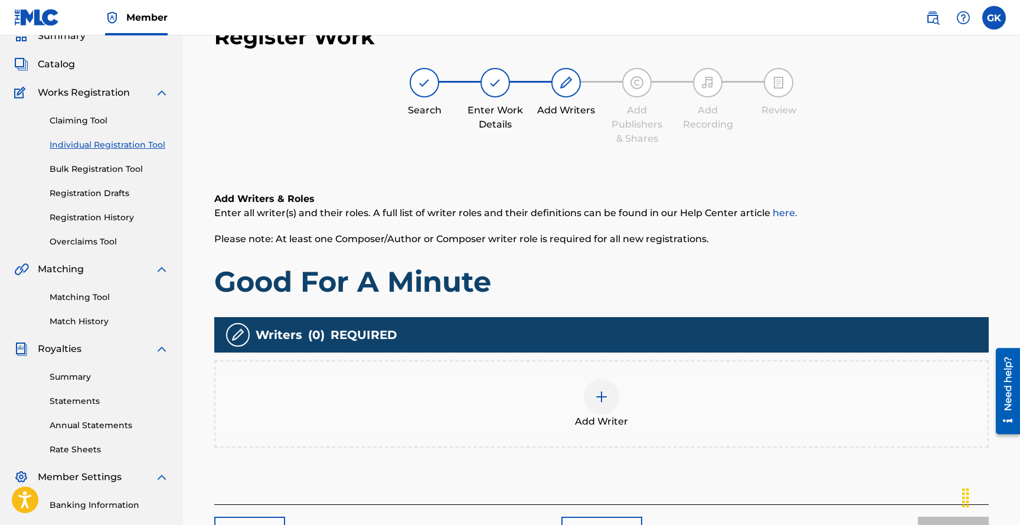
scroll to position [207, 0]
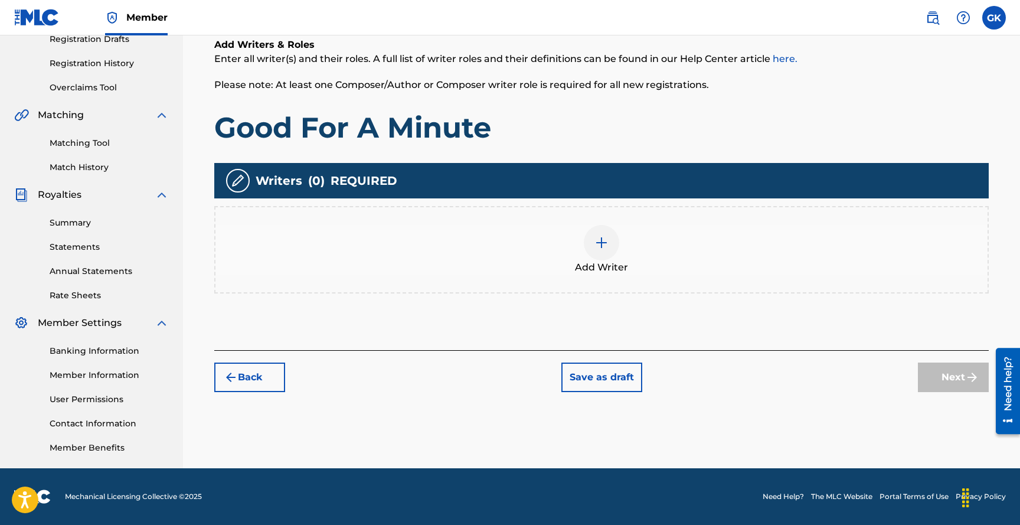
click at [603, 245] on img at bounding box center [601, 243] width 14 height 14
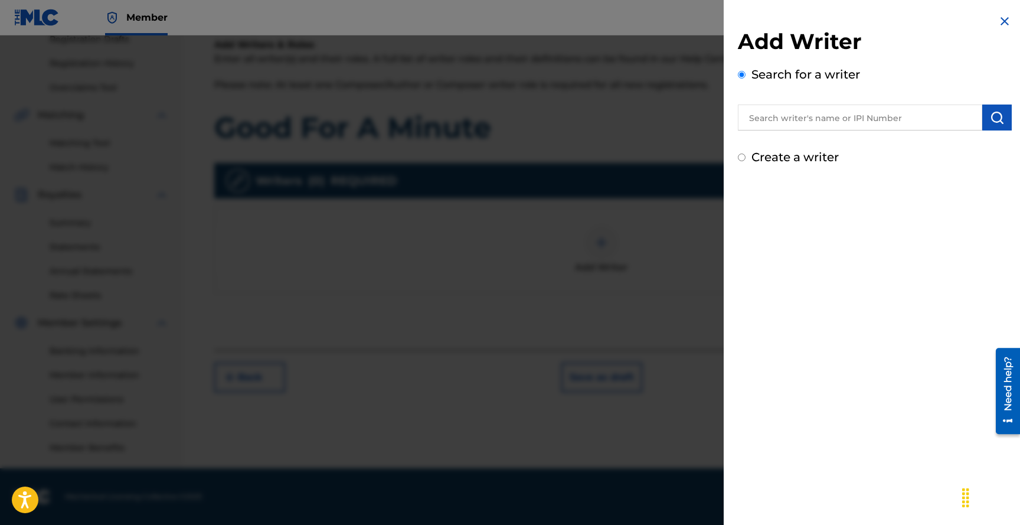
click at [828, 117] on input "text" at bounding box center [860, 117] width 244 height 26
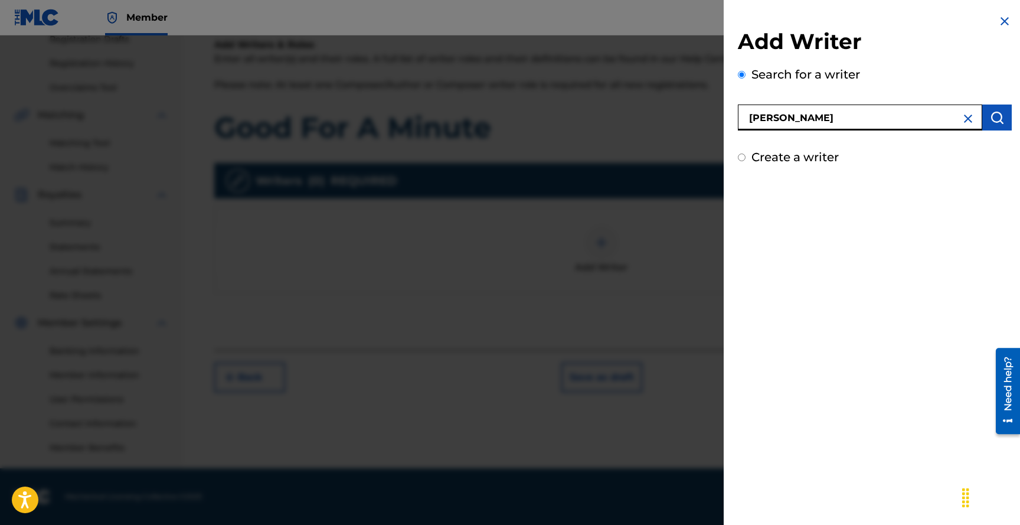
type input "[PERSON_NAME]"
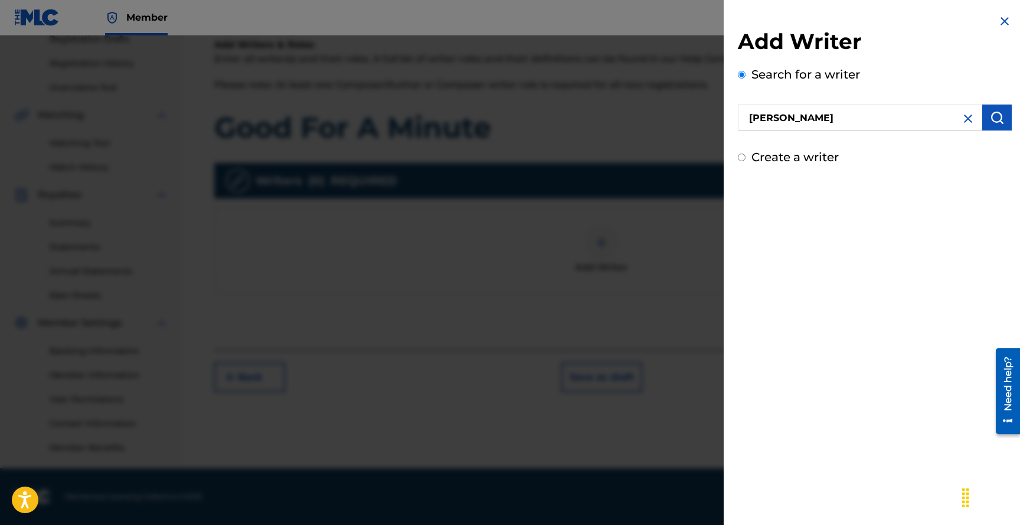
click at [990, 117] on img "submit" at bounding box center [997, 117] width 14 height 14
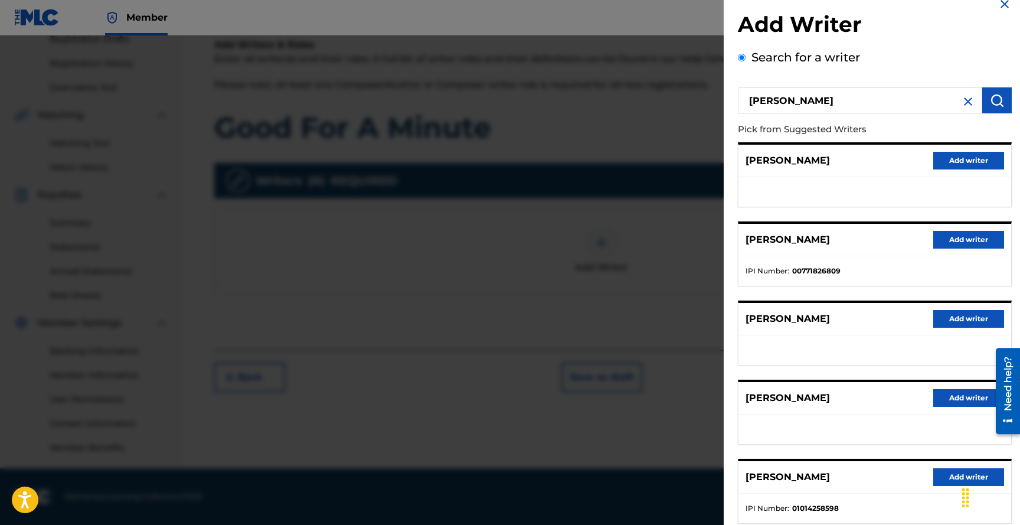
scroll to position [90, 0]
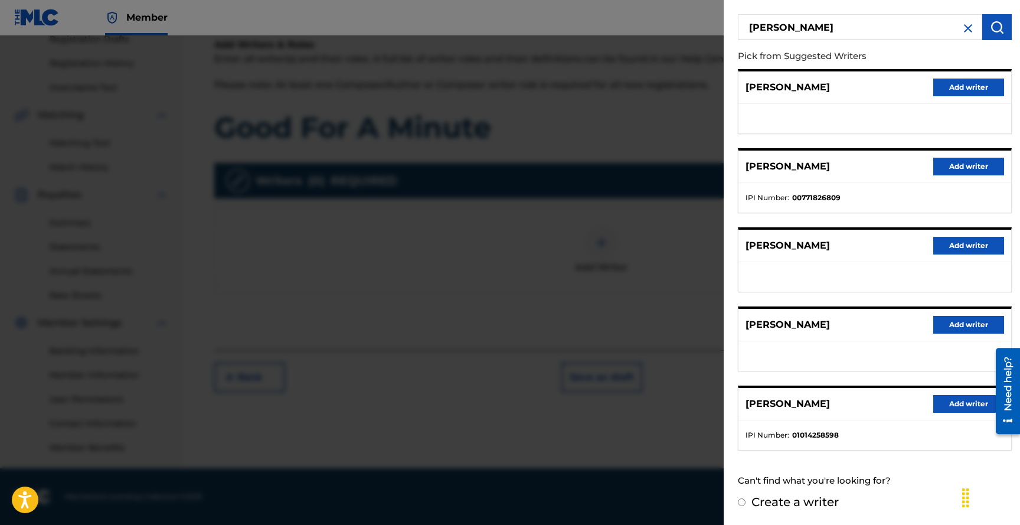
click at [954, 402] on button "Add writer" at bounding box center [968, 404] width 71 height 18
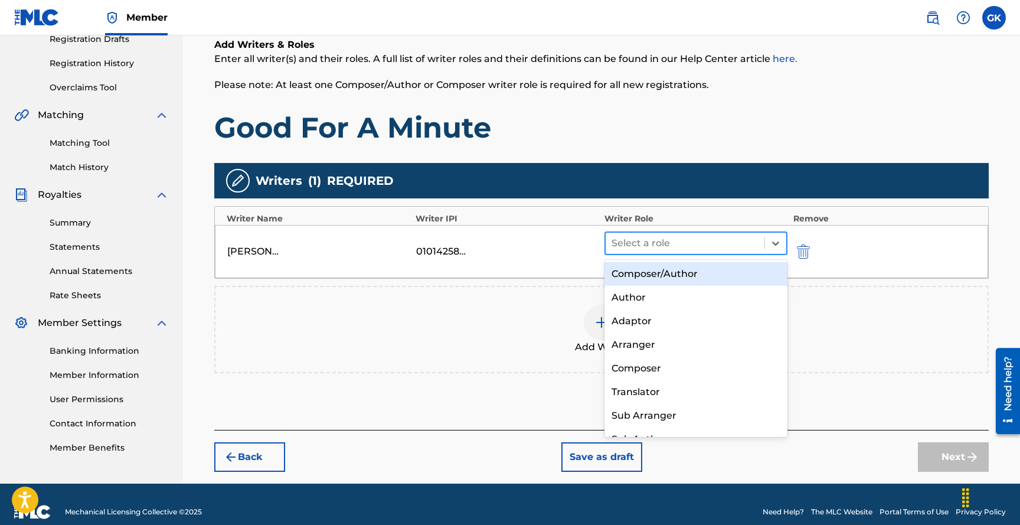
click at [725, 245] on div at bounding box center [684, 243] width 147 height 17
click at [691, 274] on div "Composer/Author" at bounding box center [695, 274] width 183 height 24
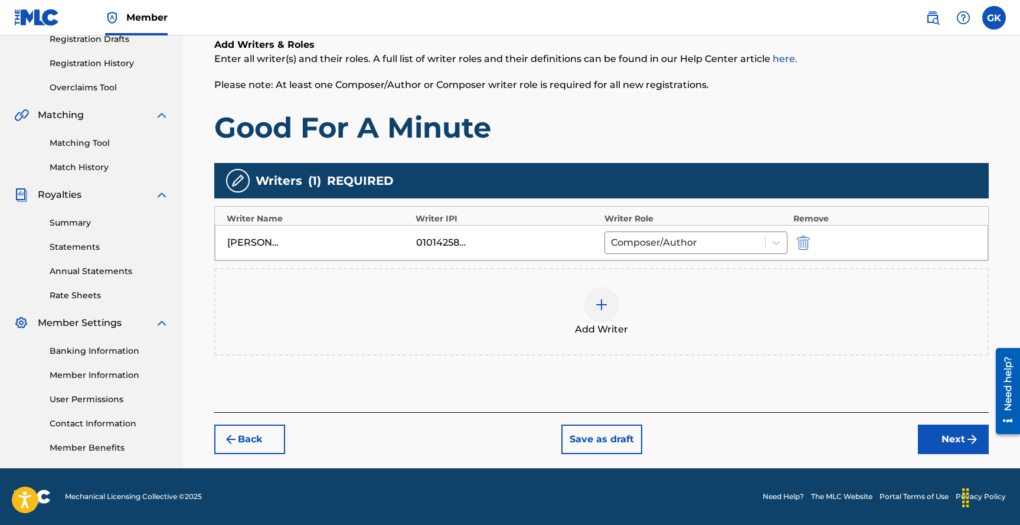
click at [606, 303] on img at bounding box center [601, 304] width 14 height 14
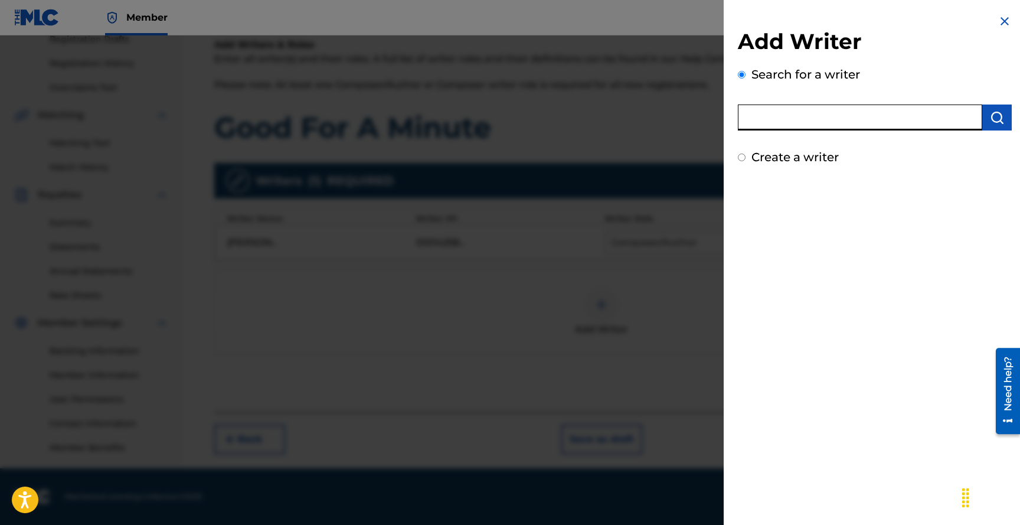
click at [800, 115] on input "text" at bounding box center [860, 117] width 244 height 26
type input "[PERSON_NAME] [PERSON_NAME]"
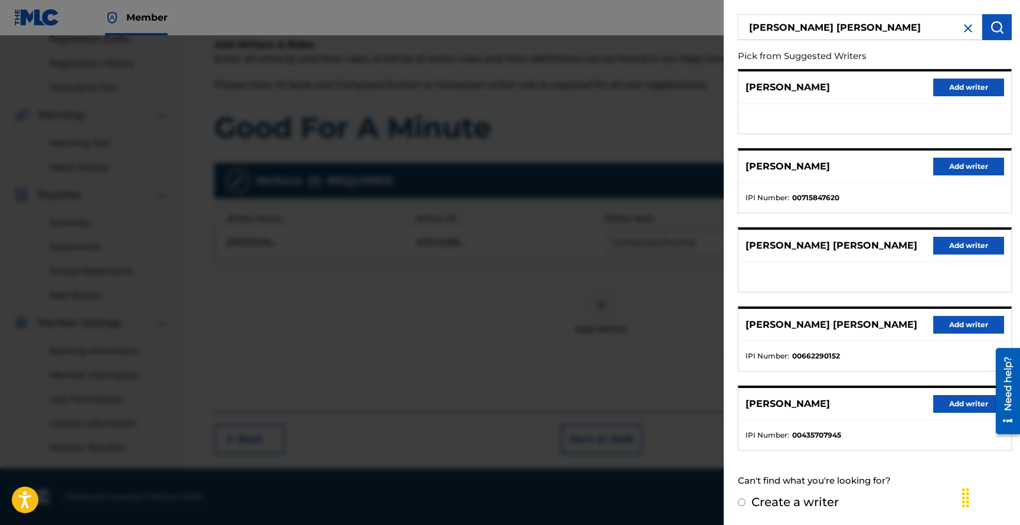
click at [959, 327] on button "Add writer" at bounding box center [968, 325] width 71 height 18
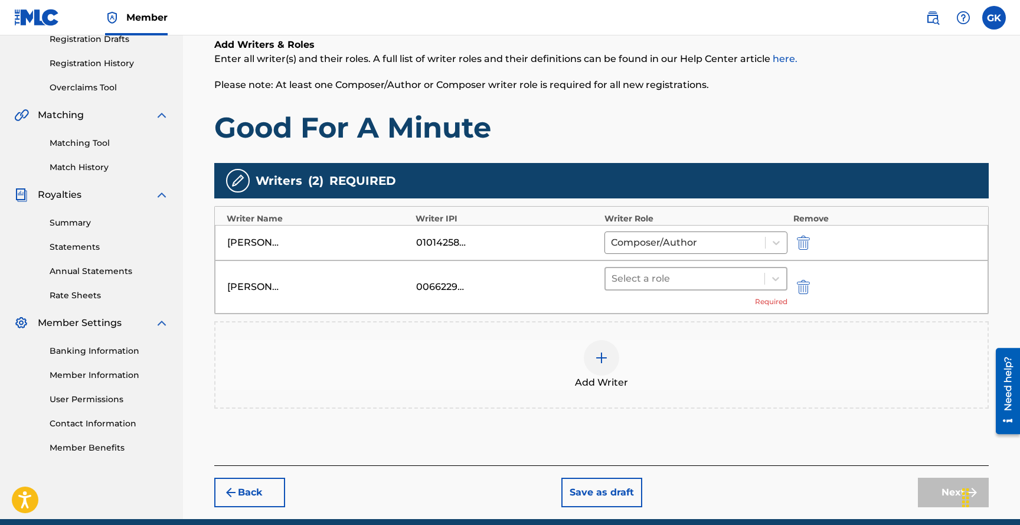
click at [764, 281] on span at bounding box center [764, 279] width 1 height 12
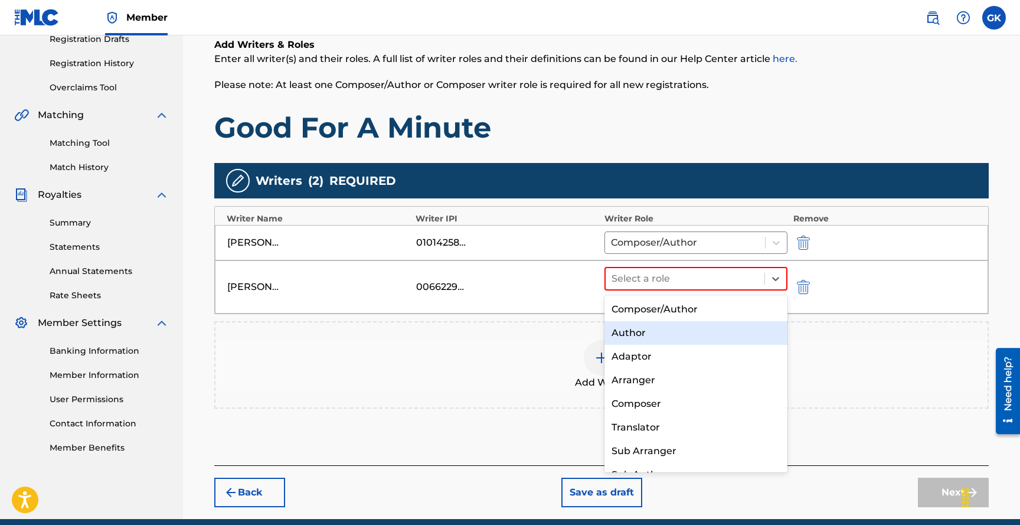
click at [652, 342] on div "Author" at bounding box center [695, 333] width 183 height 24
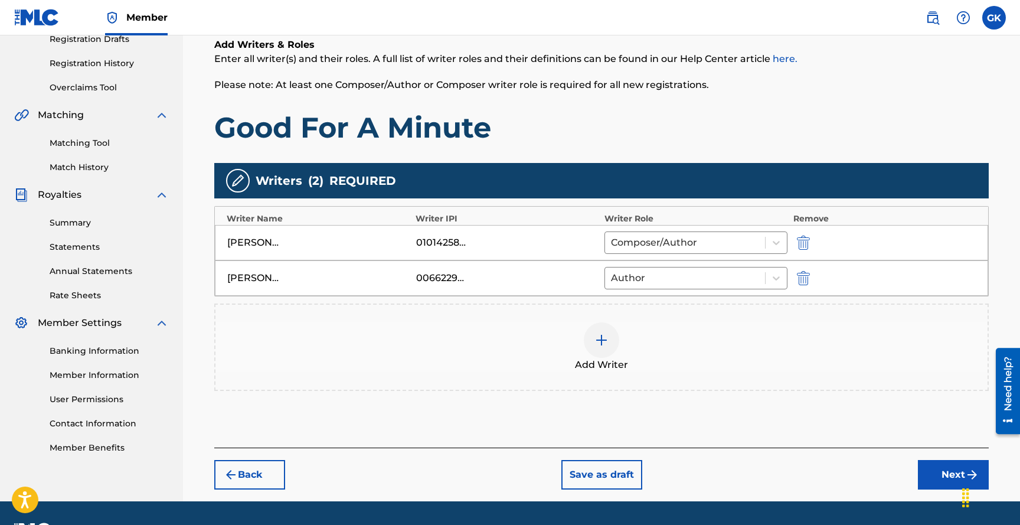
click at [604, 338] on img at bounding box center [601, 340] width 14 height 14
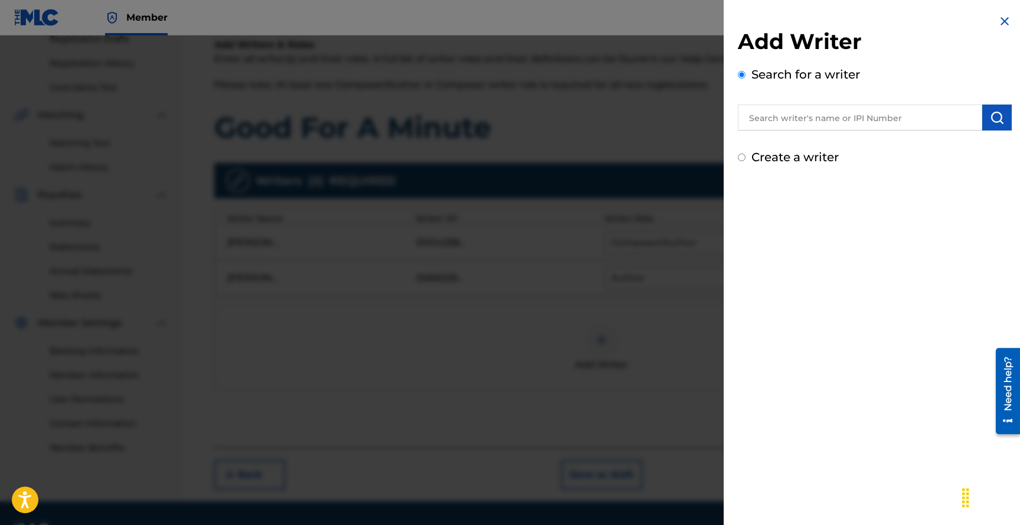
click at [791, 118] on input "text" at bounding box center [860, 117] width 244 height 26
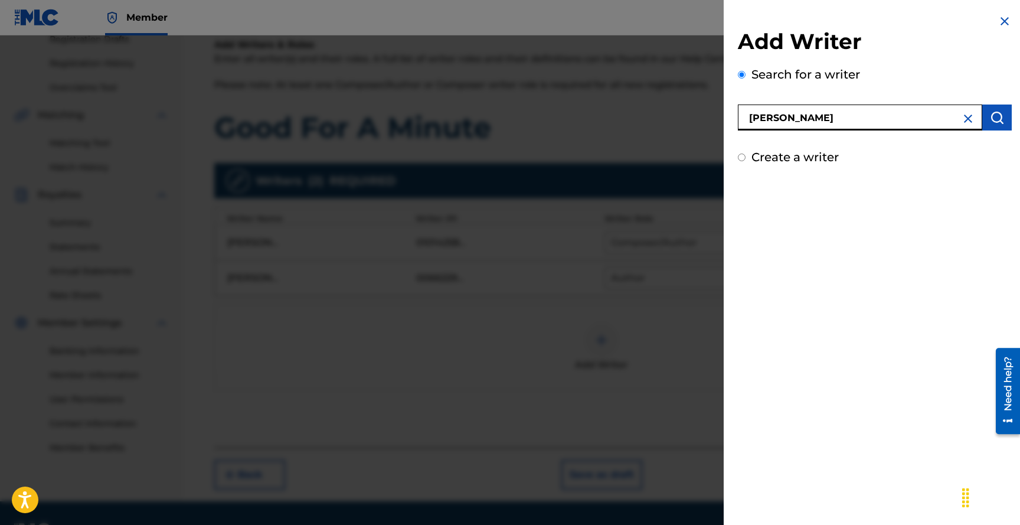
type input "[PERSON_NAME]"
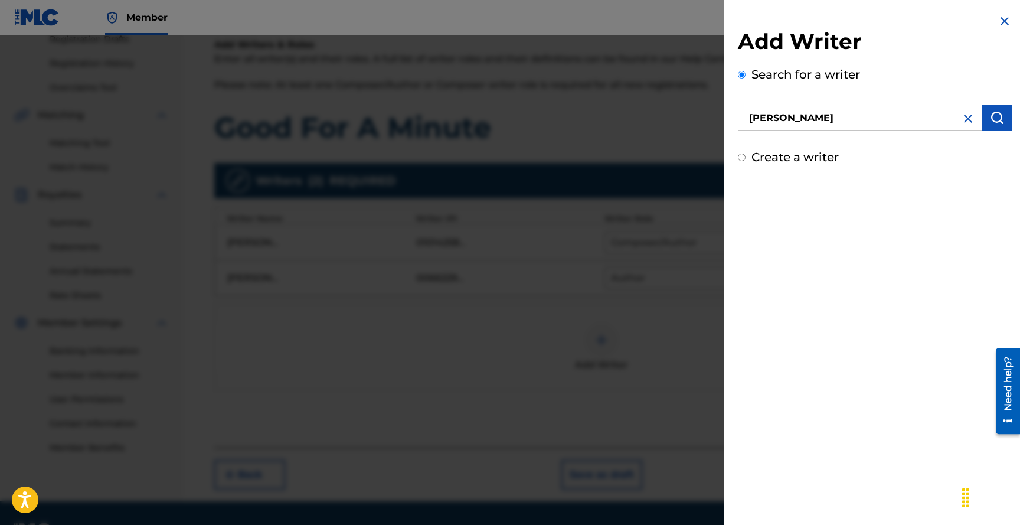
click at [993, 119] on img "submit" at bounding box center [997, 117] width 14 height 14
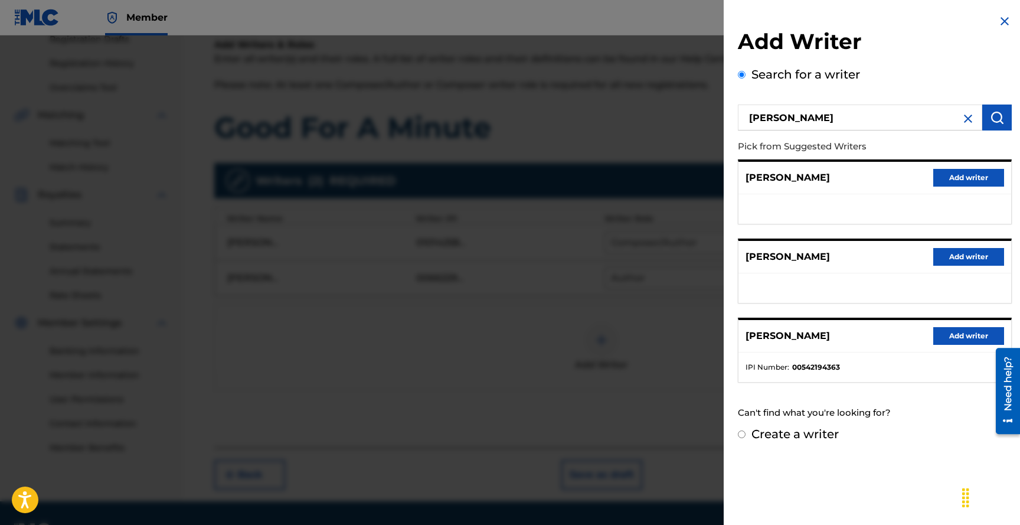
click at [961, 338] on button "Add writer" at bounding box center [968, 336] width 71 height 18
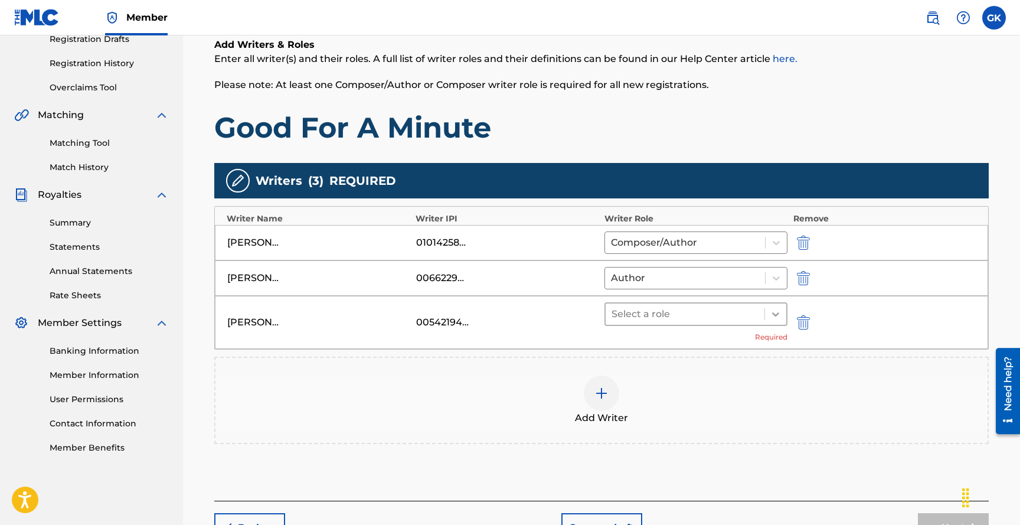
click at [776, 316] on icon at bounding box center [776, 314] width 12 height 12
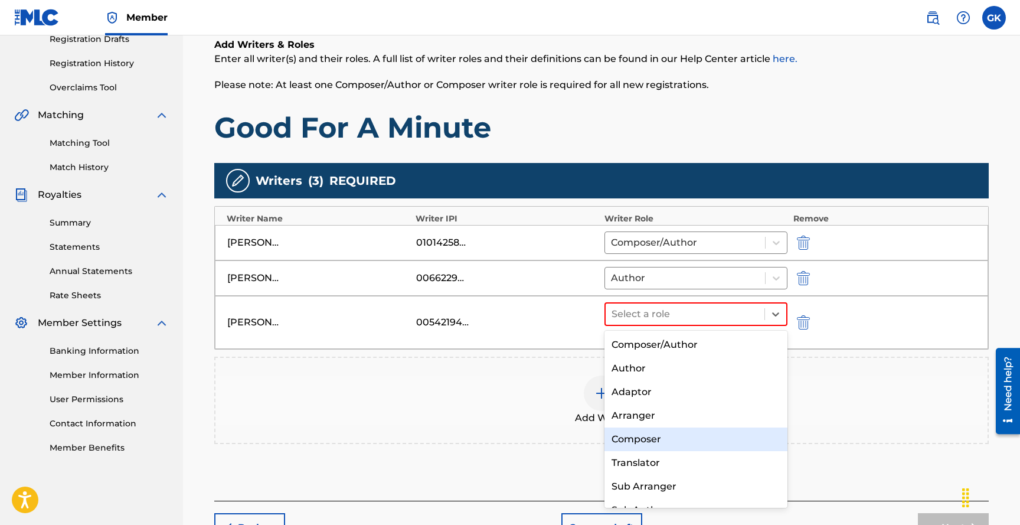
click at [646, 437] on div "Composer" at bounding box center [695, 439] width 183 height 24
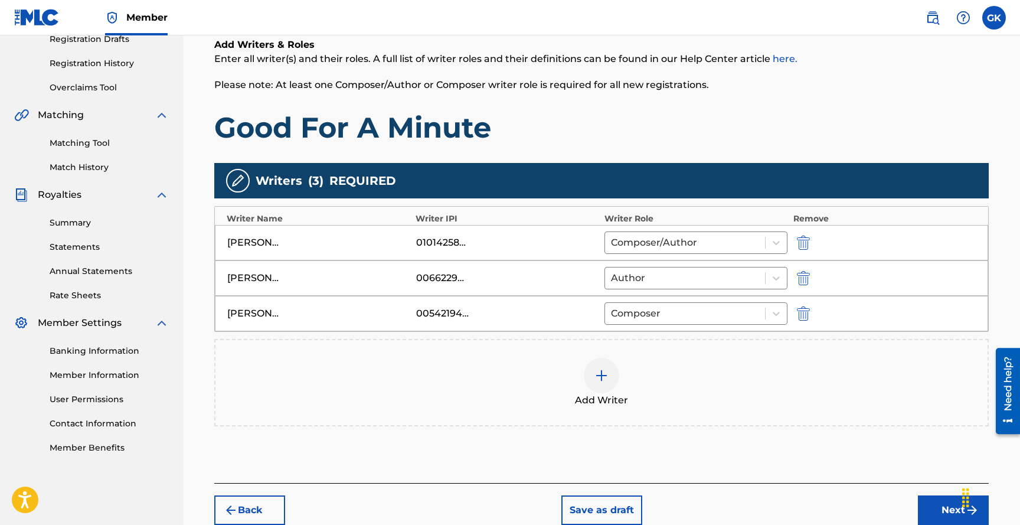
click at [605, 375] on img at bounding box center [601, 375] width 14 height 14
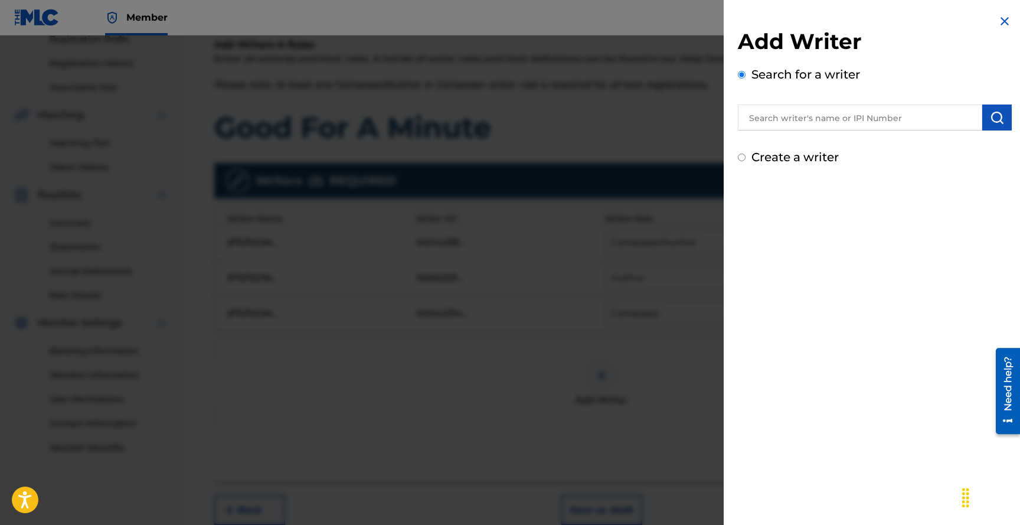
click at [795, 118] on input "text" at bounding box center [860, 117] width 244 height 26
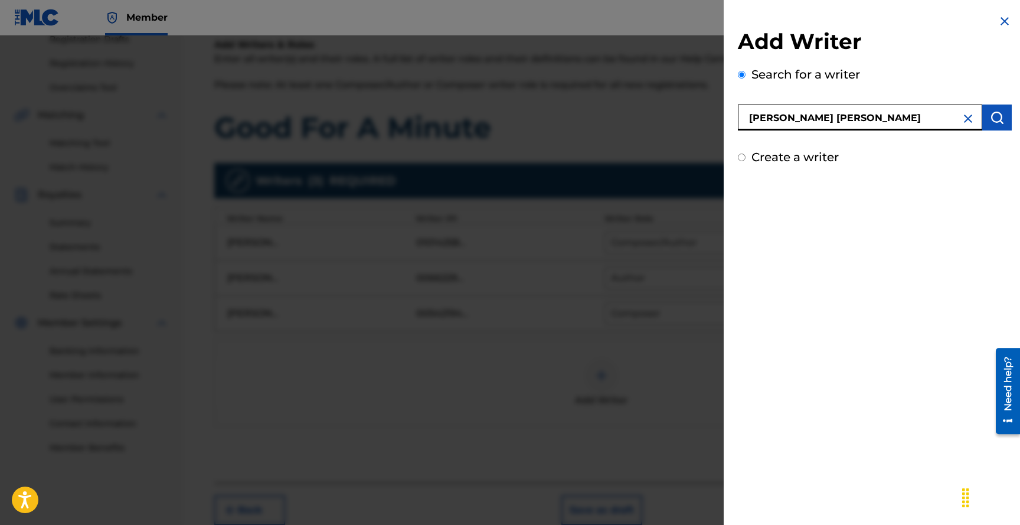
type input "[PERSON_NAME] [PERSON_NAME]"
click at [990, 115] on img "submit" at bounding box center [997, 117] width 14 height 14
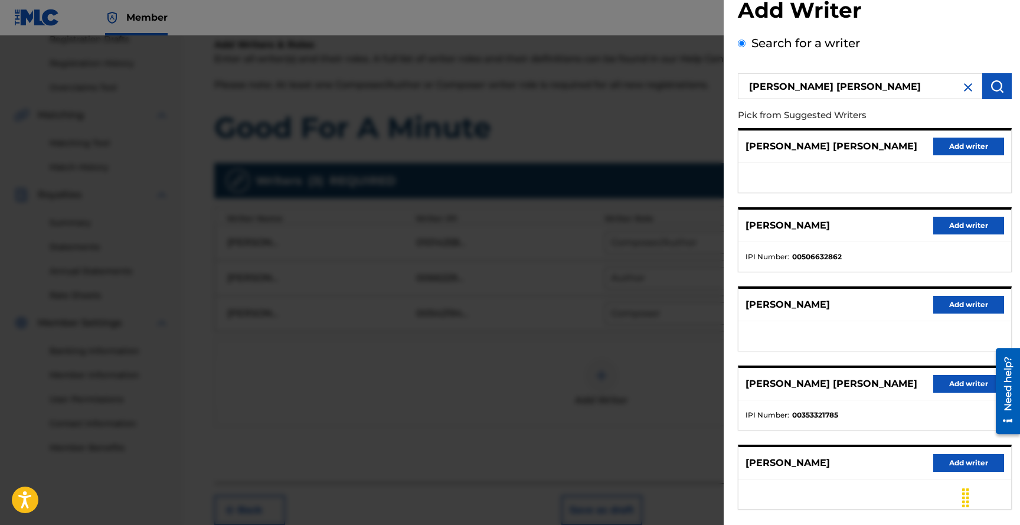
scroll to position [27, 0]
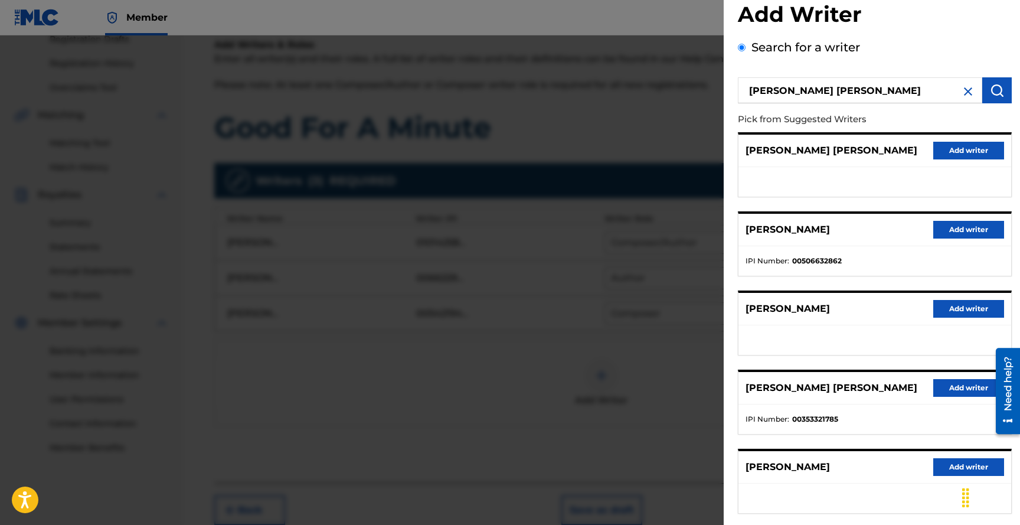
click at [964, 228] on button "Add writer" at bounding box center [968, 230] width 71 height 18
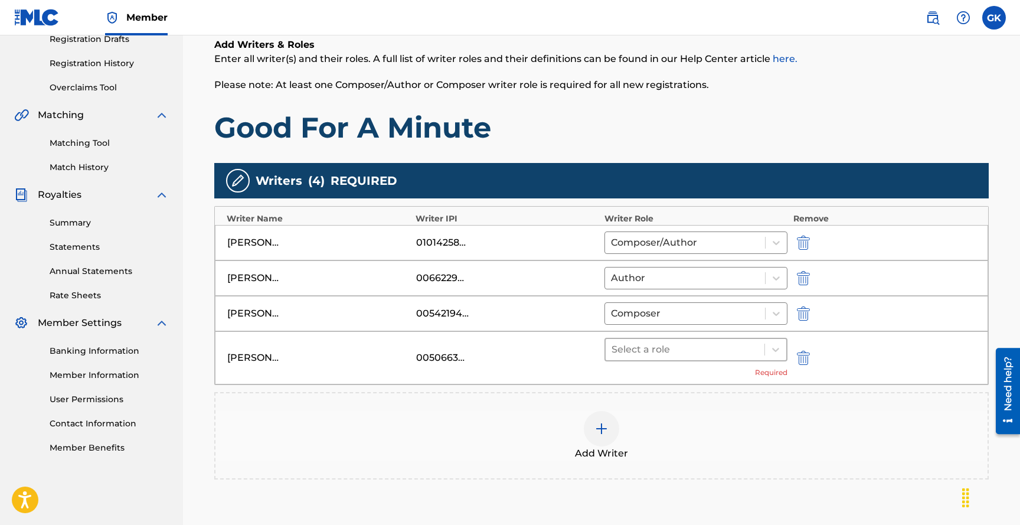
click at [730, 353] on div at bounding box center [684, 349] width 147 height 17
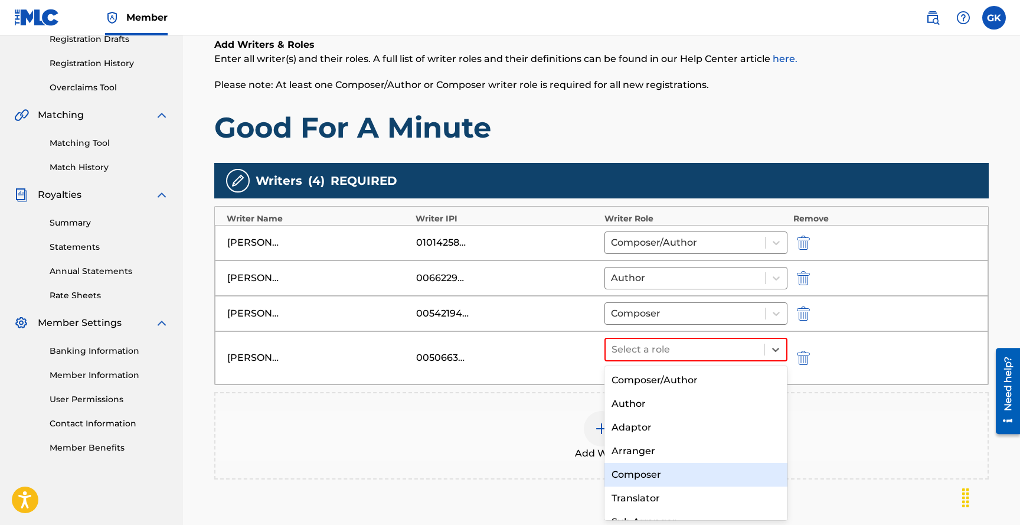
click at [643, 467] on div "Composer" at bounding box center [695, 475] width 183 height 24
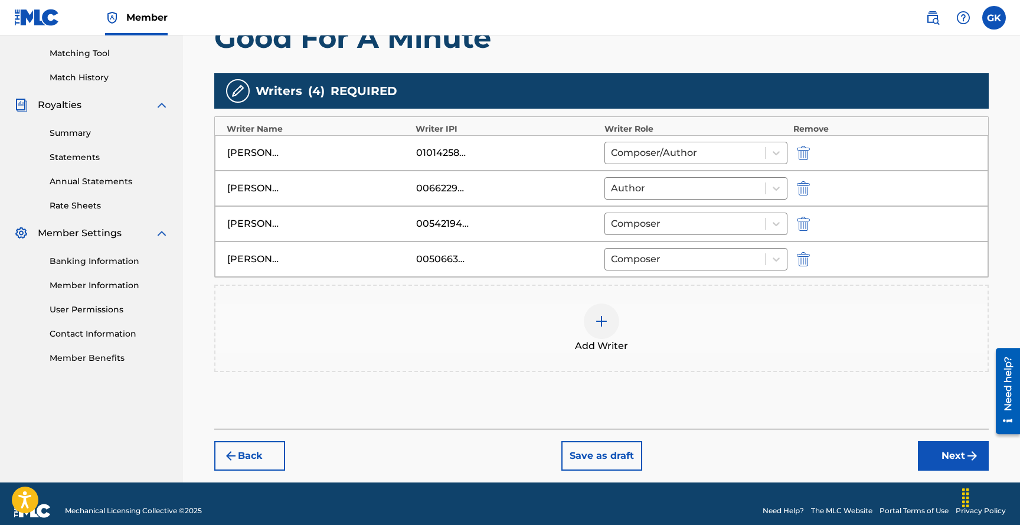
scroll to position [311, 0]
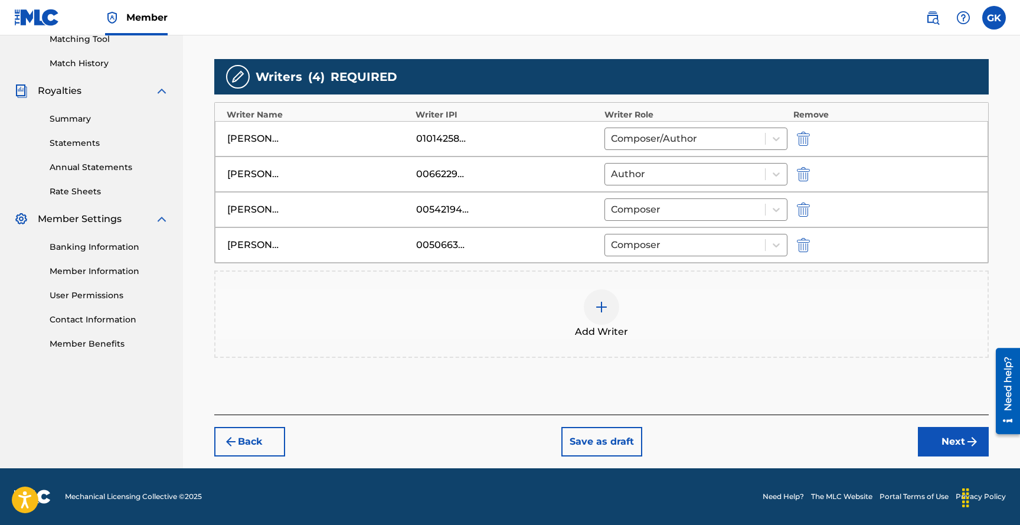
click at [961, 436] on button "Next" at bounding box center [953, 442] width 71 height 30
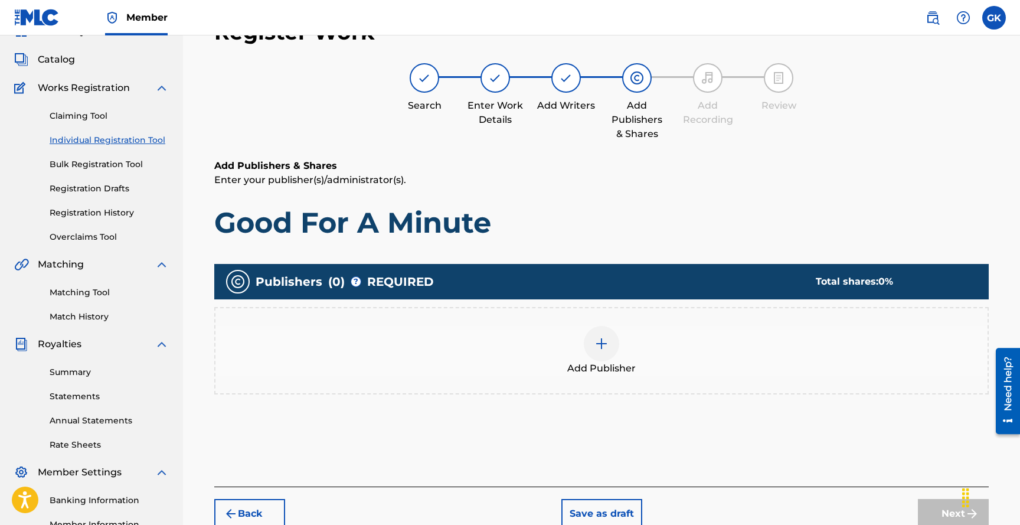
scroll to position [53, 0]
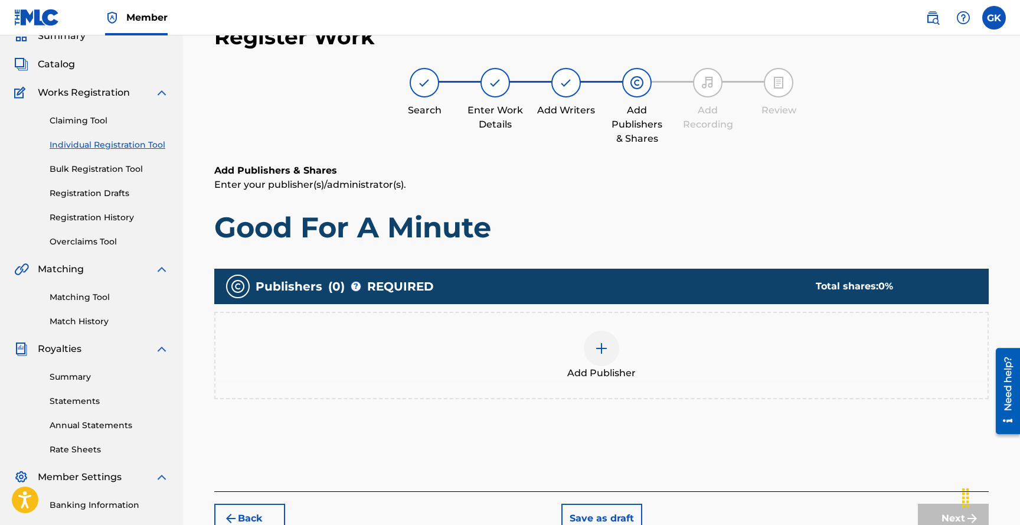
click at [603, 345] on img at bounding box center [601, 348] width 14 height 14
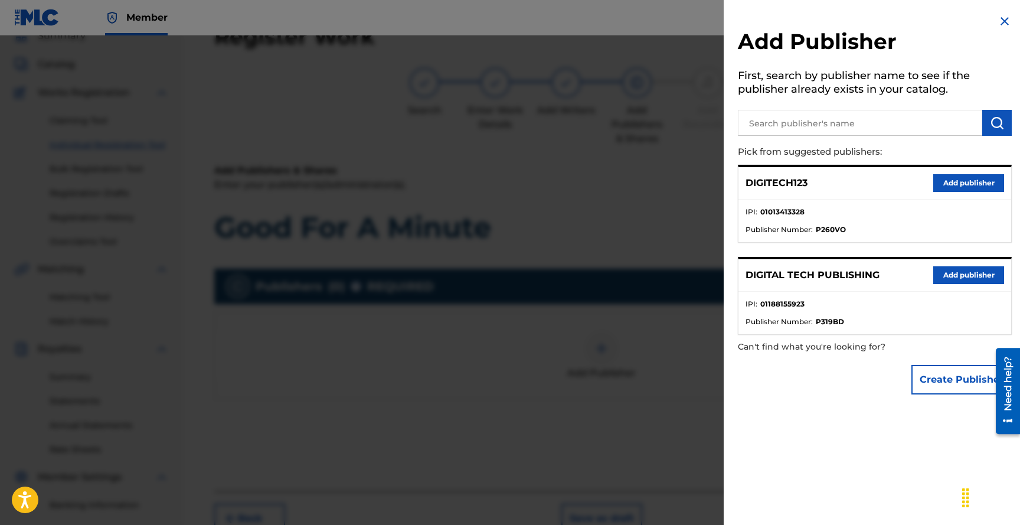
click at [956, 181] on button "Add publisher" at bounding box center [968, 183] width 71 height 18
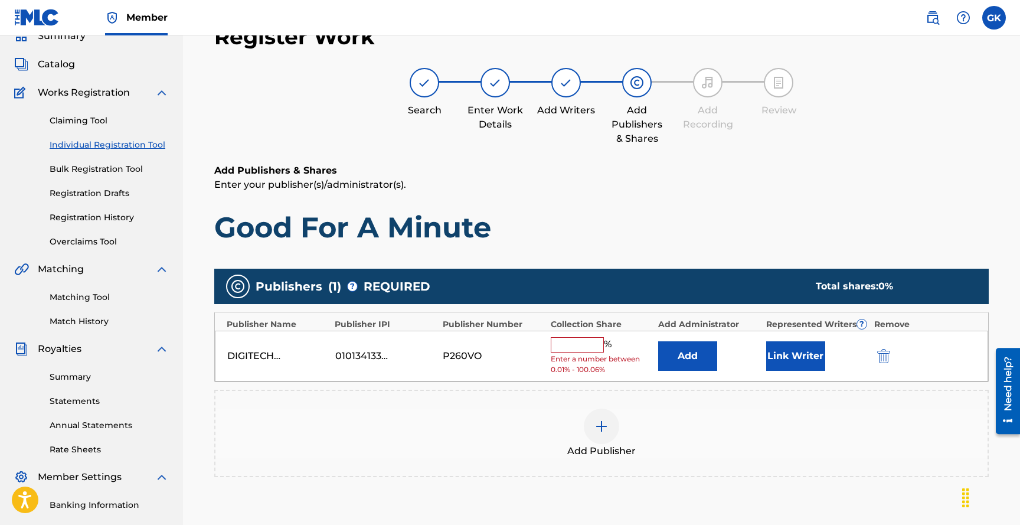
click at [586, 348] on input "text" at bounding box center [577, 344] width 53 height 15
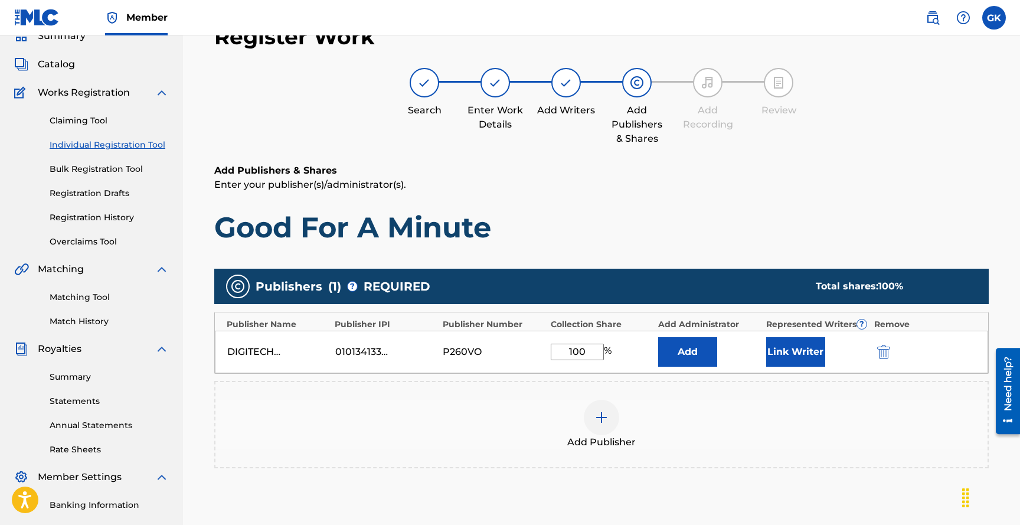
type input "100"
click at [794, 351] on button "Link Writer" at bounding box center [795, 352] width 59 height 30
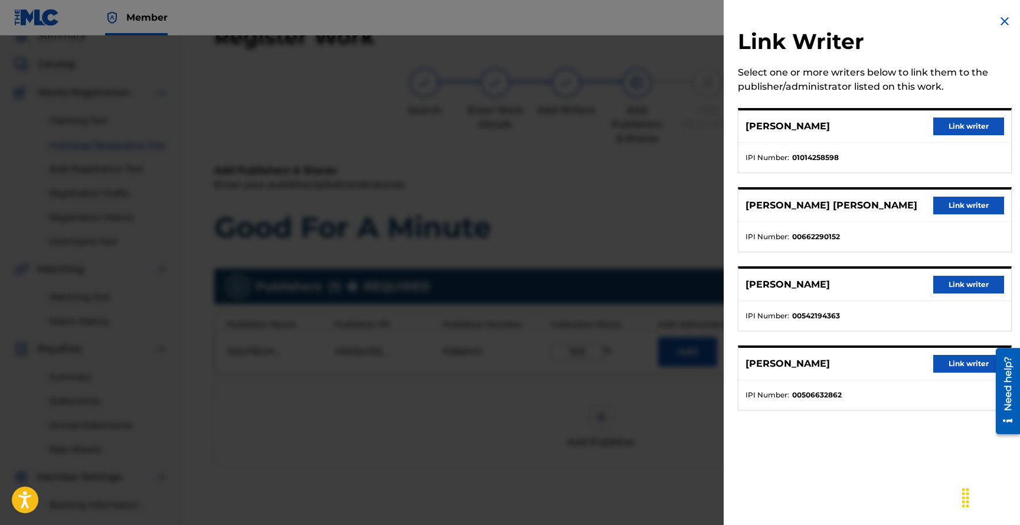
click at [964, 126] on button "Link writer" at bounding box center [968, 126] width 71 height 18
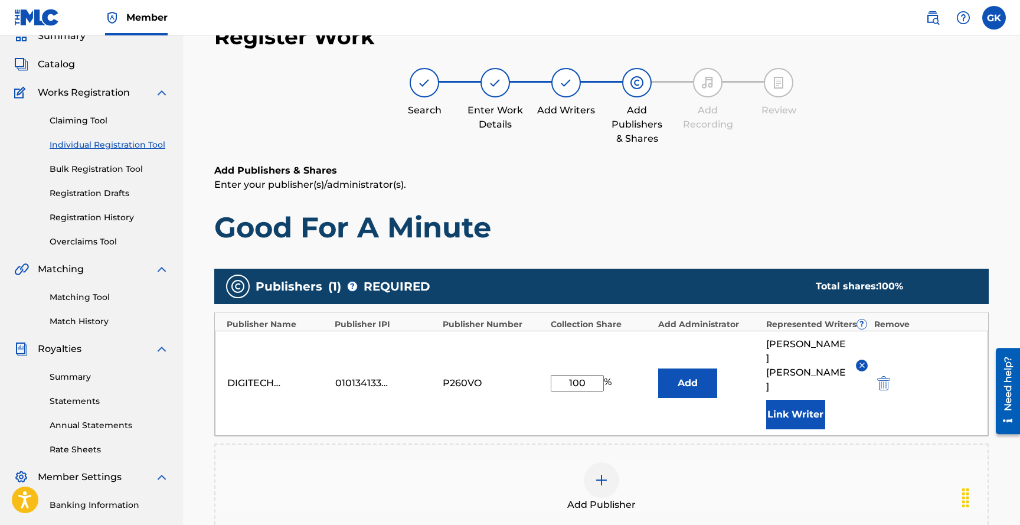
click at [809, 400] on button "Link Writer" at bounding box center [795, 415] width 59 height 30
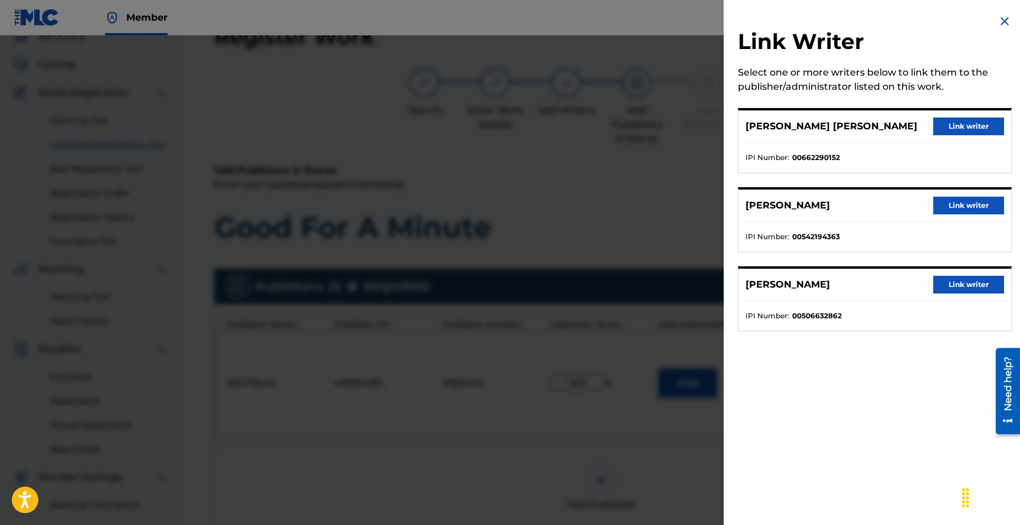
click at [968, 127] on button "Link writer" at bounding box center [968, 126] width 71 height 18
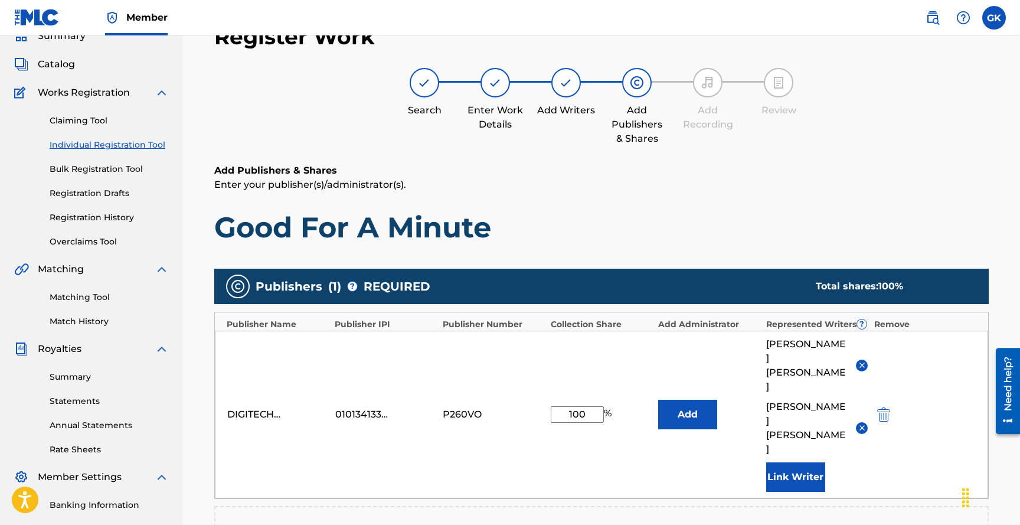
click at [796, 462] on button "Link Writer" at bounding box center [795, 477] width 59 height 30
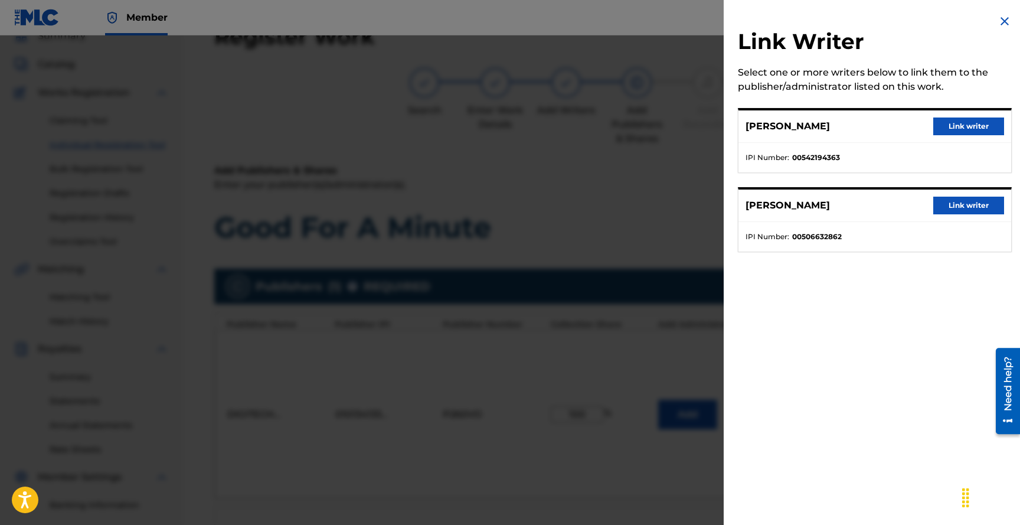
click at [964, 125] on button "Link writer" at bounding box center [968, 126] width 71 height 18
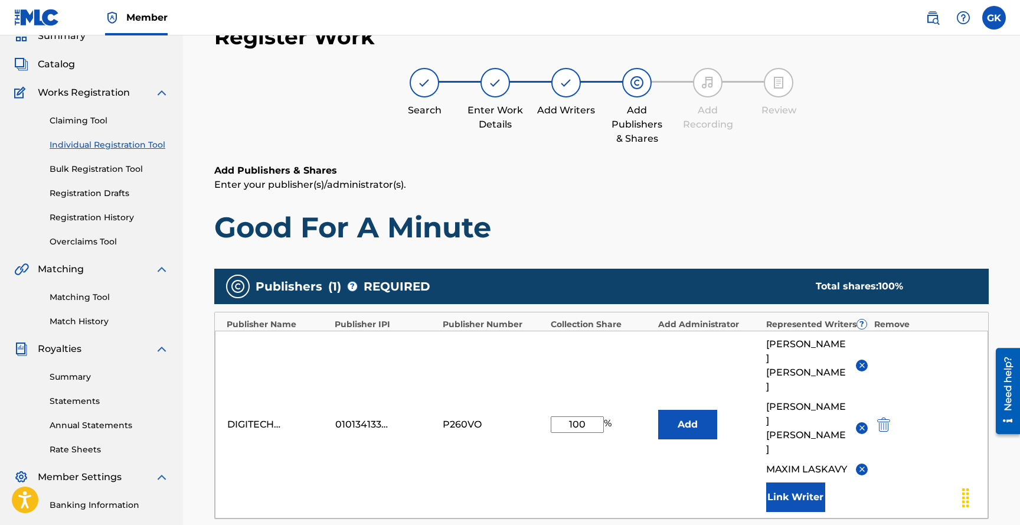
click at [803, 482] on button "Link Writer" at bounding box center [795, 497] width 59 height 30
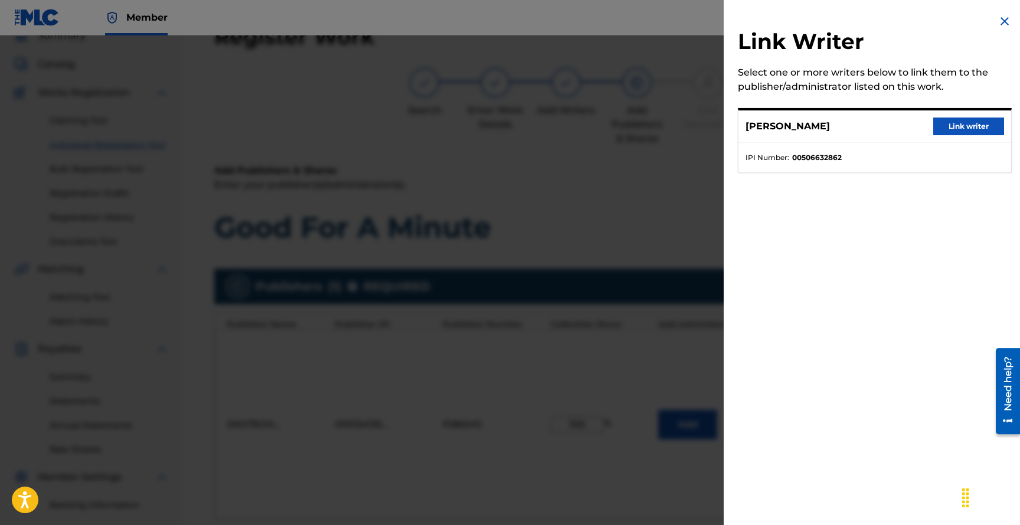
click at [966, 126] on button "Link writer" at bounding box center [968, 126] width 71 height 18
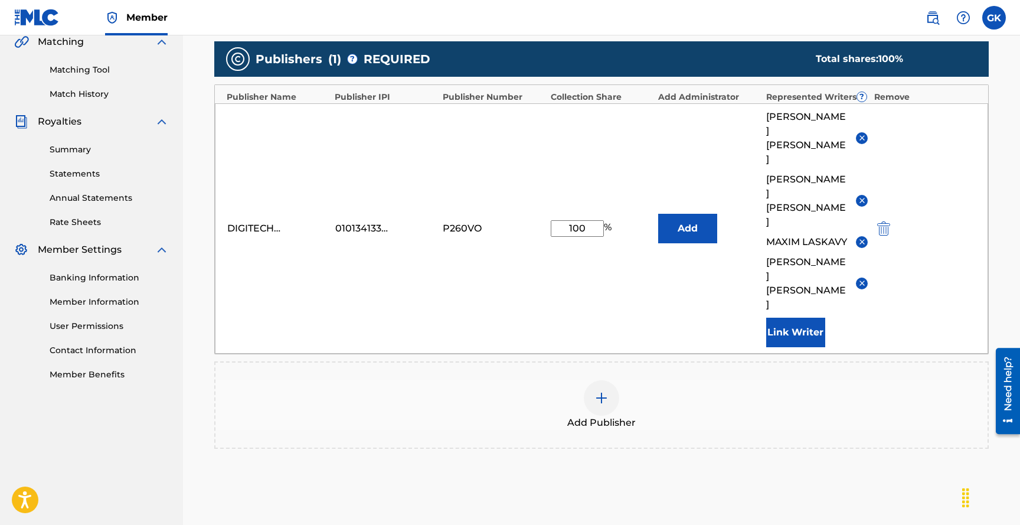
scroll to position [308, 0]
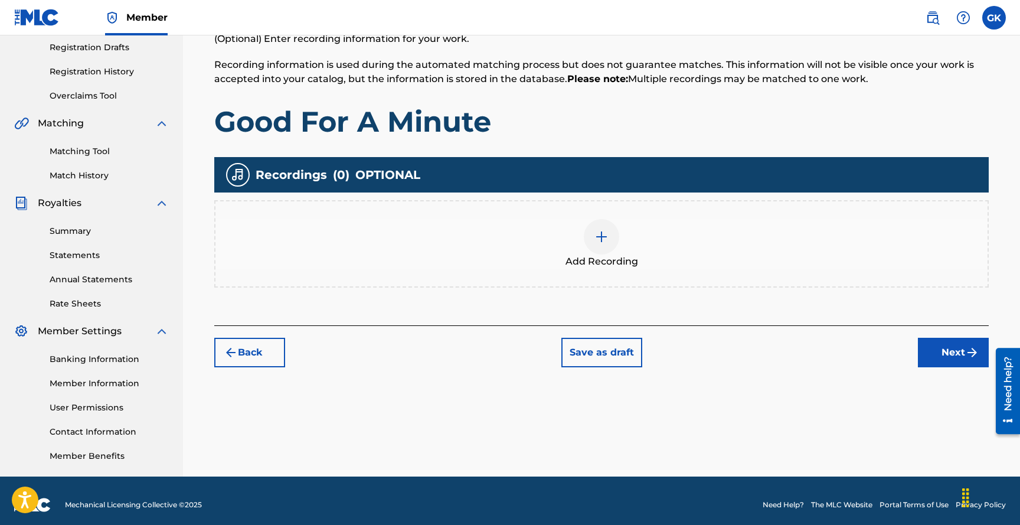
scroll to position [207, 0]
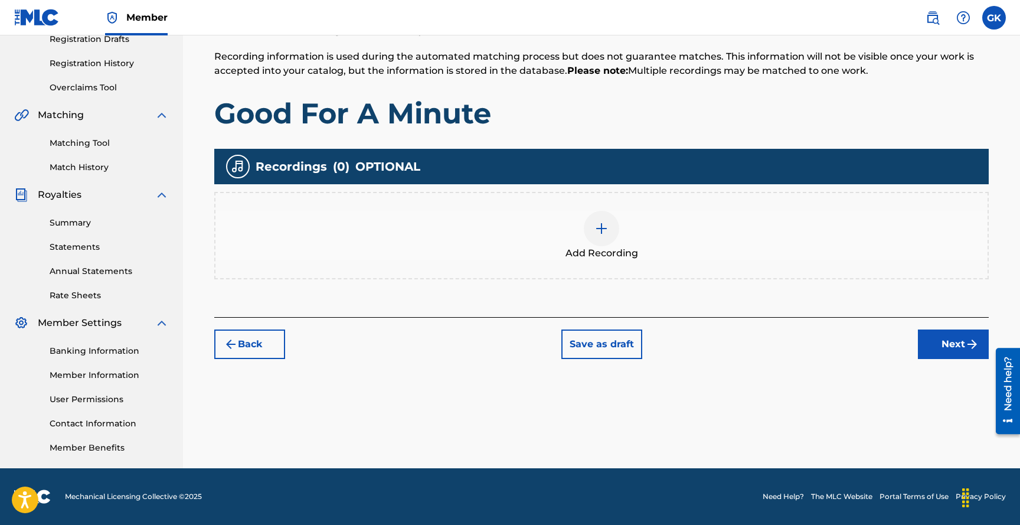
click at [600, 230] on img at bounding box center [601, 228] width 14 height 14
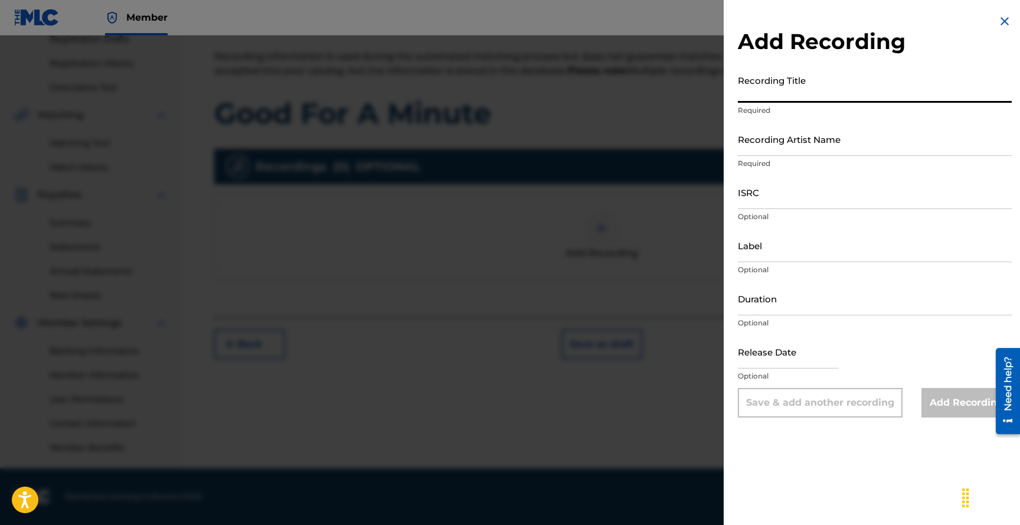
click at [798, 95] on input "Recording Title" at bounding box center [875, 86] width 274 height 34
type input "Good For A Minute"
click at [800, 139] on input "Recording Artist Name" at bounding box center [875, 139] width 274 height 34
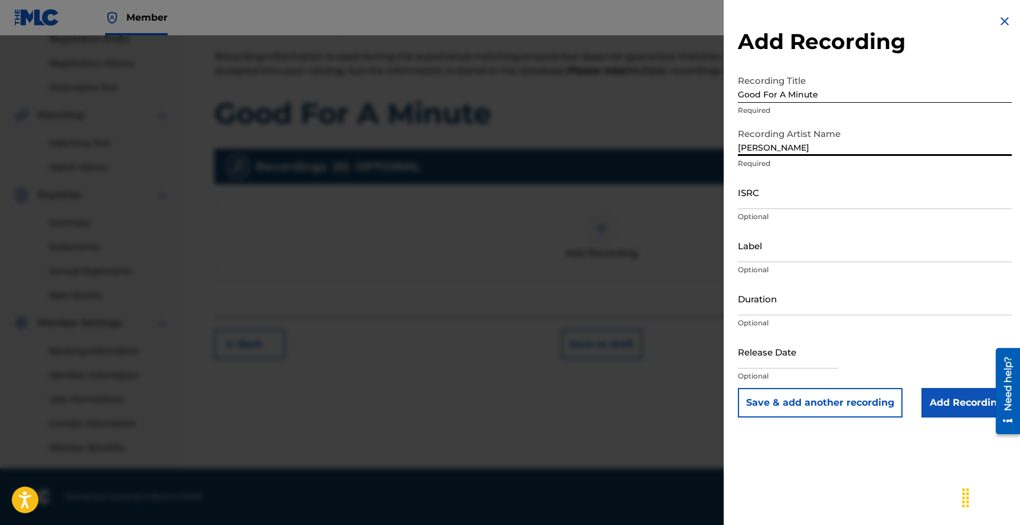
type input "[PERSON_NAME]"
click at [792, 195] on input "ISRC" at bounding box center [875, 192] width 274 height 34
paste input "QMDA62511161"
type input "QMDA62511161"
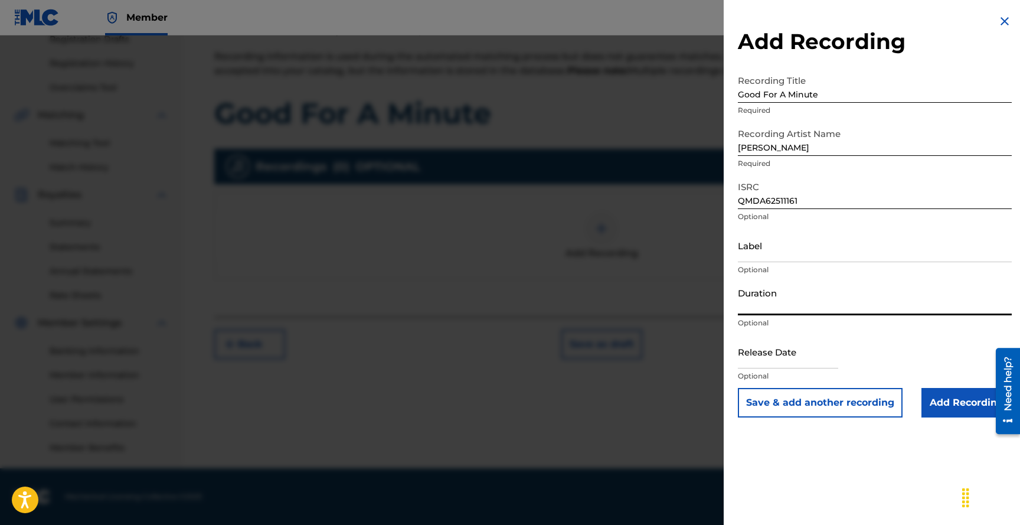
click at [786, 303] on input "Duration" at bounding box center [875, 299] width 274 height 34
type input "03:34"
click at [777, 360] on input "text" at bounding box center [788, 352] width 100 height 34
select select "7"
select select "2025"
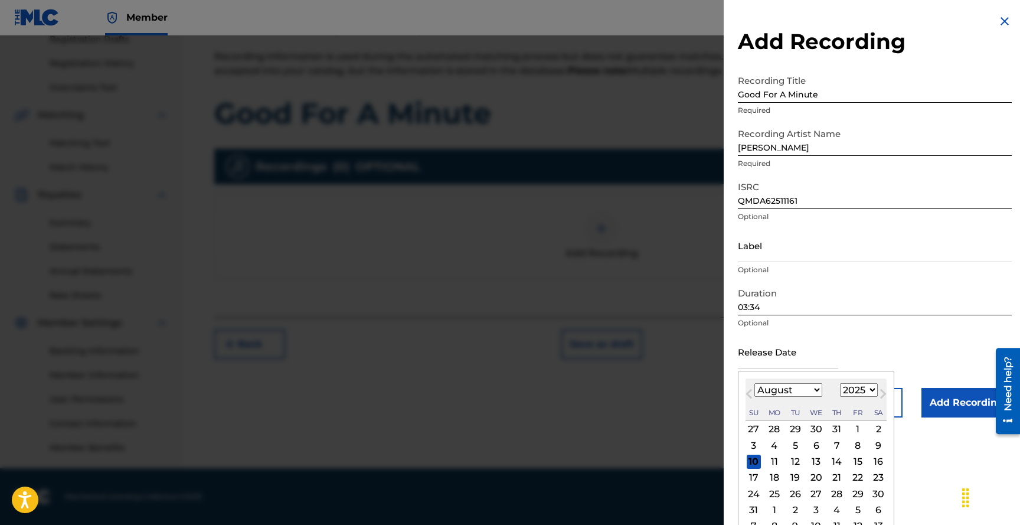
click at [750, 393] on span "Previous Month" at bounding box center [750, 396] width 0 height 18
select select "6"
click at [793, 475] on div "22" at bounding box center [795, 477] width 14 height 14
type input "[DATE]"
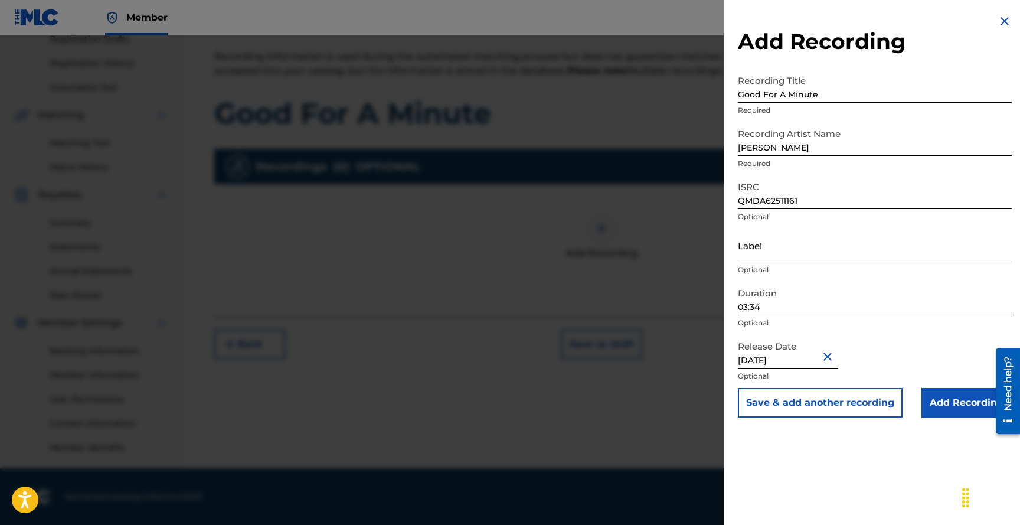
click at [955, 404] on input "Add Recording" at bounding box center [966, 403] width 90 height 30
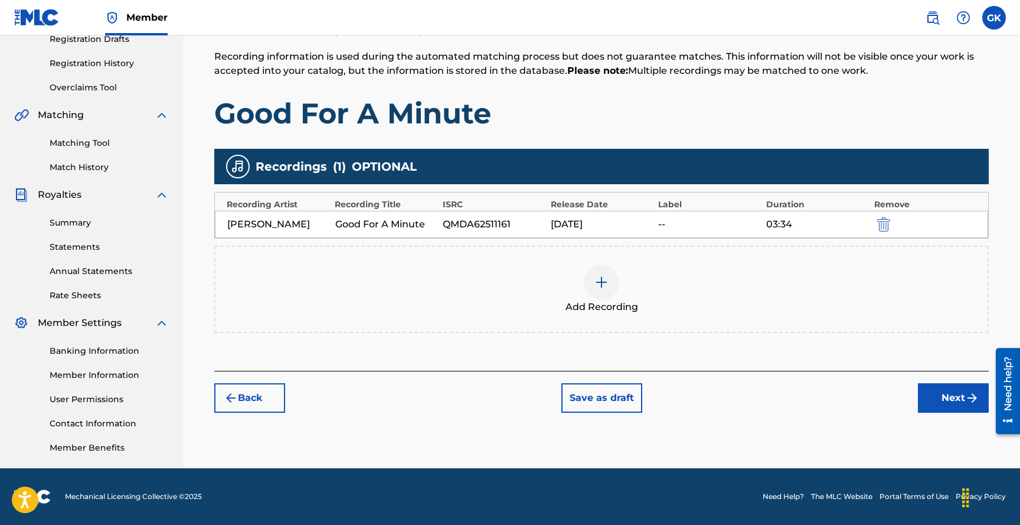
click at [956, 398] on button "Next" at bounding box center [953, 398] width 71 height 30
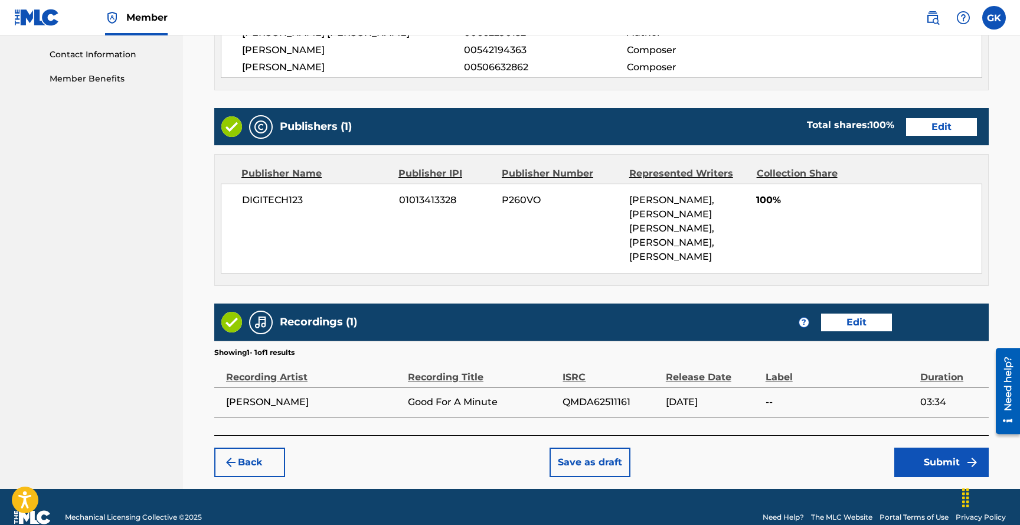
scroll to position [595, 0]
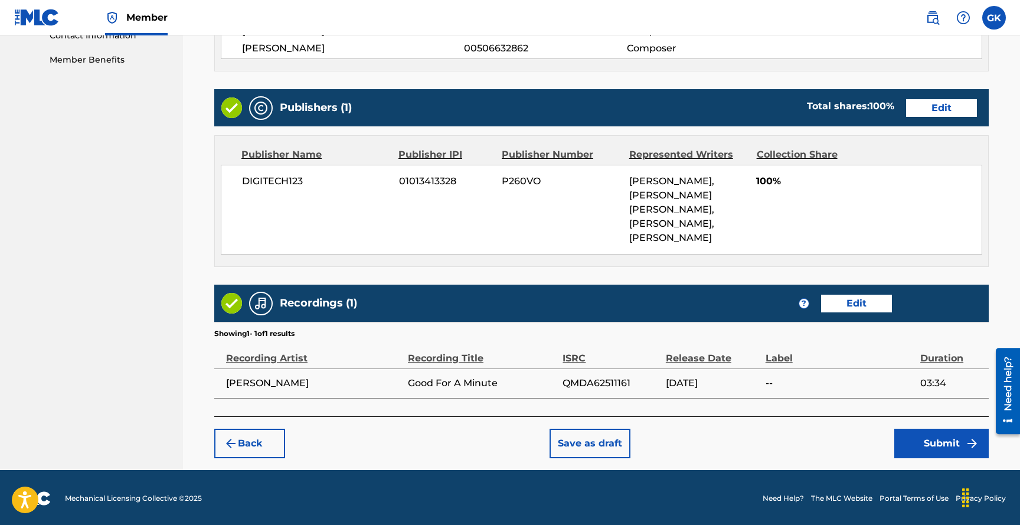
click at [940, 439] on button "Submit" at bounding box center [941, 444] width 94 height 30
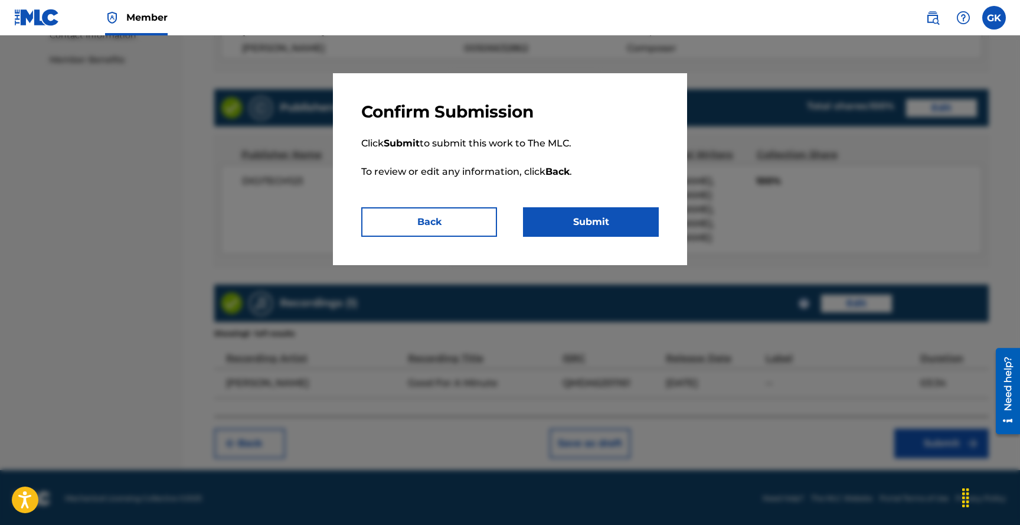
click at [595, 214] on button "Submit" at bounding box center [591, 222] width 136 height 30
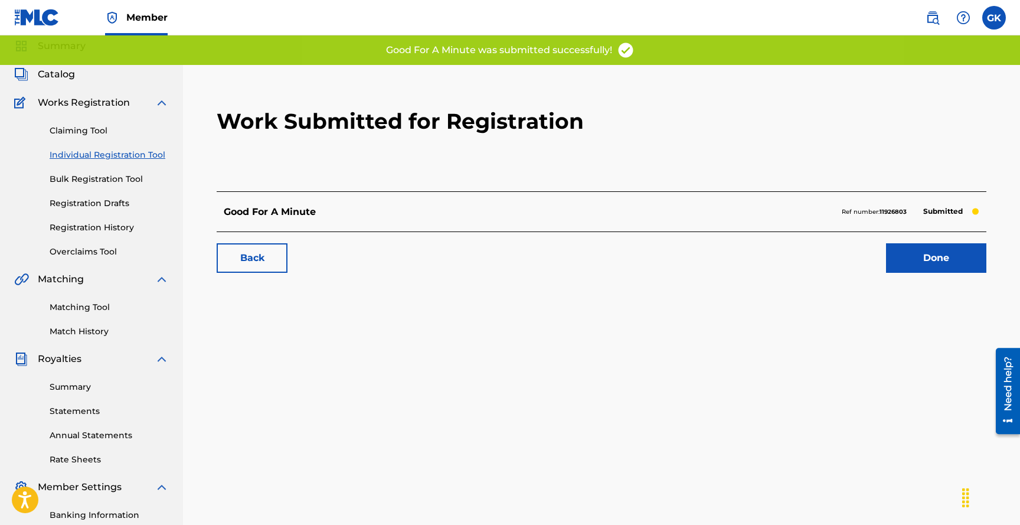
scroll to position [42, 0]
click at [937, 259] on link "Done" at bounding box center [936, 259] width 100 height 30
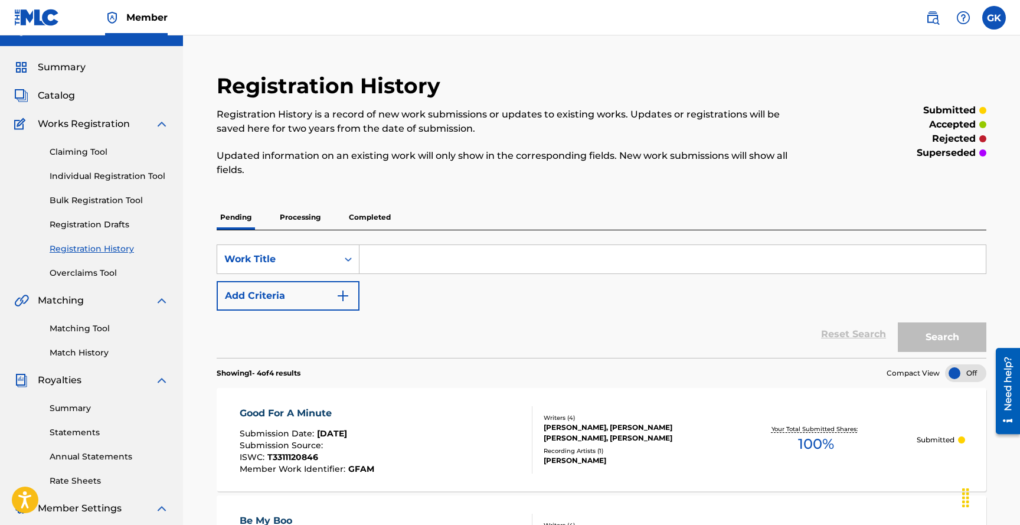
scroll to position [21, 0]
click at [55, 94] on span "Catalog" at bounding box center [56, 97] width 37 height 14
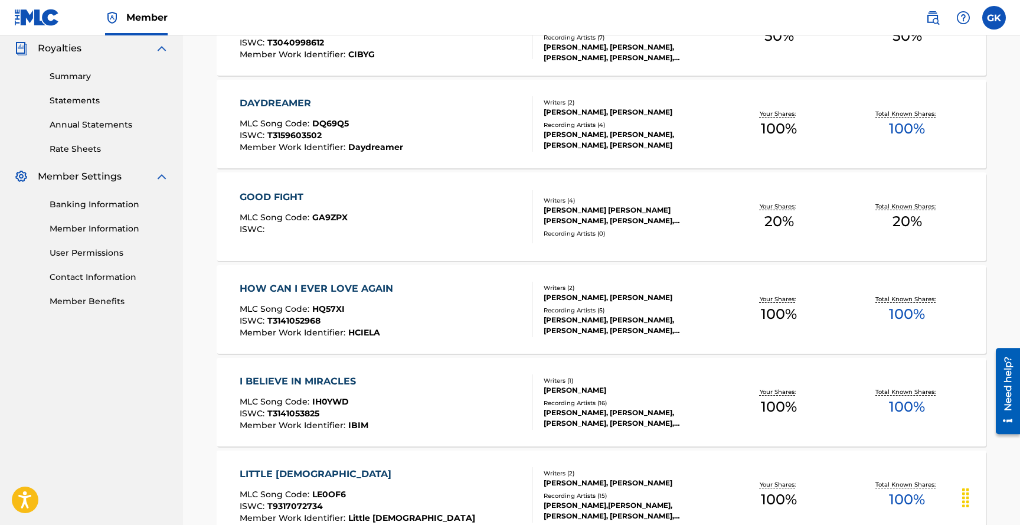
scroll to position [352, 0]
click at [355, 381] on div "I BELIEVE IN MIRACLES" at bounding box center [304, 382] width 129 height 14
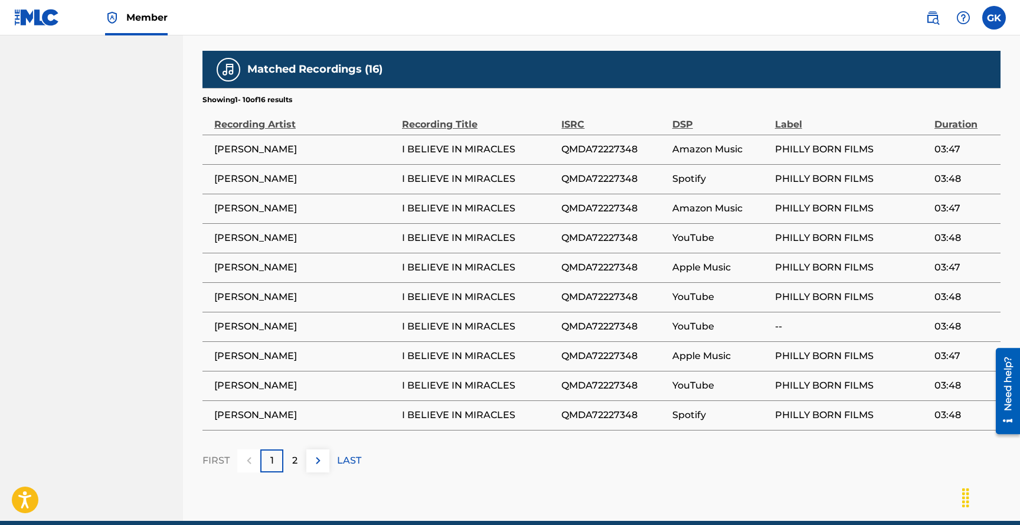
scroll to position [651, 0]
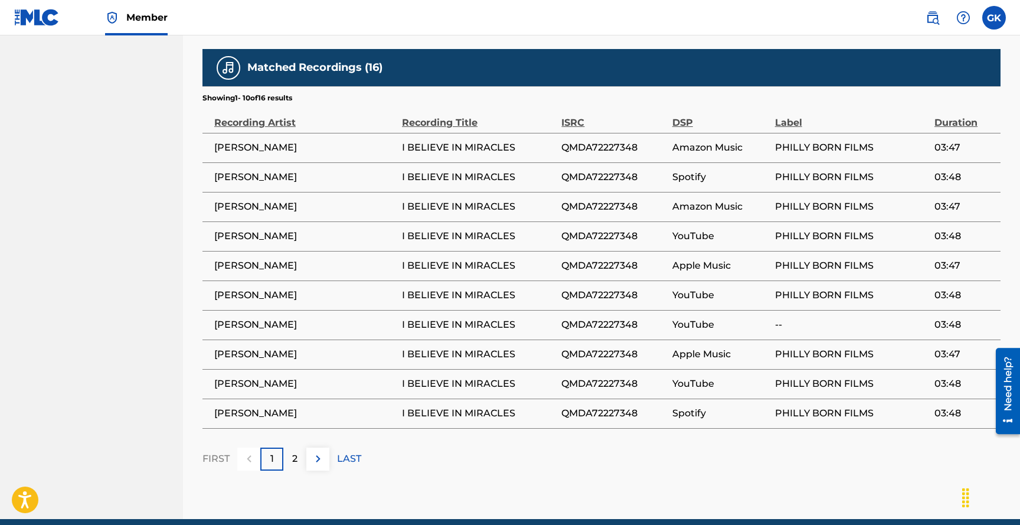
click at [300, 456] on div "2" at bounding box center [294, 458] width 23 height 23
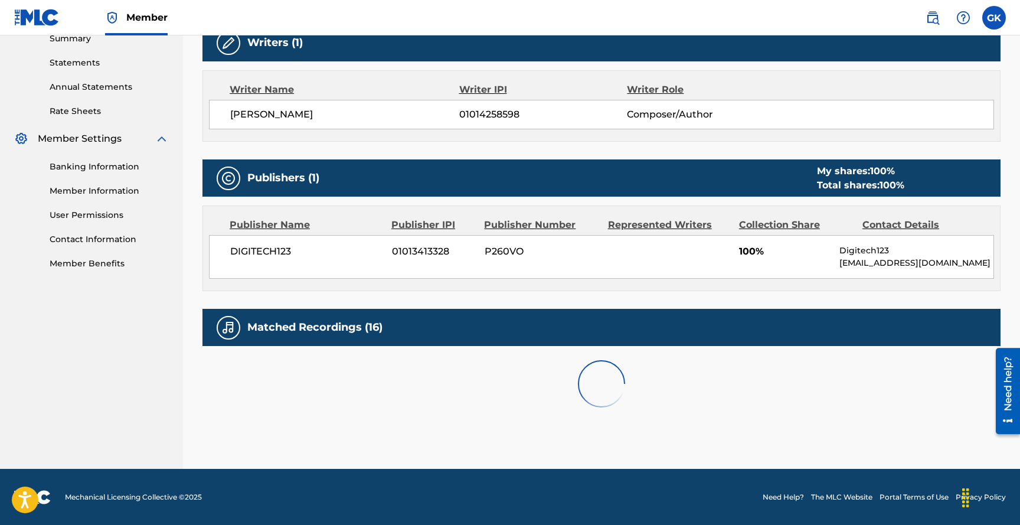
scroll to position [583, 0]
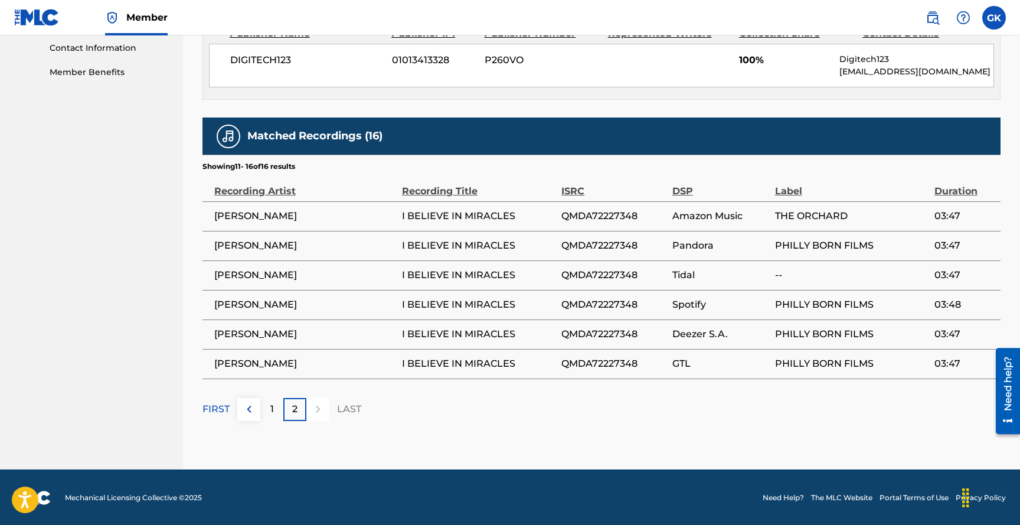
click at [224, 407] on p "FIRST" at bounding box center [215, 409] width 27 height 14
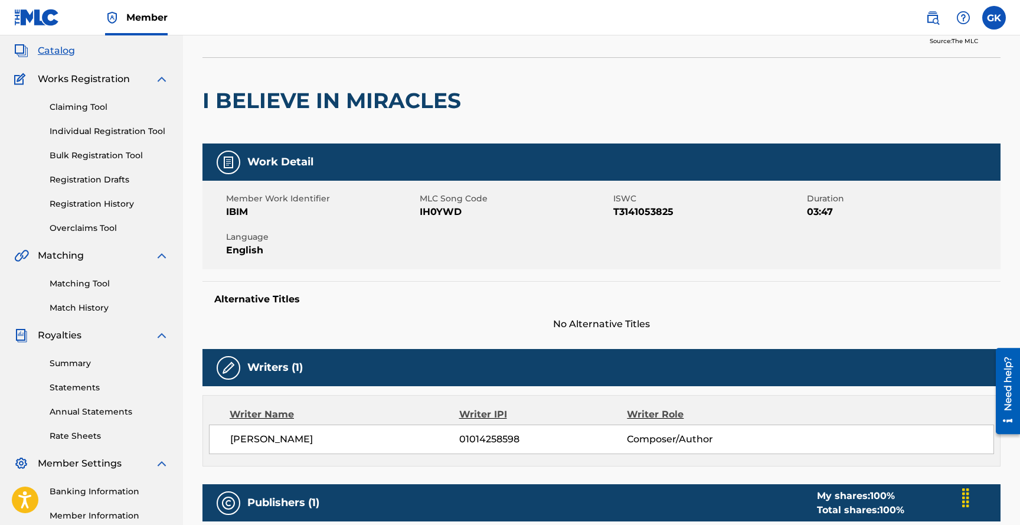
scroll to position [68, 0]
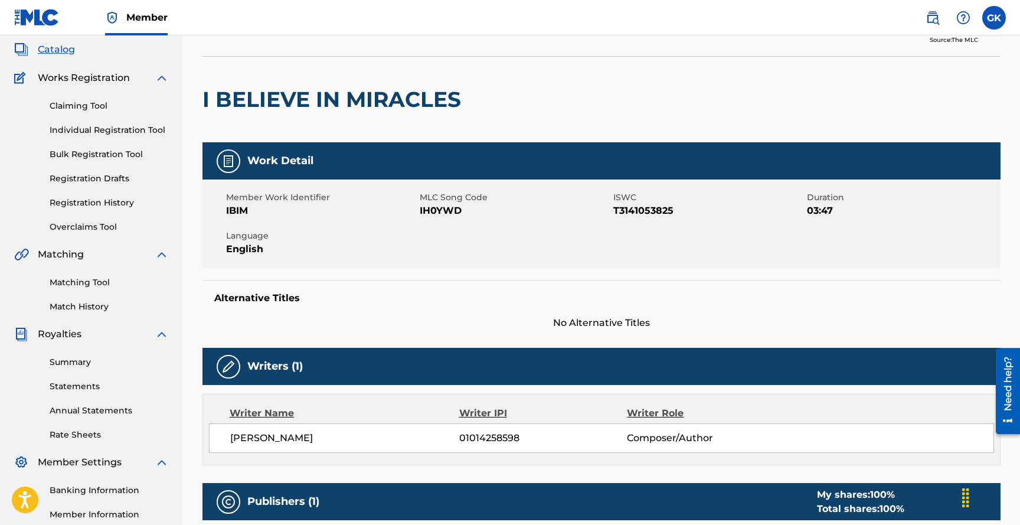
click at [71, 359] on link "Summary" at bounding box center [109, 362] width 119 height 12
